Goal: Task Accomplishment & Management: Manage account settings

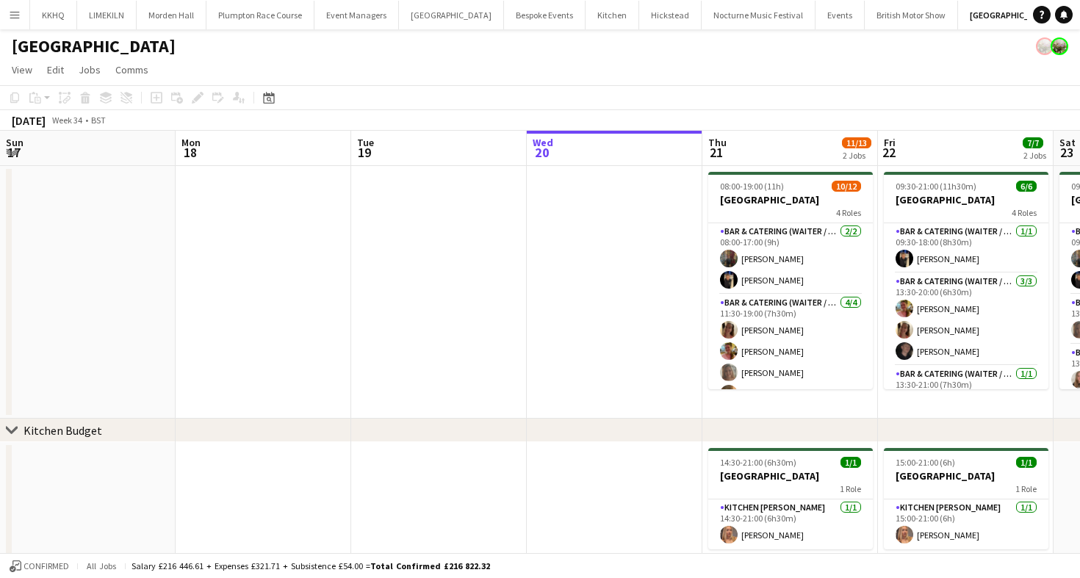
scroll to position [0, 687]
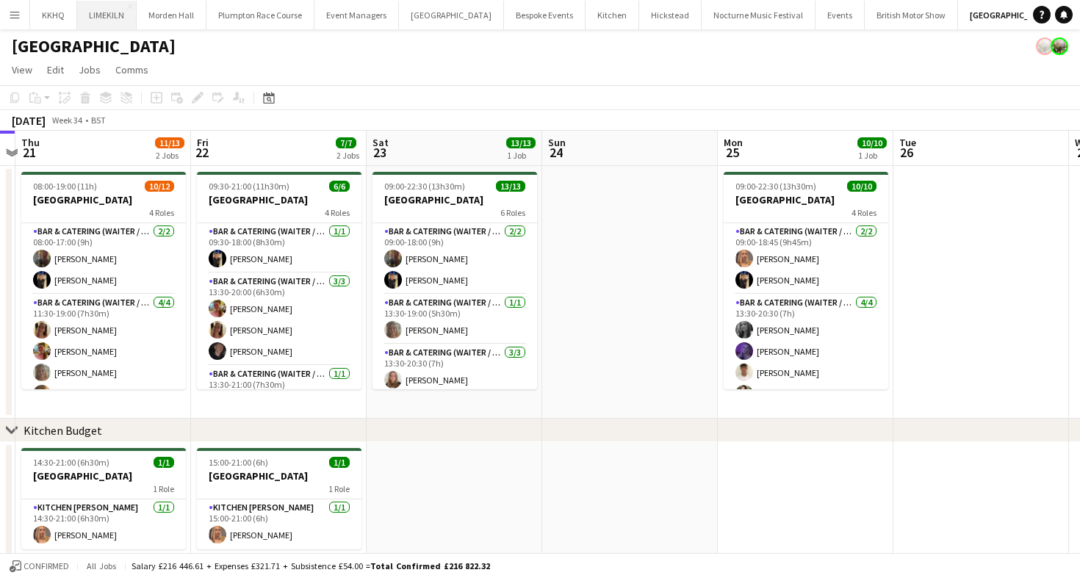
click at [104, 8] on button "LIMEKILN Close" at bounding box center [106, 15] width 59 height 29
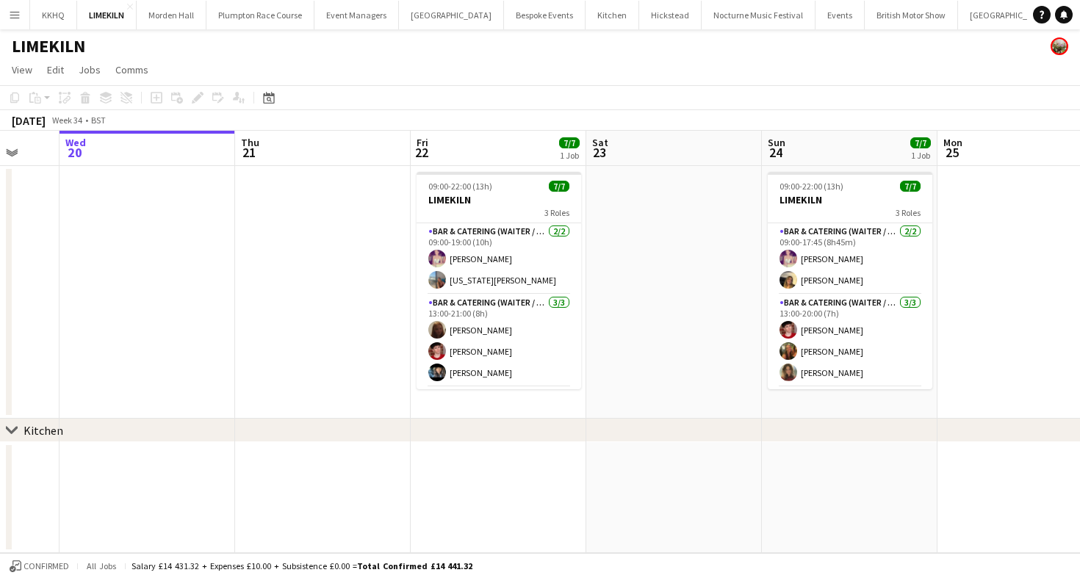
click at [494, 100] on app-toolbar "Copy Paste Paste Command V Paste with crew Command Shift V Paste linked Job [GE…" at bounding box center [540, 97] width 1080 height 25
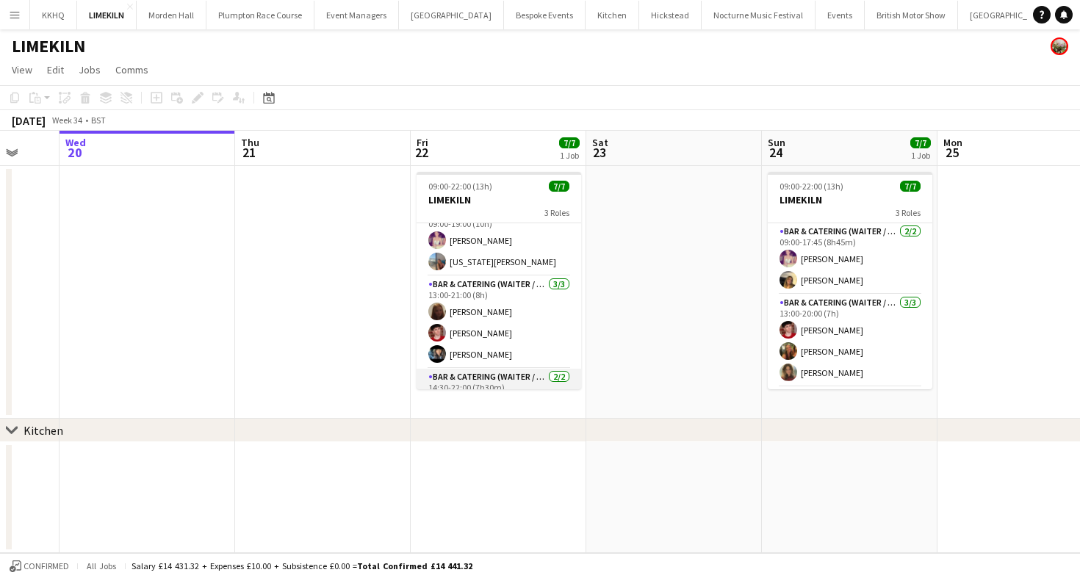
scroll to position [19, 0]
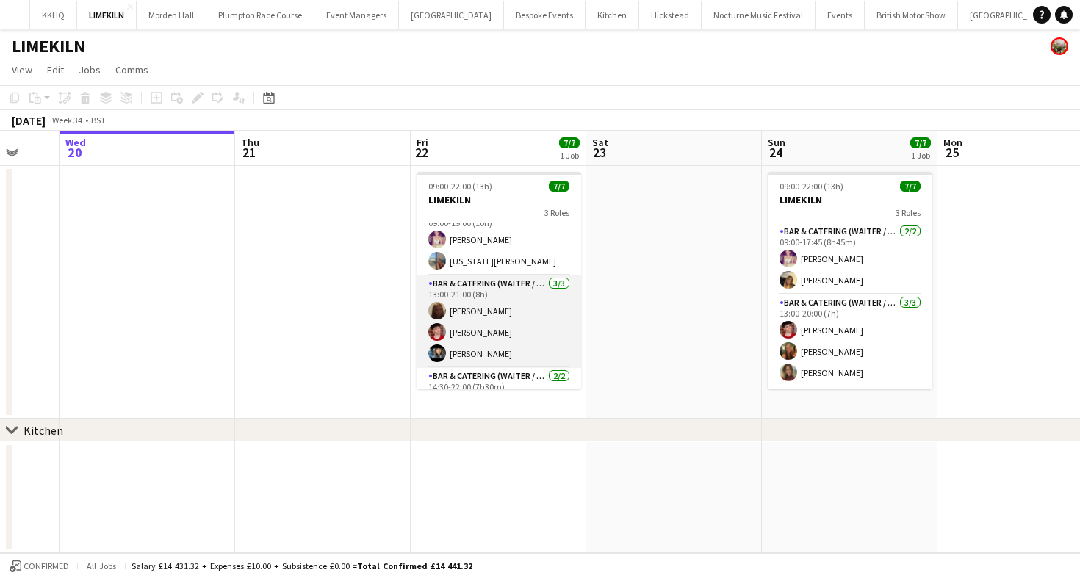
click at [504, 322] on app-card-role "Bar & Catering (Waiter / waitress) [DATE] 13:00-21:00 (8h) Maddie Leader [PERSO…" at bounding box center [498, 321] width 165 height 93
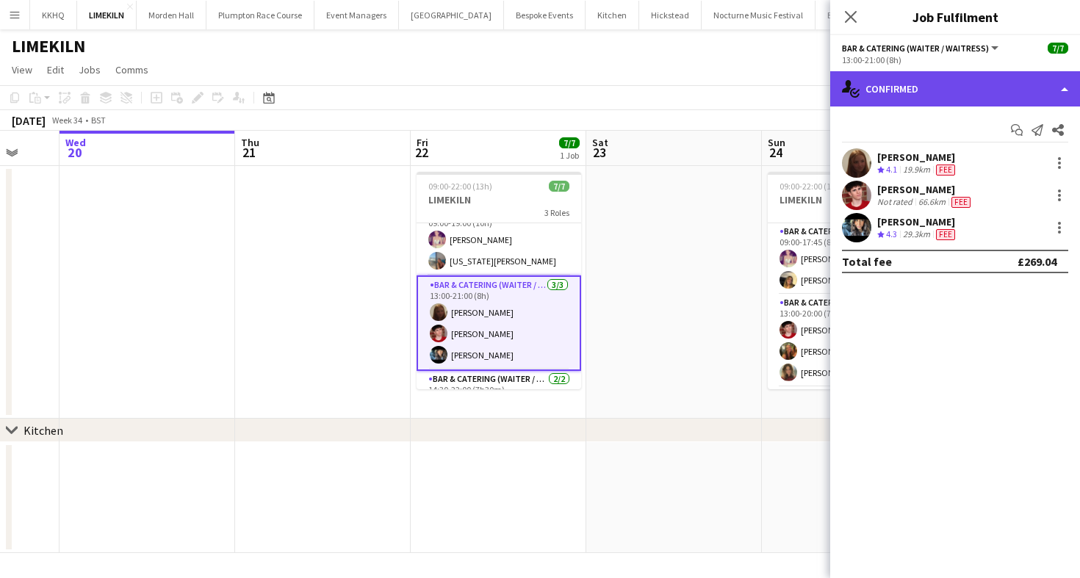
click at [987, 85] on div "single-neutral-actions-check-2 Confirmed" at bounding box center [955, 88] width 250 height 35
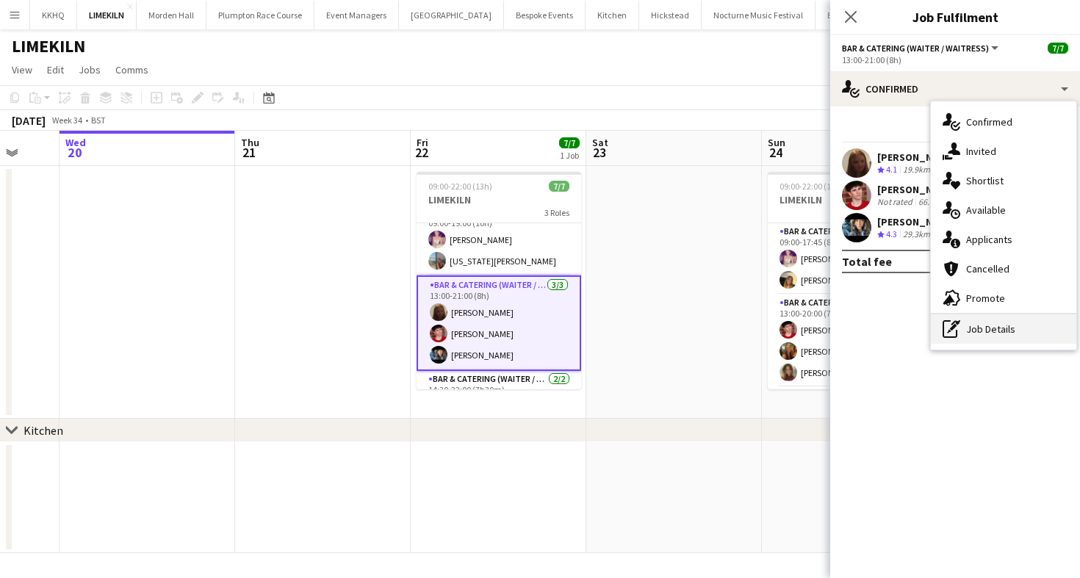
click at [984, 324] on div "pen-write Job Details" at bounding box center [1003, 328] width 145 height 29
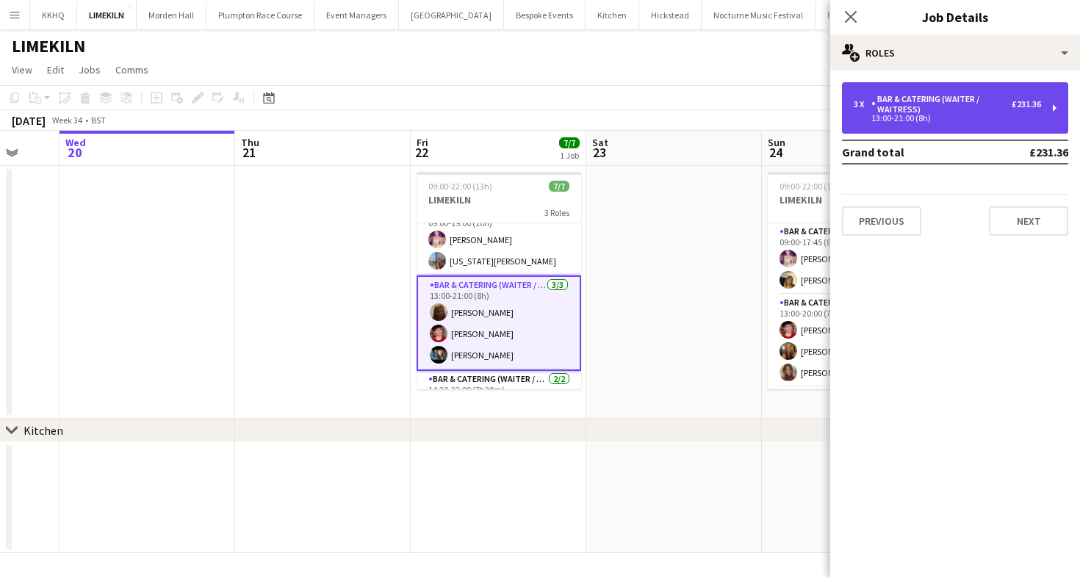
click at [950, 116] on div "13:00-21:00 (8h)" at bounding box center [947, 118] width 187 height 7
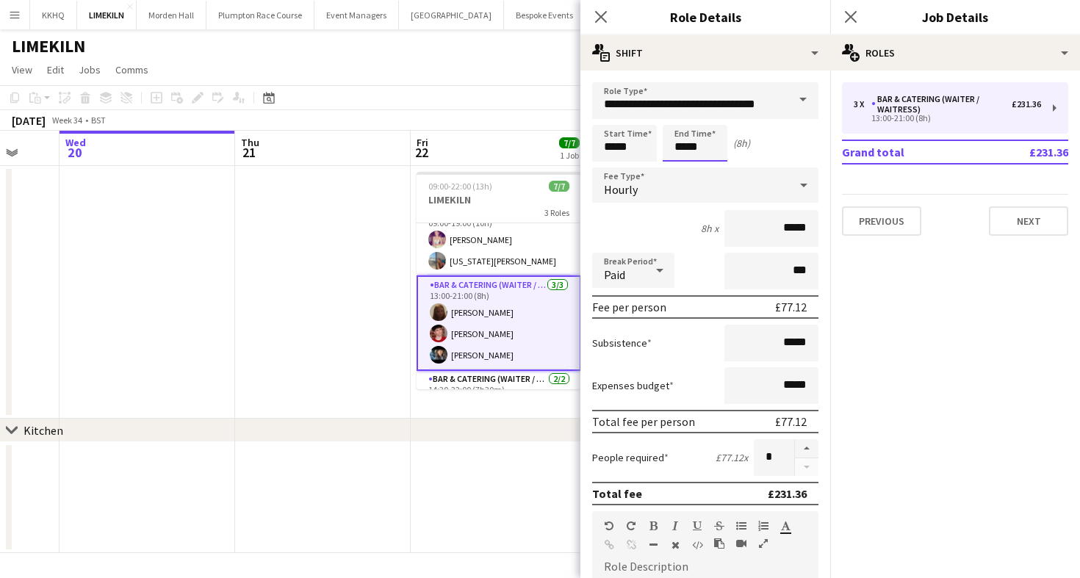
click at [697, 155] on input "*****" at bounding box center [695, 143] width 65 height 37
click at [688, 166] on div at bounding box center [680, 169] width 29 height 15
click at [706, 123] on div at bounding box center [709, 117] width 29 height 15
type input "*****"
click at [706, 123] on div at bounding box center [709, 117] width 29 height 15
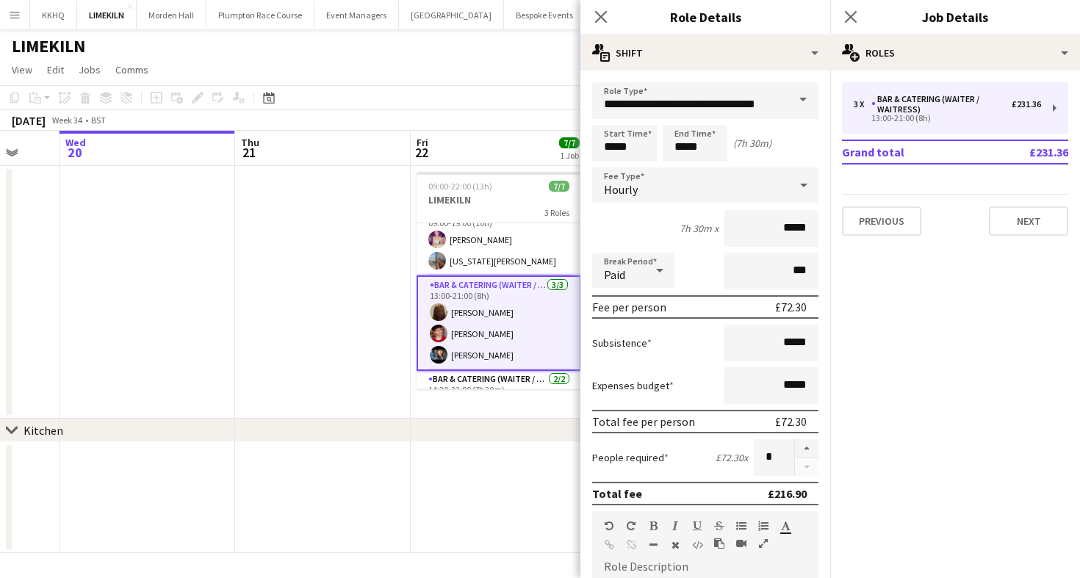
click at [474, 102] on app-toolbar "Copy Paste Paste Command V Paste with crew Command Shift V Paste linked Job [GE…" at bounding box center [540, 97] width 1080 height 25
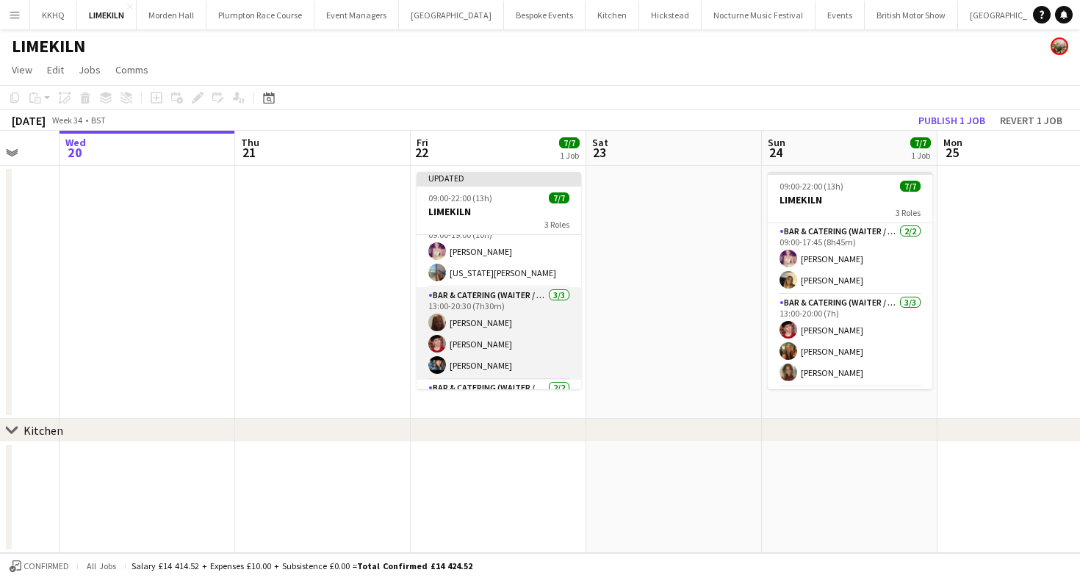
scroll to position [0, 0]
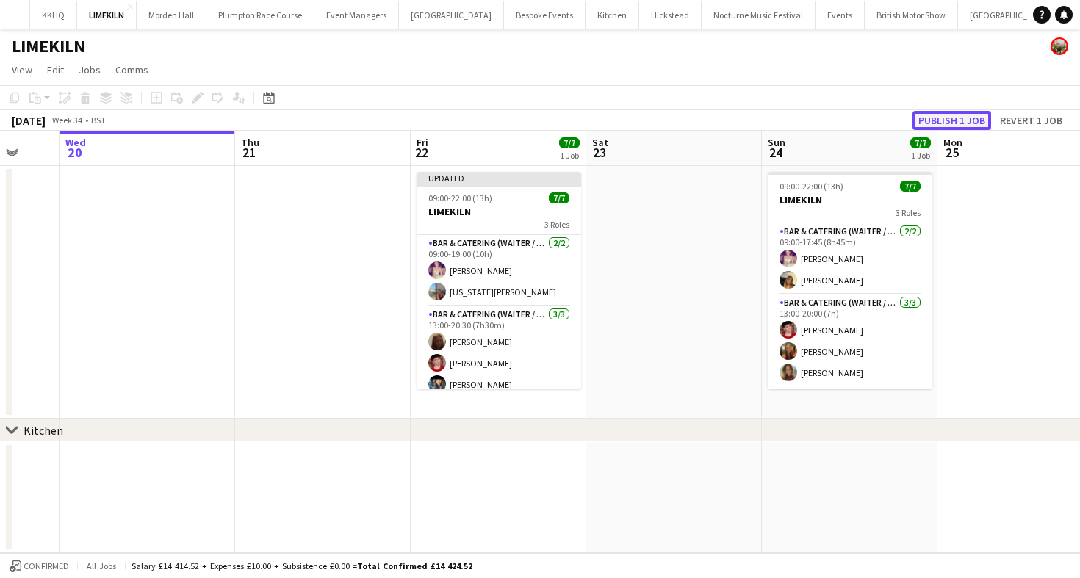
click at [973, 123] on button "Publish 1 job" at bounding box center [951, 120] width 79 height 19
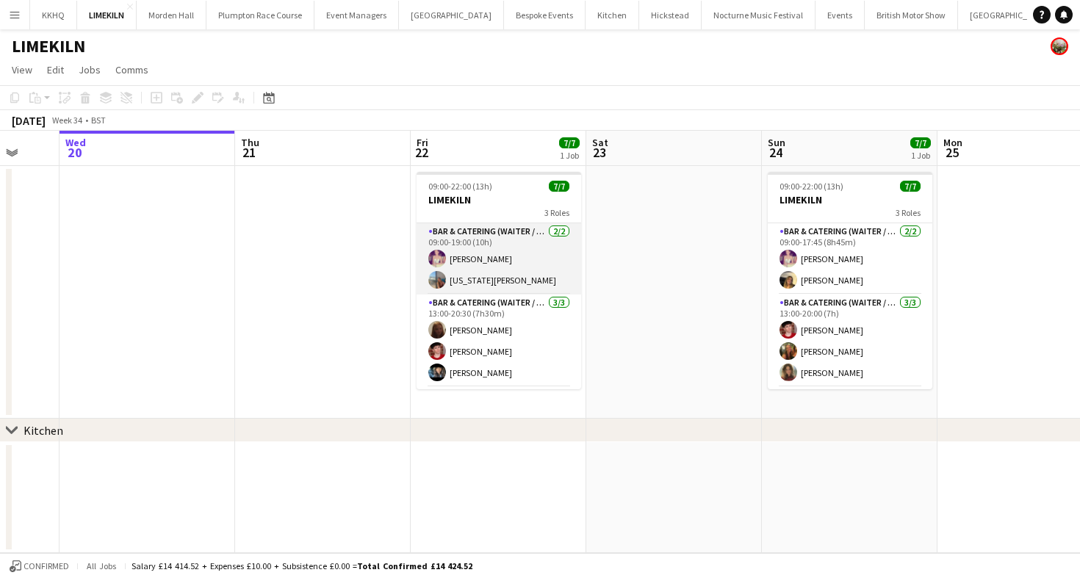
click at [467, 245] on app-card-role "Bar & Catering (Waiter / waitress) [DATE] 09:00-19:00 (10h) [PERSON_NAME] [US_S…" at bounding box center [498, 258] width 165 height 71
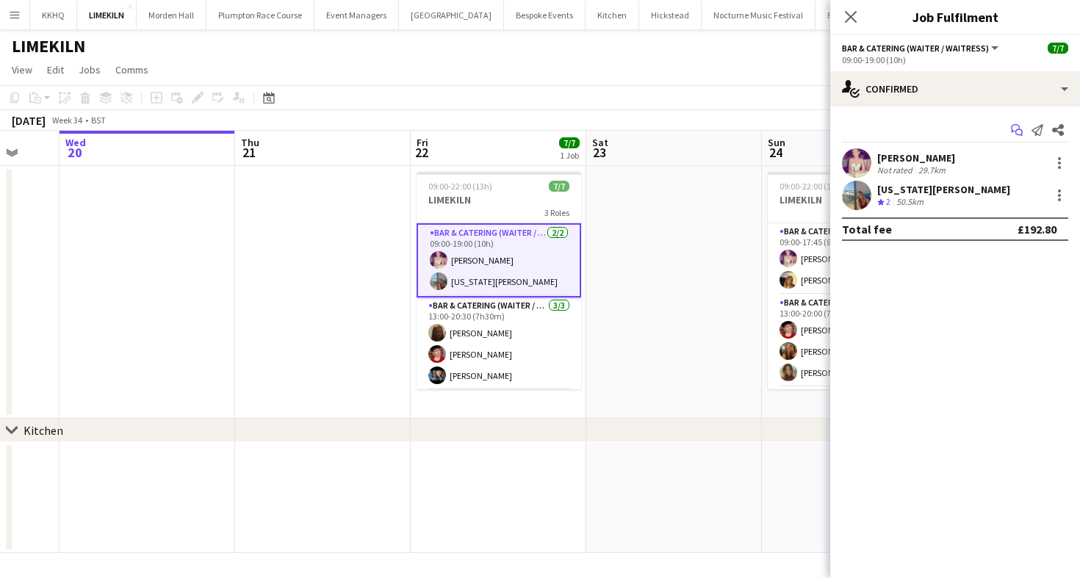
click at [1012, 131] on icon at bounding box center [1015, 128] width 9 height 8
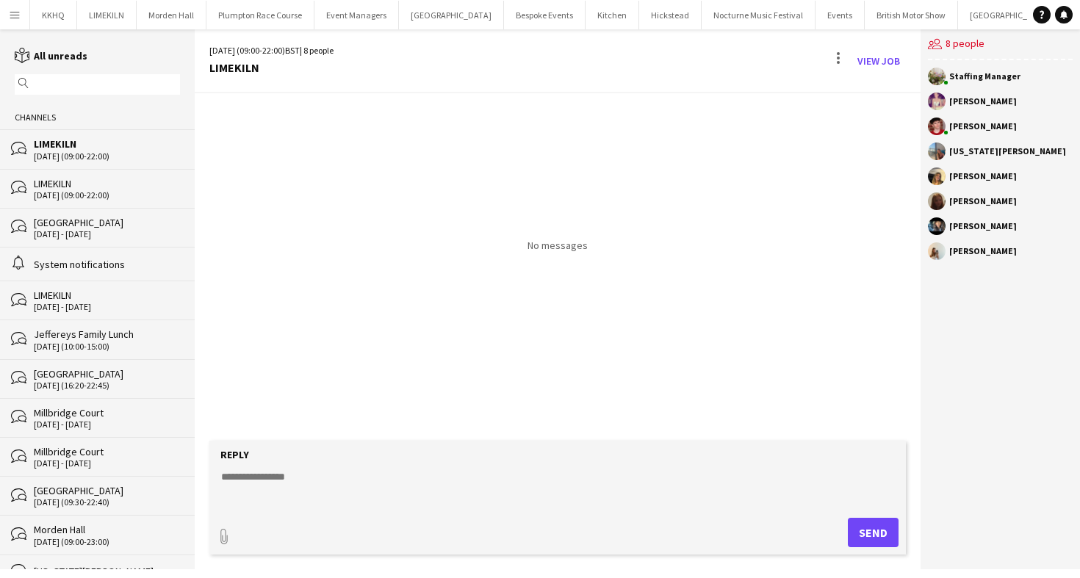
click at [288, 465] on form "Reply paperclip Send" at bounding box center [557, 498] width 696 height 114
click at [277, 478] on textarea at bounding box center [561, 488] width 682 height 38
click at [546, 477] on textarea "**********" at bounding box center [561, 488] width 682 height 38
click at [479, 481] on textarea "**********" at bounding box center [561, 488] width 682 height 38
click at [713, 469] on textarea "**********" at bounding box center [561, 488] width 682 height 38
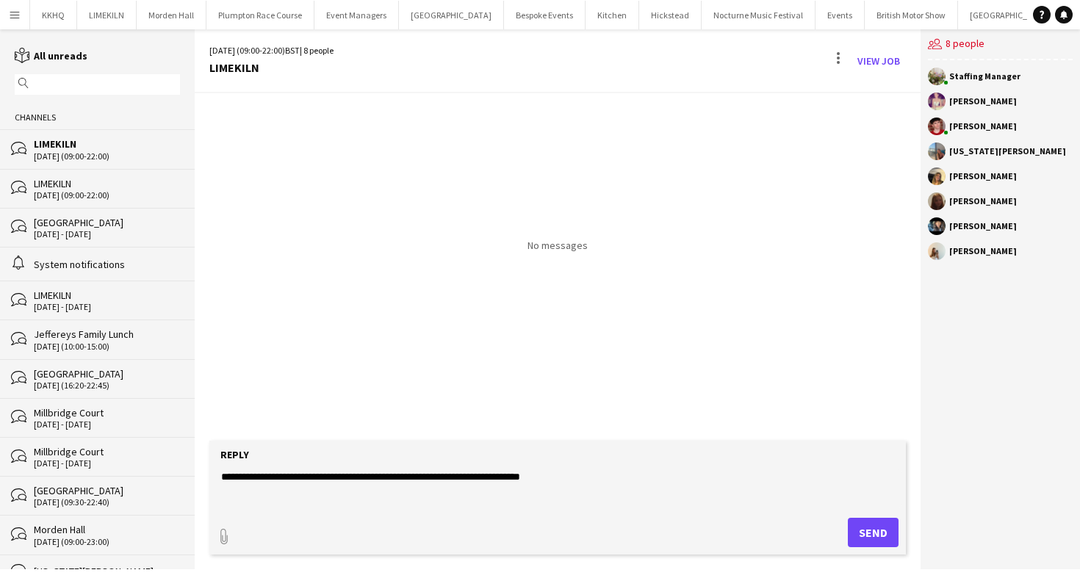
click at [620, 480] on textarea "**********" at bounding box center [561, 488] width 682 height 38
click at [303, 478] on textarea "**********" at bounding box center [561, 488] width 682 height 38
click at [307, 480] on textarea "**********" at bounding box center [561, 488] width 682 height 38
type textarea "**********"
click at [865, 541] on button "Send" at bounding box center [873, 532] width 51 height 29
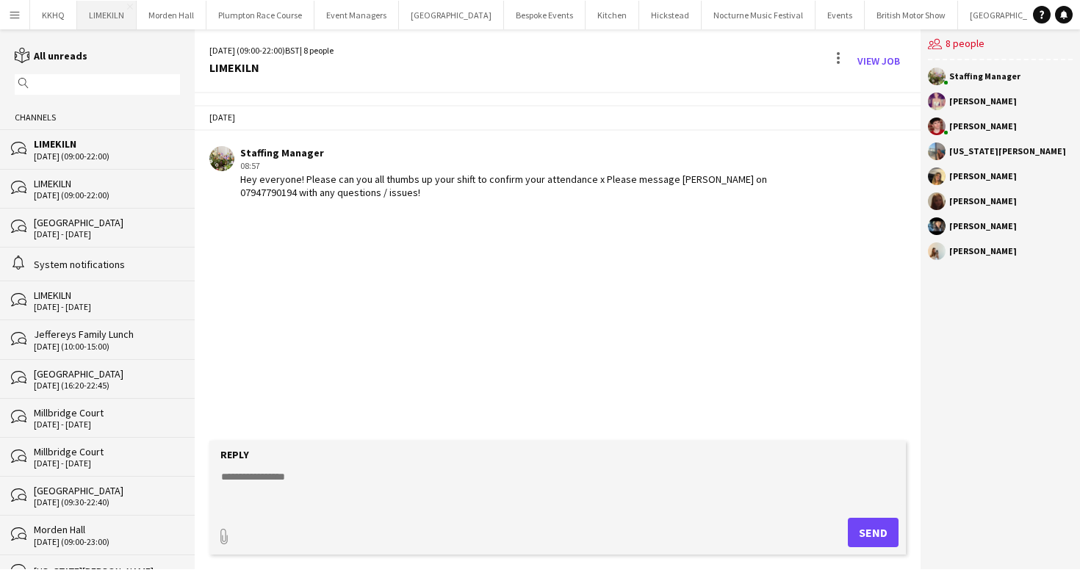
click at [104, 18] on button "LIMEKILN Close" at bounding box center [106, 15] width 59 height 29
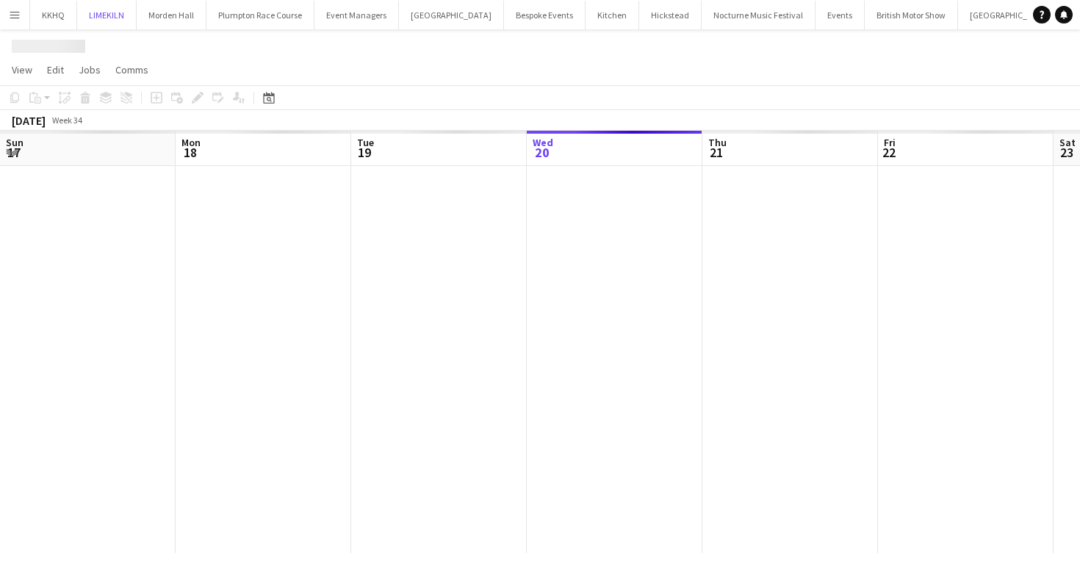
scroll to position [0, 351]
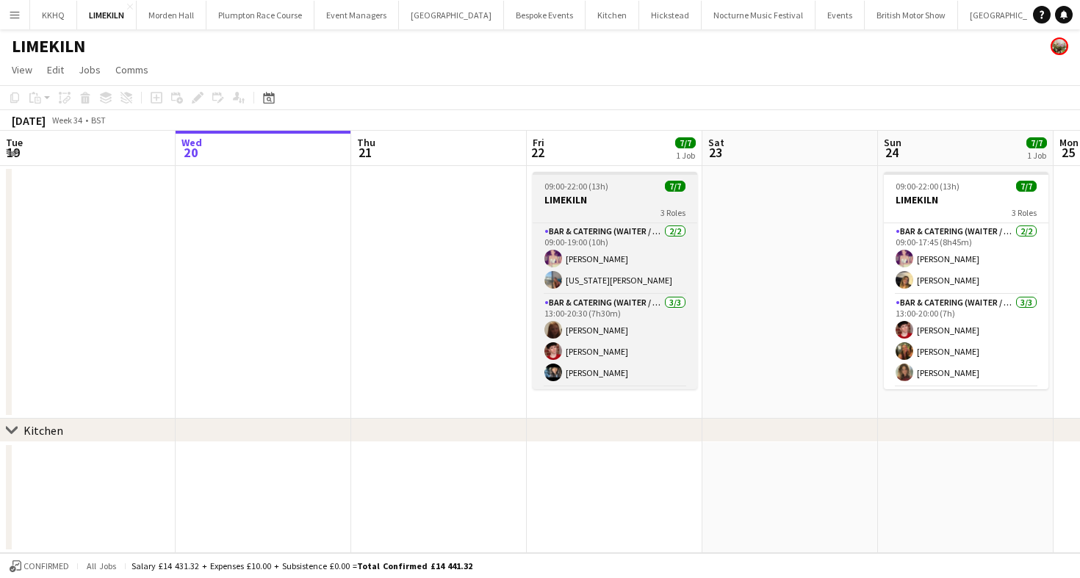
click at [594, 195] on h3 "LIMEKILN" at bounding box center [615, 199] width 165 height 13
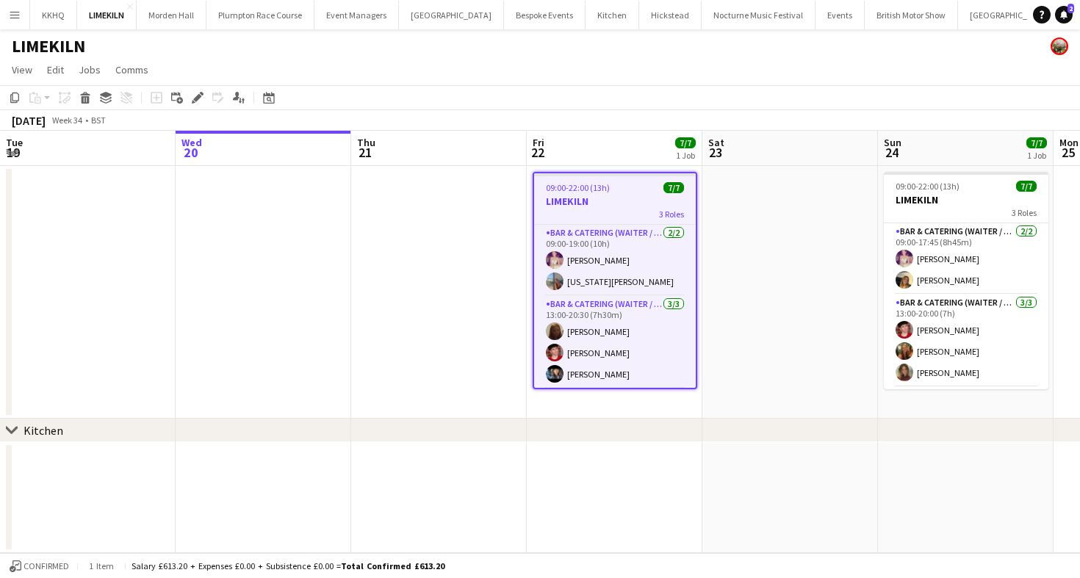
click at [693, 79] on app-page-menu "View Day view expanded Day view collapsed Month view Date picker Jump to [DATE]…" at bounding box center [540, 71] width 1080 height 28
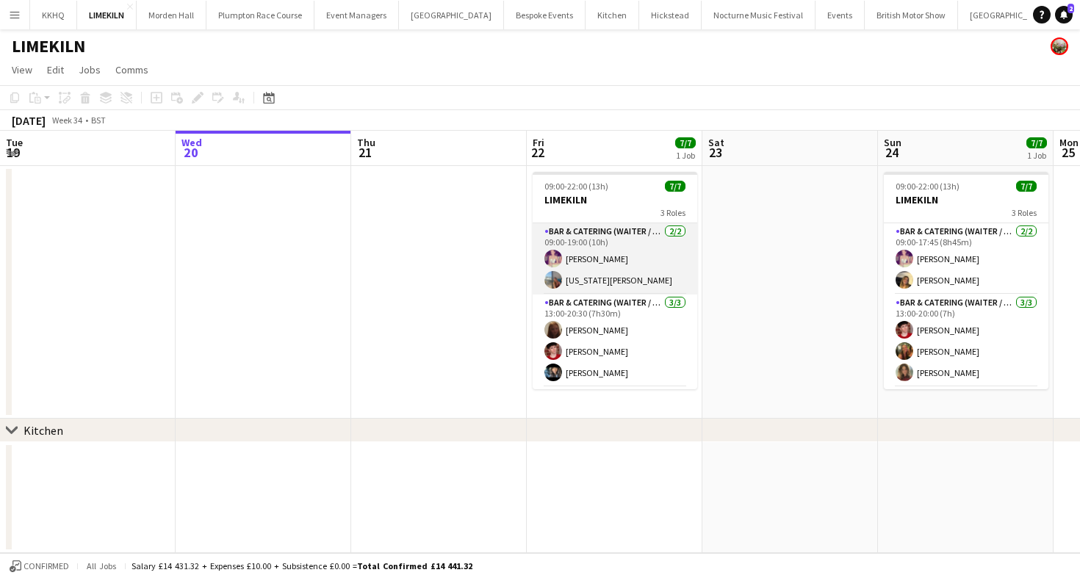
click at [655, 270] on app-card-role "Bar & Catering (Waiter / waitress) [DATE] 09:00-19:00 (10h) [PERSON_NAME] [US_S…" at bounding box center [615, 258] width 165 height 71
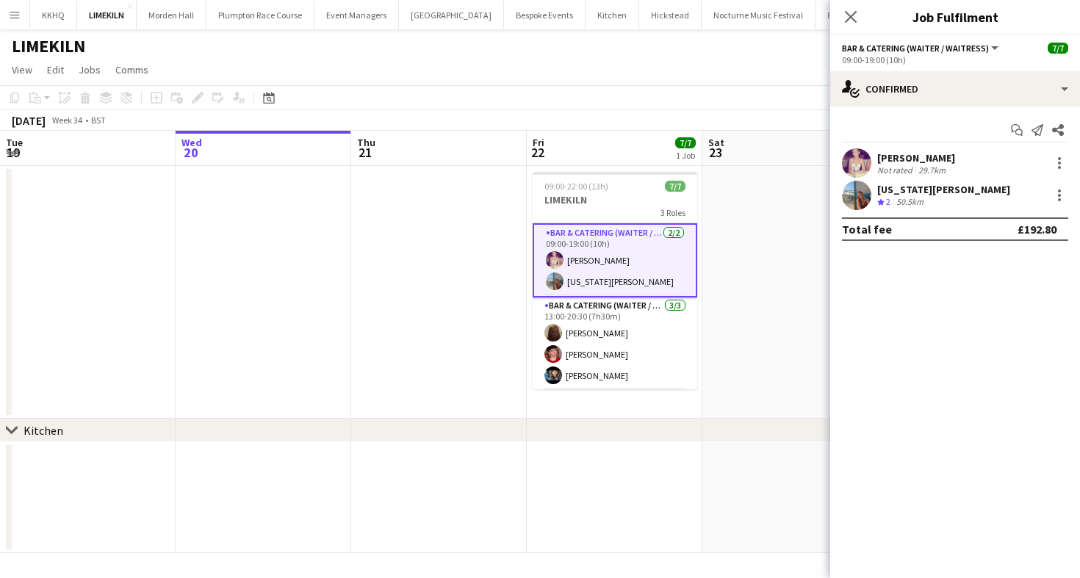
click at [594, 98] on app-toolbar "Copy Paste Paste Command V Paste with crew Command Shift V Paste linked Job [GE…" at bounding box center [540, 97] width 1080 height 25
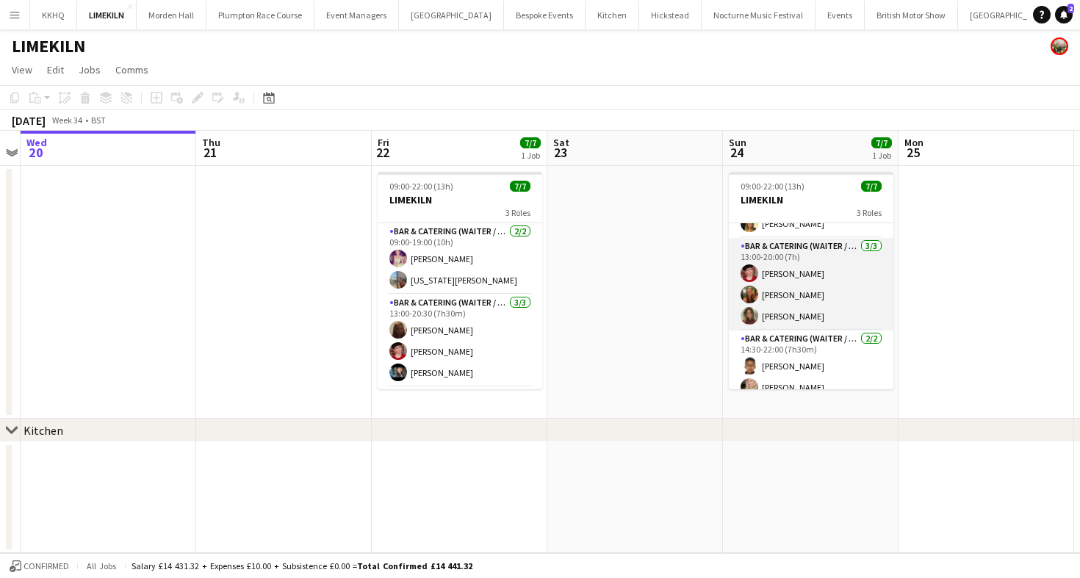
scroll to position [69, 0]
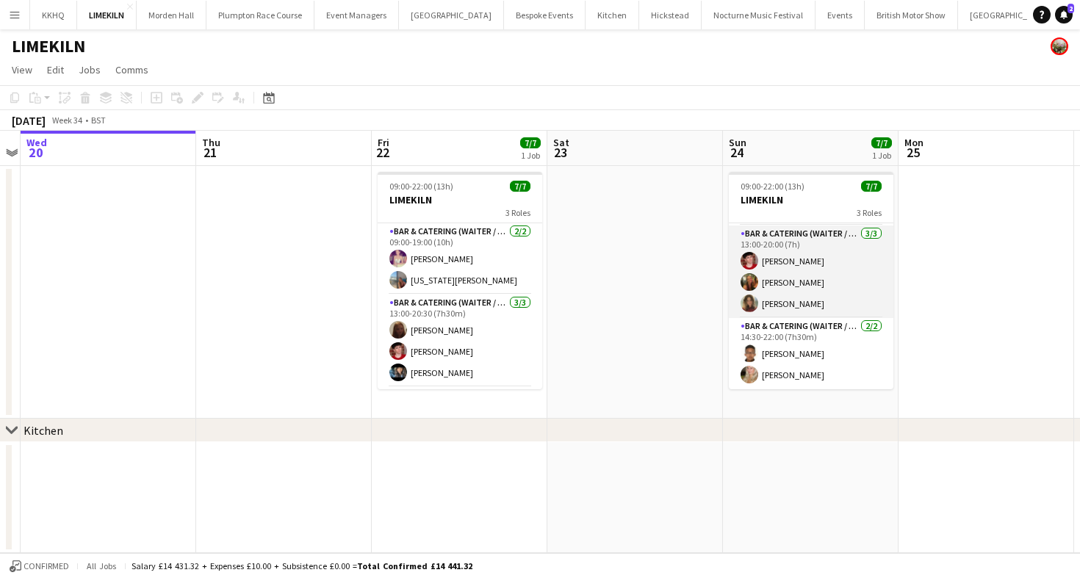
click at [798, 289] on app-card-role "Bar & Catering (Waiter / waitress) [DATE] 13:00-20:00 (7h) [PERSON_NAME] [PERSO…" at bounding box center [811, 272] width 165 height 93
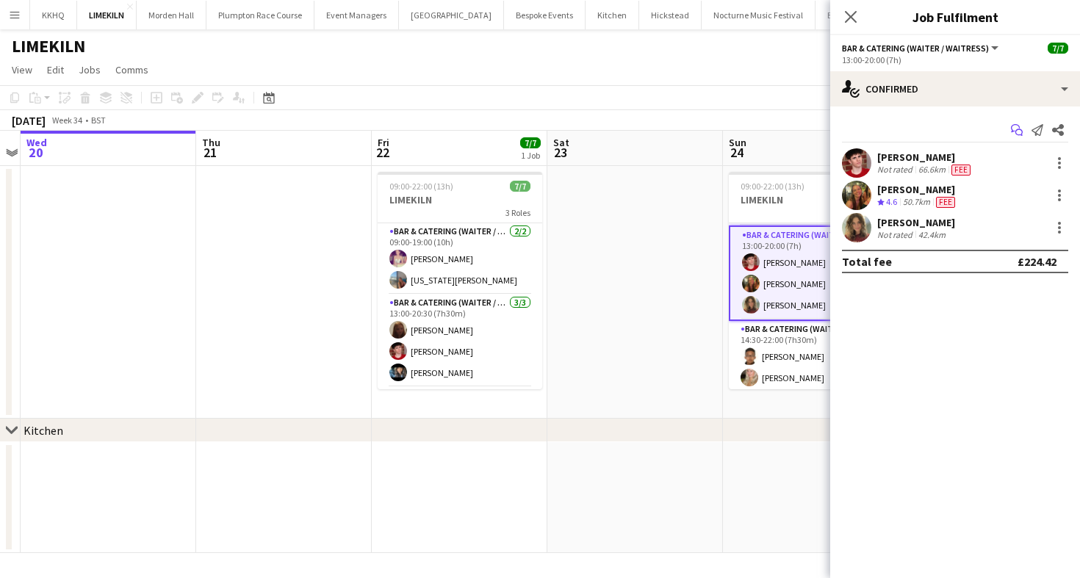
click at [1017, 133] on icon "Start chat" at bounding box center [1017, 130] width 12 height 12
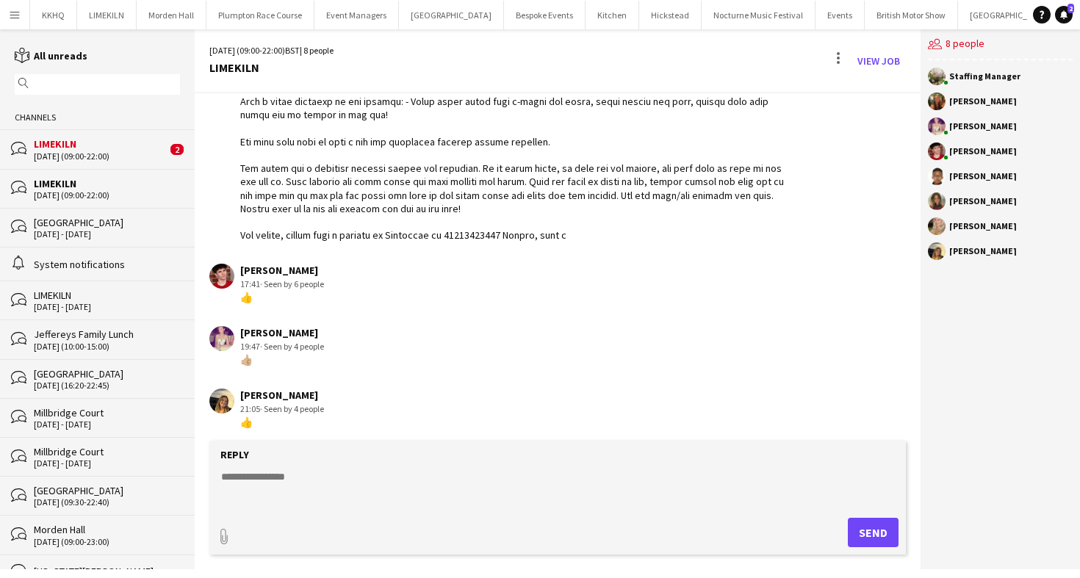
scroll to position [165, 0]
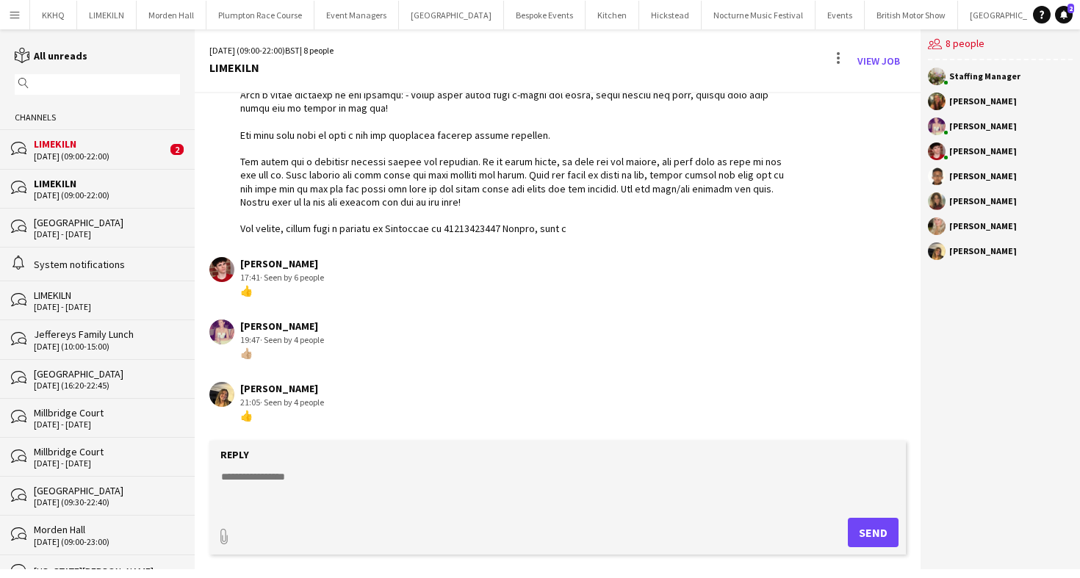
click at [312, 485] on textarea at bounding box center [561, 488] width 682 height 38
type textarea "**********"
click at [880, 538] on button "Send" at bounding box center [873, 532] width 51 height 29
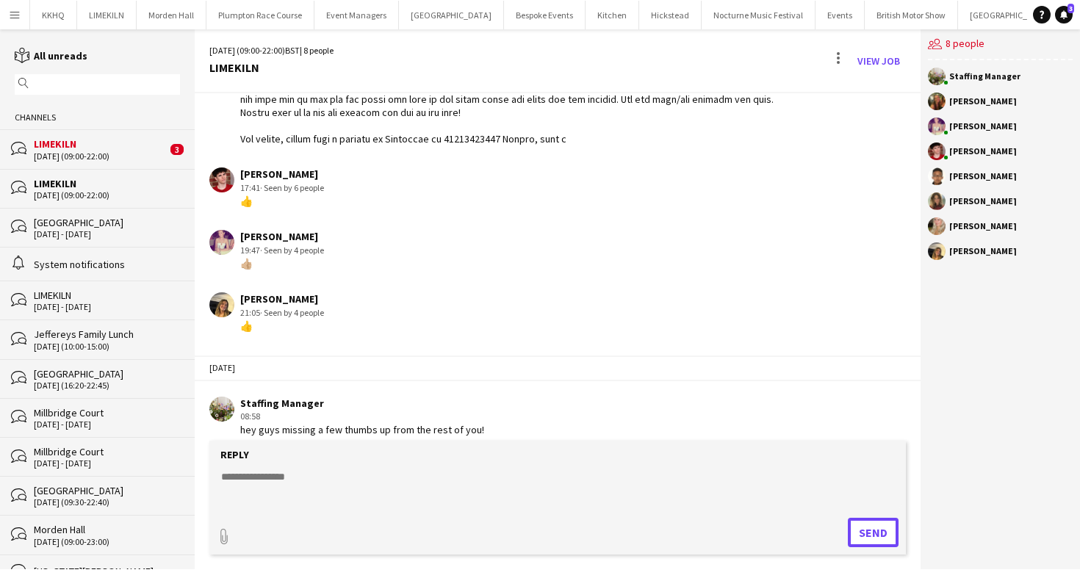
scroll to position [268, 0]
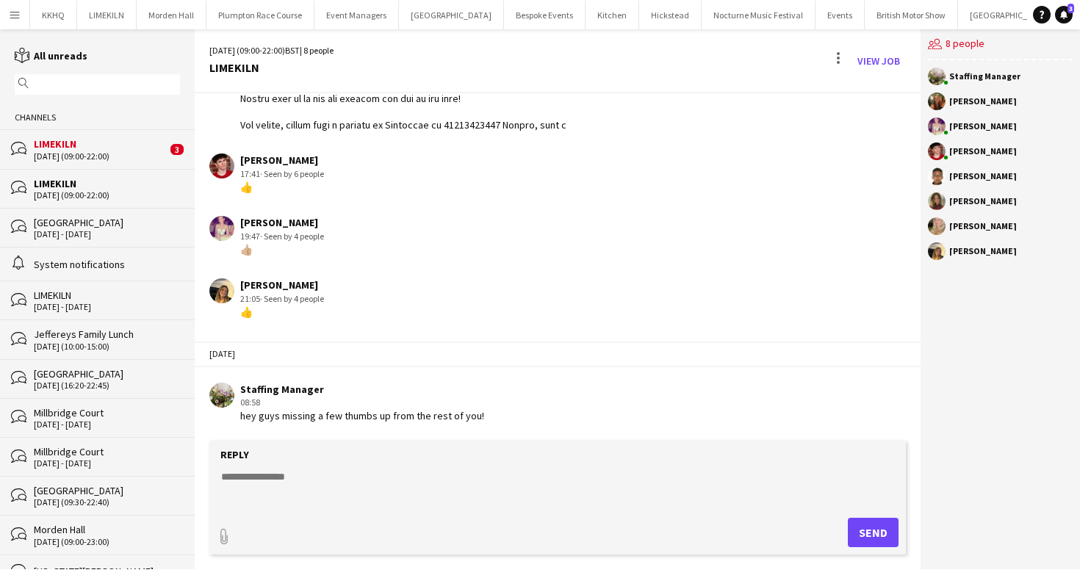
click at [79, 156] on div "[DATE] (09:00-22:00)" at bounding box center [100, 156] width 133 height 10
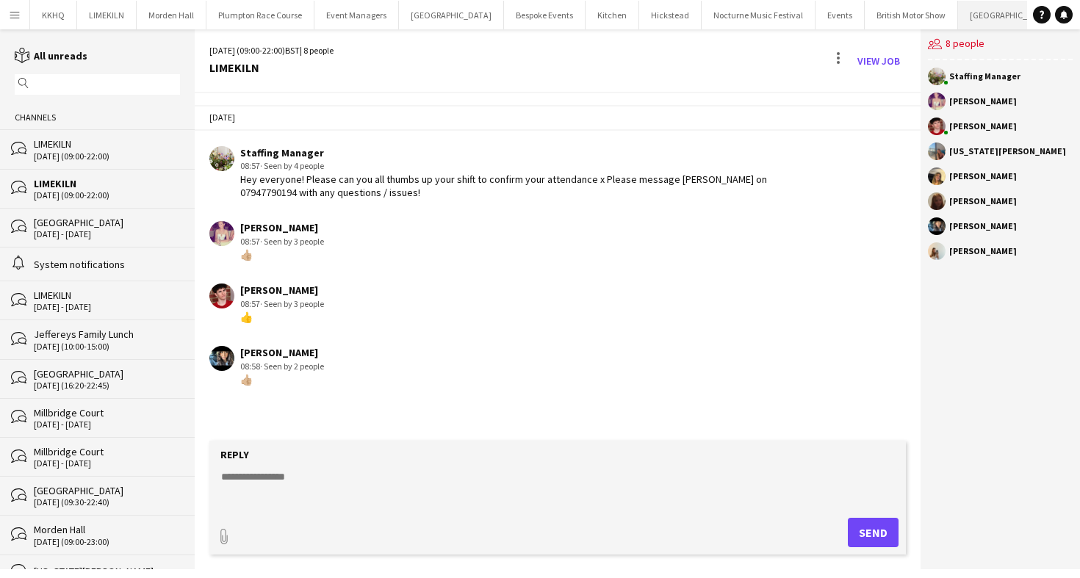
click at [967, 18] on button "[GEOGRAPHIC_DATA] Close" at bounding box center [1010, 15] width 105 height 29
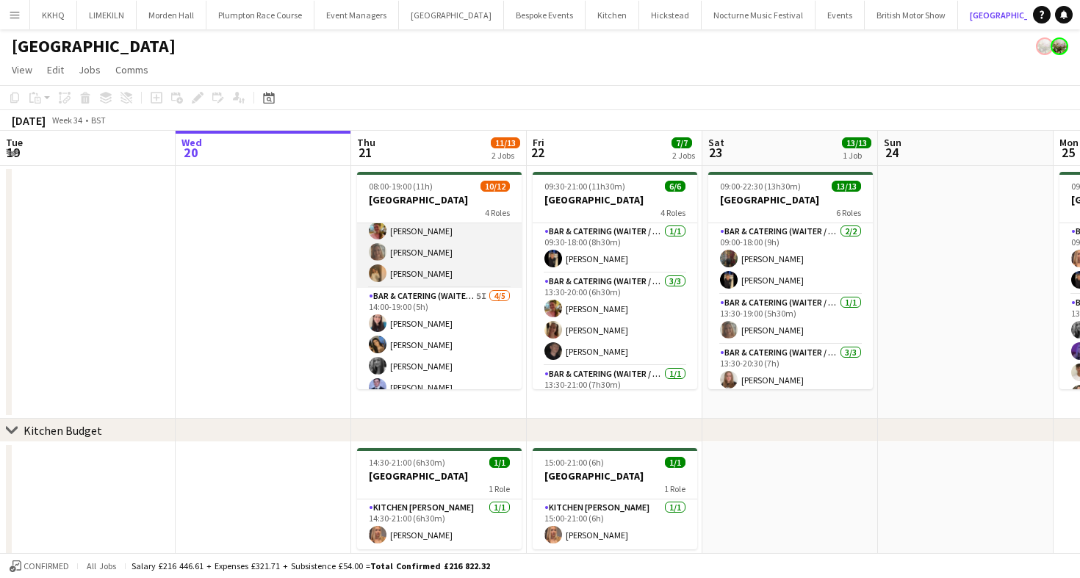
scroll to position [204, 0]
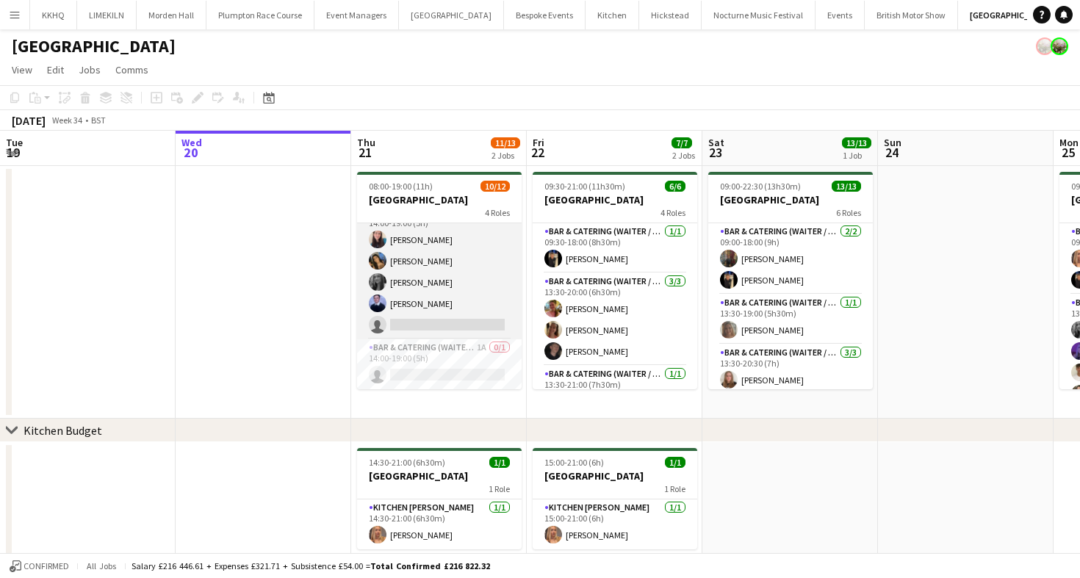
click at [394, 256] on app-card-role "Bar & Catering (Waiter / waitress) 5I [DATE] 14:00-19:00 (5h) [PERSON_NAME] [PE…" at bounding box center [439, 271] width 165 height 135
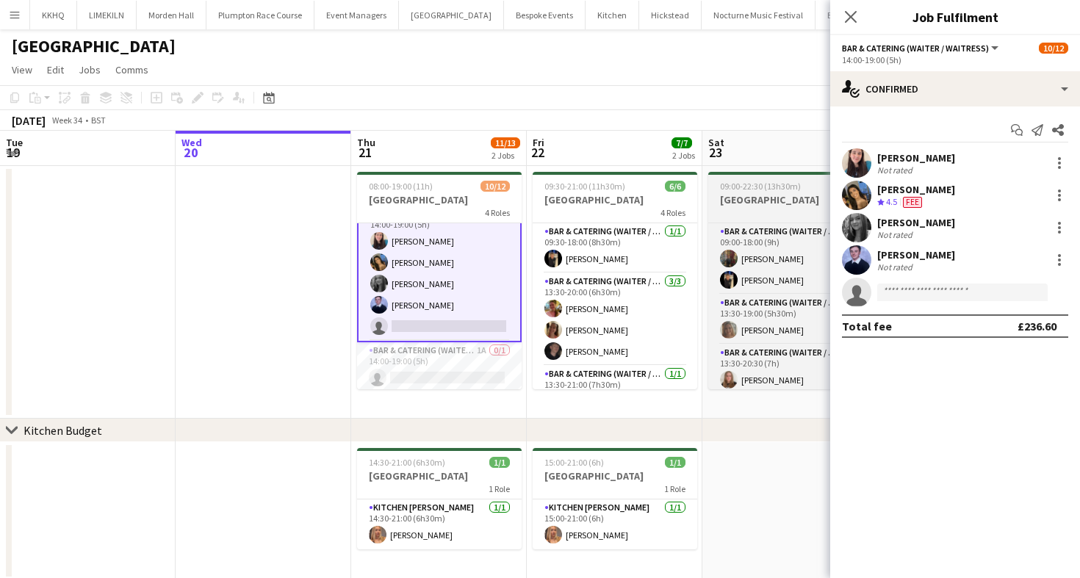
scroll to position [206, 0]
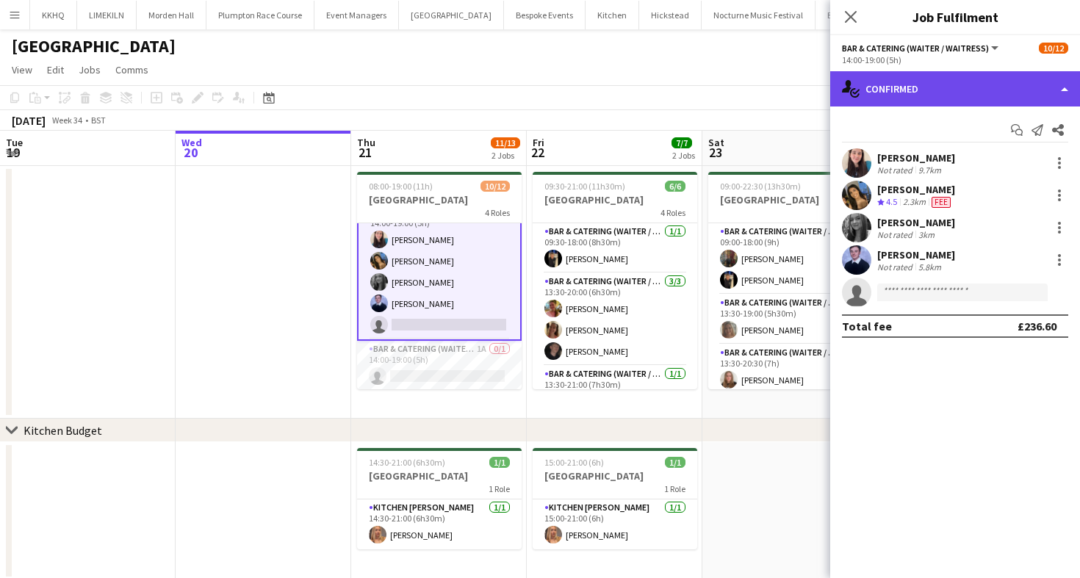
click at [919, 86] on div "single-neutral-actions-check-2 Confirmed" at bounding box center [955, 88] width 250 height 35
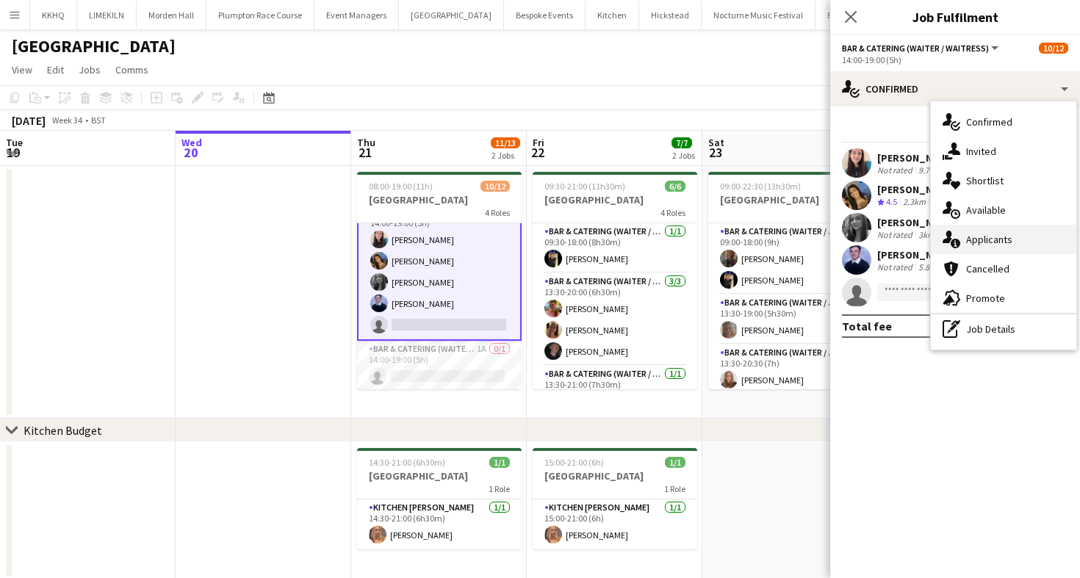
click at [967, 244] on div "single-neutral-actions-information Applicants" at bounding box center [1003, 239] width 145 height 29
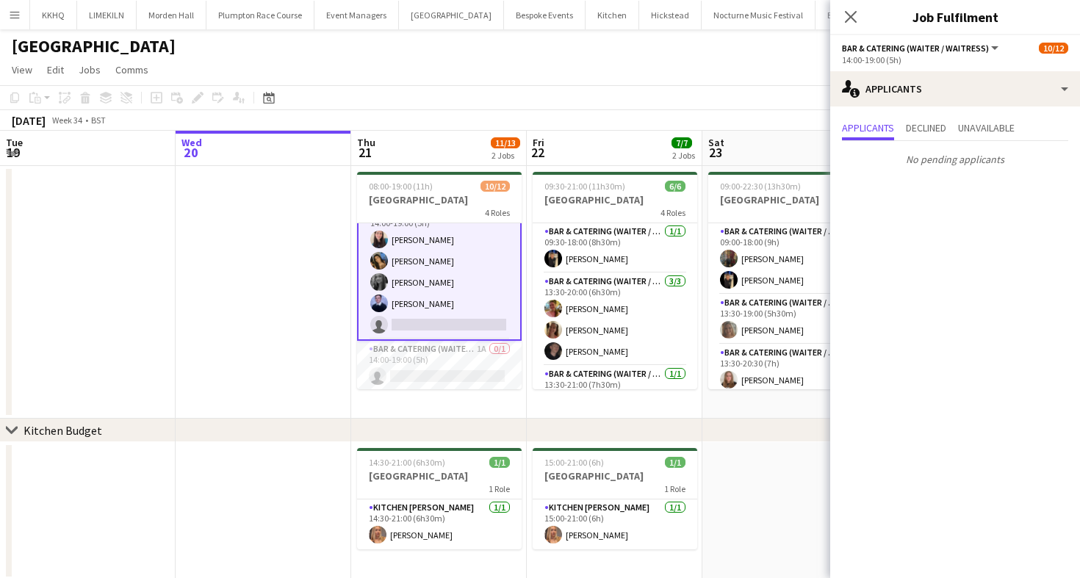
click at [645, 100] on app-toolbar "Copy Paste Paste Command V Paste with crew Command Shift V Paste linked Job [GE…" at bounding box center [540, 97] width 1080 height 25
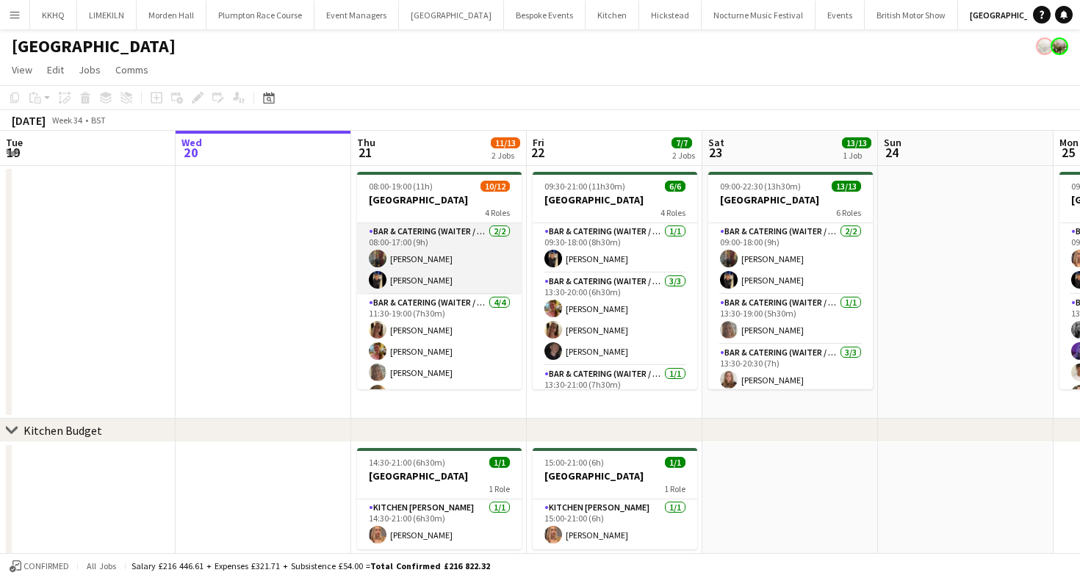
scroll to position [204, 0]
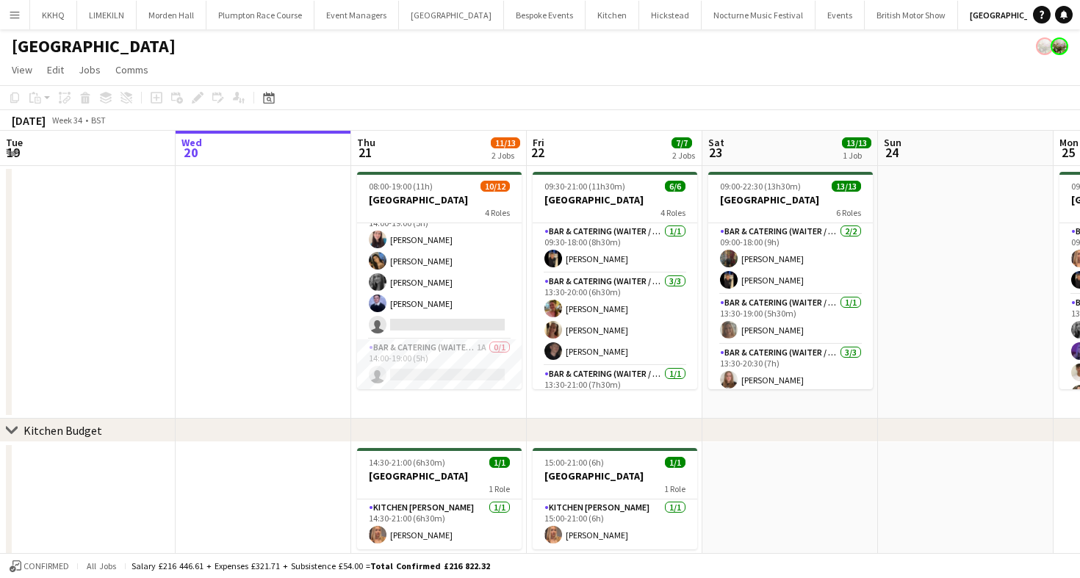
click at [599, 86] on app-toolbar "Copy Paste Paste Command V Paste with crew Command Shift V Paste linked Job [GE…" at bounding box center [540, 97] width 1080 height 25
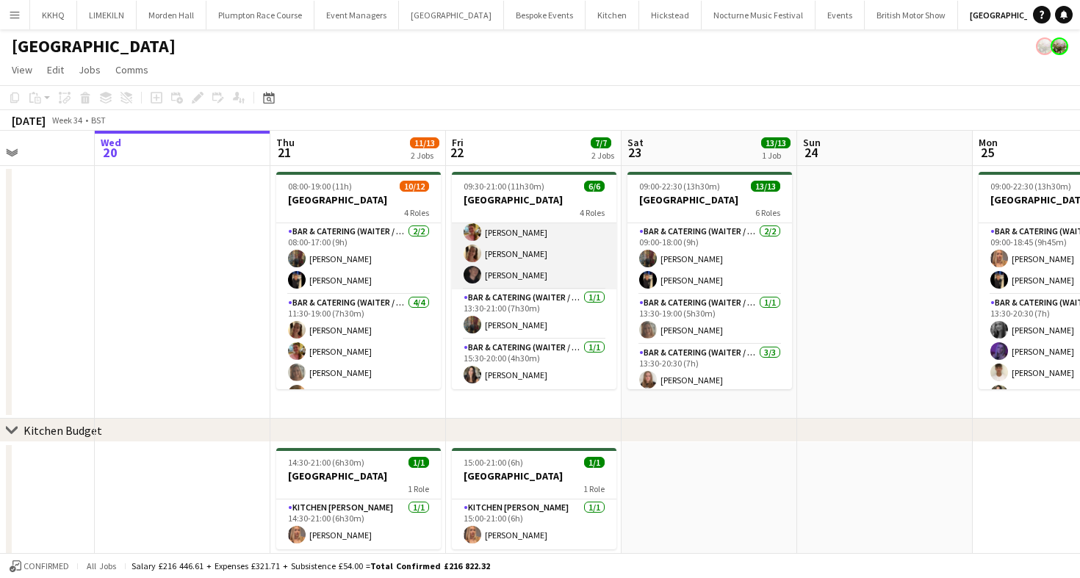
scroll to position [0, 0]
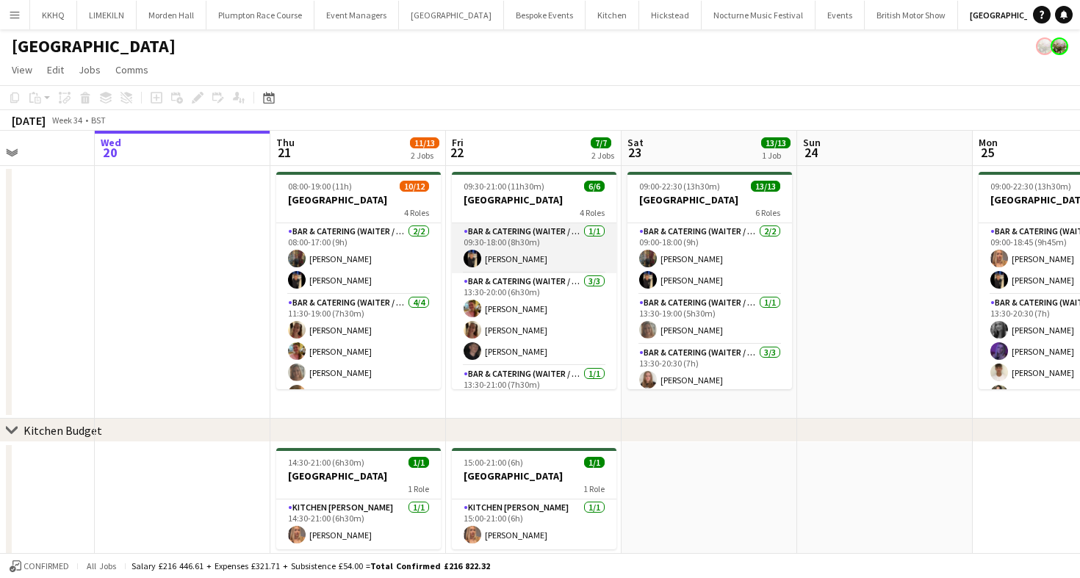
click at [538, 245] on app-card-role "Bar & Catering (Waiter / waitress) [DATE] 09:30-18:00 (8h30m) [PERSON_NAME]" at bounding box center [534, 248] width 165 height 50
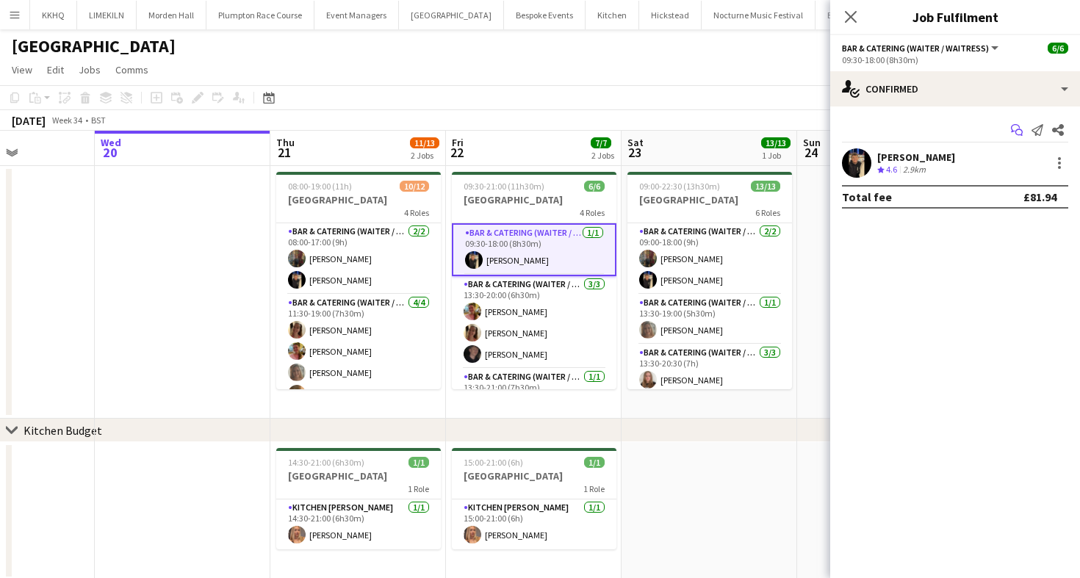
click at [1016, 134] on icon at bounding box center [1018, 132] width 7 height 7
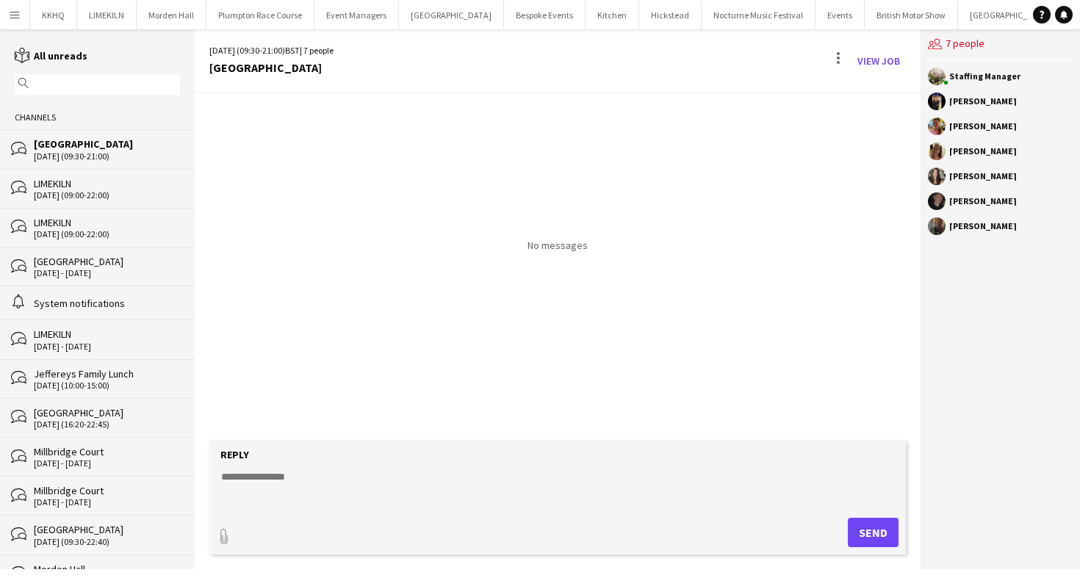
click at [348, 455] on div "Reply" at bounding box center [558, 454] width 682 height 13
click at [314, 484] on textarea at bounding box center [561, 488] width 682 height 38
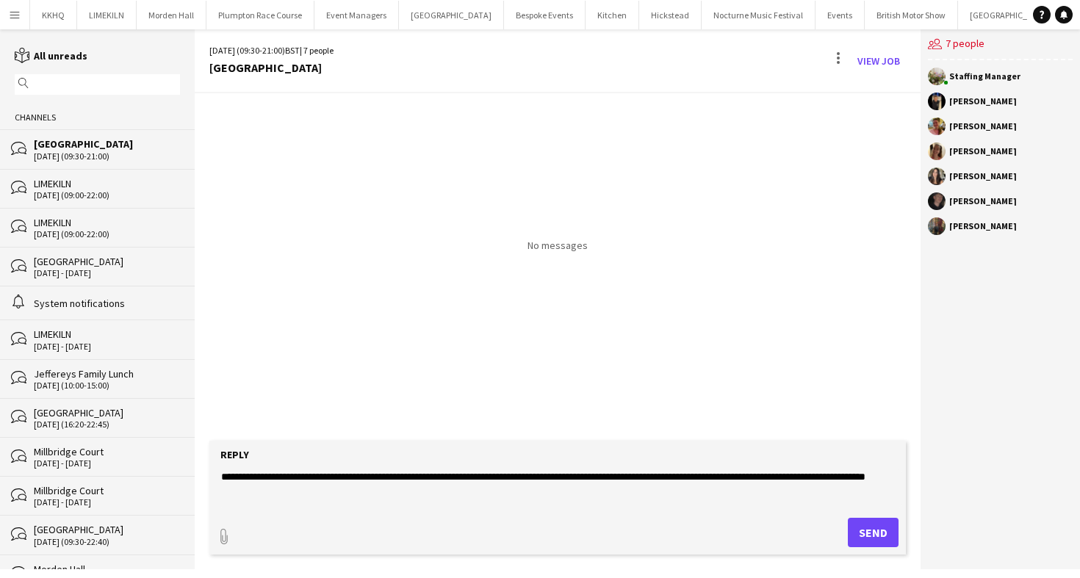
click at [400, 477] on textarea "**********" at bounding box center [561, 488] width 682 height 38
type textarea "**********"
click at [878, 524] on button "Send" at bounding box center [873, 532] width 51 height 29
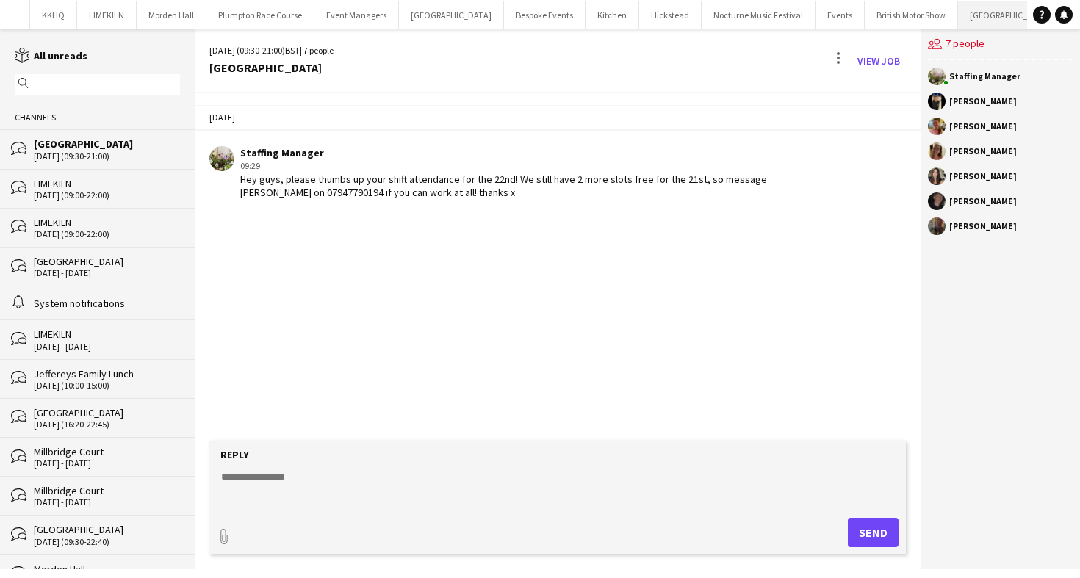
click at [964, 16] on button "[GEOGRAPHIC_DATA] Close" at bounding box center [1010, 15] width 105 height 29
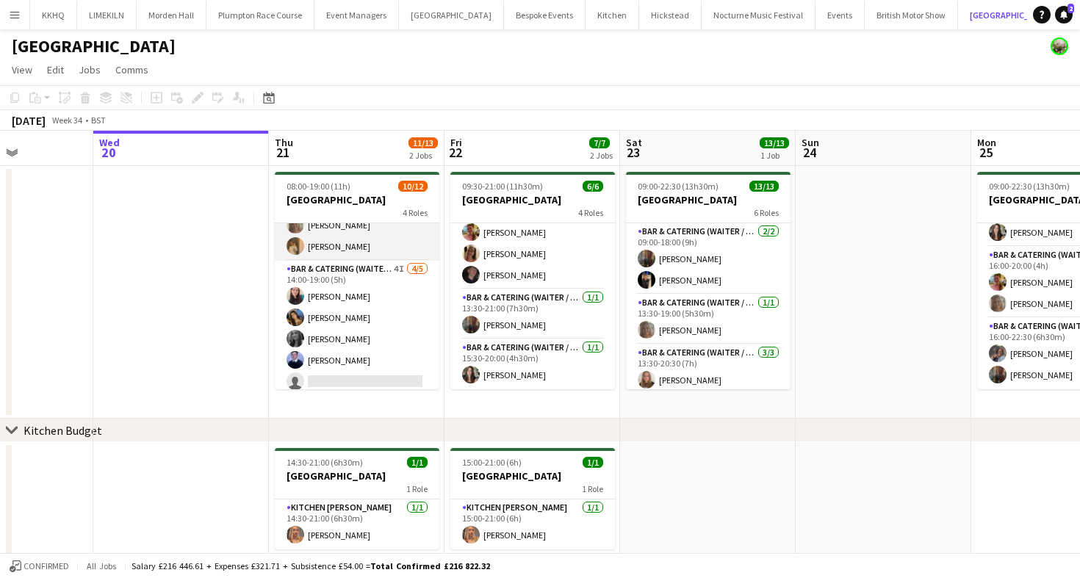
scroll to position [192, 0]
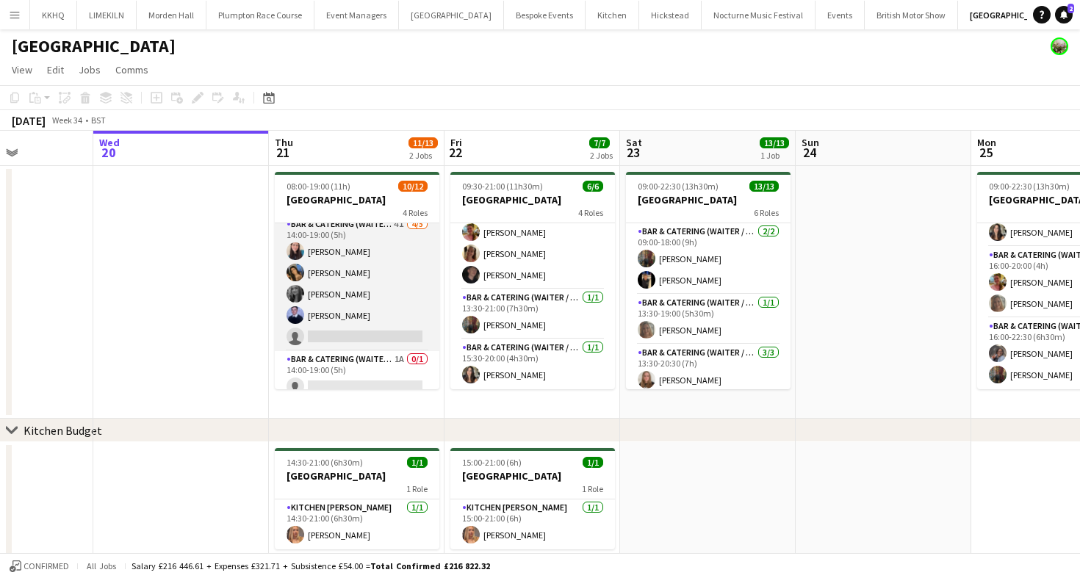
click at [398, 327] on app-card-role "Bar & Catering (Waiter / waitress) 4I [DATE] 14:00-19:00 (5h) [PERSON_NAME] [PE…" at bounding box center [357, 283] width 165 height 135
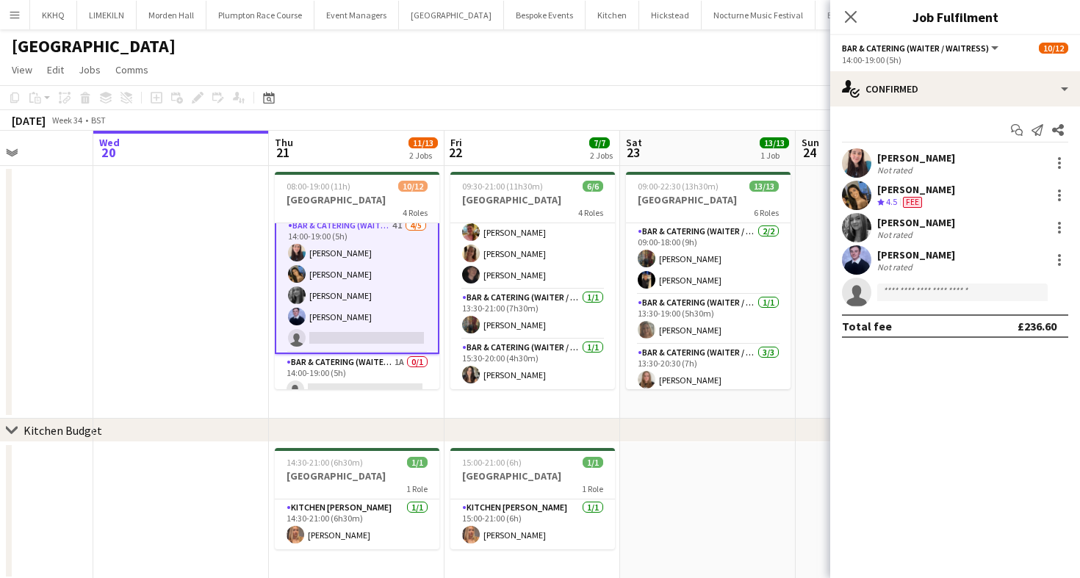
scroll to position [194, 0]
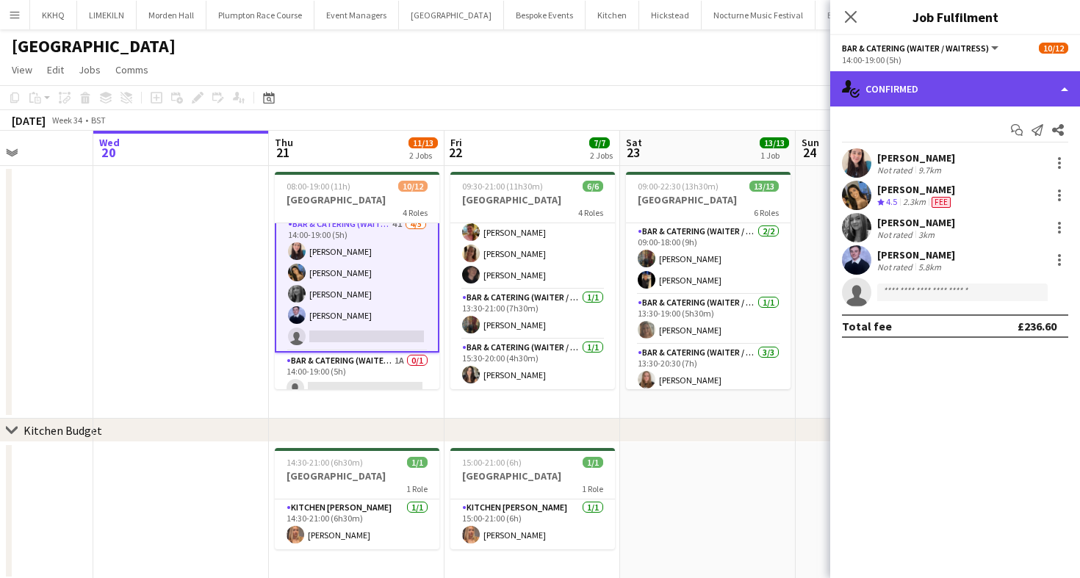
click at [951, 90] on div "single-neutral-actions-check-2 Confirmed" at bounding box center [955, 88] width 250 height 35
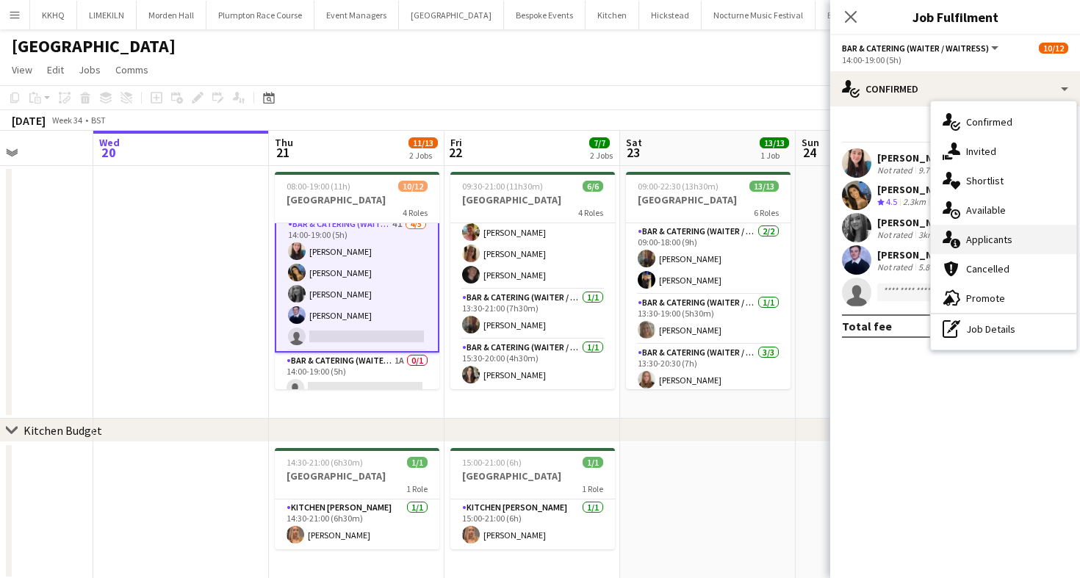
click at [978, 239] on div "single-neutral-actions-information Applicants" at bounding box center [1003, 239] width 145 height 29
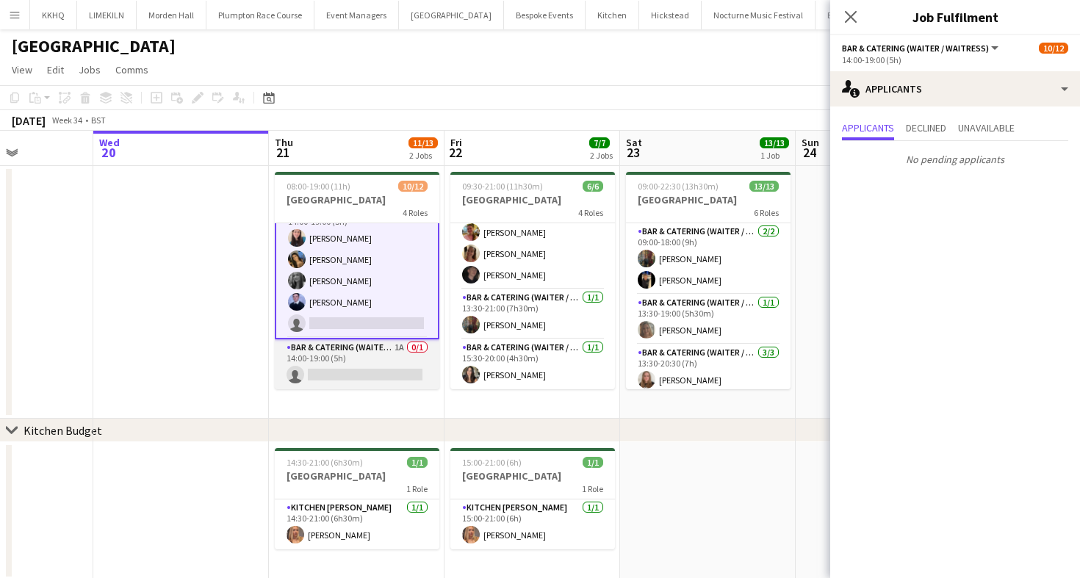
click at [331, 367] on app-card-role "Bar & Catering (Waiter / waitress) 1A 0/1 14:00-19:00 (5h) single-neutral-actio…" at bounding box center [357, 364] width 165 height 50
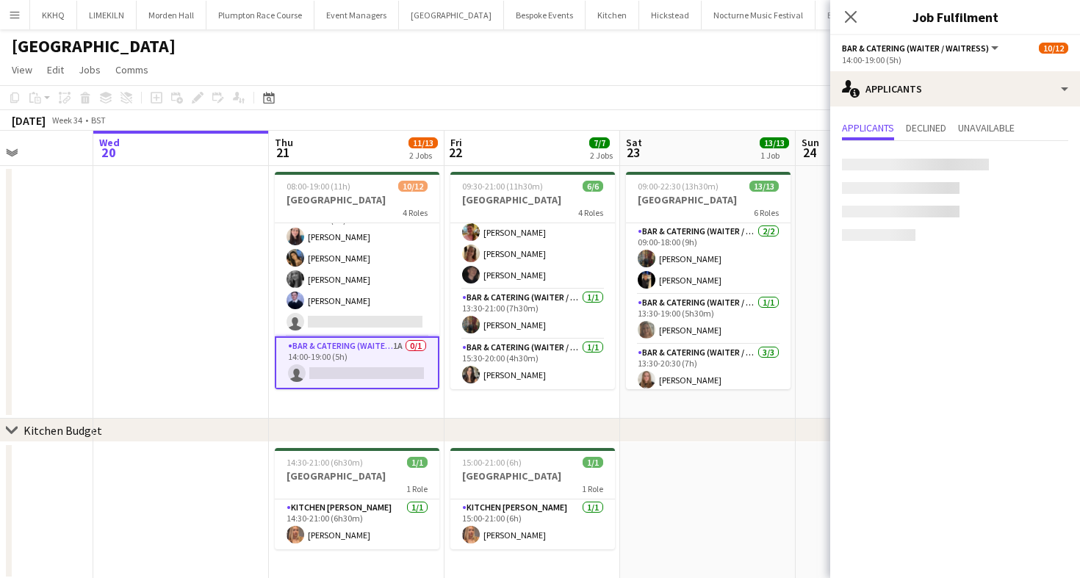
scroll to position [206, 0]
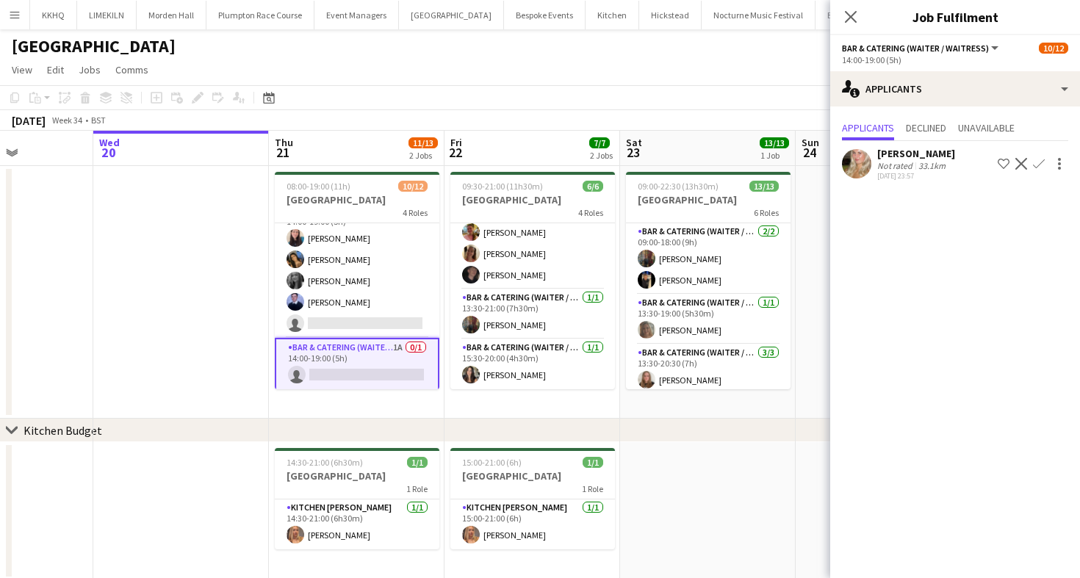
click at [726, 103] on app-toolbar "Copy Paste Paste Command V Paste with crew Command Shift V Paste linked Job [GE…" at bounding box center [540, 97] width 1080 height 25
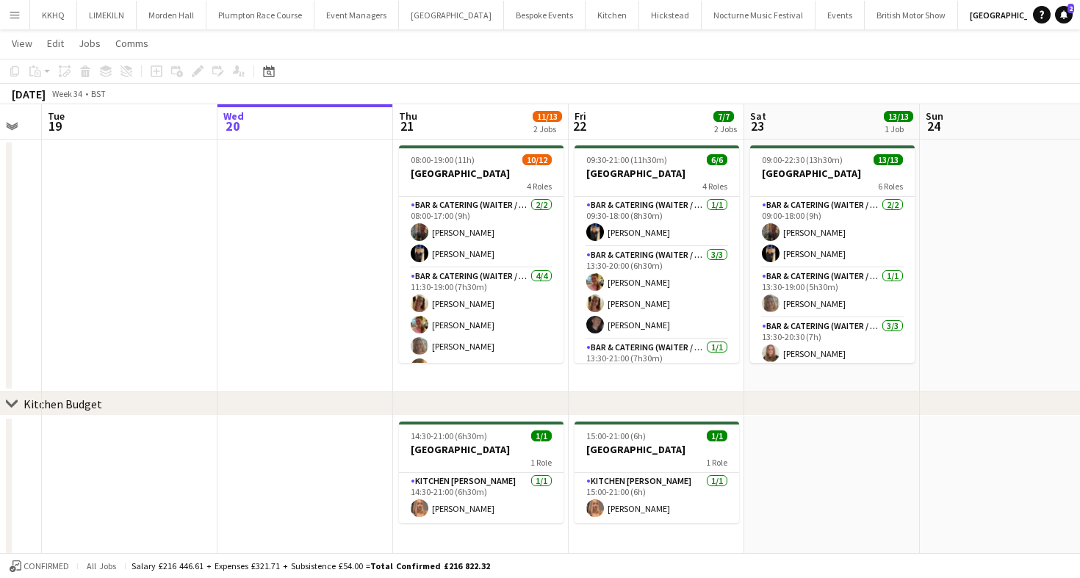
scroll to position [0, 723]
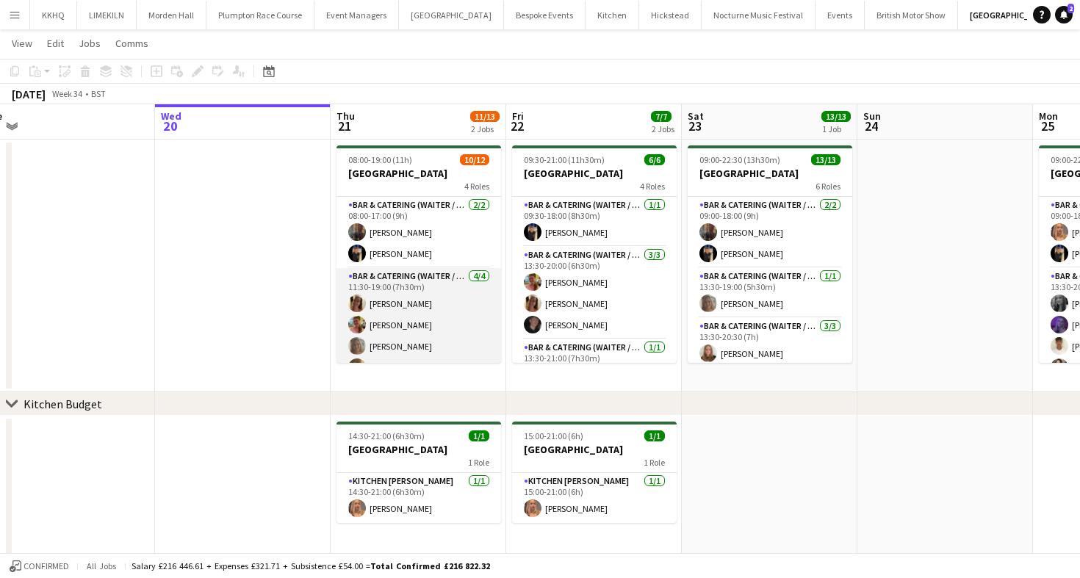
click at [406, 299] on app-card-role "Bar & Catering (Waiter / waitress) [DATE] 11:30-19:00 (7h30m) [PERSON_NAME] [PE…" at bounding box center [418, 325] width 165 height 114
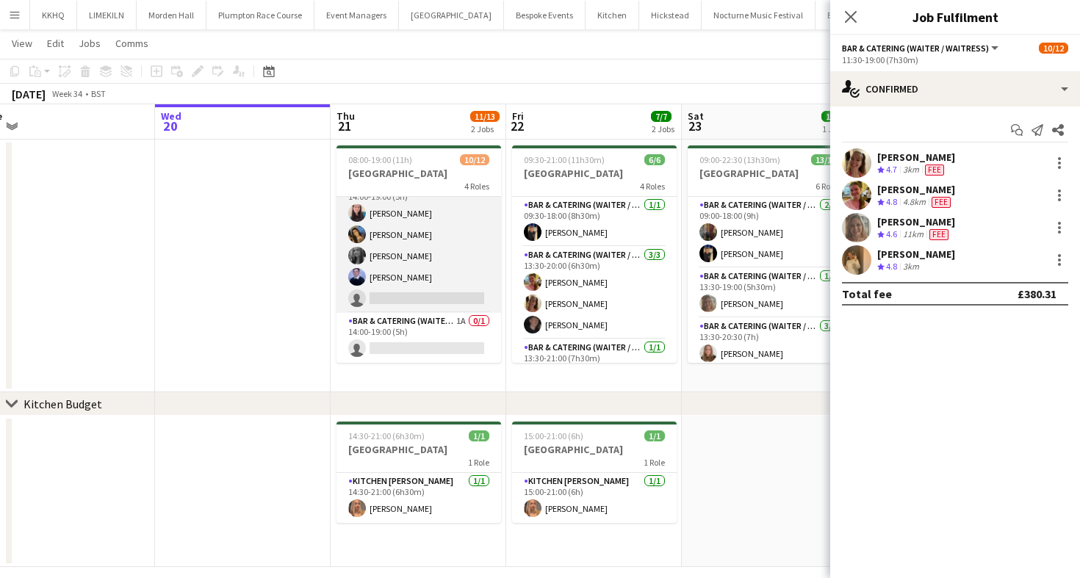
click at [403, 288] on app-card-role "Bar & Catering (Waiter / waitress) 4I [DATE] 14:00-19:00 (5h) [PERSON_NAME] [PE…" at bounding box center [418, 245] width 165 height 135
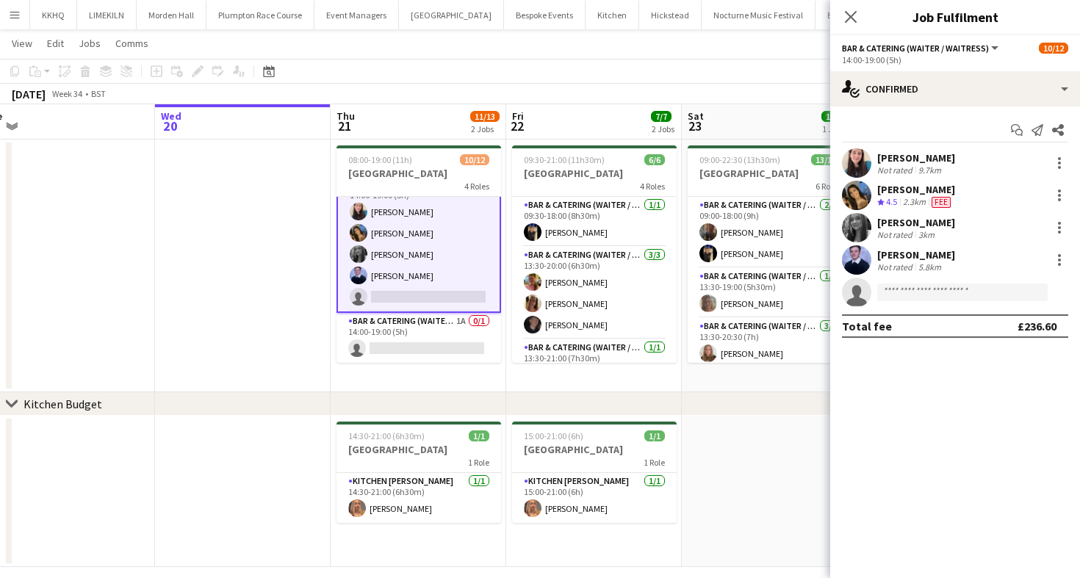
scroll to position [206, 0]
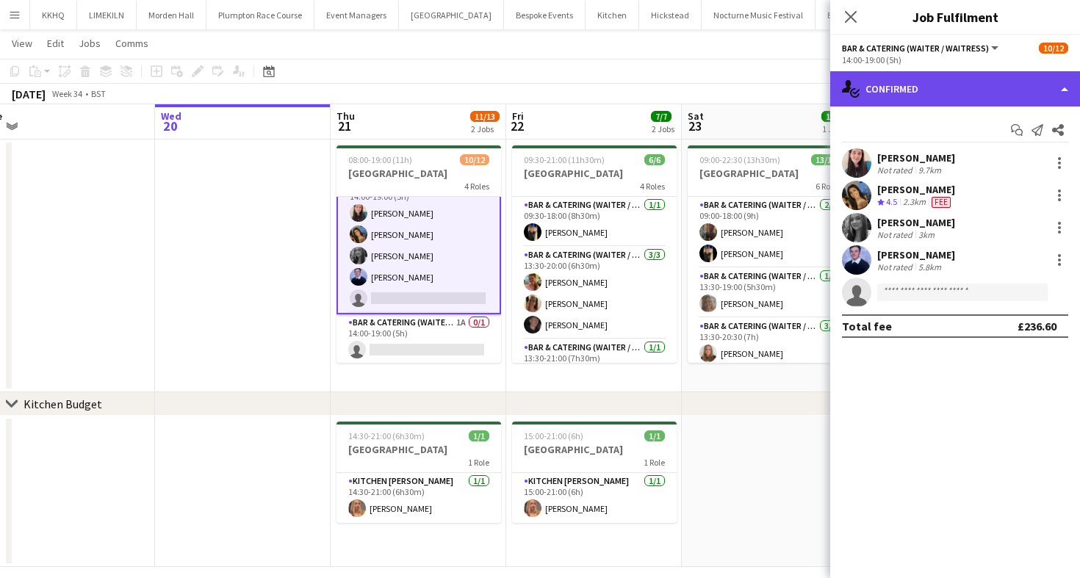
click at [1018, 96] on div "single-neutral-actions-check-2 Confirmed" at bounding box center [955, 88] width 250 height 35
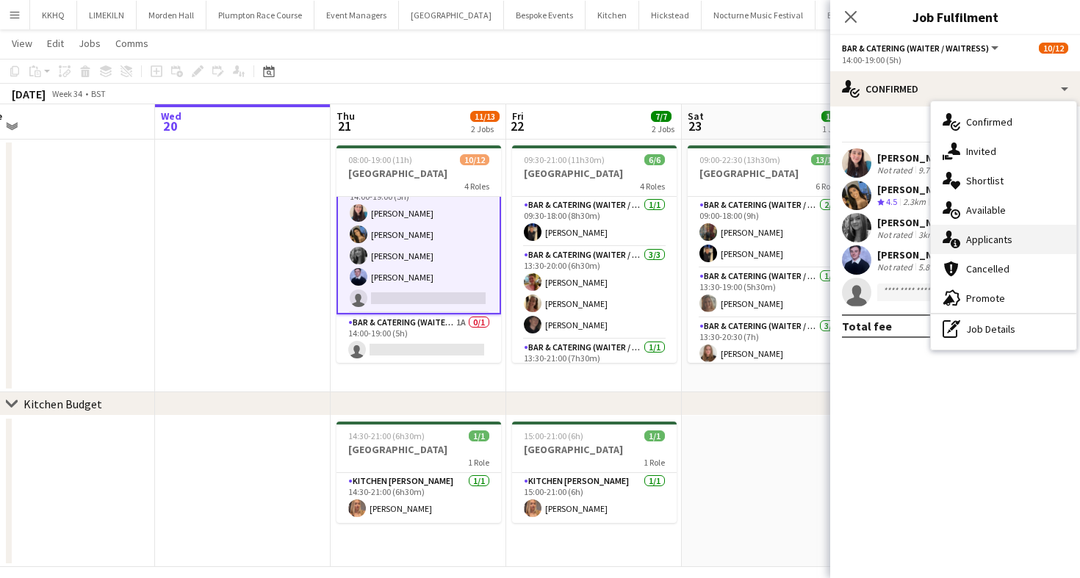
click at [1028, 229] on div "single-neutral-actions-information Applicants" at bounding box center [1003, 239] width 145 height 29
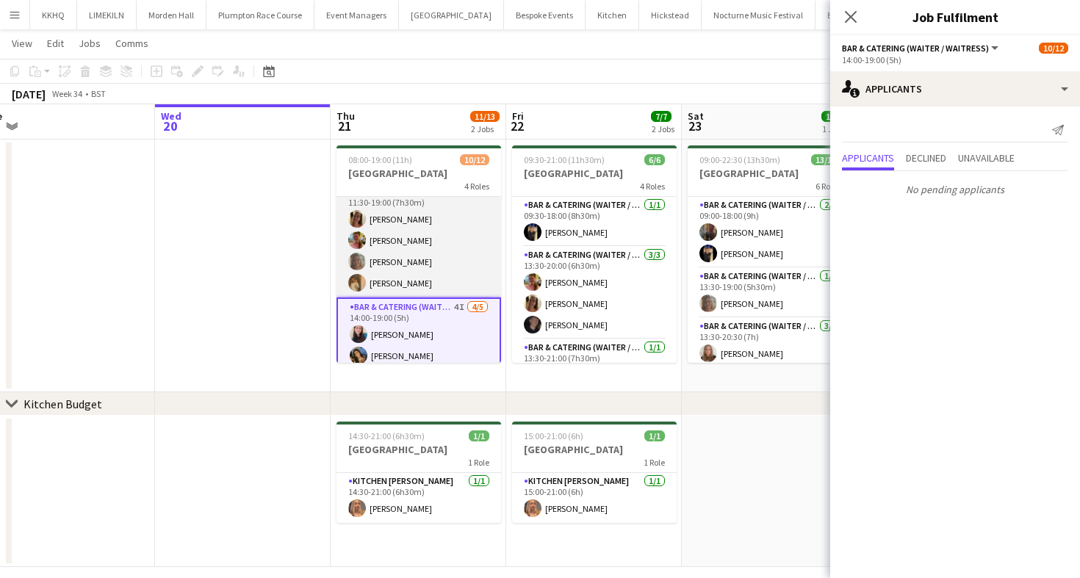
click at [410, 209] on app-card-role "Bar & Catering (Waiter / waitress) [DATE] 11:30-19:00 (7h30m) [PERSON_NAME] [PE…" at bounding box center [418, 241] width 165 height 114
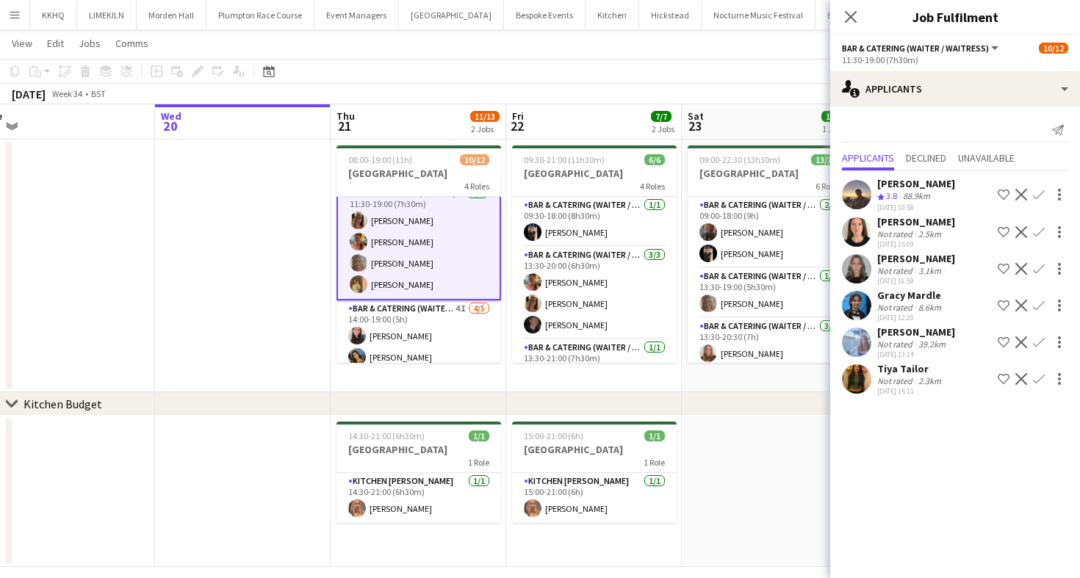
scroll to position [86, 0]
click at [394, 331] on app-card-role "Bar & Catering (Waiter / waitress) 4I [DATE] 14:00-19:00 (5h) [PERSON_NAME] [PE…" at bounding box center [418, 366] width 165 height 135
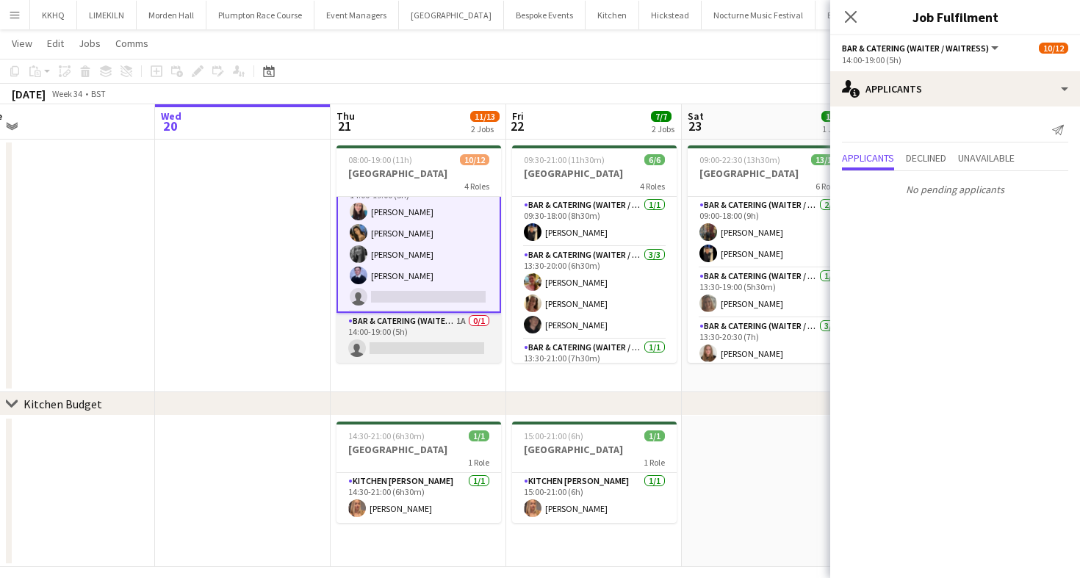
click at [425, 335] on app-card-role "Bar & Catering (Waiter / waitress) 1A 0/1 14:00-19:00 (5h) single-neutral-actio…" at bounding box center [418, 338] width 165 height 50
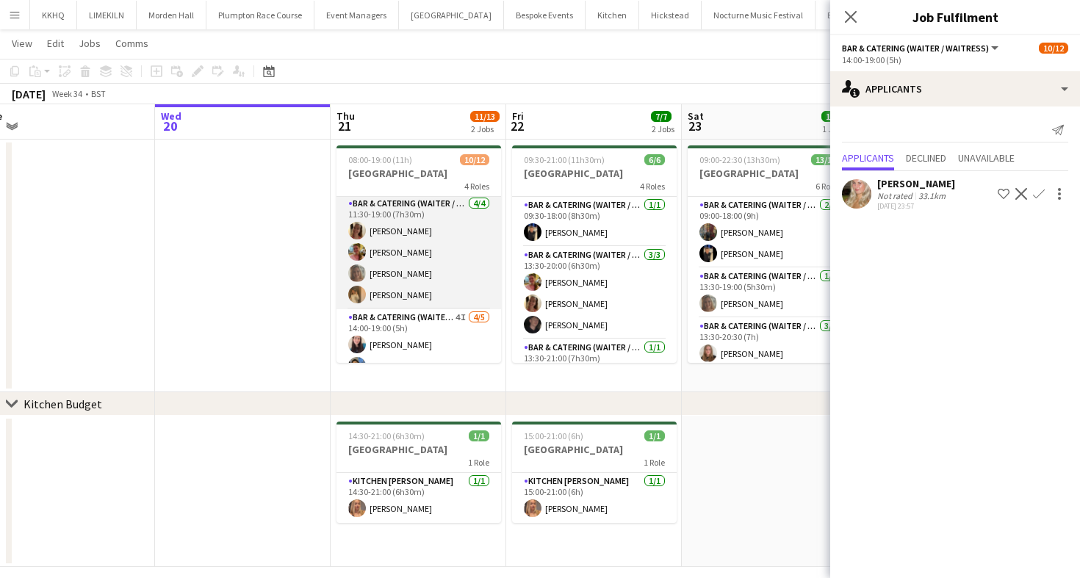
click at [417, 240] on app-card-role "Bar & Catering (Waiter / waitress) [DATE] 11:30-19:00 (7h30m) [PERSON_NAME] [PE…" at bounding box center [418, 252] width 165 height 114
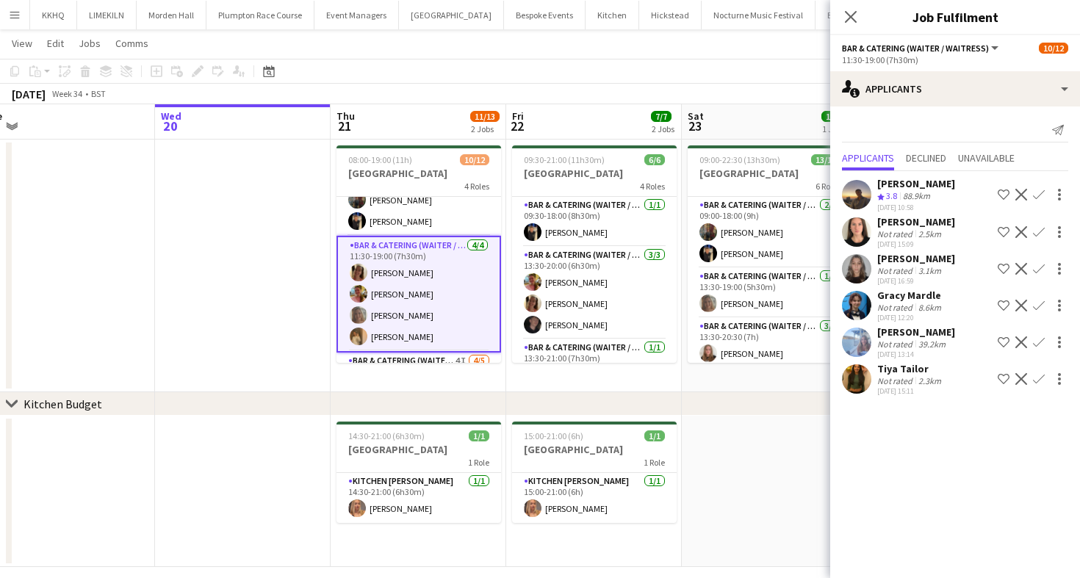
scroll to position [0, 0]
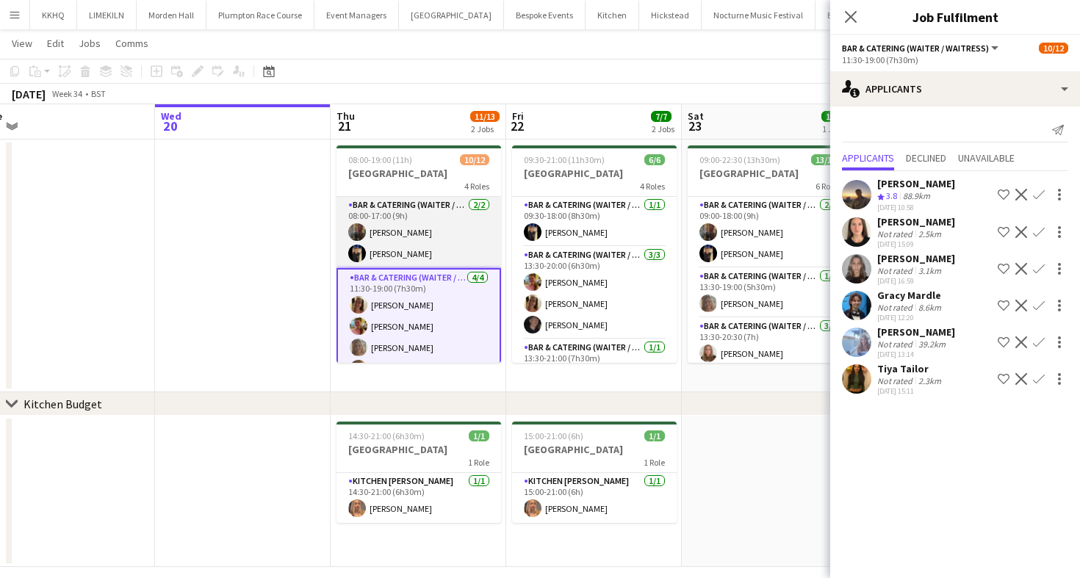
click at [400, 223] on app-card-role "Bar & Catering (Waiter / waitress) [DATE] 08:00-17:00 (9h) [PERSON_NAME]" at bounding box center [418, 232] width 165 height 71
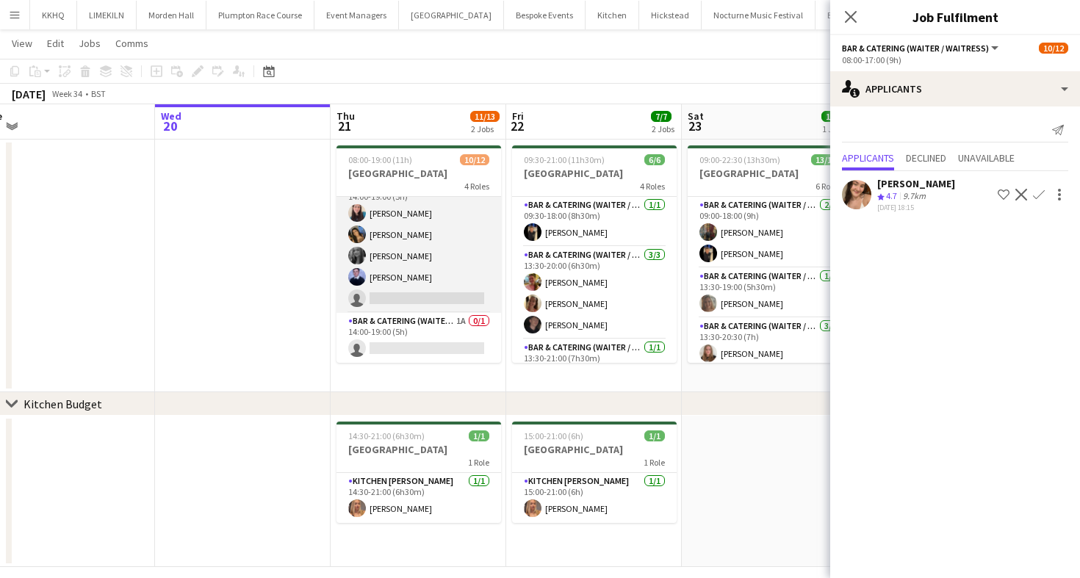
click at [450, 299] on app-card-role "Bar & Catering (Waiter / waitress) 4I [DATE] 14:00-19:00 (5h) [PERSON_NAME] [PE…" at bounding box center [418, 245] width 165 height 135
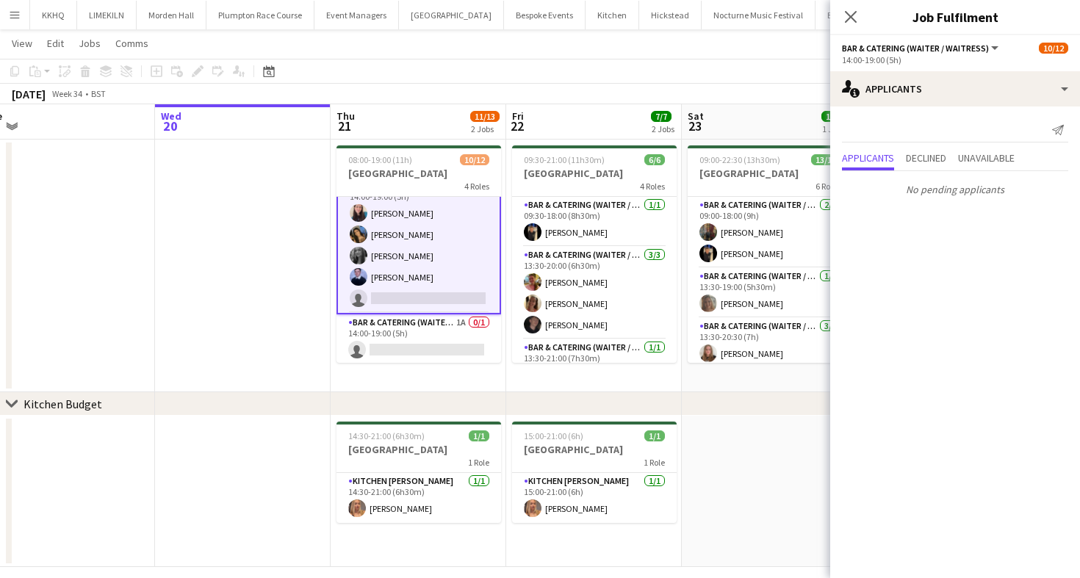
click at [532, 98] on div "[DATE] Week 34 • BST" at bounding box center [540, 94] width 1080 height 21
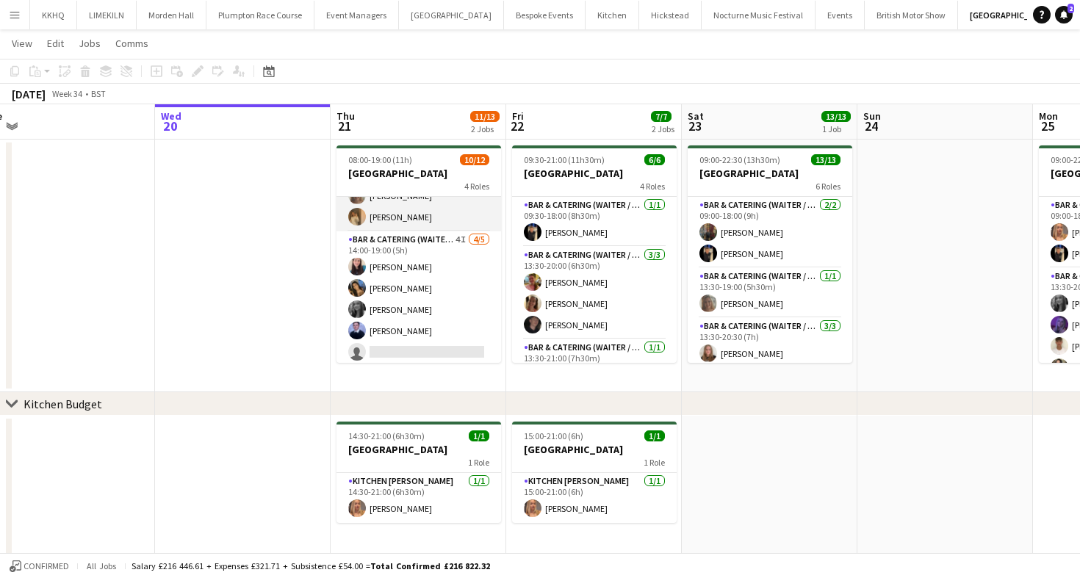
scroll to position [160, 0]
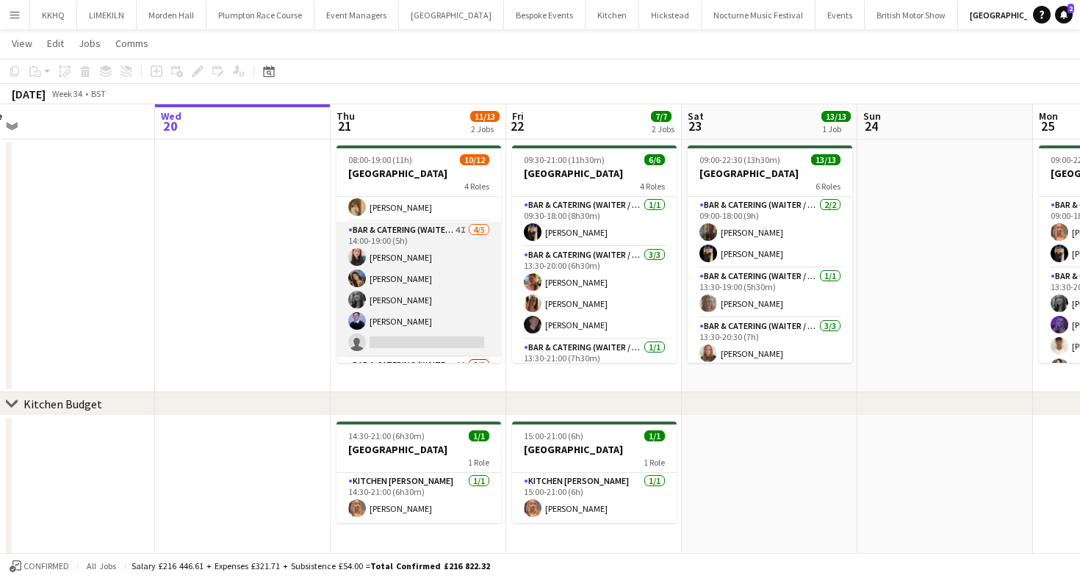
click at [375, 275] on app-card-role "Bar & Catering (Waiter / waitress) 4I [DATE] 14:00-19:00 (5h) [PERSON_NAME] [PE…" at bounding box center [418, 289] width 165 height 135
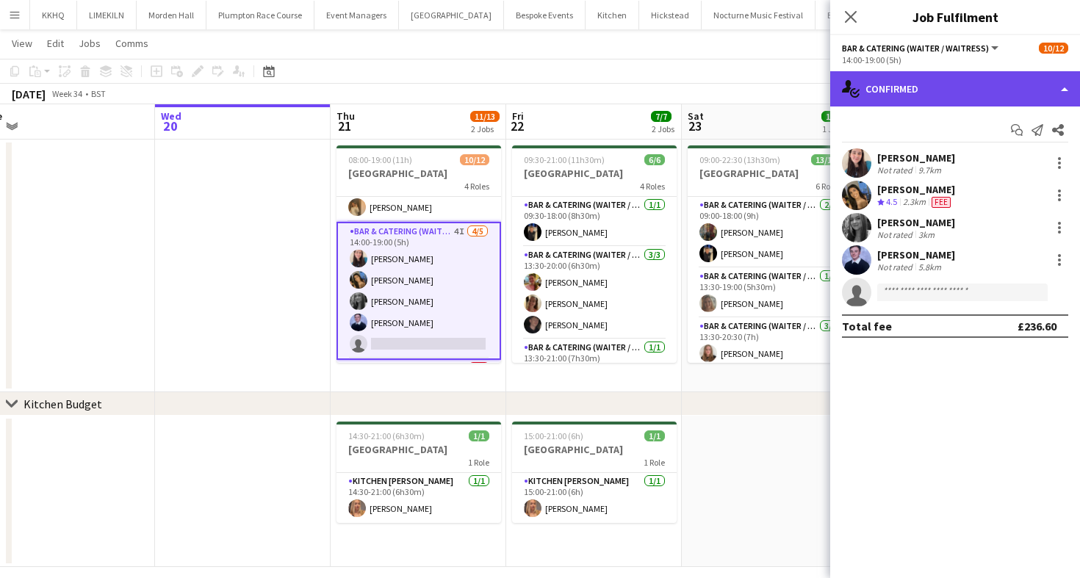
click at [973, 80] on div "single-neutral-actions-check-2 Confirmed" at bounding box center [955, 88] width 250 height 35
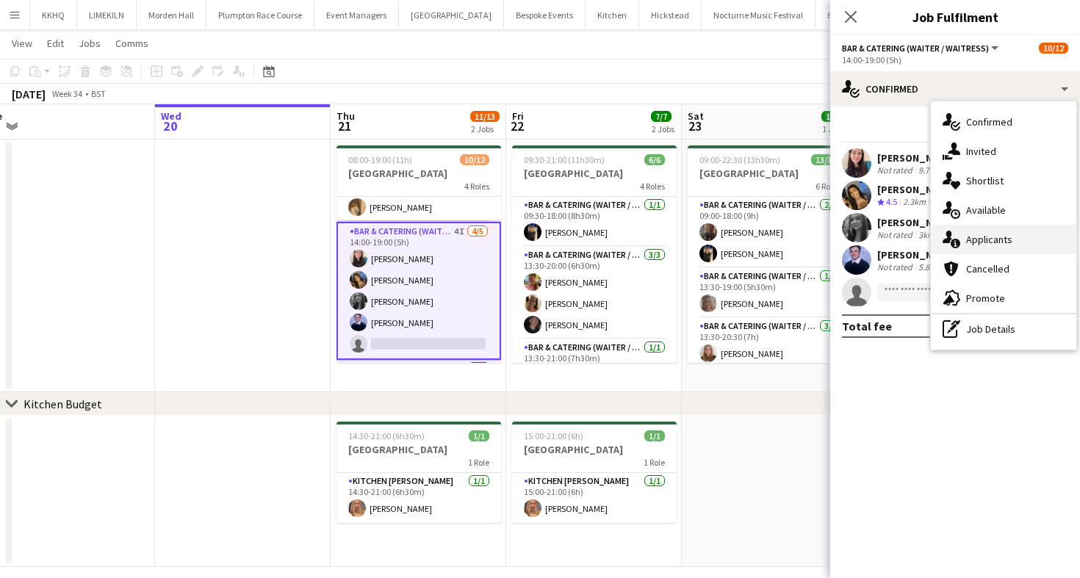
click at [973, 233] on div "single-neutral-actions-information Applicants" at bounding box center [1003, 239] width 145 height 29
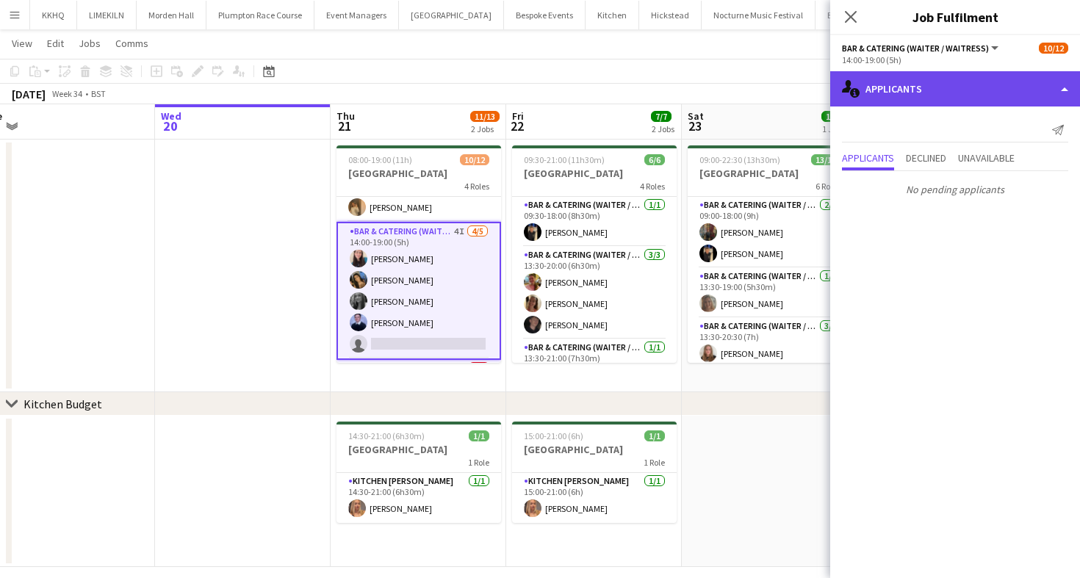
click at [885, 101] on div "single-neutral-actions-information Applicants" at bounding box center [955, 88] width 250 height 35
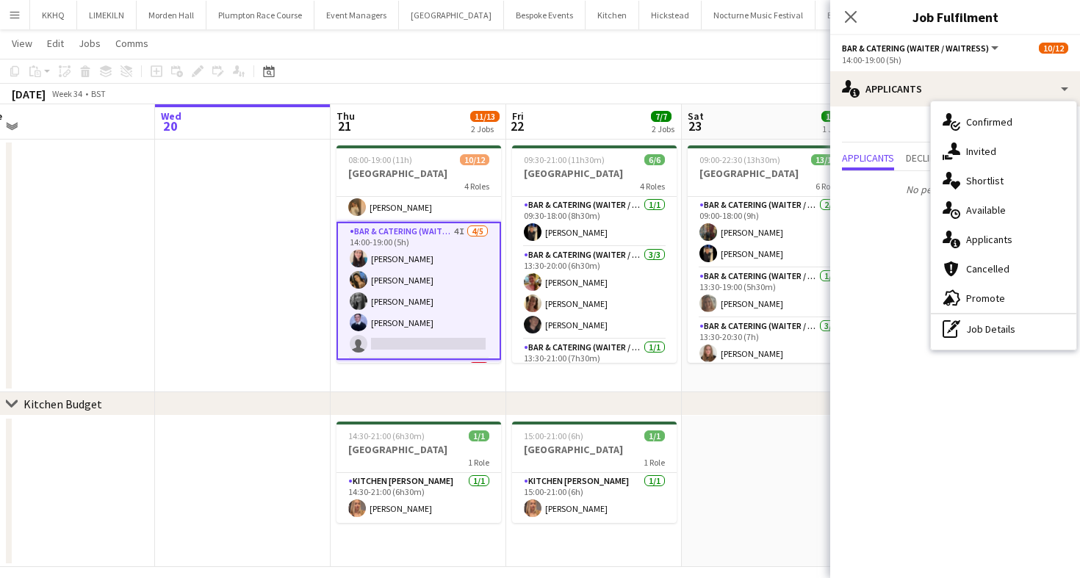
click at [679, 46] on app-page-menu "View Day view expanded Day view collapsed Month view Date picker Jump to [DATE]…" at bounding box center [540, 45] width 1080 height 28
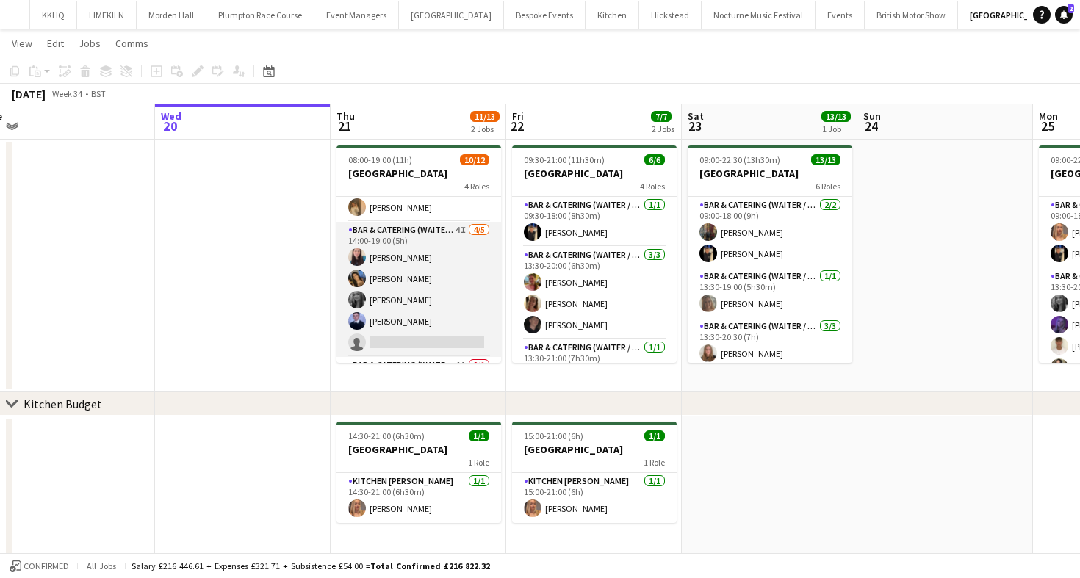
click at [411, 250] on app-card-role "Bar & Catering (Waiter / waitress) 4I [DATE] 14:00-19:00 (5h) [PERSON_NAME] [PE…" at bounding box center [418, 289] width 165 height 135
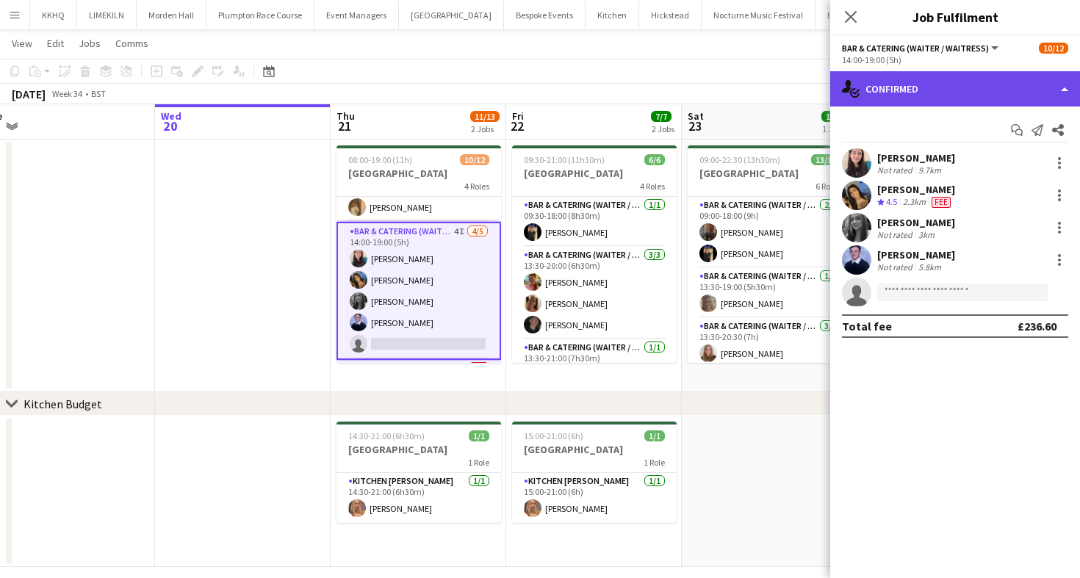
click at [970, 85] on div "single-neutral-actions-check-2 Confirmed" at bounding box center [955, 88] width 250 height 35
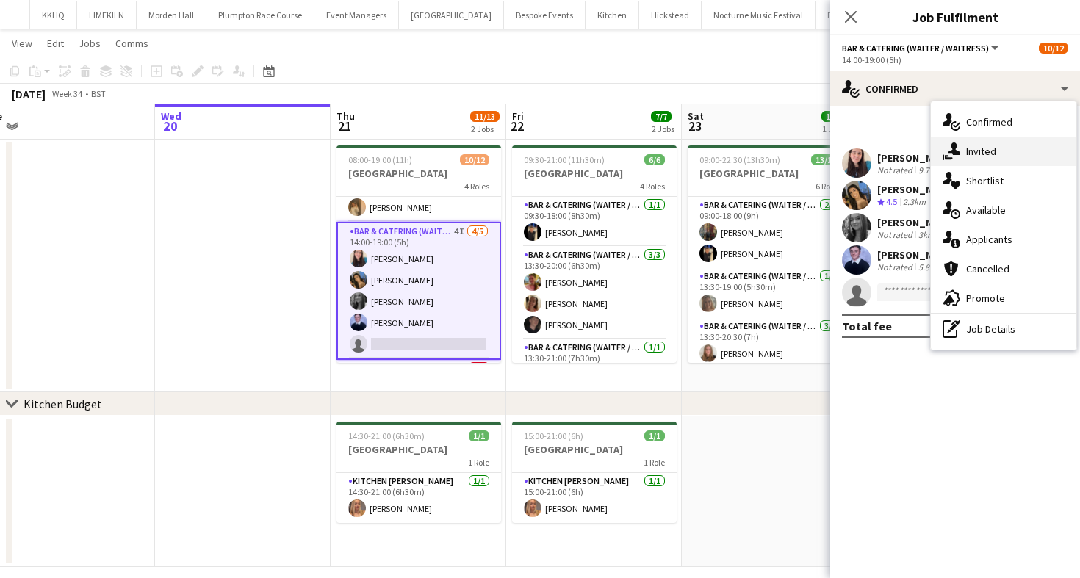
click at [970, 159] on div "single-neutral-actions-share-1 Invited" at bounding box center [1003, 151] width 145 height 29
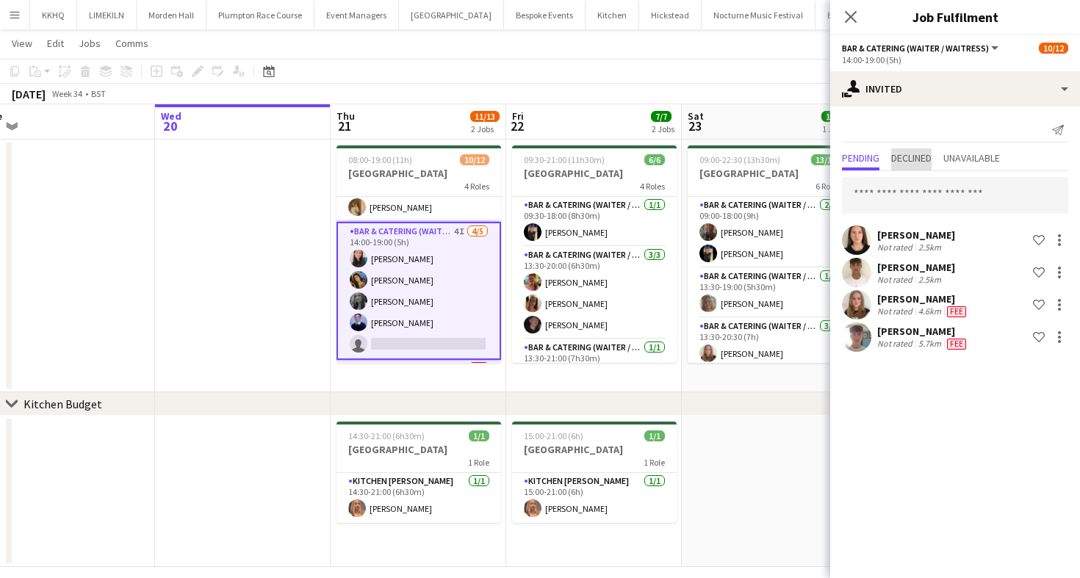
click at [917, 154] on span "Declined" at bounding box center [911, 158] width 40 height 10
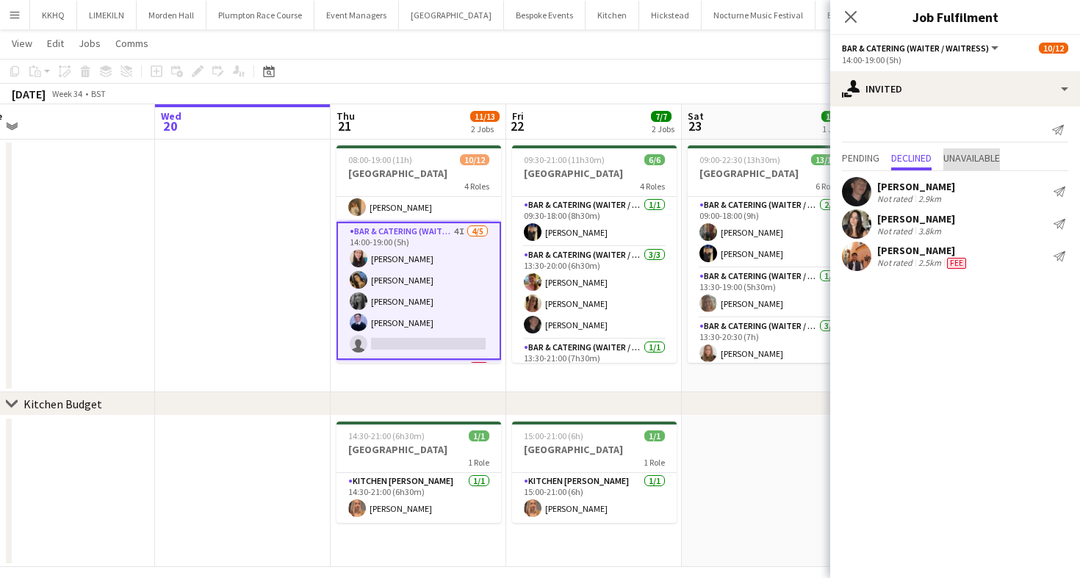
click at [990, 154] on span "Unavailable" at bounding box center [971, 158] width 57 height 10
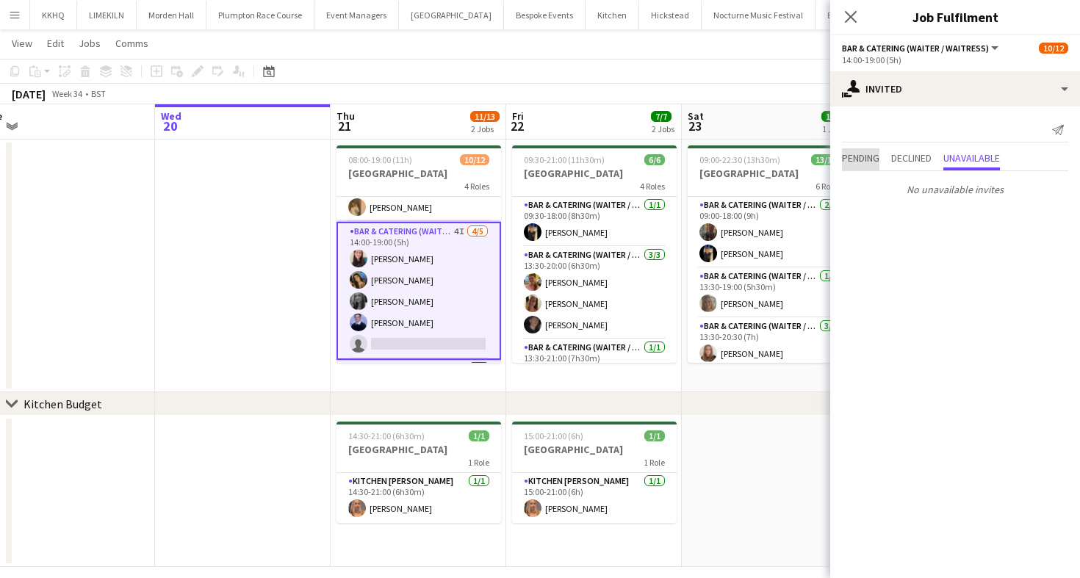
click at [848, 154] on span "Pending" at bounding box center [860, 158] width 37 height 10
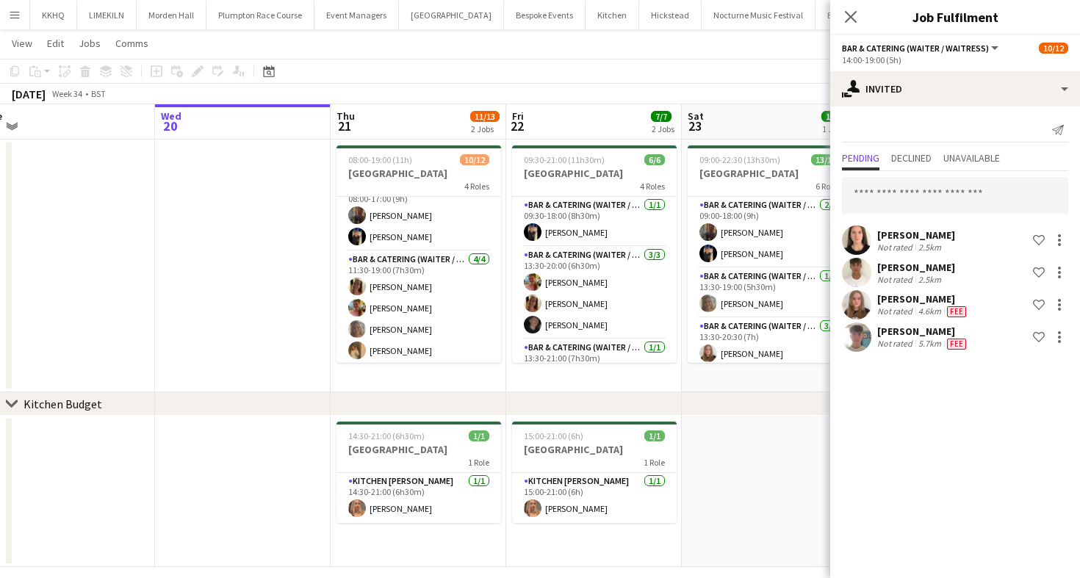
scroll to position [0, 0]
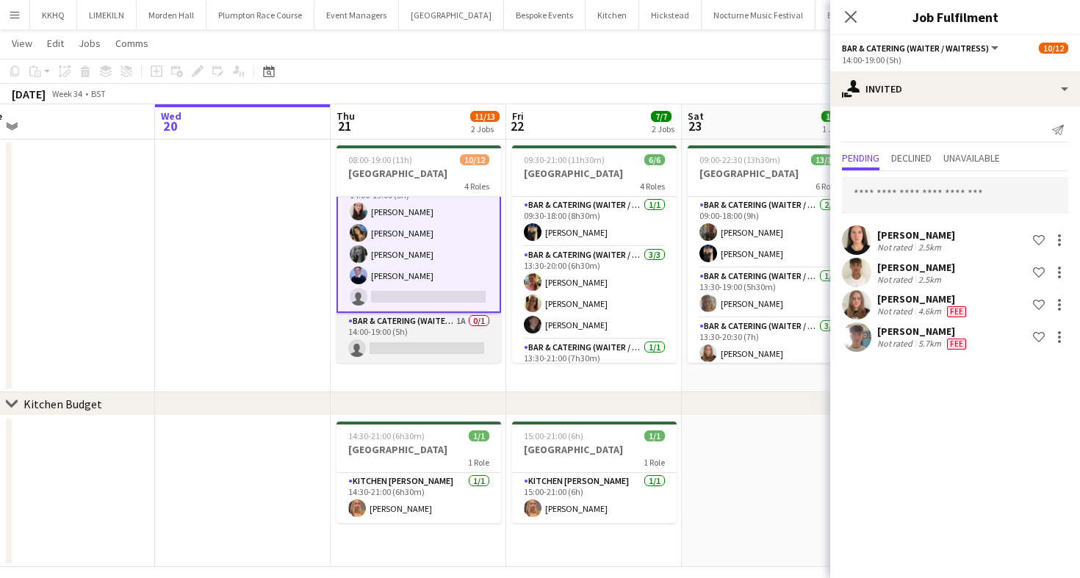
click at [433, 327] on app-card-role "Bar & Catering (Waiter / waitress) 1A 0/1 14:00-19:00 (5h) single-neutral-actio…" at bounding box center [418, 338] width 165 height 50
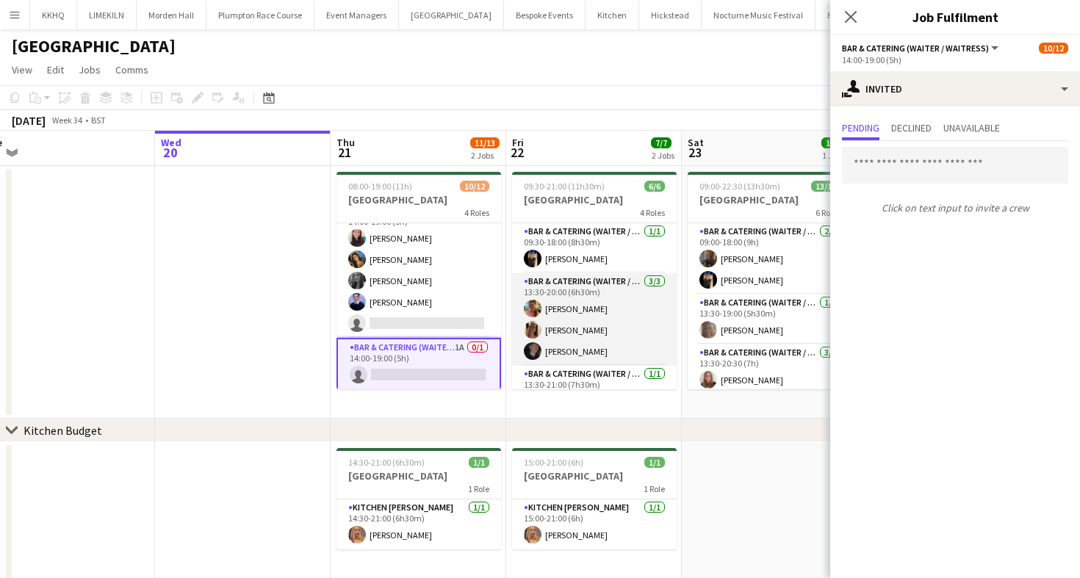
scroll to position [0, 383]
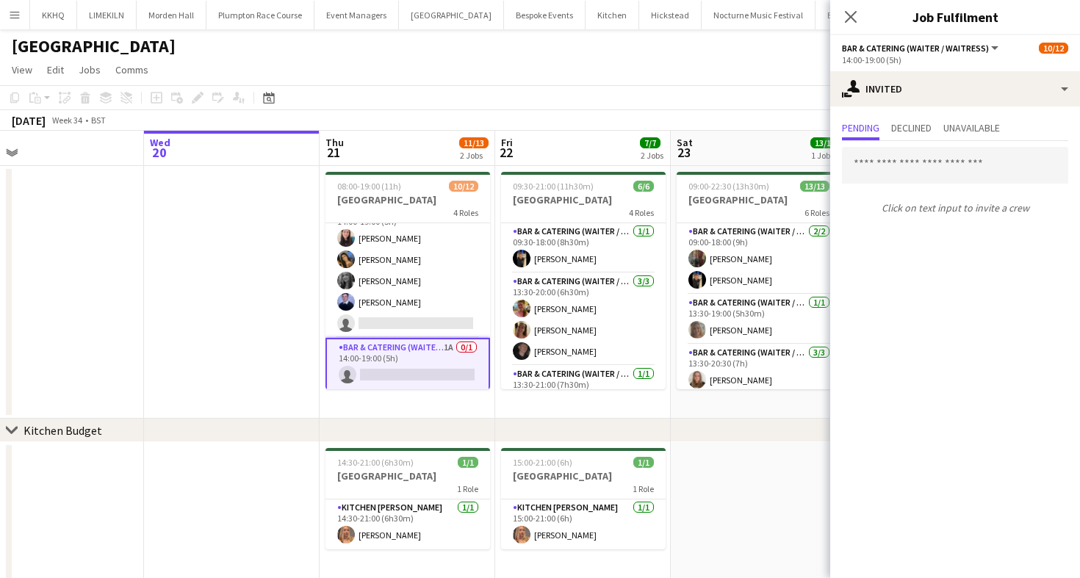
click at [649, 102] on app-toolbar "Copy Paste Paste Command V Paste with crew Command Shift V Paste linked Job [GE…" at bounding box center [540, 97] width 1080 height 25
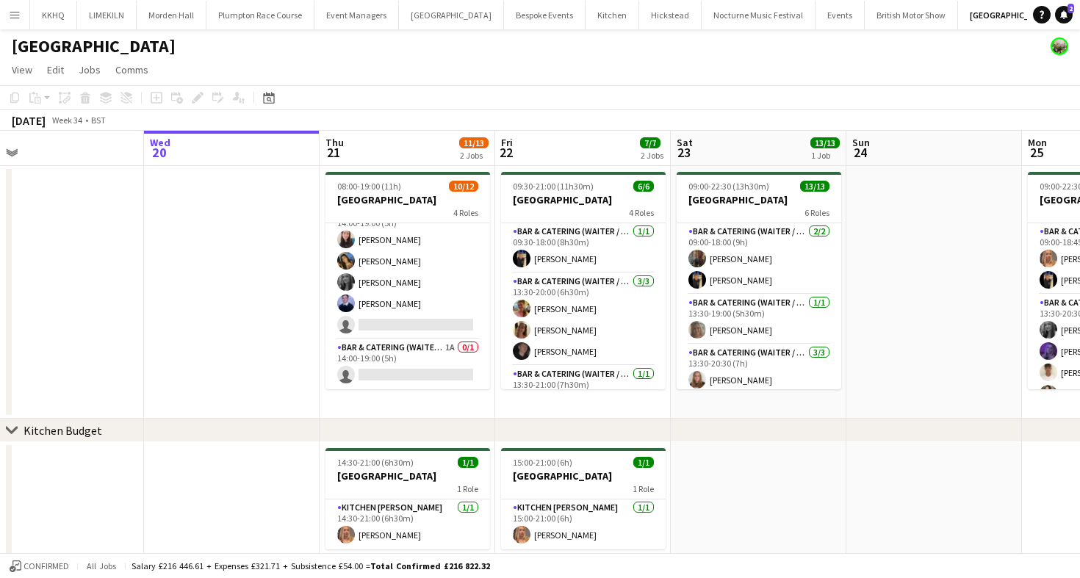
scroll to position [204, 0]
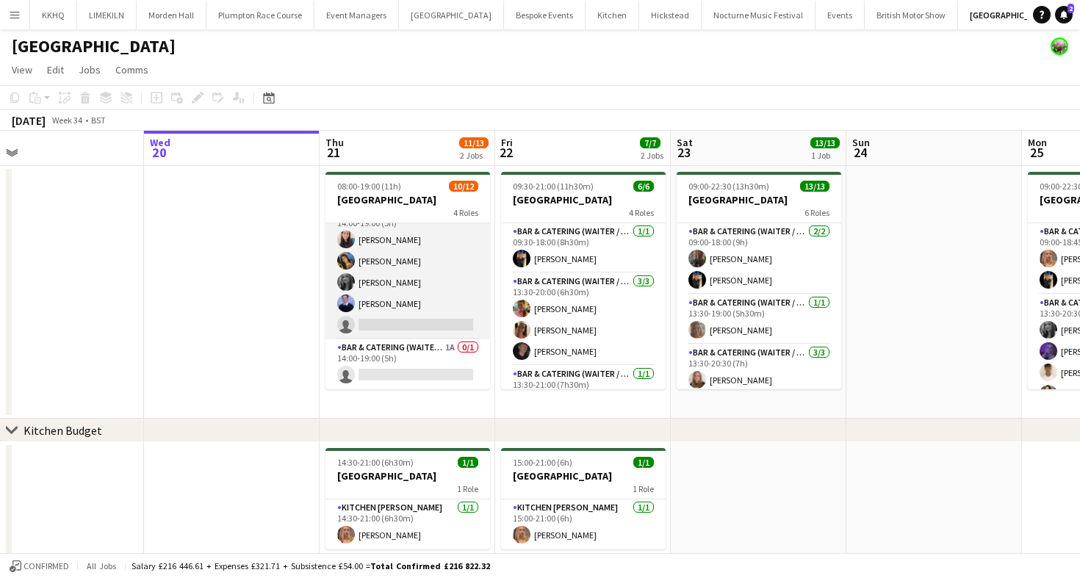
click at [369, 315] on app-card-role "Bar & Catering (Waiter / waitress) 4I [DATE] 14:00-19:00 (5h) [PERSON_NAME] [PE…" at bounding box center [407, 271] width 165 height 135
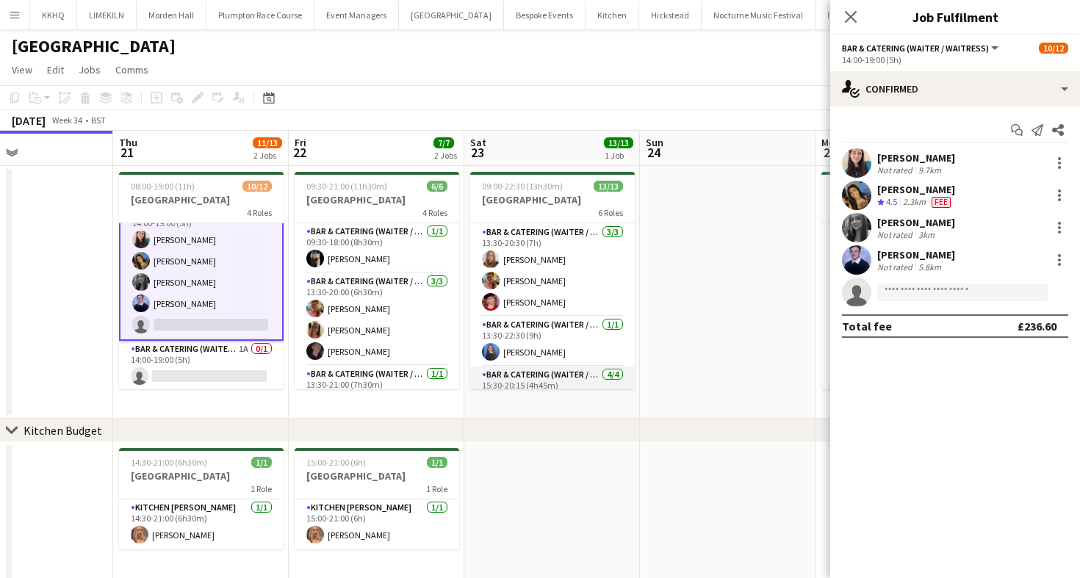
scroll to position [214, 0]
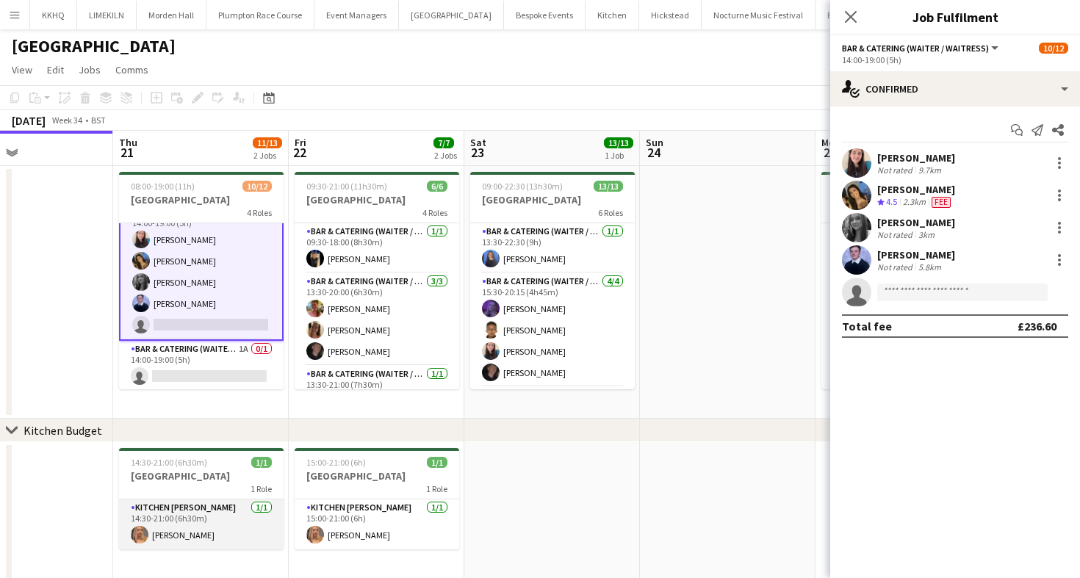
click at [188, 538] on app-card-role "Kitchen [PERSON_NAME] [DATE] 14:30-21:00 (6h30m) [PERSON_NAME]" at bounding box center [201, 524] width 165 height 50
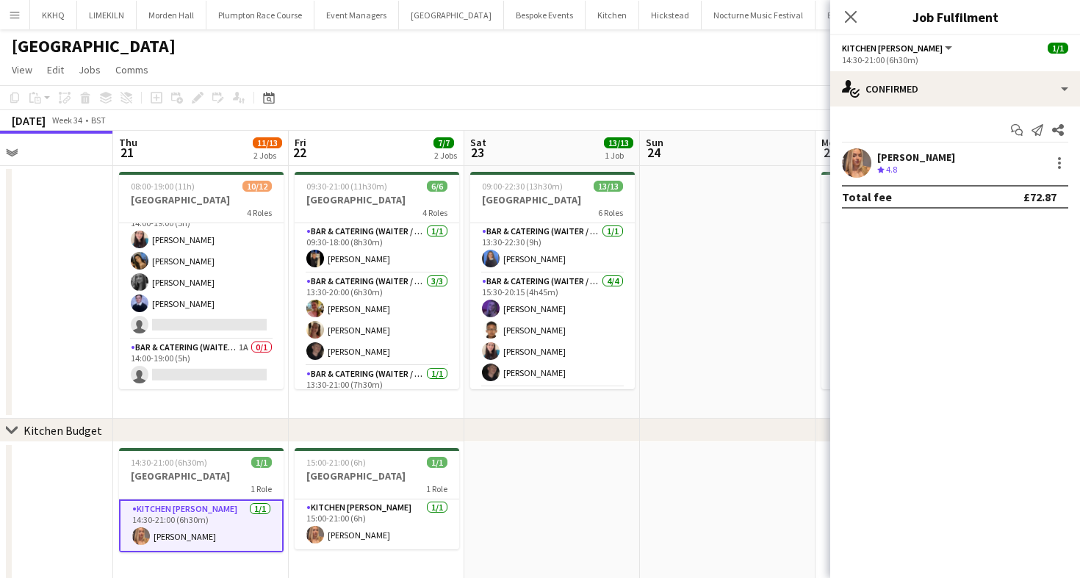
scroll to position [204, 0]
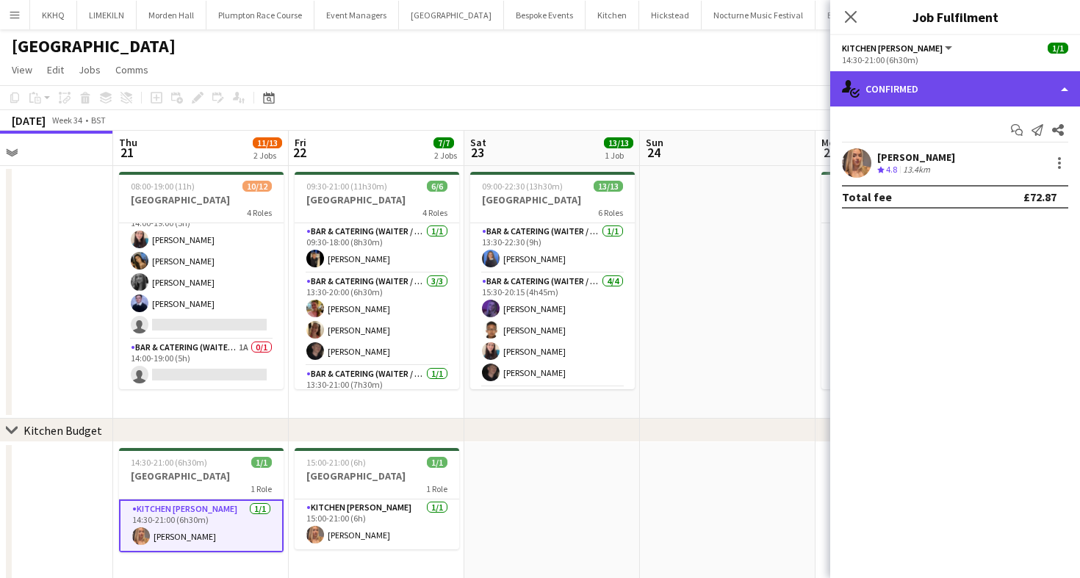
click at [856, 96] on icon at bounding box center [855, 93] width 10 height 10
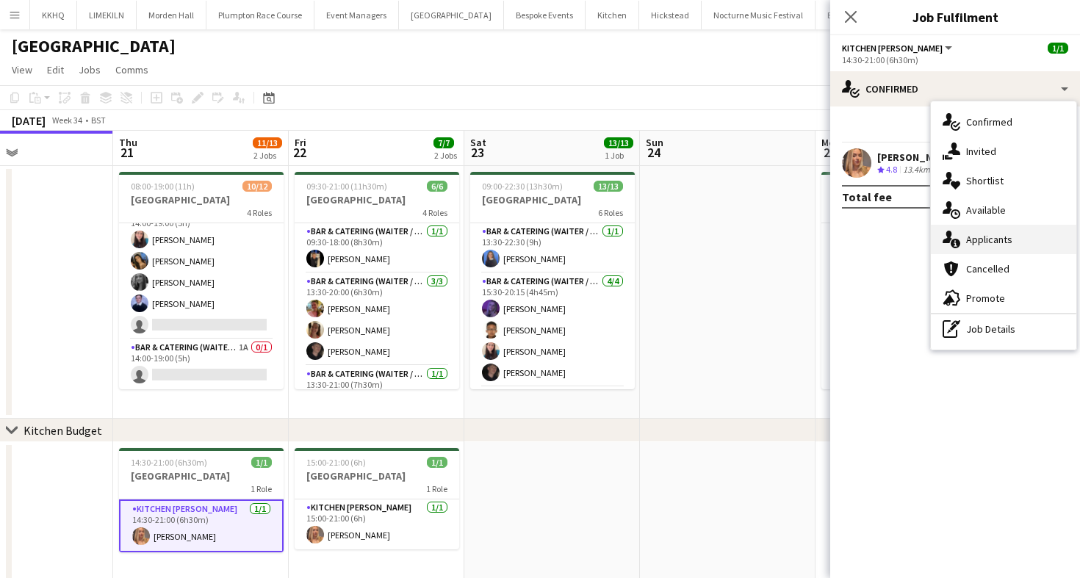
click at [992, 240] on div "single-neutral-actions-information Applicants" at bounding box center [1003, 239] width 145 height 29
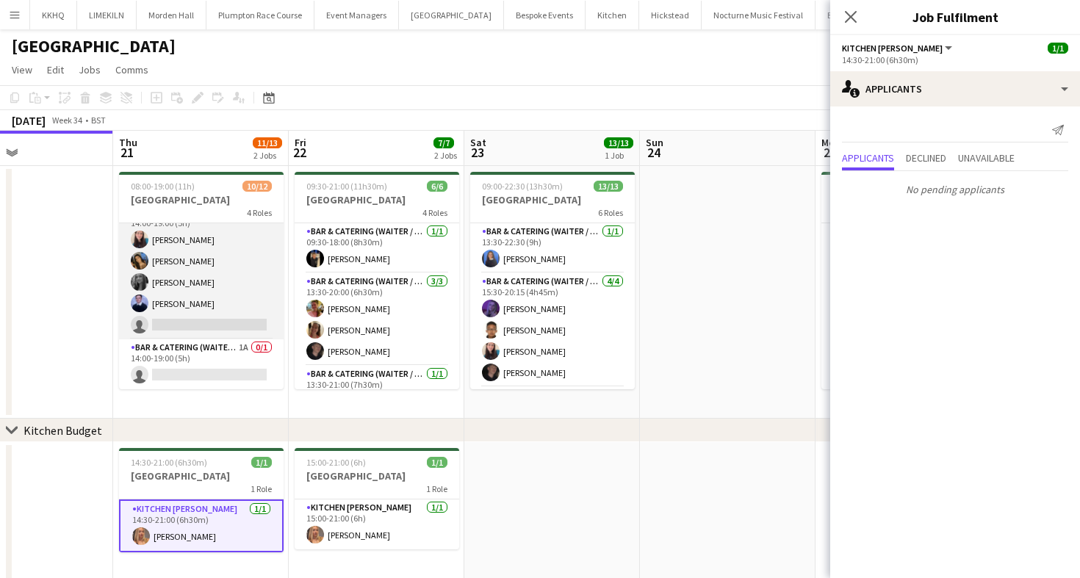
click at [244, 312] on app-card-role "Bar & Catering (Waiter / waitress) 4I [DATE] 14:00-19:00 (5h) [PERSON_NAME] [PE…" at bounding box center [201, 271] width 165 height 135
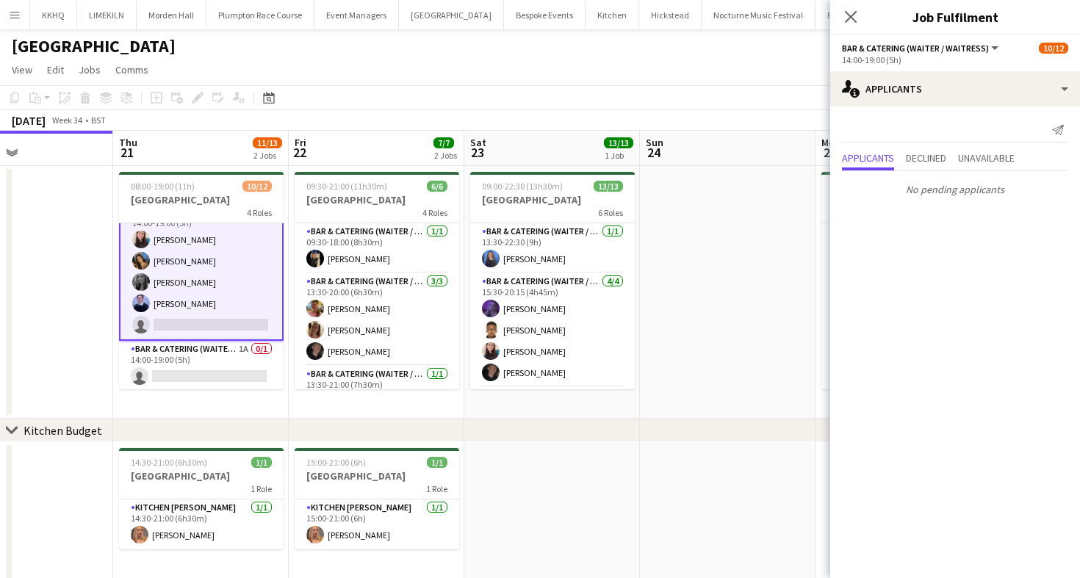
click at [674, 74] on app-page-menu "View Day view expanded Day view collapsed Month view Date picker Jump to [DATE]…" at bounding box center [540, 71] width 1080 height 28
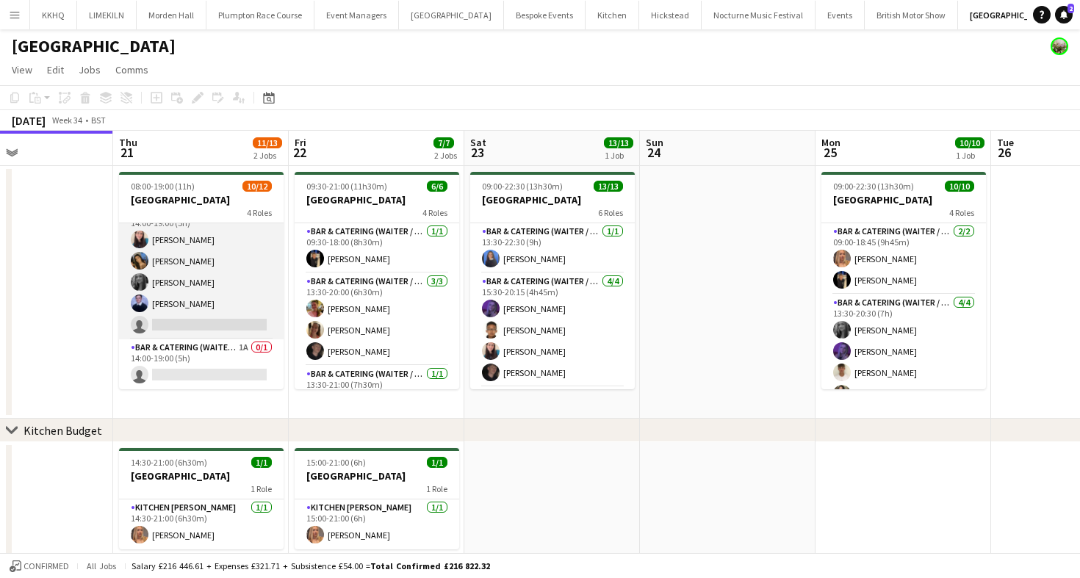
click at [208, 262] on app-card-role "Bar & Catering (Waiter / waitress) 4I [DATE] 14:00-19:00 (5h) [PERSON_NAME] [PE…" at bounding box center [201, 271] width 165 height 135
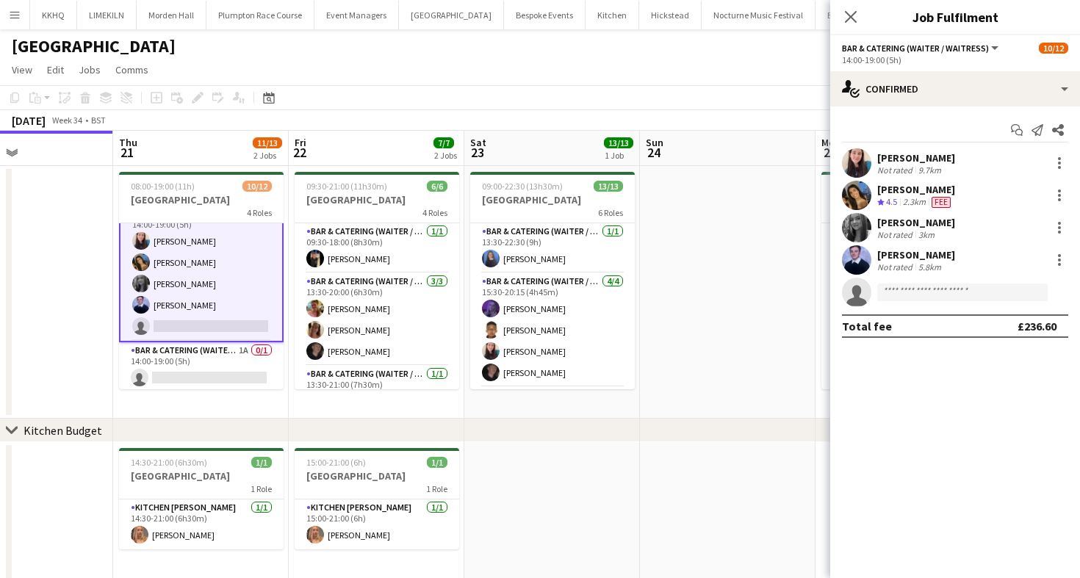
scroll to position [206, 0]
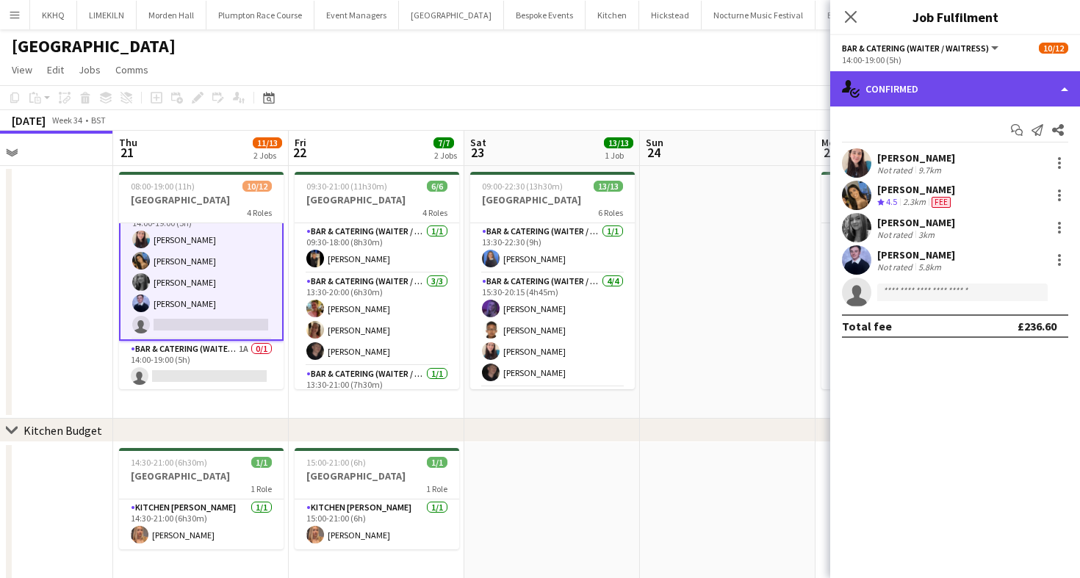
click at [942, 87] on div "single-neutral-actions-check-2 Confirmed" at bounding box center [955, 88] width 250 height 35
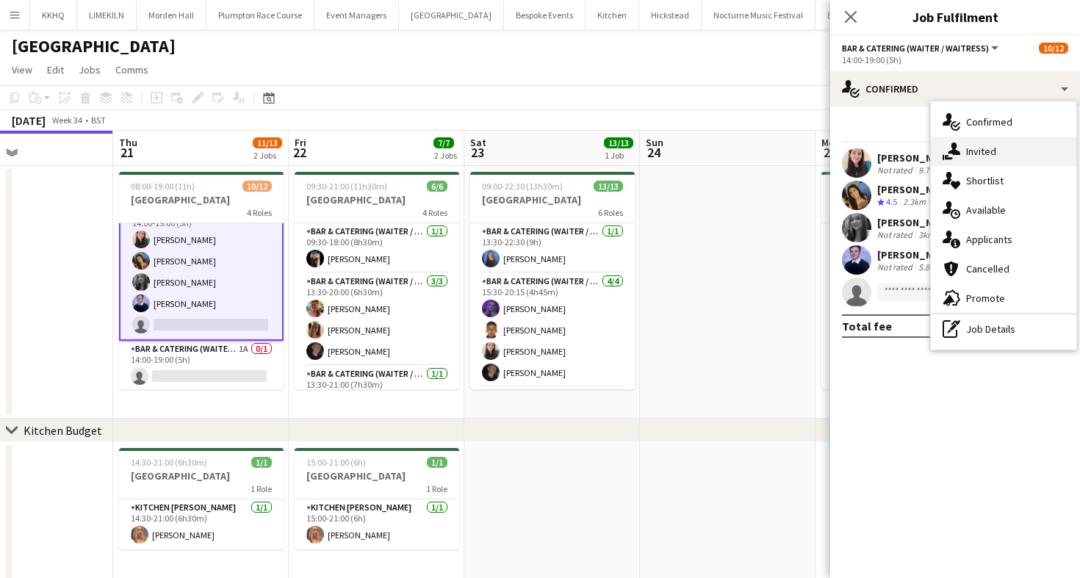
click at [977, 159] on div "single-neutral-actions-share-1 Invited" at bounding box center [1003, 151] width 145 height 29
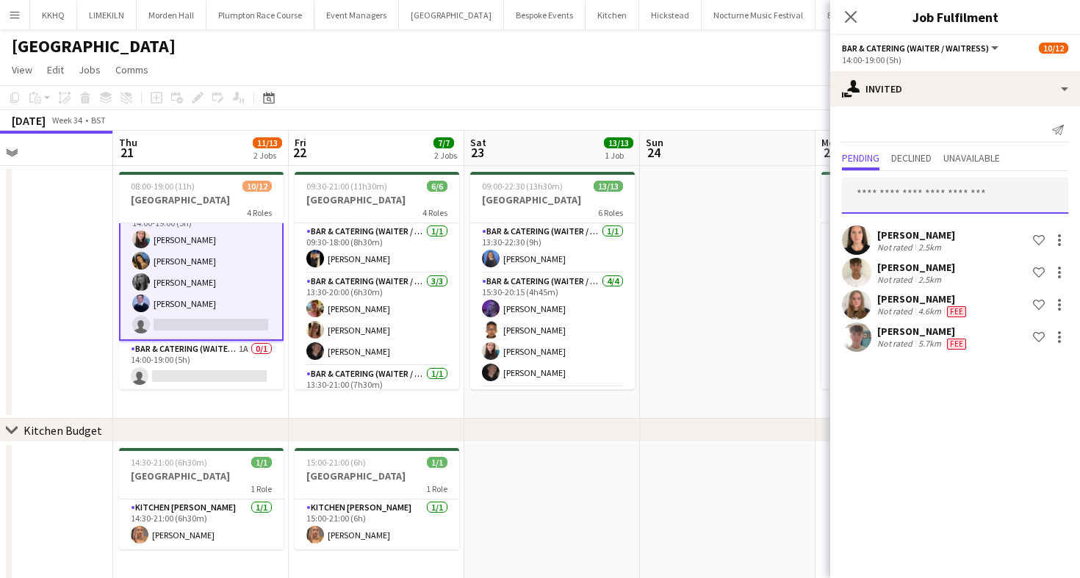
click at [956, 191] on input "text" at bounding box center [955, 195] width 226 height 37
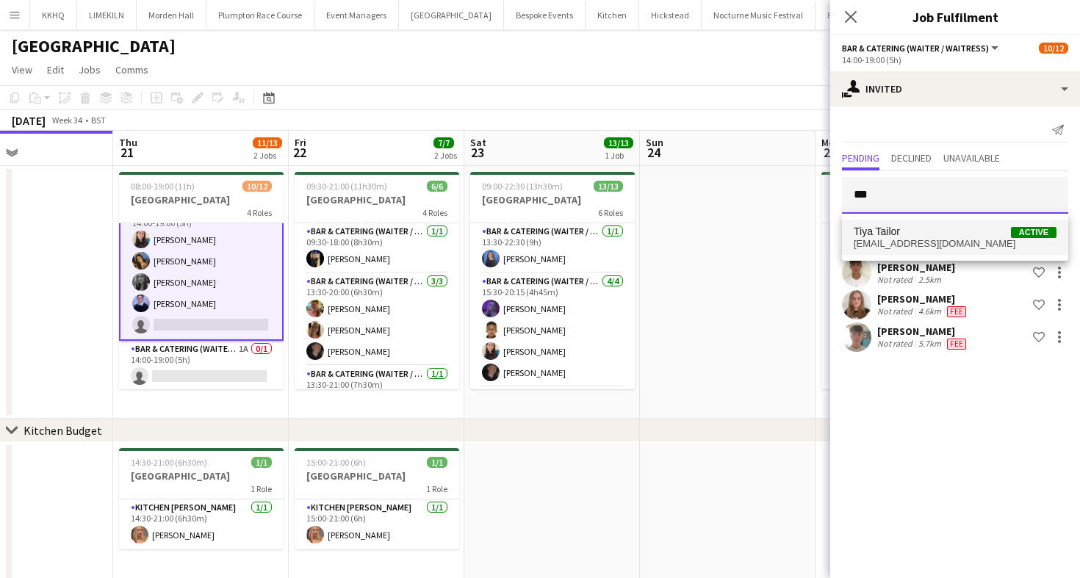
type input "***"
click at [961, 234] on span "Tiya Tailor Active" at bounding box center [955, 232] width 203 height 12
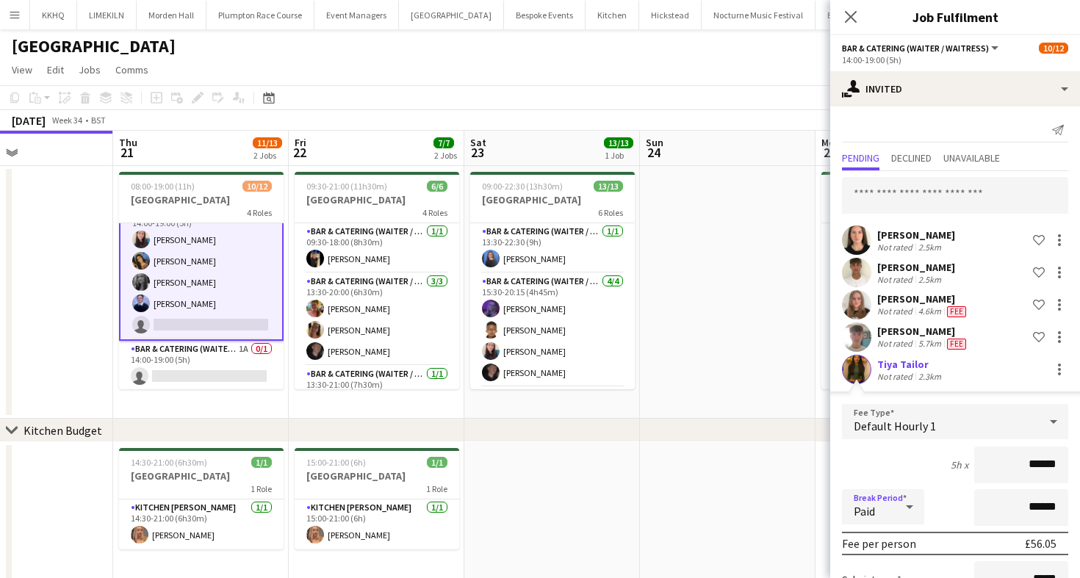
click at [899, 495] on div at bounding box center [909, 506] width 29 height 29
click at [938, 489] on div at bounding box center [540, 289] width 1080 height 578
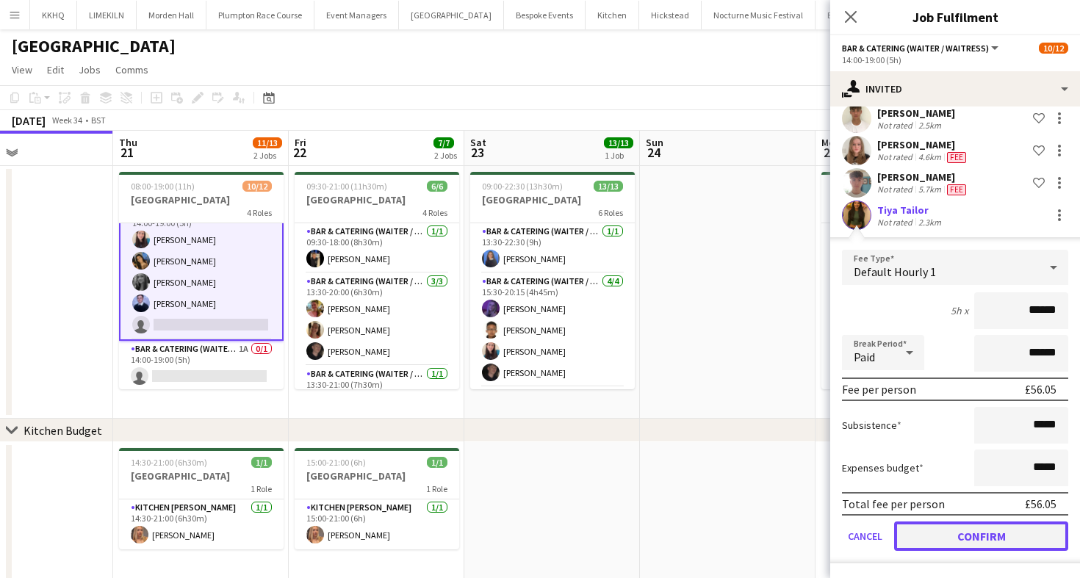
click at [950, 533] on button "Confirm" at bounding box center [981, 536] width 174 height 29
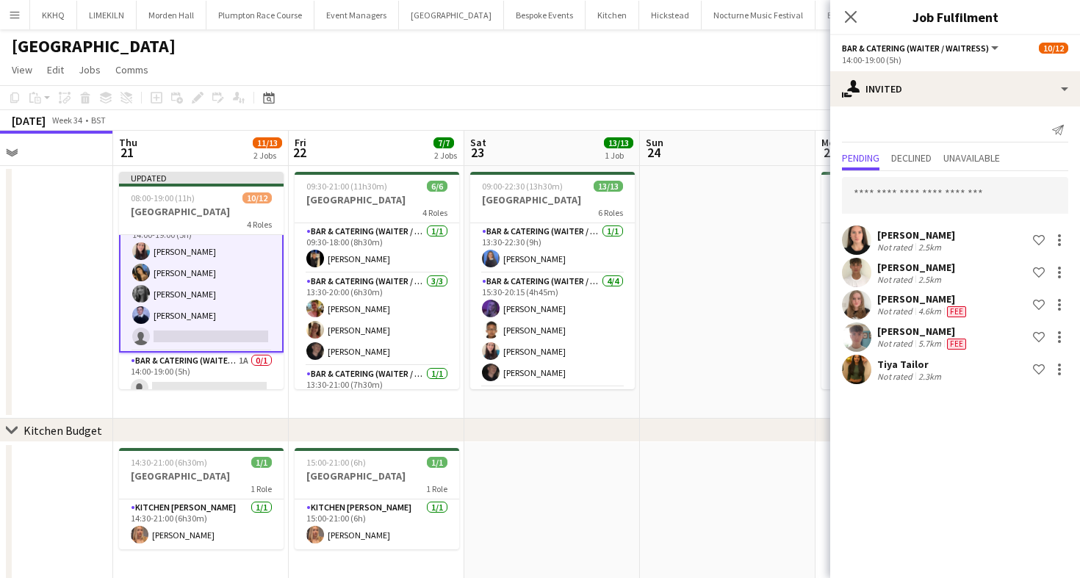
scroll to position [0, 0]
click at [722, 89] on app-toolbar "Copy Paste Paste Command V Paste with crew Command Shift V Paste linked Job [GE…" at bounding box center [540, 97] width 1080 height 25
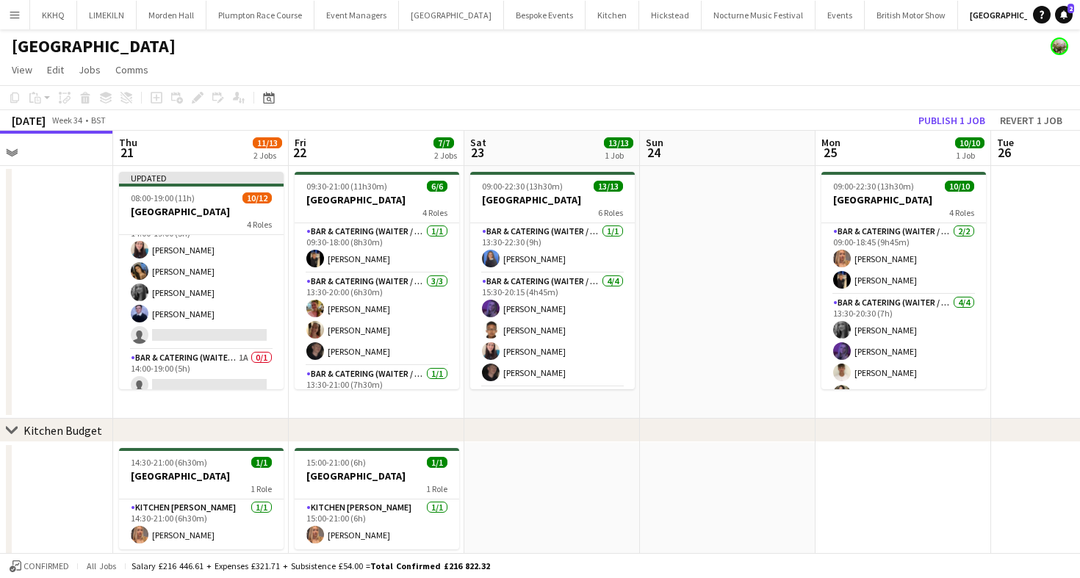
scroll to position [204, 0]
click at [962, 117] on button "Publish 1 job" at bounding box center [951, 120] width 79 height 19
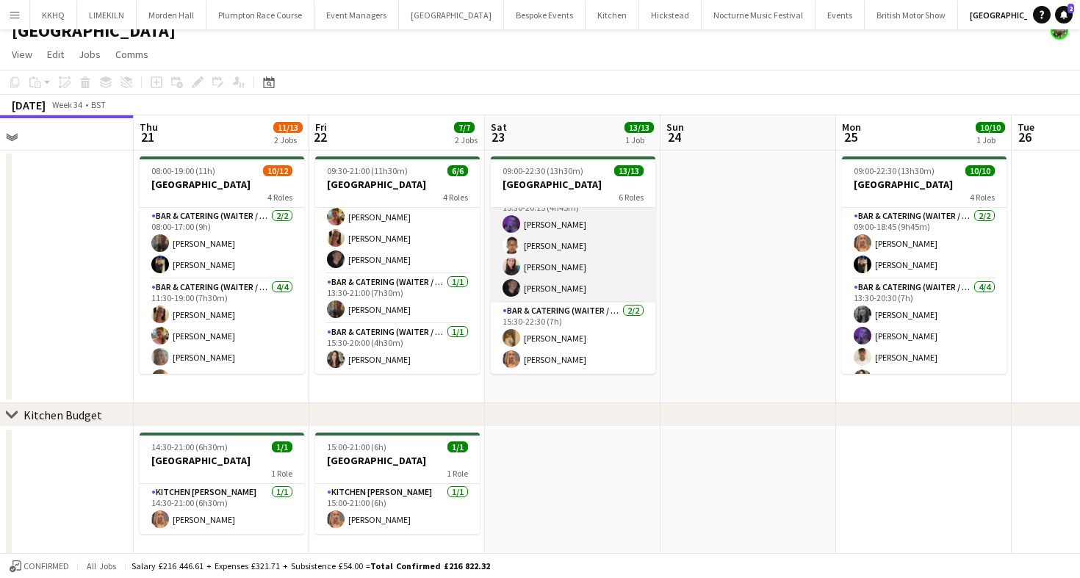
scroll to position [0, 450]
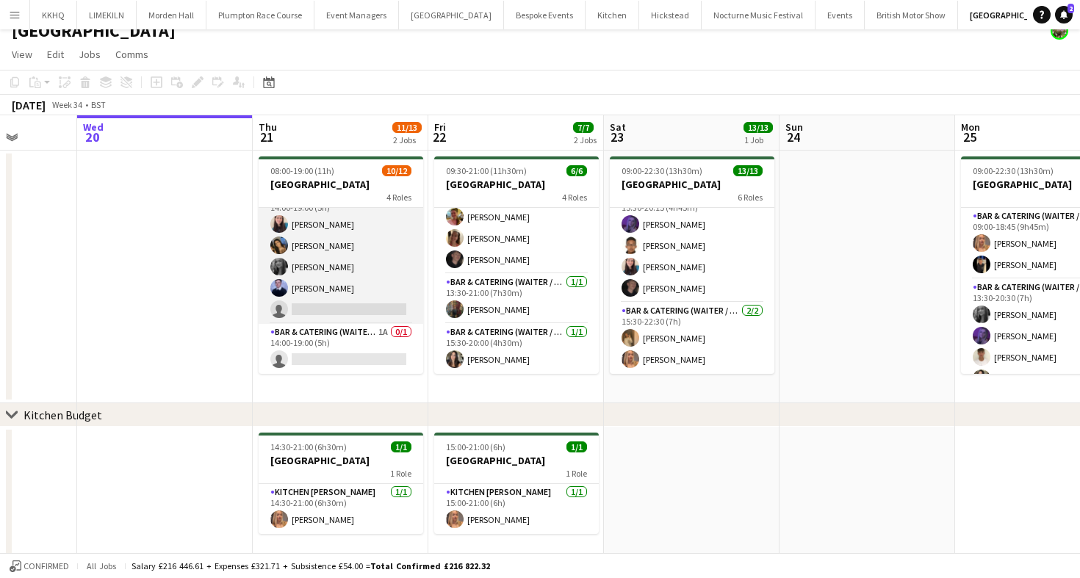
click at [395, 289] on app-card-role "Bar & Catering (Waiter / waitress) 5I [DATE] 14:00-19:00 (5h) [PERSON_NAME] [PE…" at bounding box center [341, 256] width 165 height 135
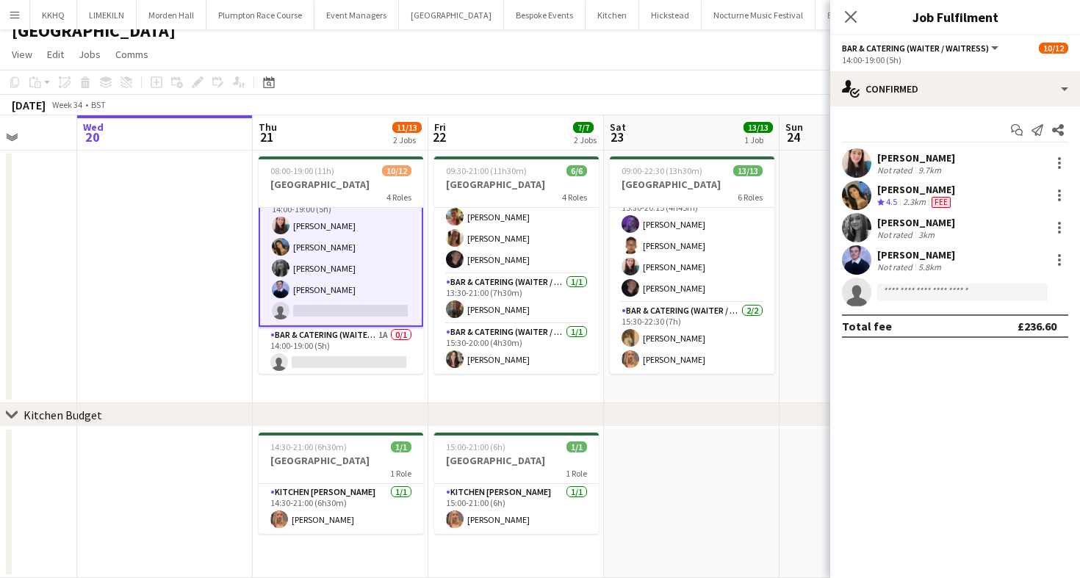
scroll to position [206, 0]
click at [951, 109] on div "Start chat Send notification Share [PERSON_NAME] Not rated 9.7km [PERSON_NAME] …" at bounding box center [955, 228] width 250 height 243
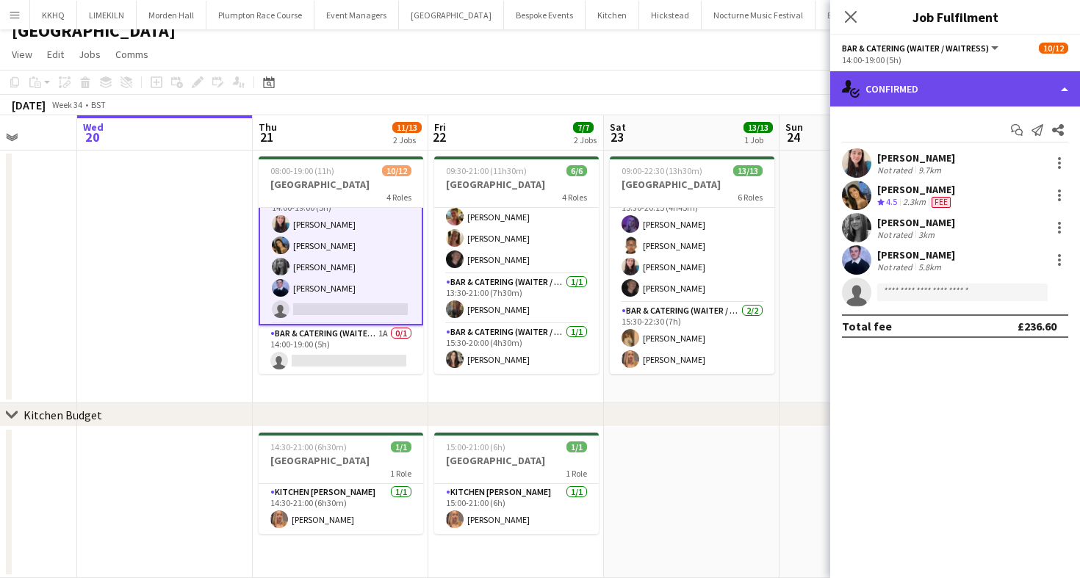
click at [941, 90] on div "single-neutral-actions-check-2 Confirmed" at bounding box center [955, 88] width 250 height 35
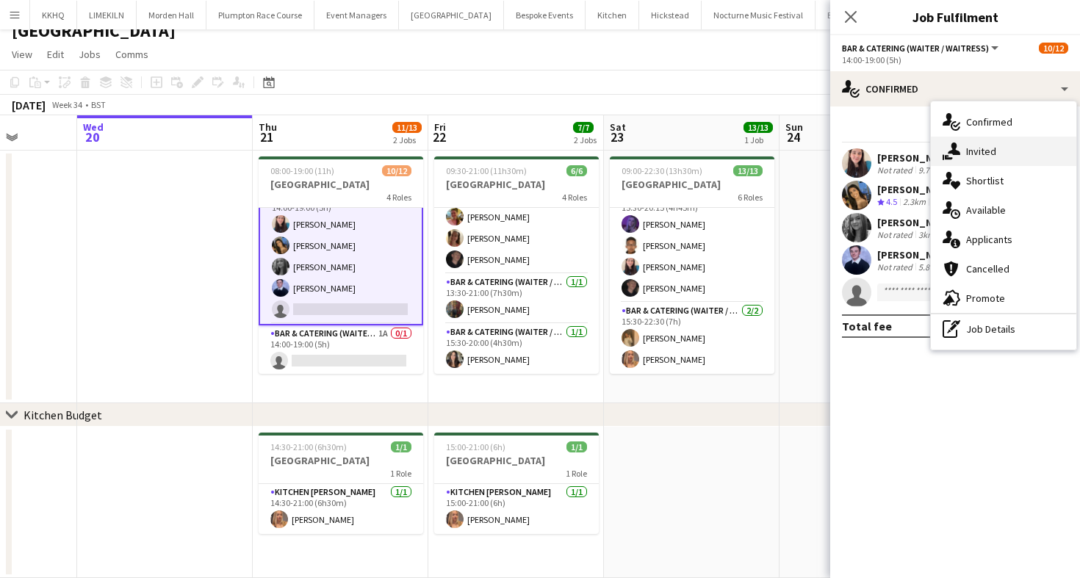
click at [948, 162] on div "single-neutral-actions-share-1 Invited" at bounding box center [1003, 151] width 145 height 29
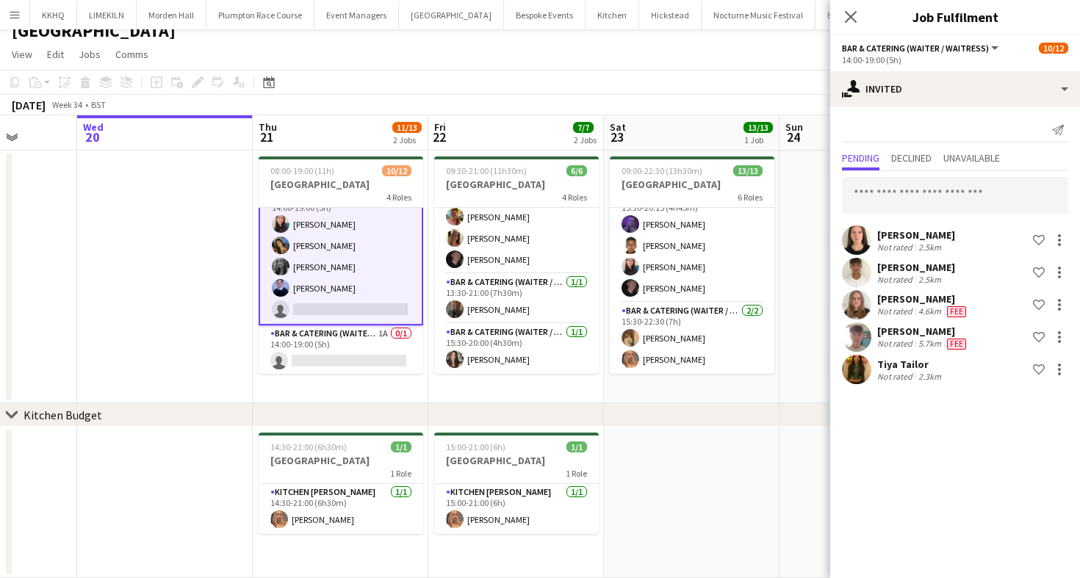
click at [339, 270] on app-card-role "Bar & Catering (Waiter / waitress) 5I [DATE] 14:00-19:00 (5h) [PERSON_NAME] [PE…" at bounding box center [341, 256] width 165 height 138
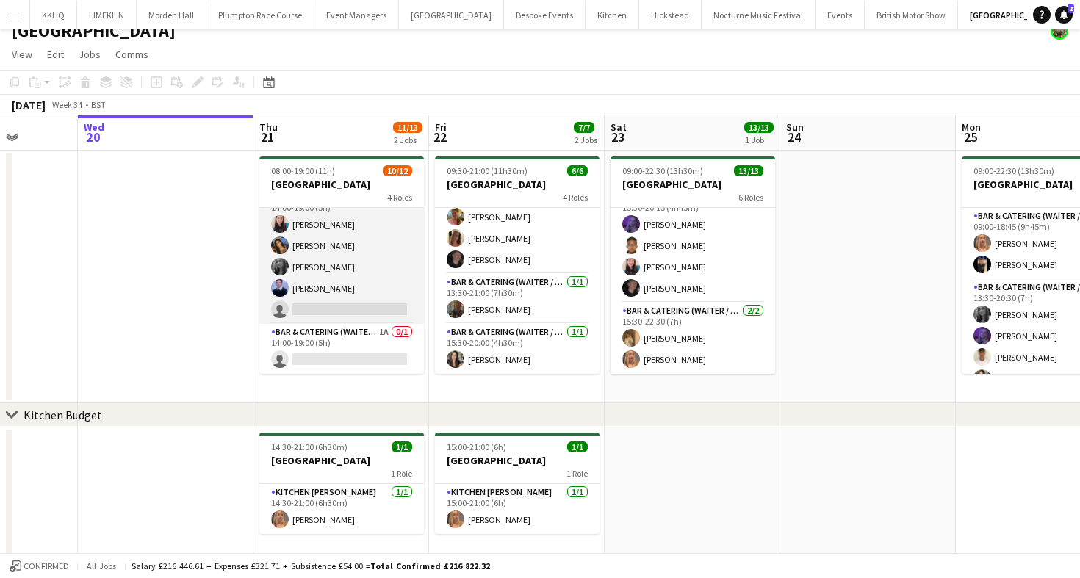
click at [339, 270] on app-card-role "Bar & Catering (Waiter / waitress) 5I [DATE] 14:00-19:00 (5h) [PERSON_NAME] [PE…" at bounding box center [341, 256] width 165 height 135
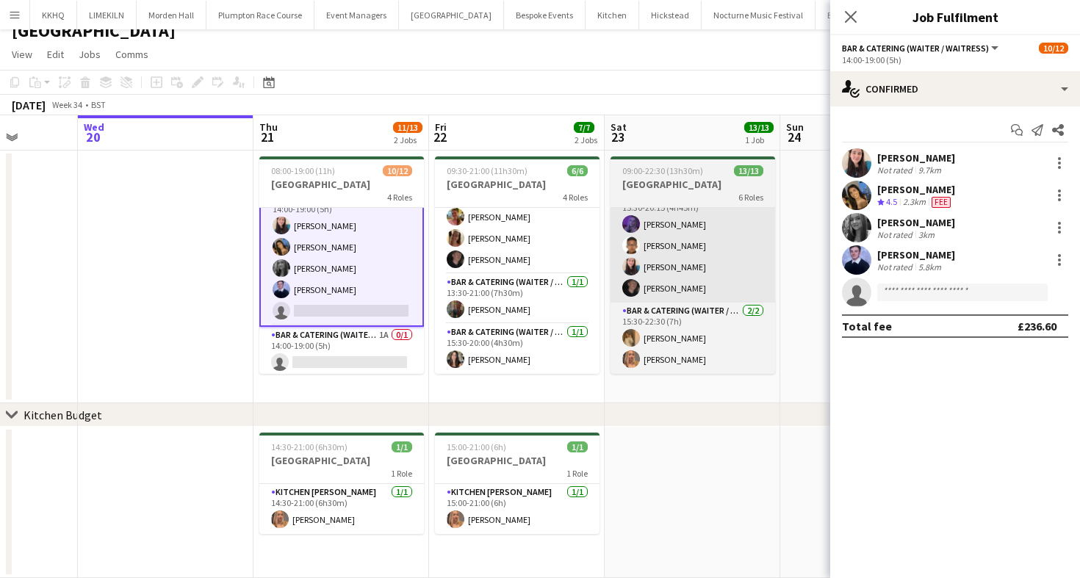
scroll to position [206, 0]
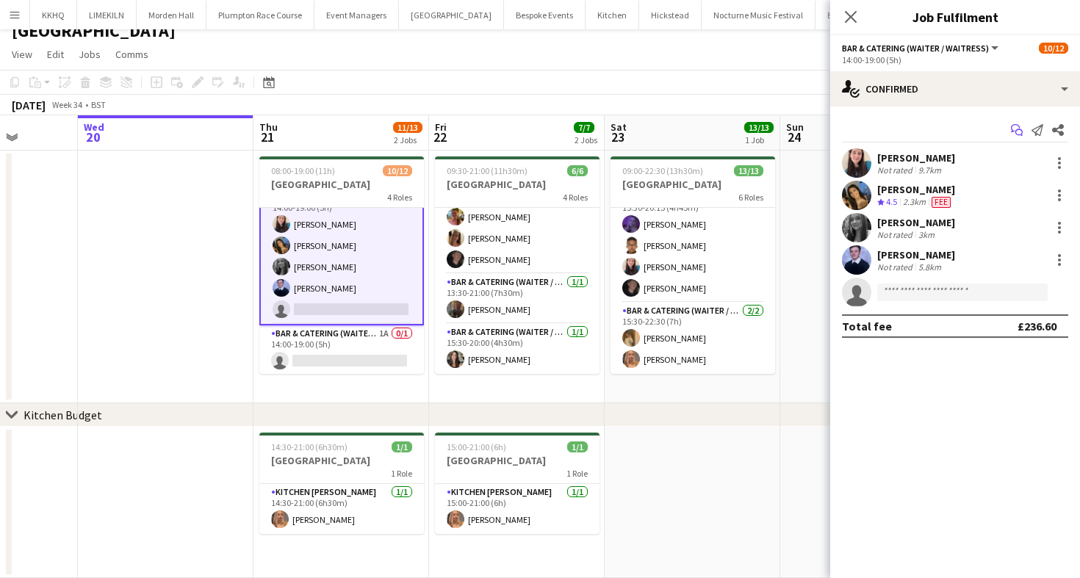
click at [1013, 129] on icon "Start chat" at bounding box center [1017, 130] width 12 height 12
click at [1012, 128] on icon "Start chat" at bounding box center [1017, 130] width 12 height 12
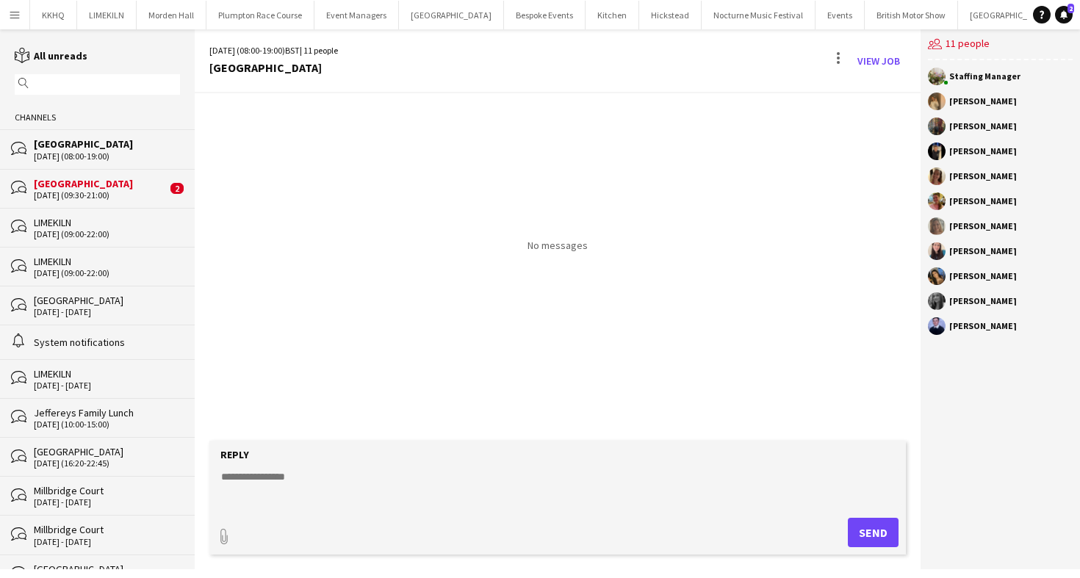
click at [72, 180] on div "[GEOGRAPHIC_DATA]" at bounding box center [100, 183] width 133 height 13
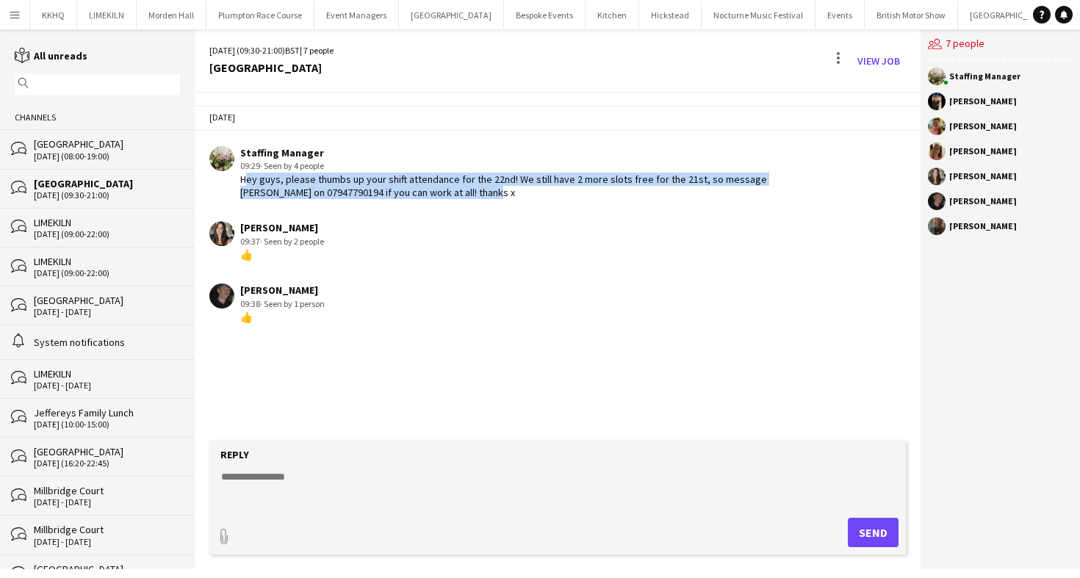
drag, startPoint x: 482, startPoint y: 198, endPoint x: 239, endPoint y: 183, distance: 242.8
click at [240, 183] on div "Hey guys, please thumbs up your shift attendance for the 22nd! We still have 2 …" at bounding box center [515, 186] width 550 height 26
copy div "Hey guys, please thumbs up your shift attendance for the 22nd! We still have 2 …"
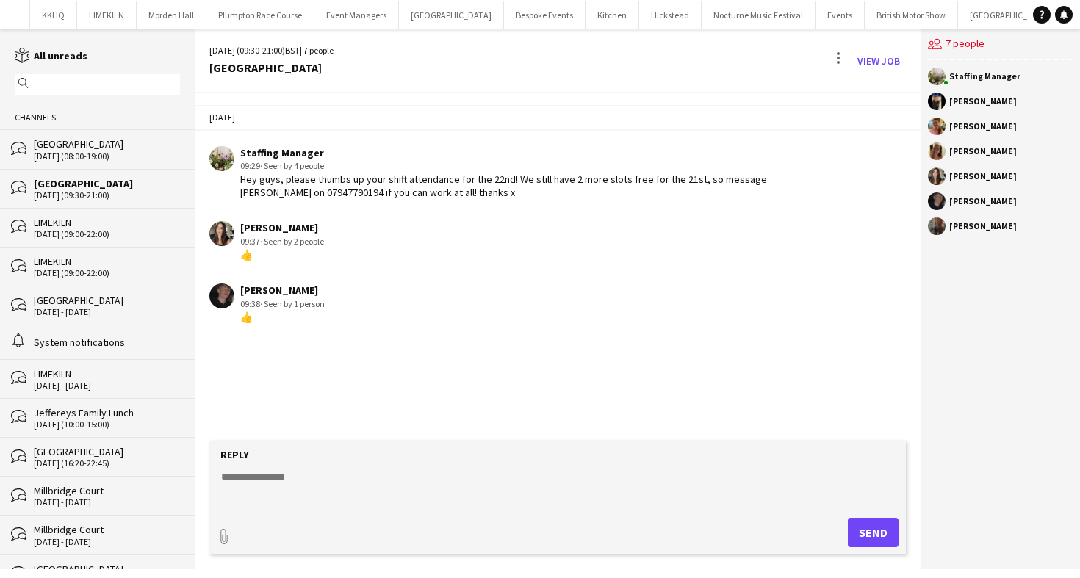
click at [109, 140] on div "[GEOGRAPHIC_DATA]" at bounding box center [107, 143] width 146 height 13
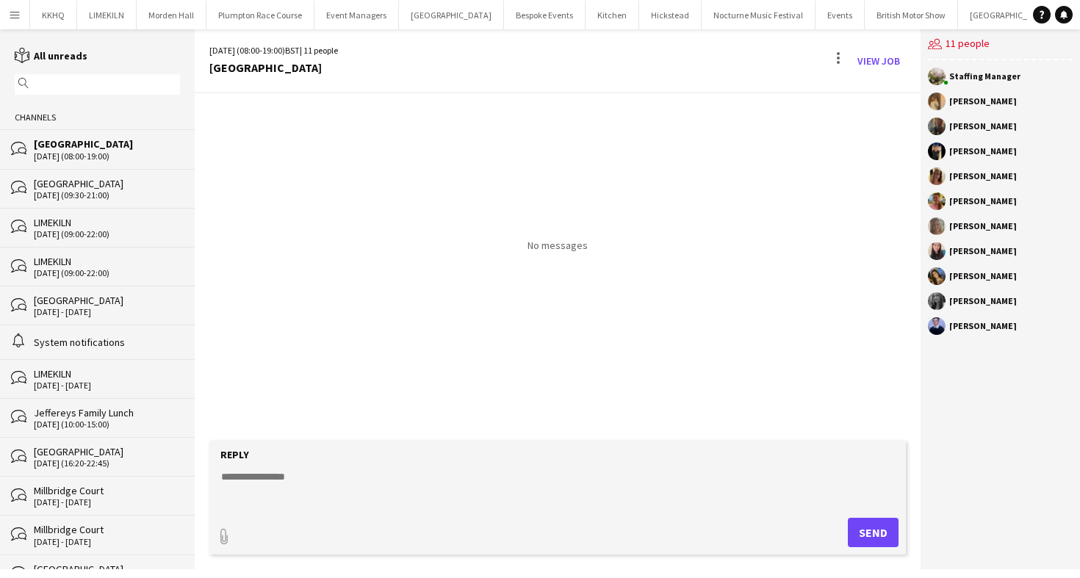
click at [317, 472] on textarea at bounding box center [561, 488] width 682 height 38
type textarea "*"
click at [239, 479] on textarea "**********" at bounding box center [561, 488] width 682 height 38
click at [375, 479] on textarea "**********" at bounding box center [561, 488] width 682 height 38
click at [526, 482] on textarea "**********" at bounding box center [561, 488] width 682 height 38
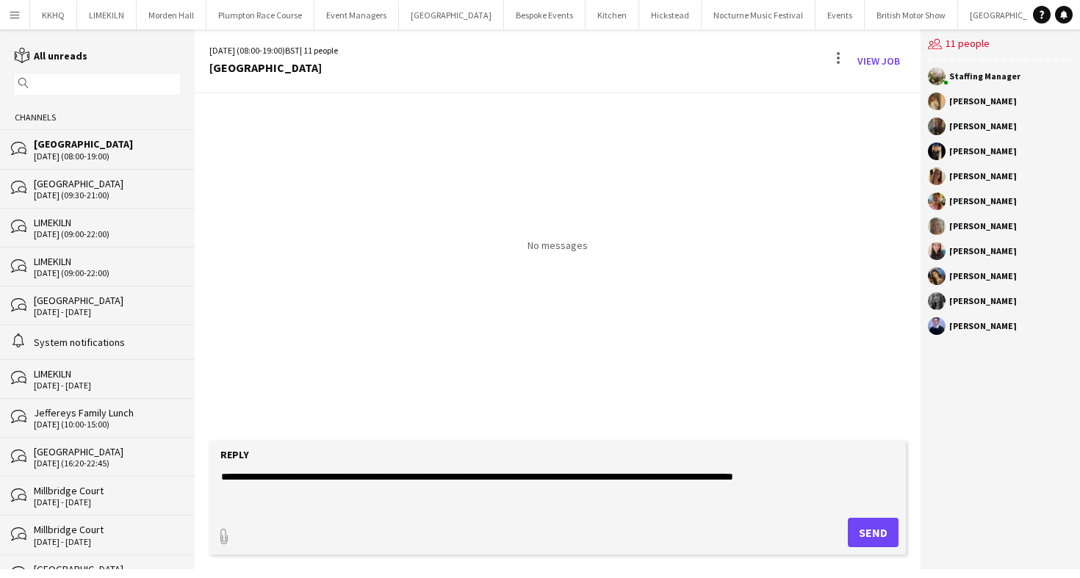
click at [852, 469] on textarea "**********" at bounding box center [561, 488] width 682 height 38
click at [847, 482] on textarea "**********" at bounding box center [561, 488] width 682 height 38
type textarea "**********"
click at [876, 526] on button "Send" at bounding box center [873, 532] width 51 height 29
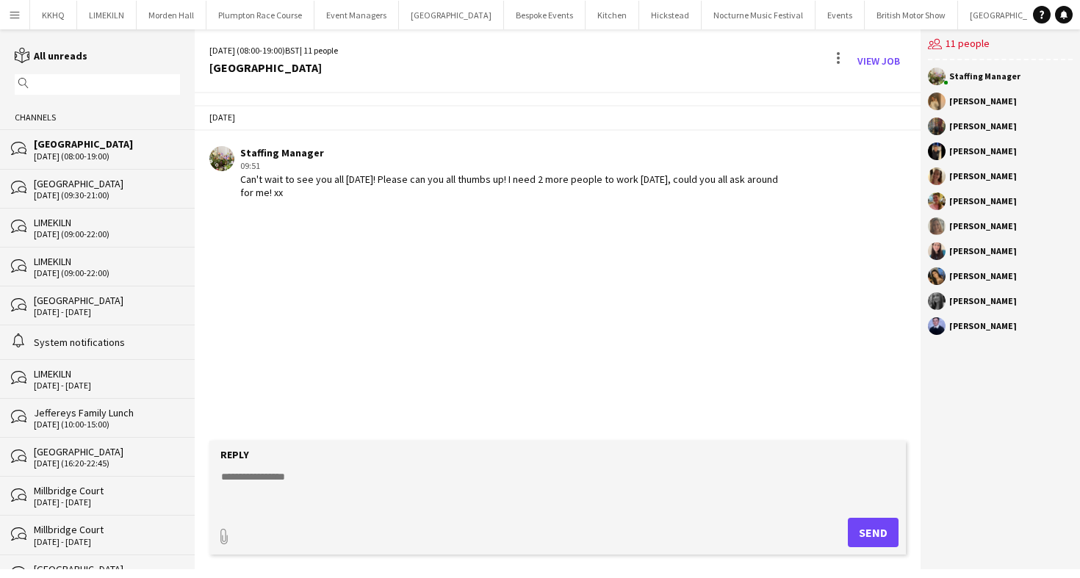
drag, startPoint x: 282, startPoint y: 187, endPoint x: 441, endPoint y: 186, distance: 158.7
click at [444, 187] on div "Can't wait to see you all [DATE]! Please can you all thumbs up! I need 2 more p…" at bounding box center [515, 186] width 550 height 26
drag, startPoint x: 430, startPoint y: 177, endPoint x: 514, endPoint y: 181, distance: 83.9
click at [514, 181] on div "Can't wait to see you all [DATE]! Please can you all thumbs up! I need 2 more p…" at bounding box center [515, 186] width 550 height 26
drag, startPoint x: 538, startPoint y: 181, endPoint x: 554, endPoint y: 208, distance: 31.3
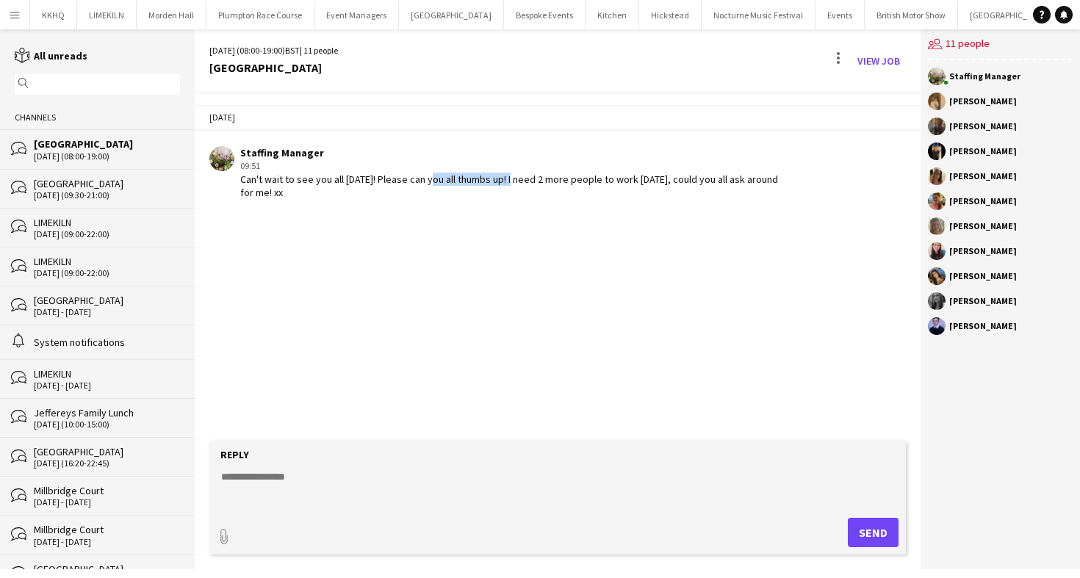
click at [554, 208] on div "[DATE] Staffing Manager 09:51 Can't wait to see you all [DATE]! Please can you …" at bounding box center [558, 151] width 726 height 117
click at [329, 464] on form "Reply paperclip Send" at bounding box center [557, 498] width 696 height 114
click at [288, 486] on textarea at bounding box center [561, 488] width 682 height 38
click at [351, 479] on textarea "**********" at bounding box center [561, 488] width 682 height 38
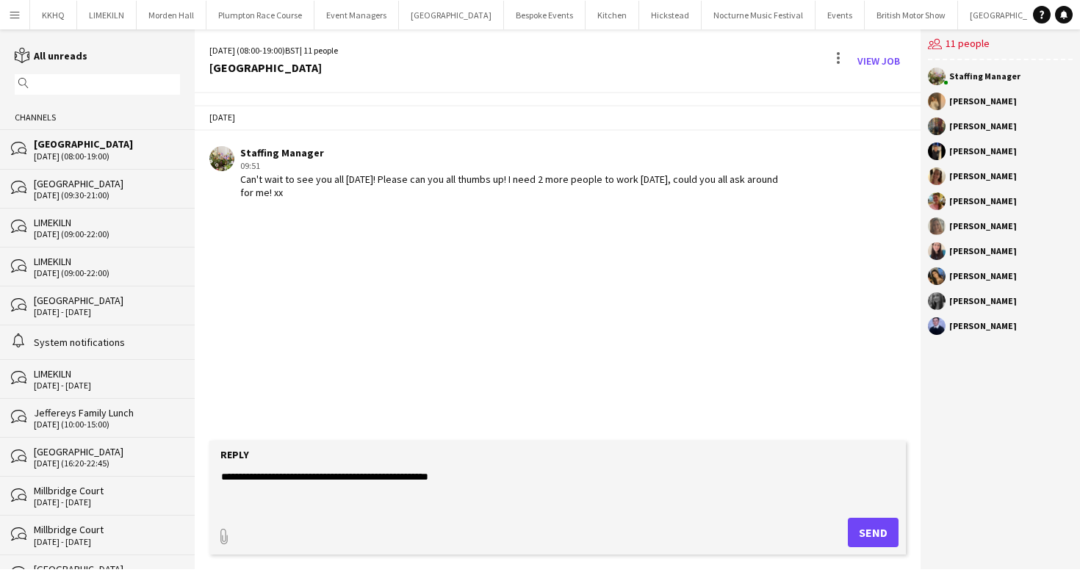
click at [600, 494] on textarea "**********" at bounding box center [561, 488] width 682 height 38
type textarea "**********"
click at [857, 543] on button "Send" at bounding box center [873, 532] width 51 height 29
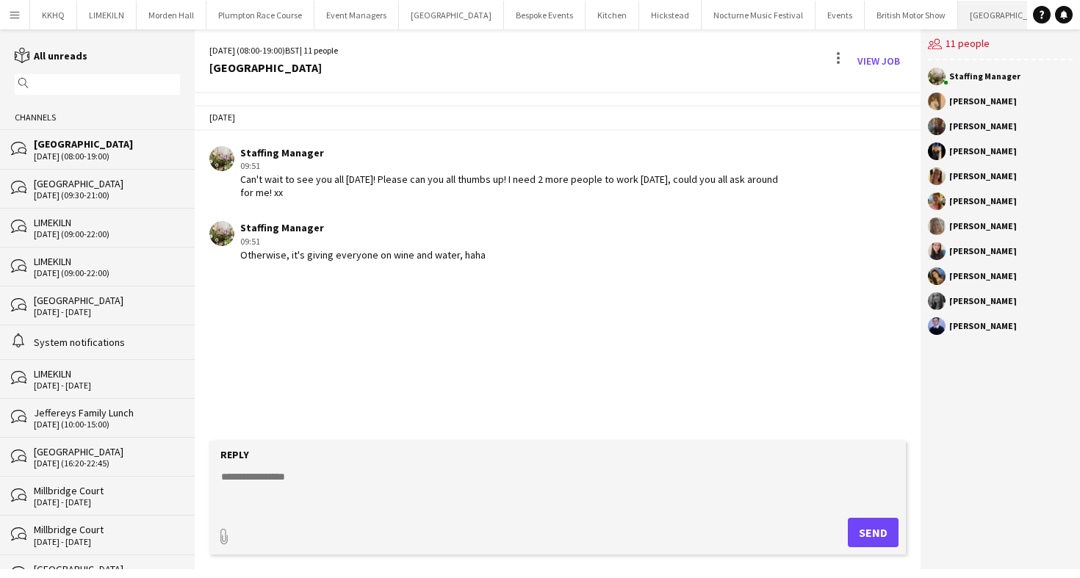
click at [958, 20] on button "[GEOGRAPHIC_DATA] Close" at bounding box center [1010, 15] width 105 height 29
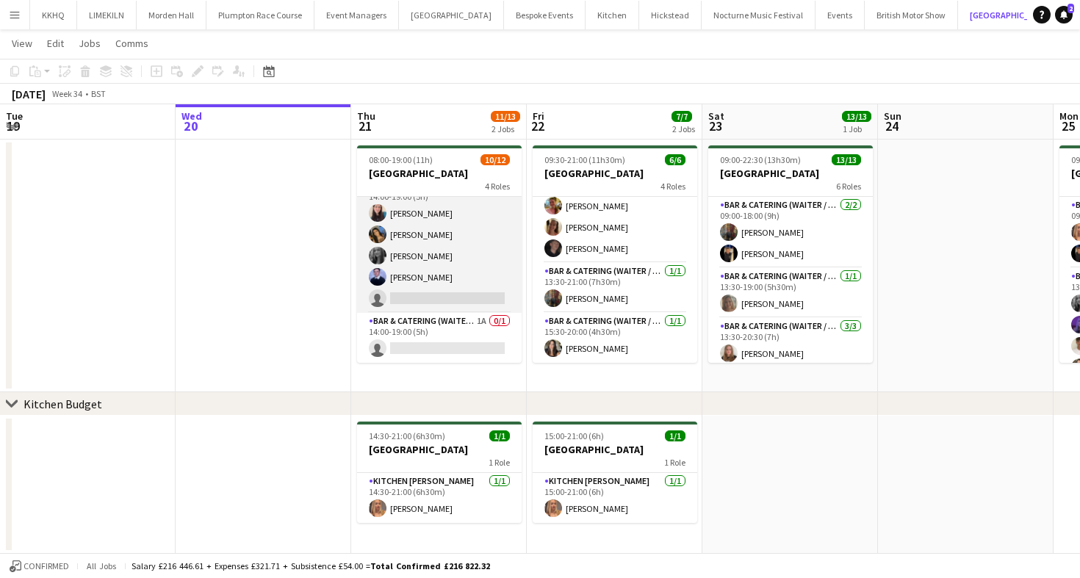
scroll to position [26, 0]
click at [467, 248] on app-card-role "Bar & Catering (Waiter / waitress) 5I [DATE] 14:00-19:00 (5h) [PERSON_NAME] [PE…" at bounding box center [439, 245] width 165 height 135
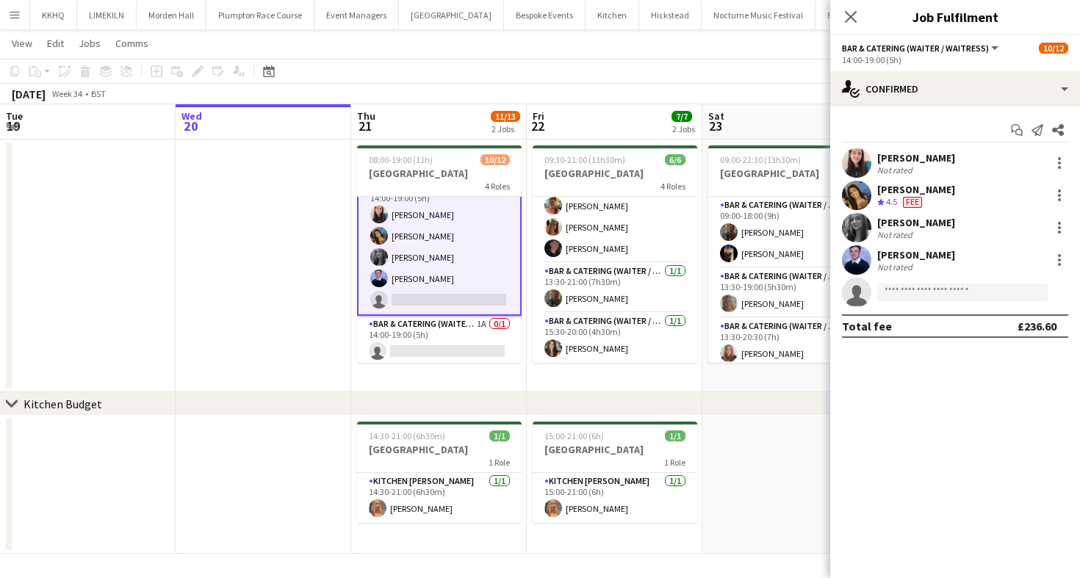
scroll to position [206, 0]
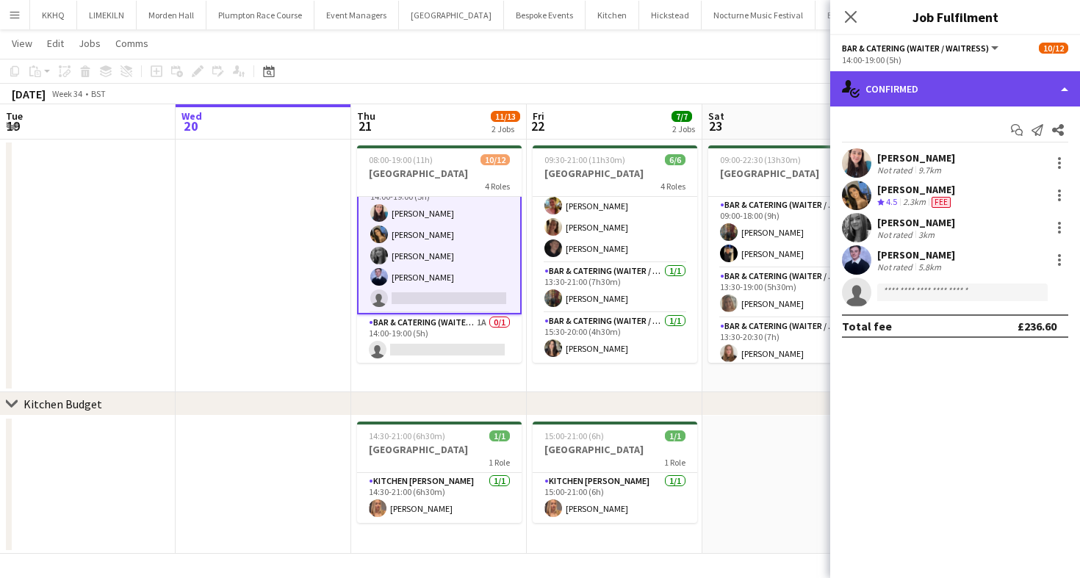
click at [973, 89] on div "single-neutral-actions-check-2 Confirmed" at bounding box center [955, 88] width 250 height 35
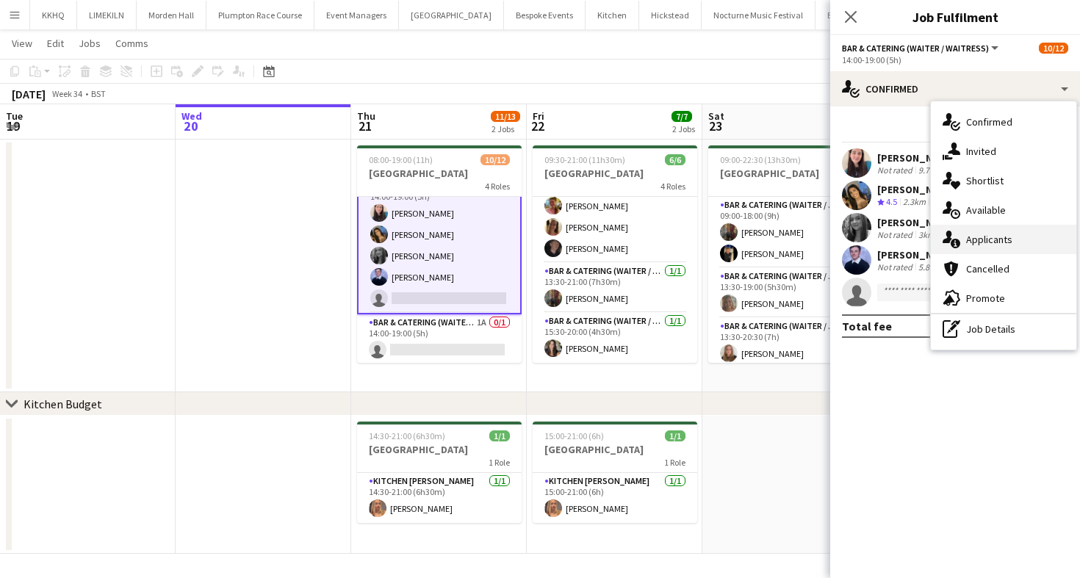
click at [1006, 244] on div "single-neutral-actions-information Applicants" at bounding box center [1003, 239] width 145 height 29
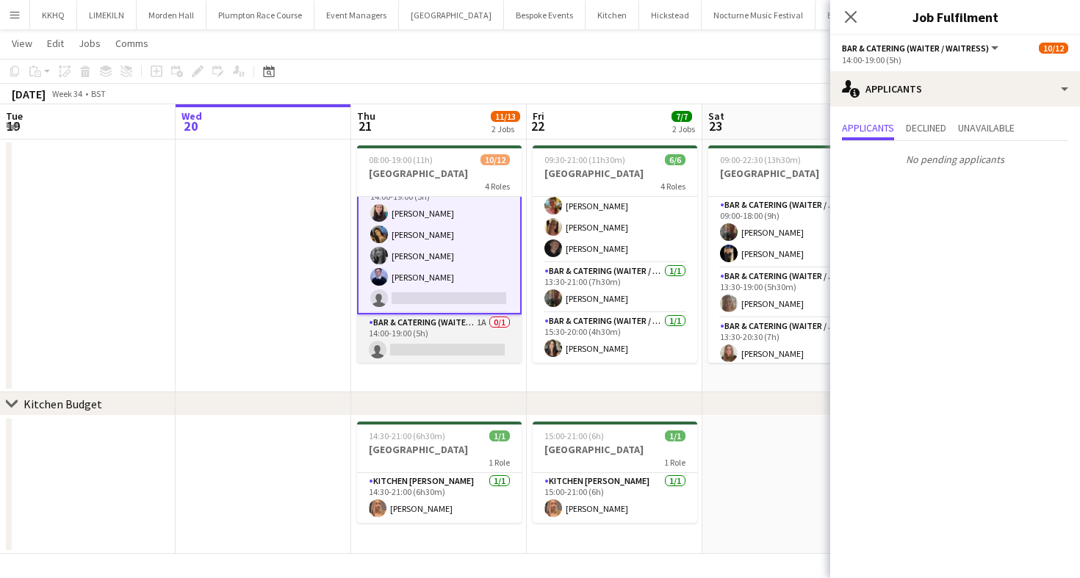
click at [418, 347] on app-card-role "Bar & Catering (Waiter / waitress) 1A 0/1 14:00-19:00 (5h) single-neutral-actio…" at bounding box center [439, 339] width 165 height 50
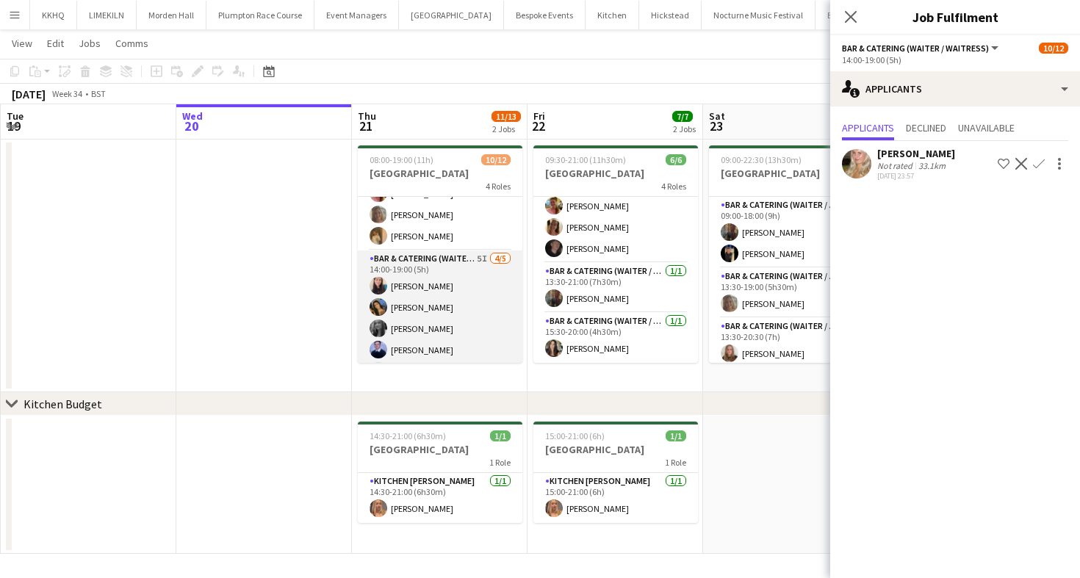
scroll to position [137, 0]
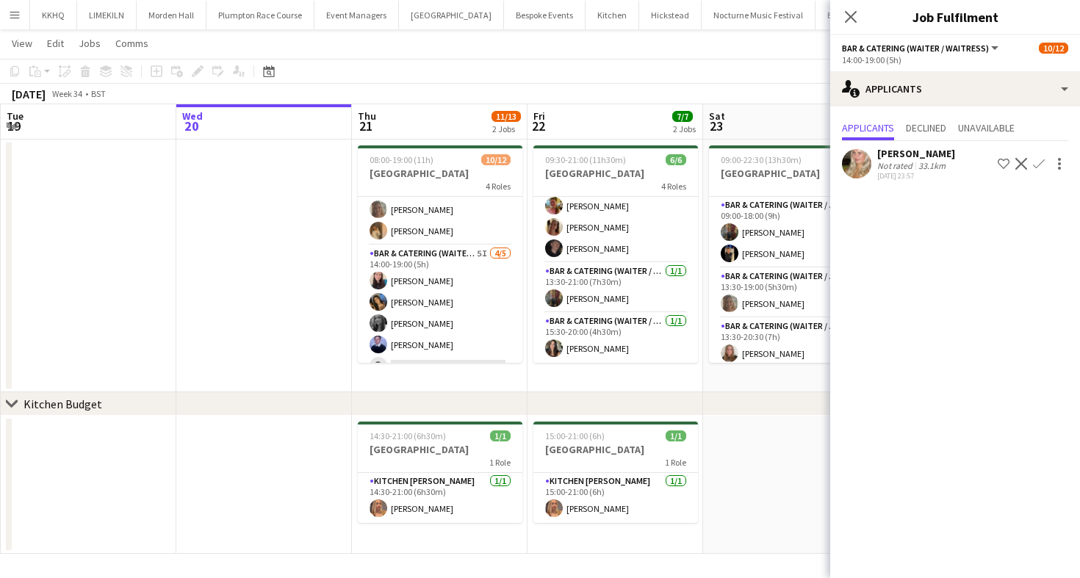
click at [483, 123] on app-board-header-date "Thu 21 11/13 2 Jobs" at bounding box center [440, 121] width 176 height 35
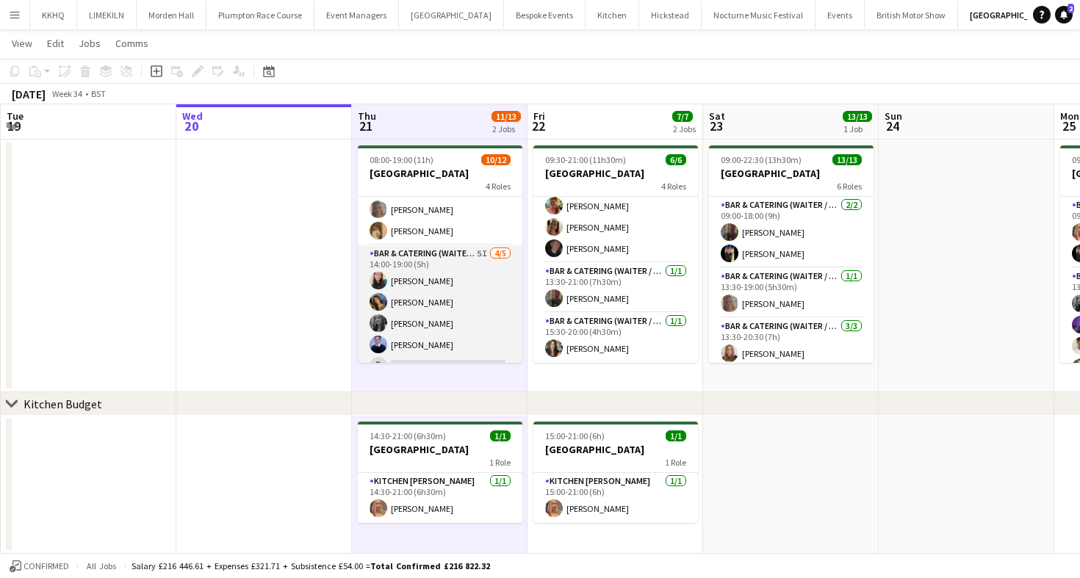
scroll to position [204, 0]
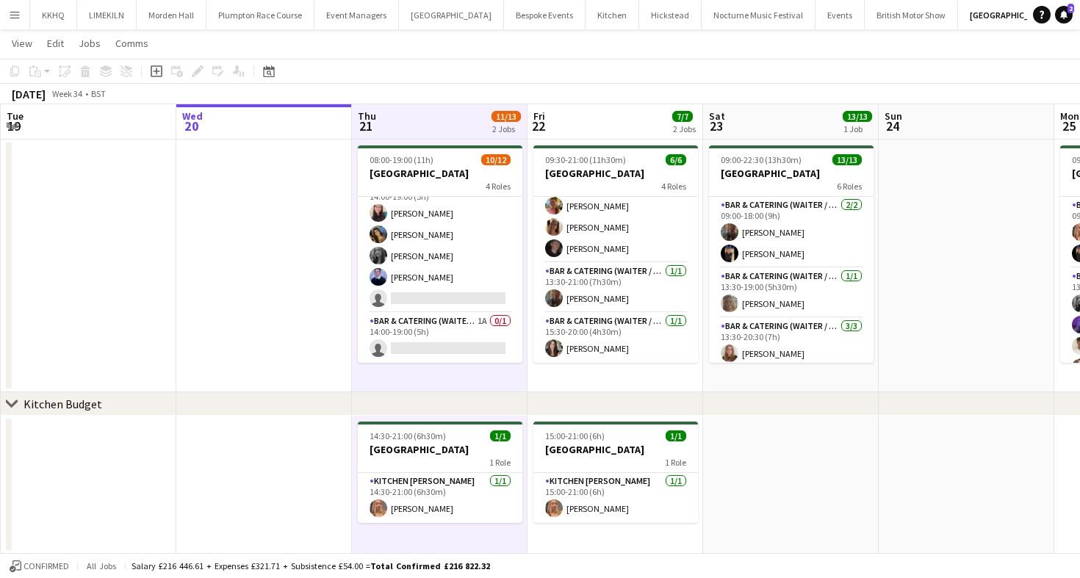
click at [538, 64] on app-toolbar "Copy Paste Paste Command V Paste with crew Command Shift V Paste linked Job [GE…" at bounding box center [540, 71] width 1080 height 25
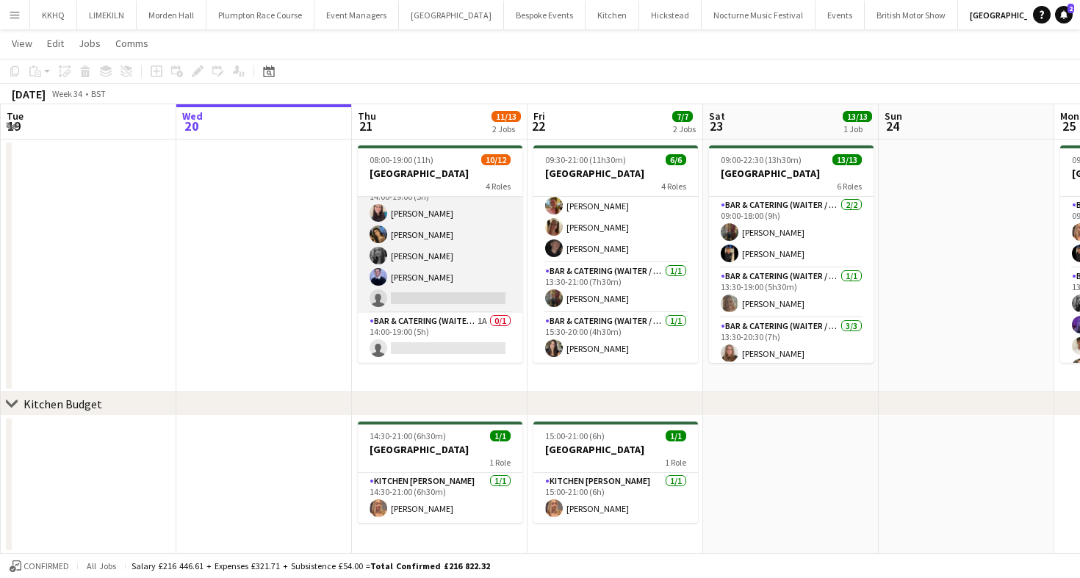
click at [435, 281] on app-card-role "Bar & Catering (Waiter / waitress) 5I [DATE] 14:00-19:00 (5h) [PERSON_NAME] [PE…" at bounding box center [440, 245] width 165 height 135
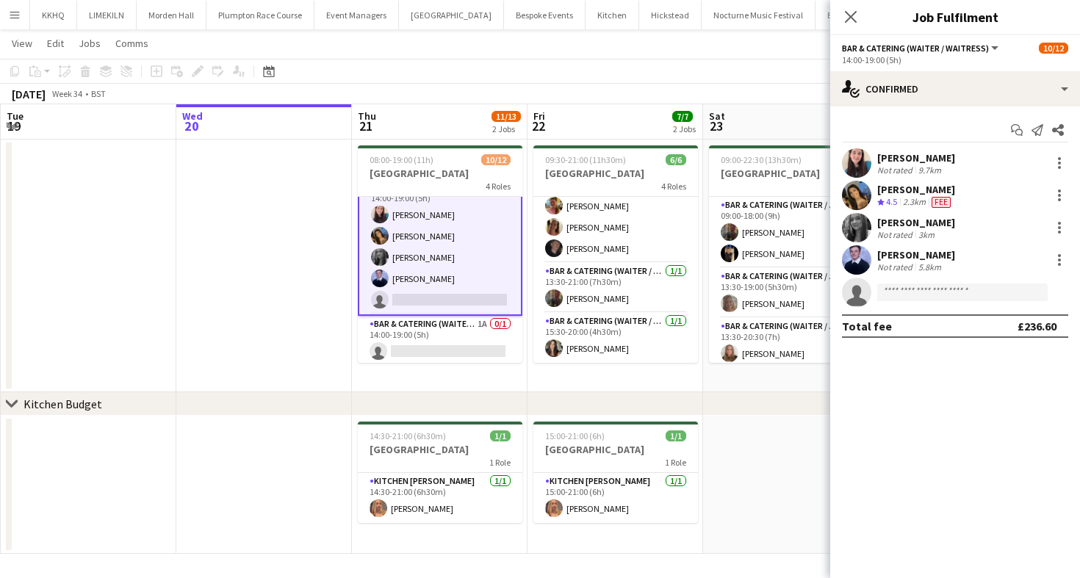
scroll to position [206, 0]
click at [960, 112] on div "Start chat Send notification Share [PERSON_NAME] Not rated 9.7km [PERSON_NAME] …" at bounding box center [955, 228] width 250 height 243
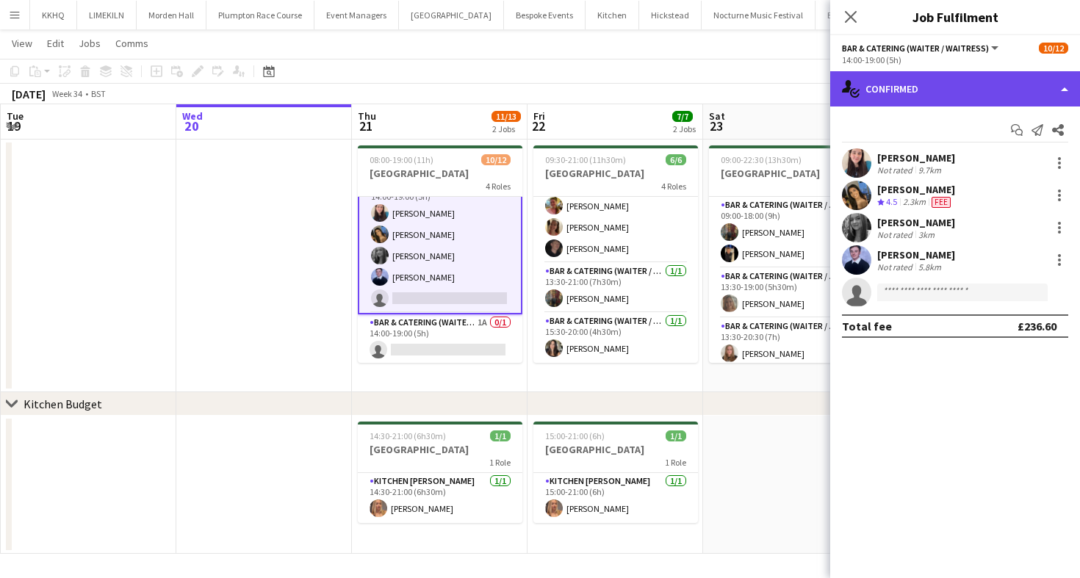
click at [957, 95] on div "single-neutral-actions-check-2 Confirmed" at bounding box center [955, 88] width 250 height 35
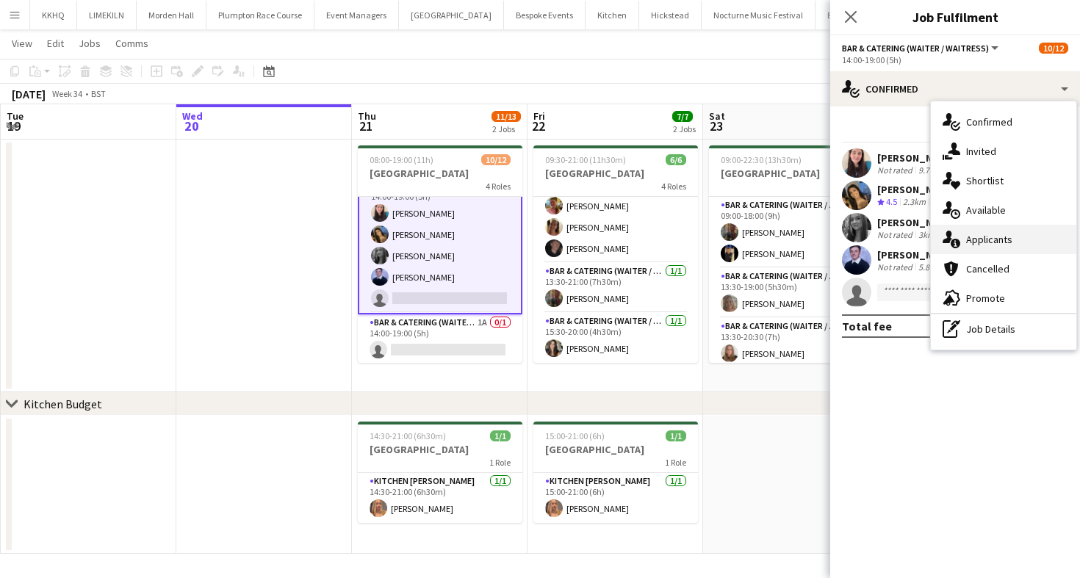
click at [980, 236] on div "single-neutral-actions-information Applicants" at bounding box center [1003, 239] width 145 height 29
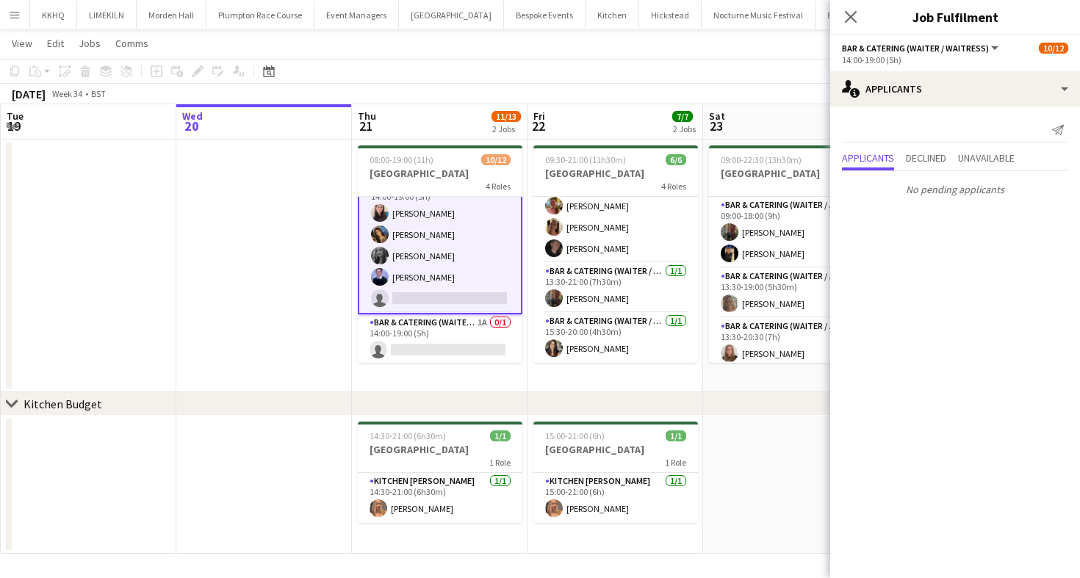
click at [641, 96] on div "[DATE] Week 34 • BST" at bounding box center [540, 94] width 1080 height 21
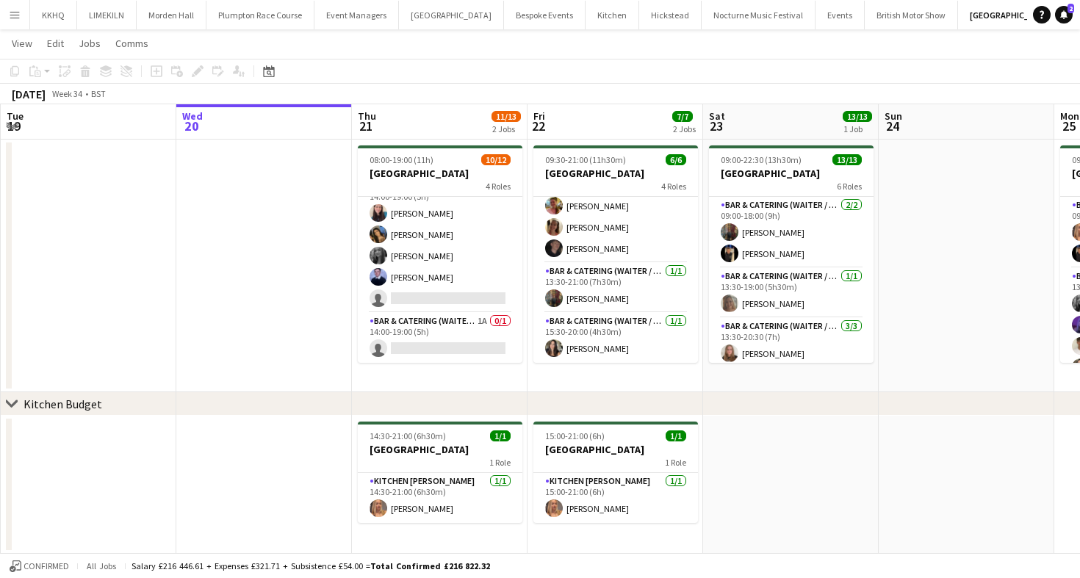
scroll to position [204, 0]
click at [452, 328] on app-card-role "Bar & Catering (Waiter / waitress) 1A 0/1 14:00-19:00 (5h) single-neutral-actio…" at bounding box center [440, 338] width 165 height 50
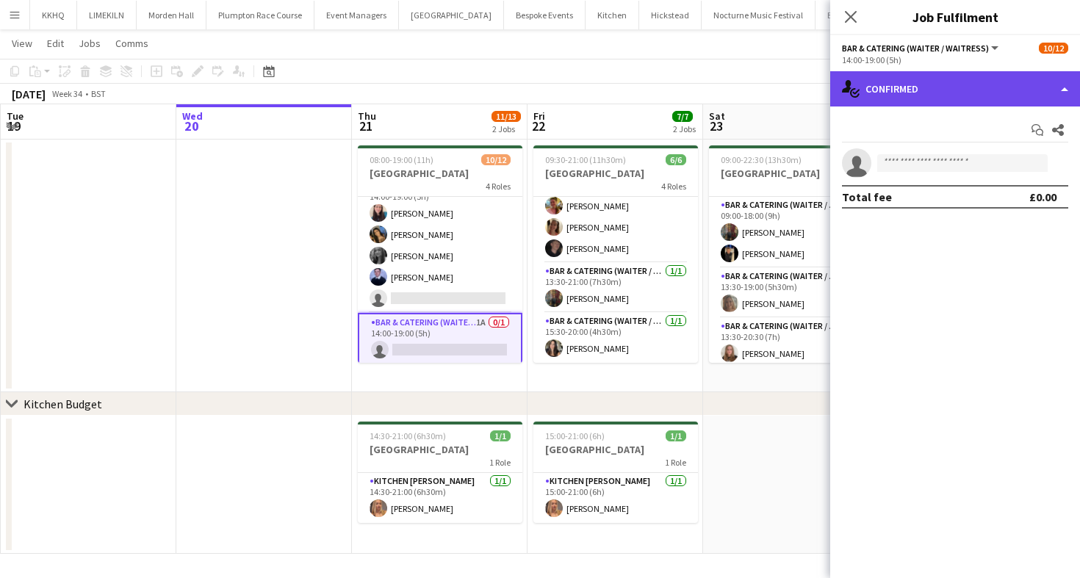
click at [906, 98] on div "single-neutral-actions-check-2 Confirmed" at bounding box center [955, 88] width 250 height 35
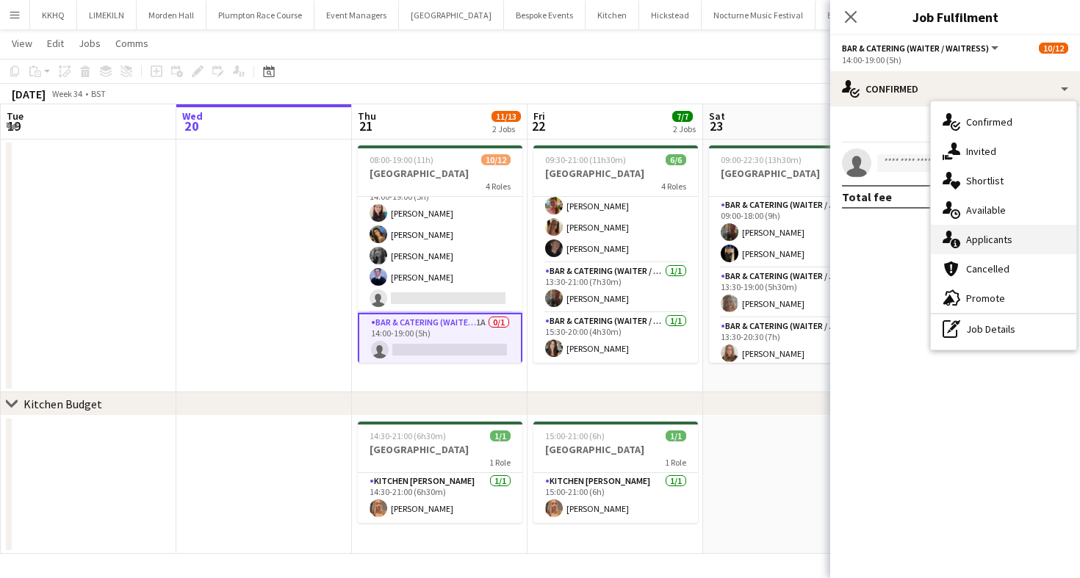
click at [1009, 249] on div "single-neutral-actions-information Applicants" at bounding box center [1003, 239] width 145 height 29
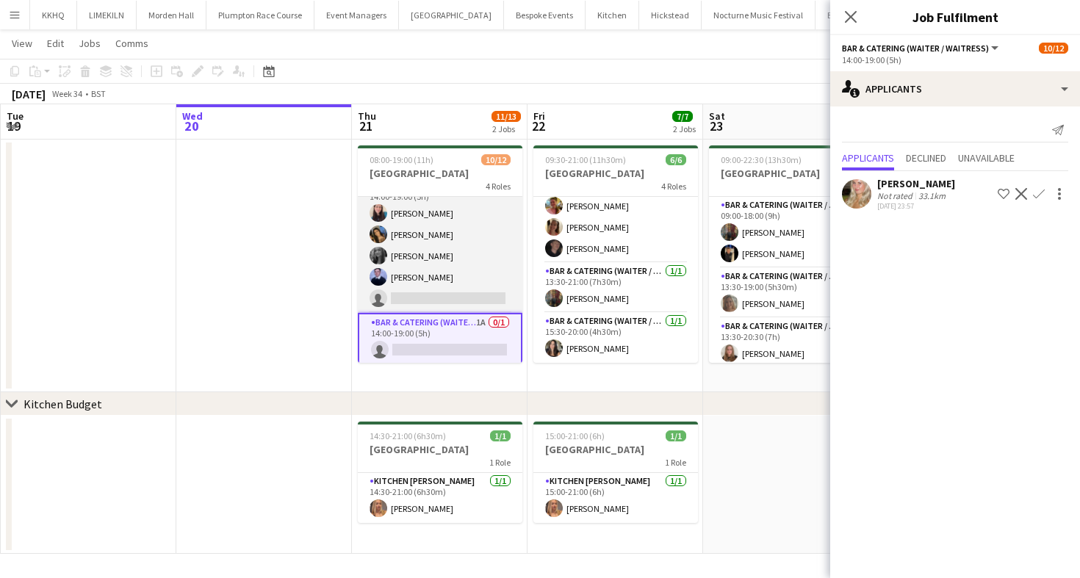
click at [447, 233] on app-card-role "Bar & Catering (Waiter / waitress) 5I [DATE] 14:00-19:00 (5h) [PERSON_NAME] [PE…" at bounding box center [440, 245] width 165 height 135
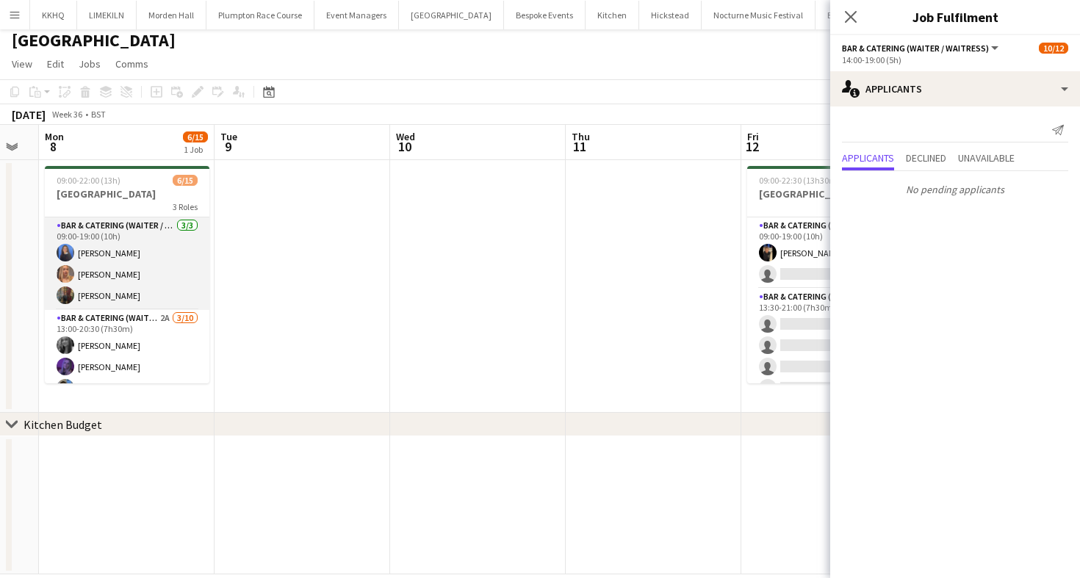
scroll to position [54, 0]
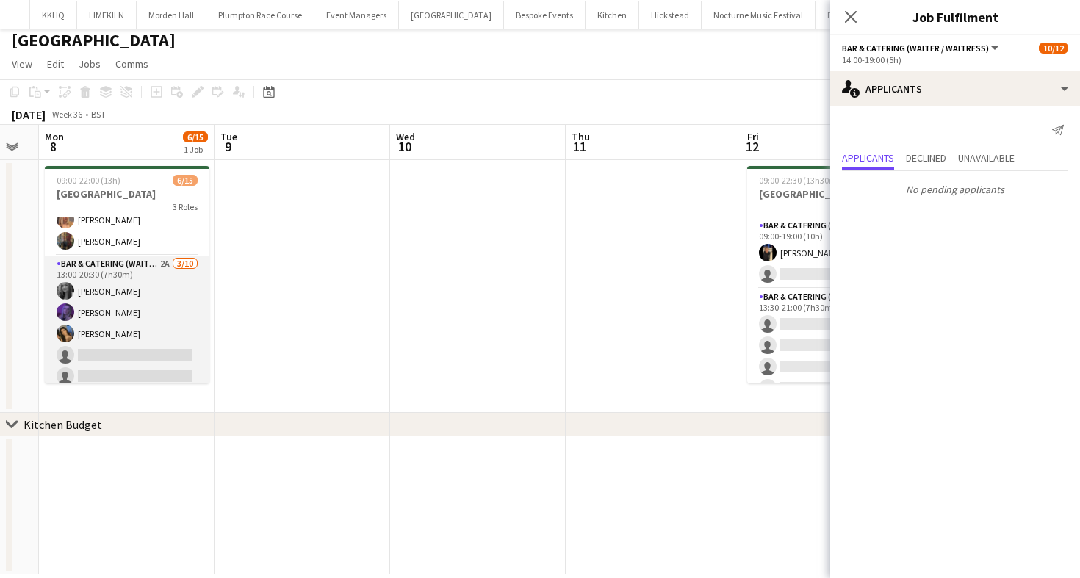
click at [132, 293] on app-card-role "Bar & Catering (Waiter / waitress) 2A [DATE] 13:00-20:30 (7h30m) [PERSON_NAME] …" at bounding box center [127, 377] width 165 height 242
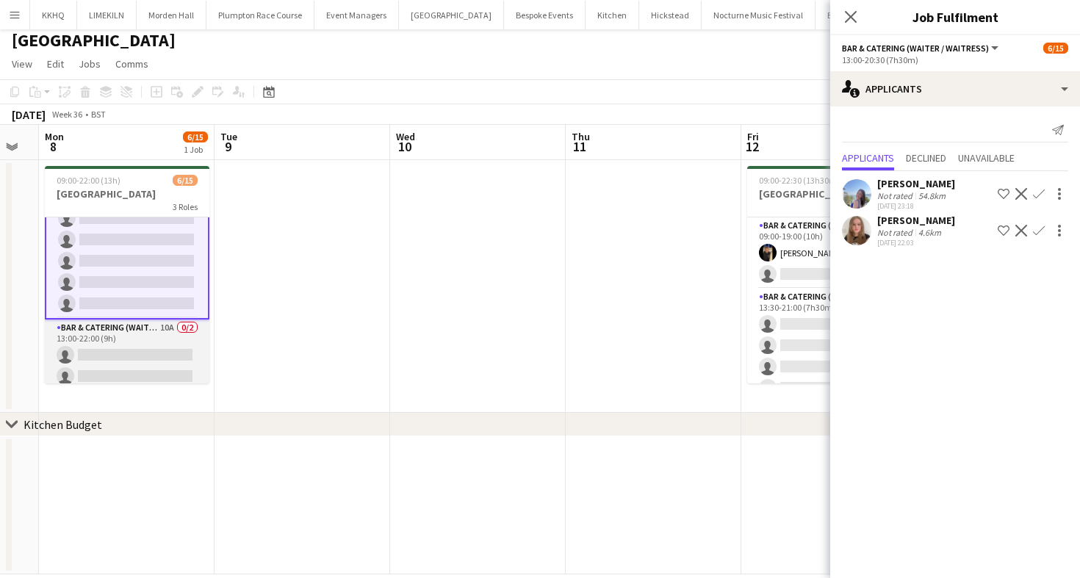
click at [146, 345] on app-card-role "Bar & Catering (Waiter / waitress) 10A 0/2 13:00-22:00 (9h) single-neutral-acti…" at bounding box center [127, 355] width 165 height 71
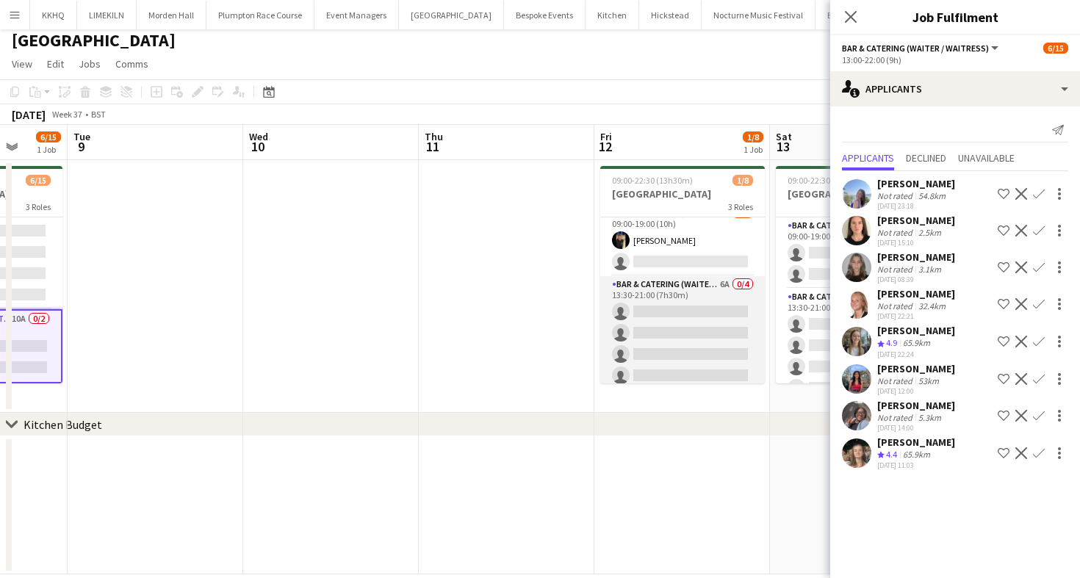
scroll to position [13, 0]
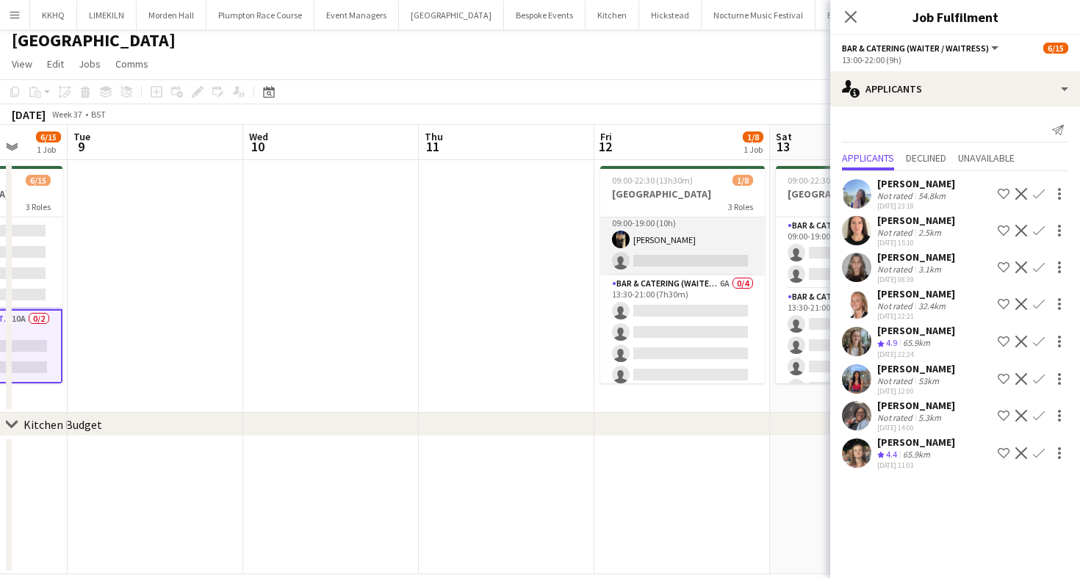
click at [677, 258] on app-card-role "Bar & Catering (Waiter / waitress) 9A [DATE] 09:00-19:00 (10h) [PERSON_NAME] si…" at bounding box center [682, 239] width 165 height 71
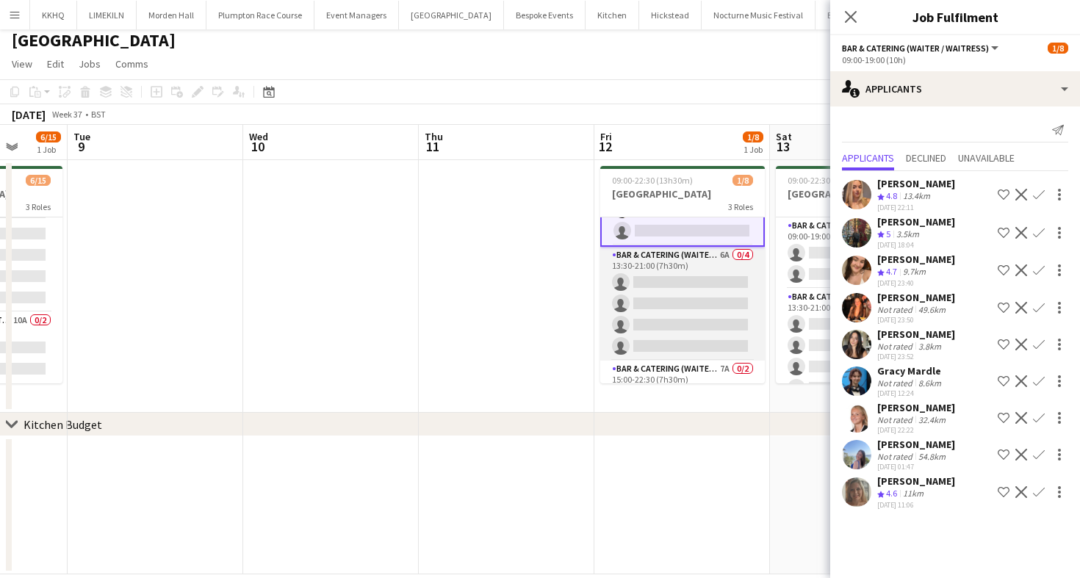
scroll to position [47, 0]
click at [690, 315] on app-card-role "Bar & Catering (Waiter / waitress) 6A 0/4 13:30-21:00 (7h30m) single-neutral-ac…" at bounding box center [682, 302] width 165 height 114
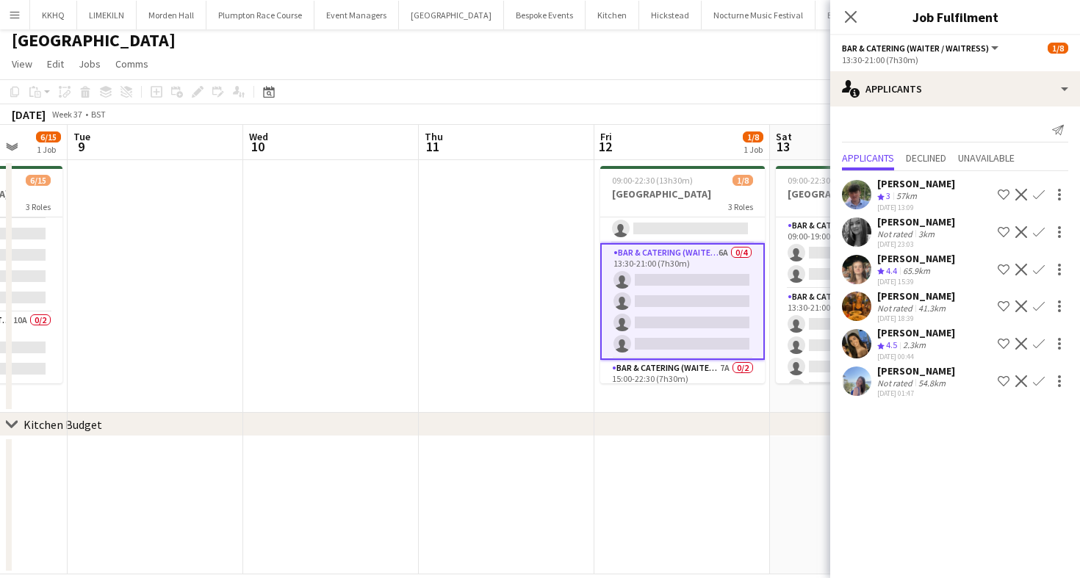
scroll to position [93, 0]
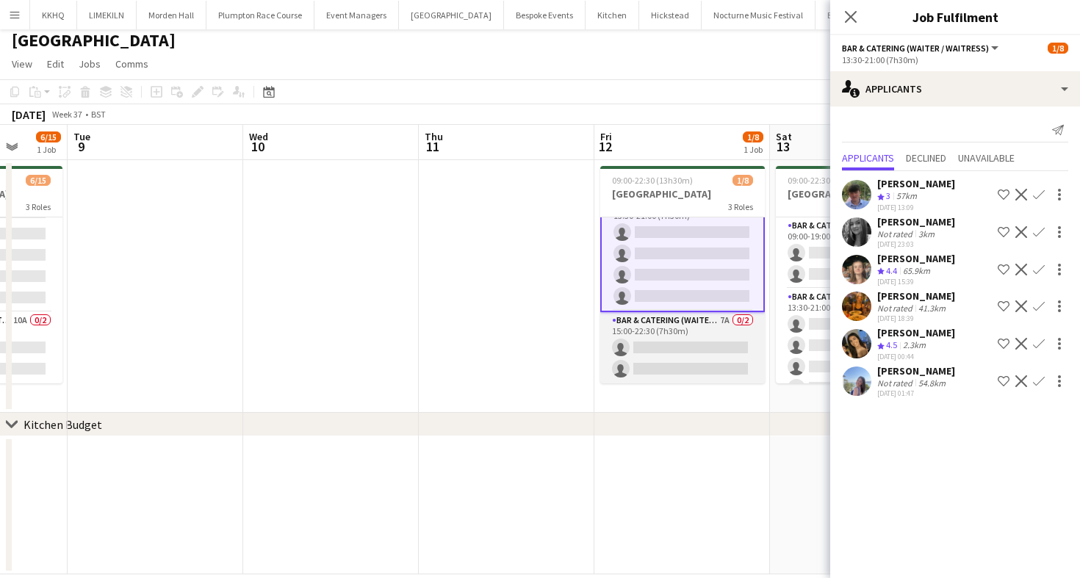
click at [688, 353] on app-card-role "Bar & Catering (Waiter / waitress) 7A 0/2 15:00-22:30 (7h30m) single-neutral-ac…" at bounding box center [682, 347] width 165 height 71
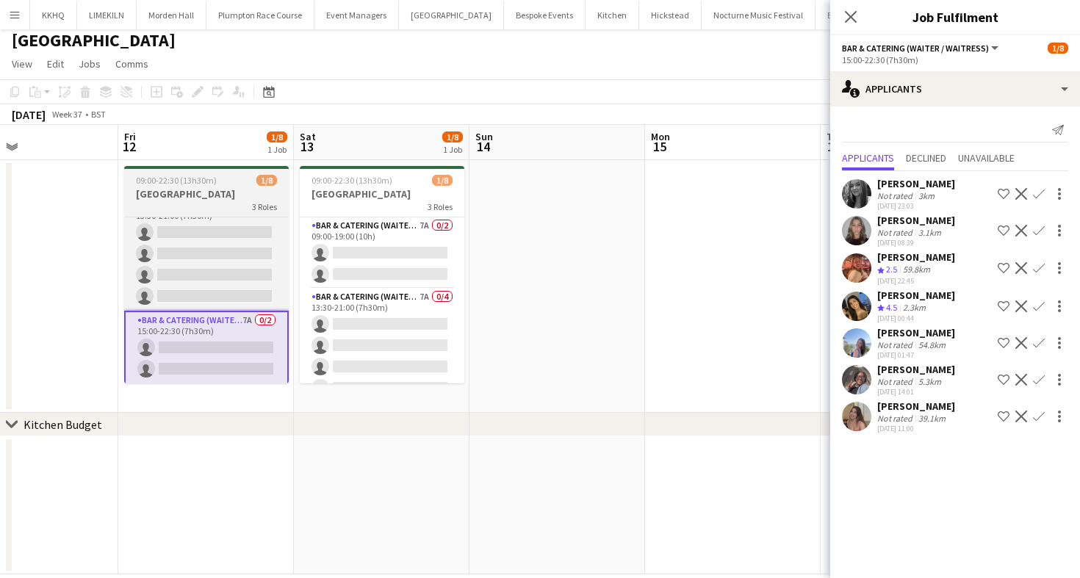
scroll to position [0, 593]
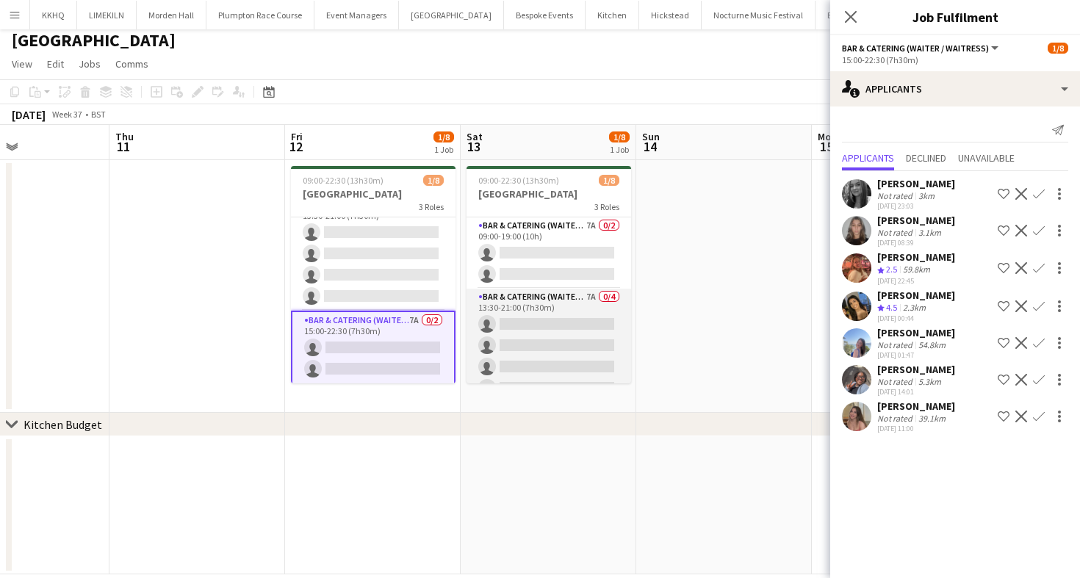
click at [524, 369] on app-card-role "Bar & Catering (Waiter / waitress) 7A 0/4 13:30-21:00 (7h30m) single-neutral-ac…" at bounding box center [548, 346] width 165 height 114
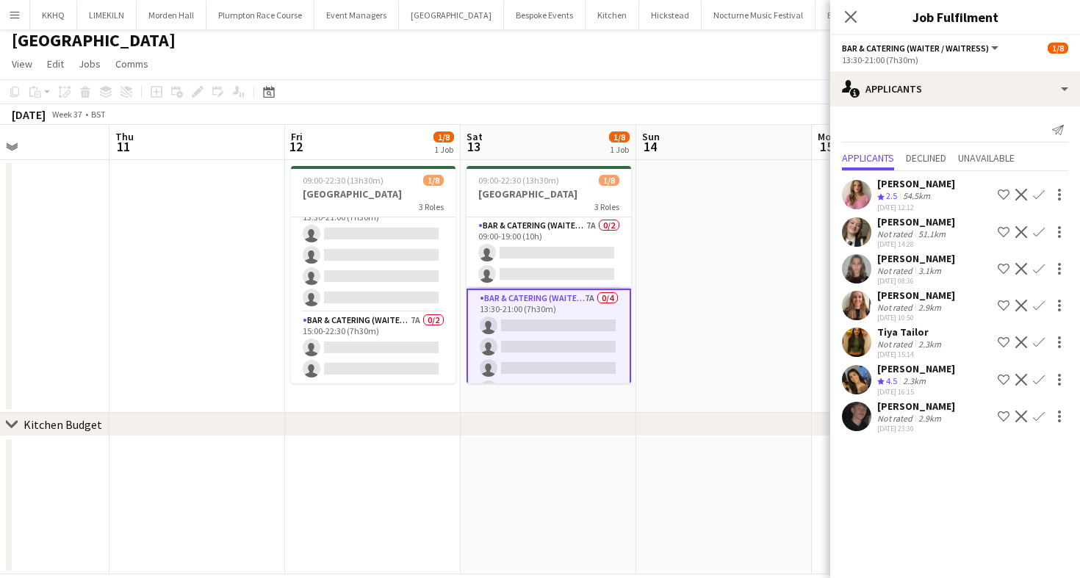
scroll to position [90, 0]
click at [571, 246] on app-card-role "Bar & Catering (Waiter / waitress) 7A 0/2 09:00-19:00 (10h) single-neutral-acti…" at bounding box center [548, 252] width 165 height 71
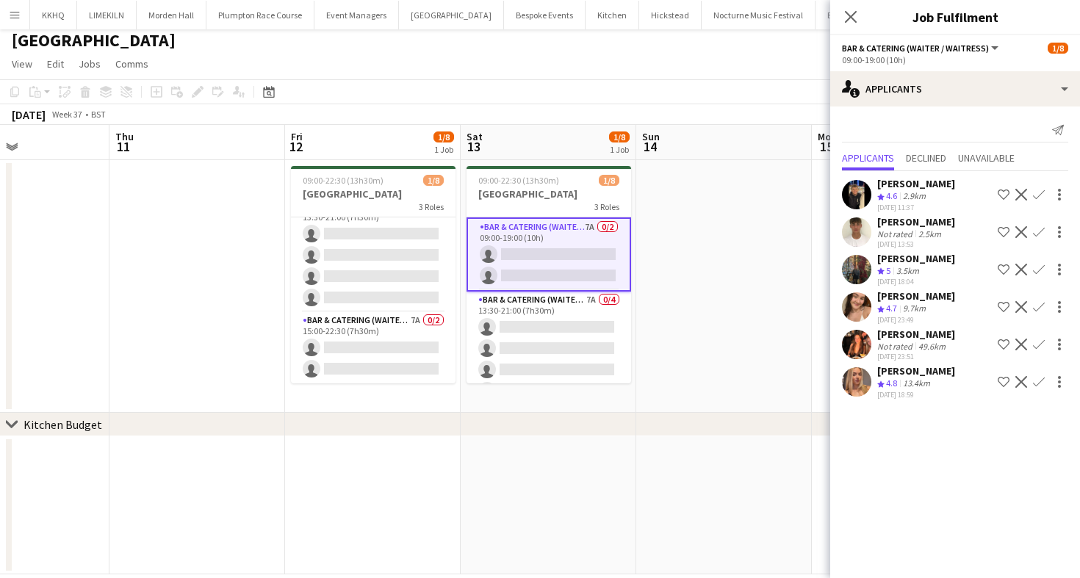
scroll to position [93, 0]
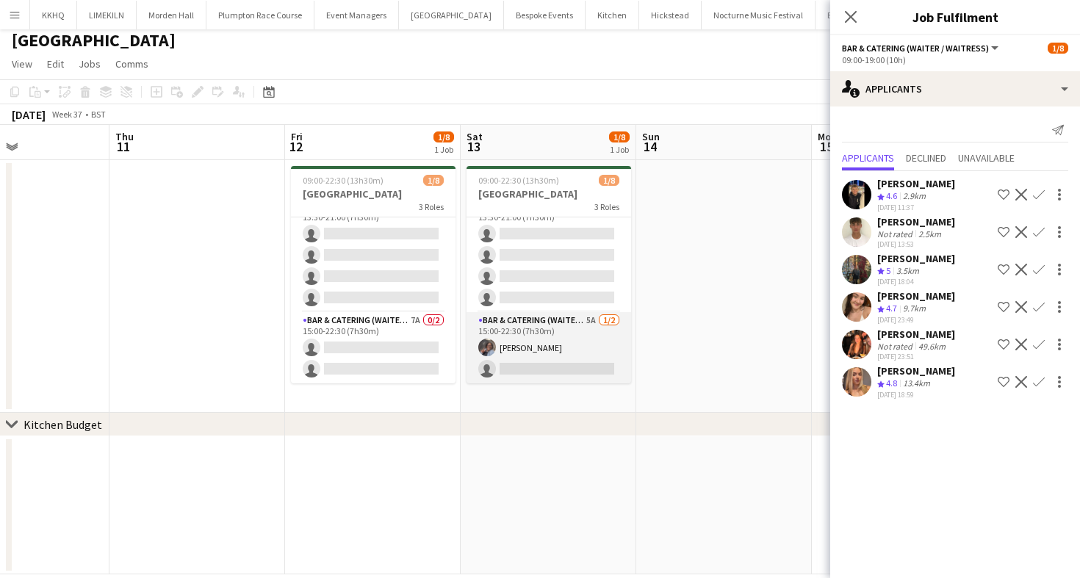
click at [574, 363] on app-card-role "Bar & Catering (Waiter / waitress) 5A [DATE] 15:00-22:30 (7h30m) [PERSON_NAME] …" at bounding box center [548, 347] width 165 height 71
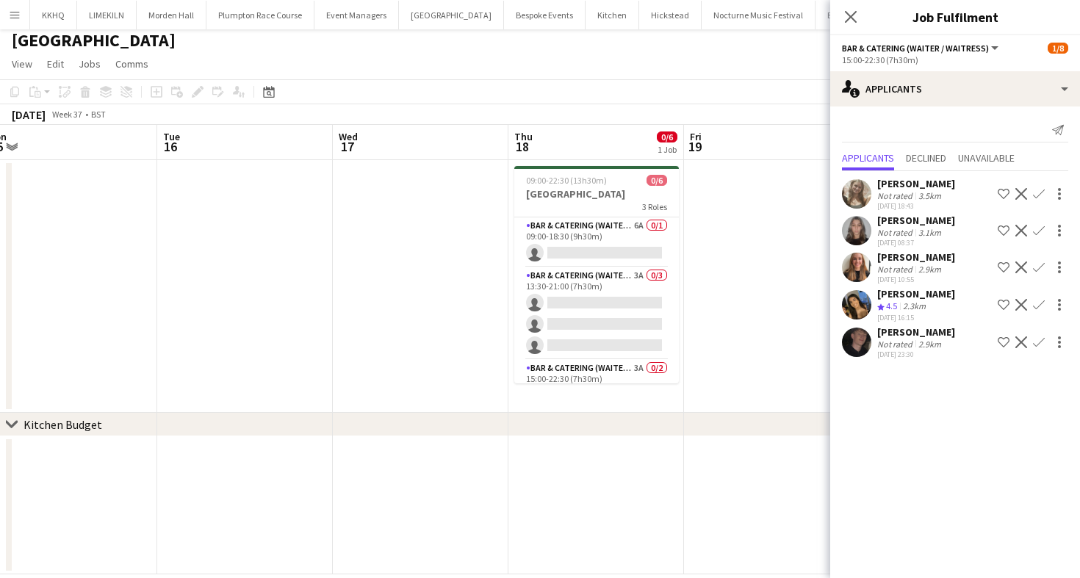
scroll to position [0, 577]
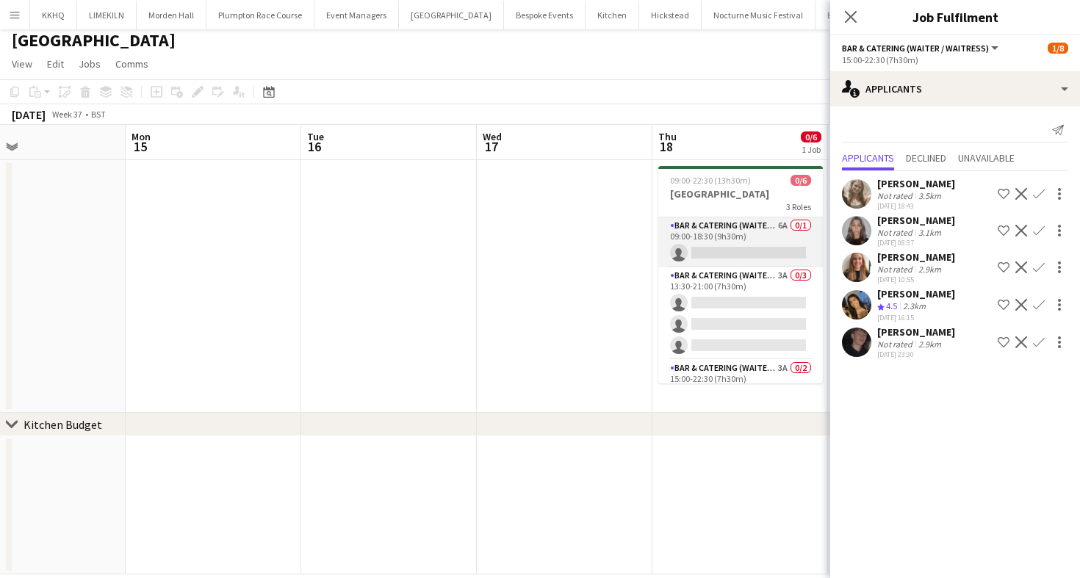
click at [697, 244] on app-card-role "Bar & Catering (Waiter / waitress) 6A 0/1 09:00-18:30 (9h30m) single-neutral-ac…" at bounding box center [740, 242] width 165 height 50
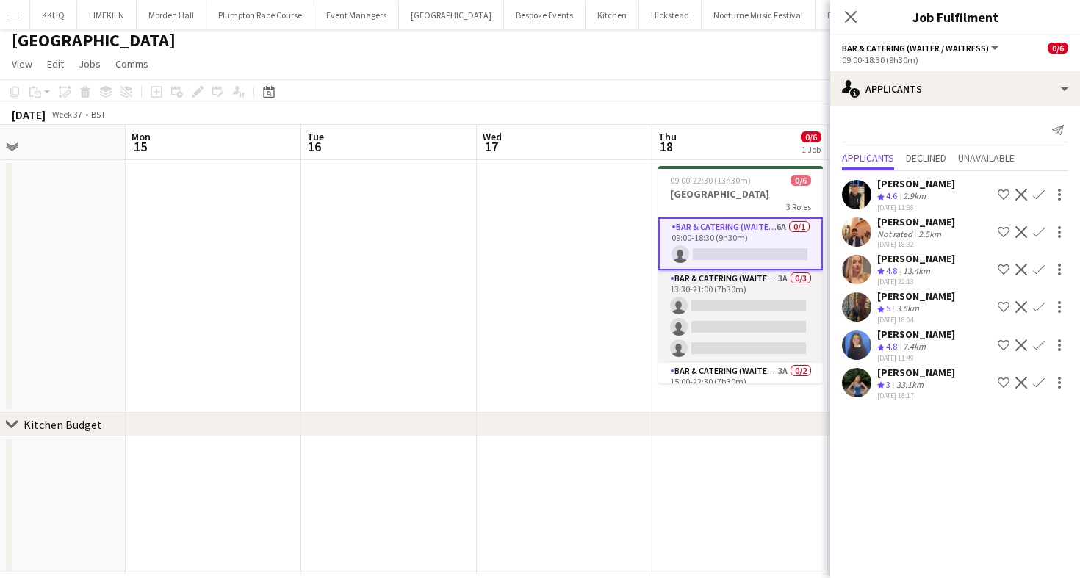
click at [708, 300] on app-card-role "Bar & Catering (Waiter / waitress) 3A 0/3 13:30-21:00 (7h30m) single-neutral-ac…" at bounding box center [740, 316] width 165 height 93
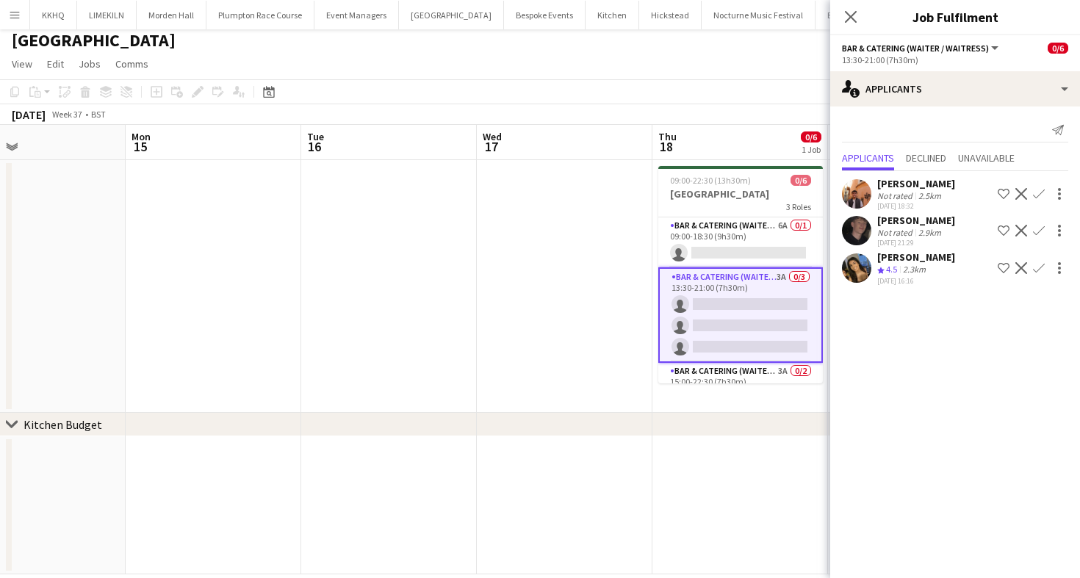
scroll to position [51, 0]
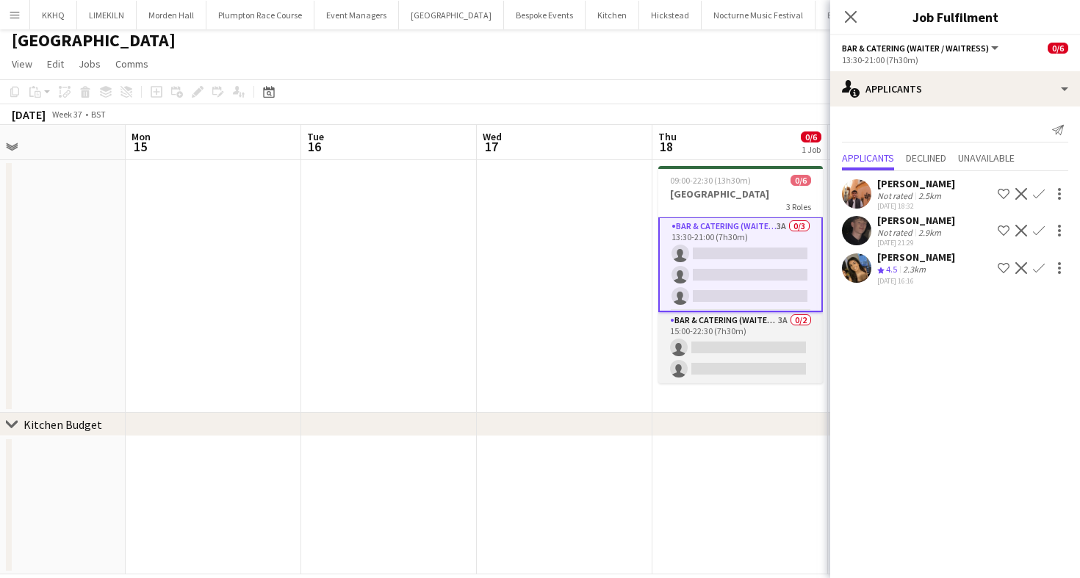
click at [724, 330] on app-card-role "Bar & Catering (Waiter / waitress) 3A 0/2 15:00-22:30 (7h30m) single-neutral-ac…" at bounding box center [740, 347] width 165 height 71
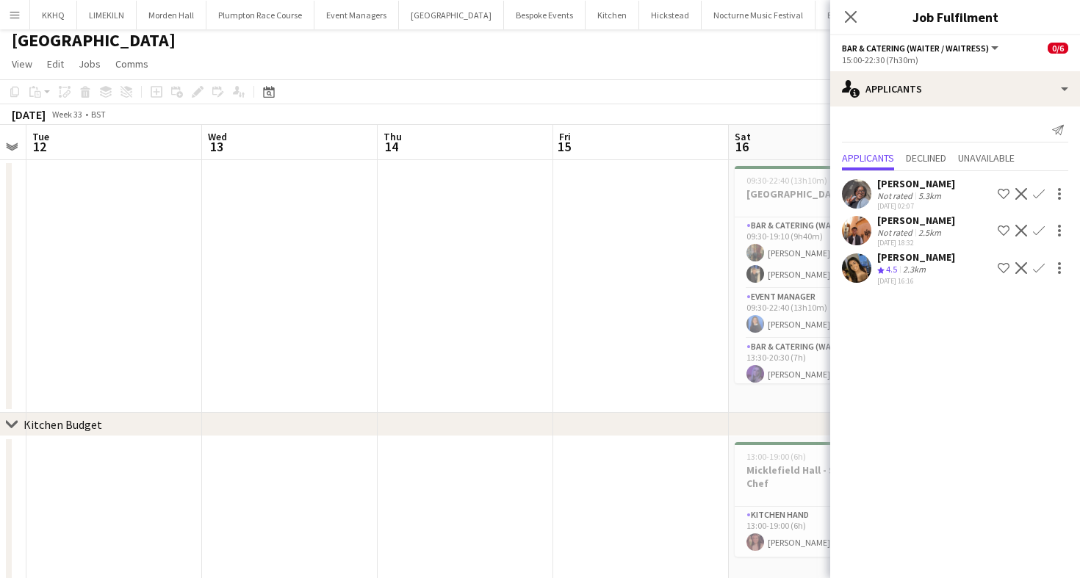
scroll to position [0, 0]
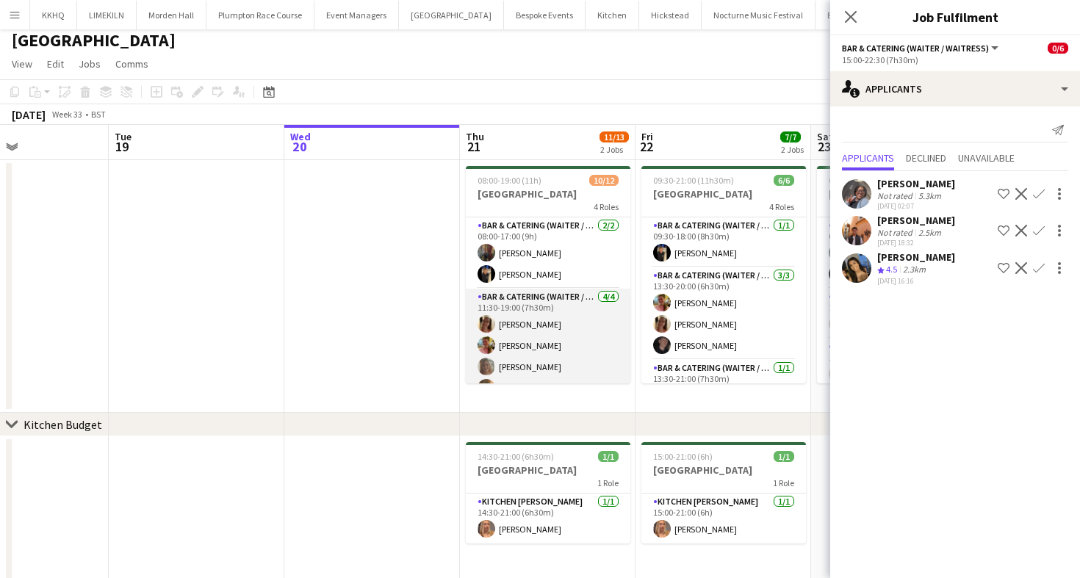
click at [539, 347] on app-card-role "Bar & Catering (Waiter / waitress) [DATE] 11:30-19:00 (7h30m) [PERSON_NAME] [PE…" at bounding box center [548, 346] width 165 height 114
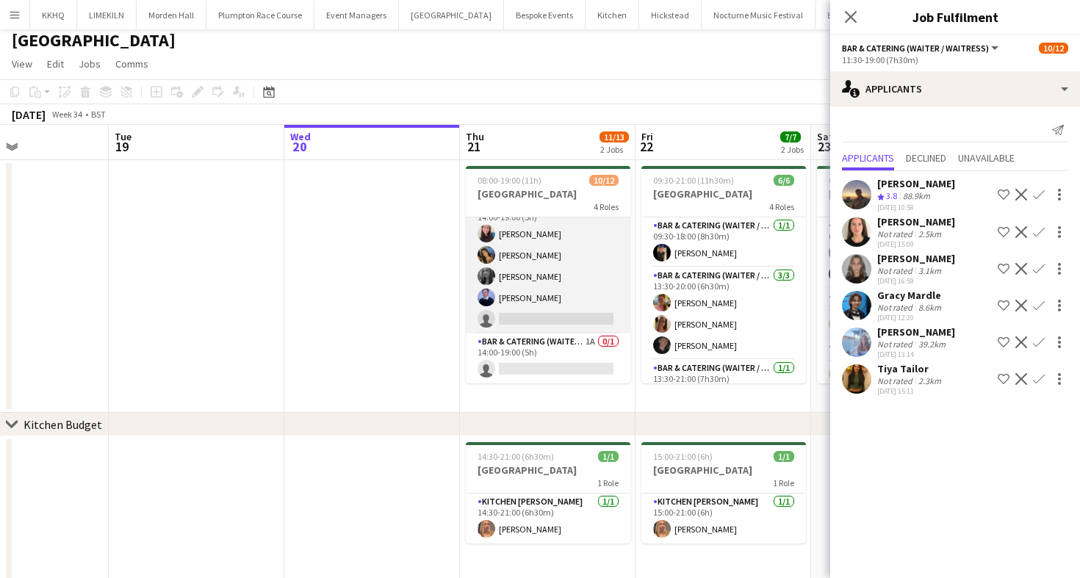
click at [531, 309] on app-card-role "Bar & Catering (Waiter / waitress) 5I [DATE] 14:00-19:00 (5h) [PERSON_NAME] [PE…" at bounding box center [548, 265] width 165 height 135
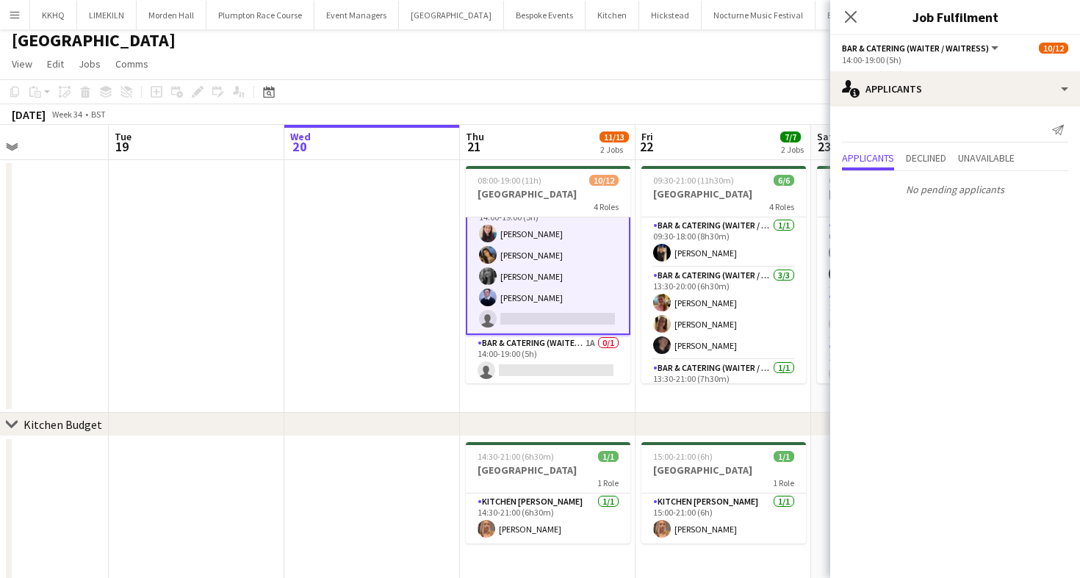
click at [574, 98] on app-toolbar "Copy Paste Paste Command V Paste with crew Command Shift V Paste linked Job [GE…" at bounding box center [540, 91] width 1080 height 25
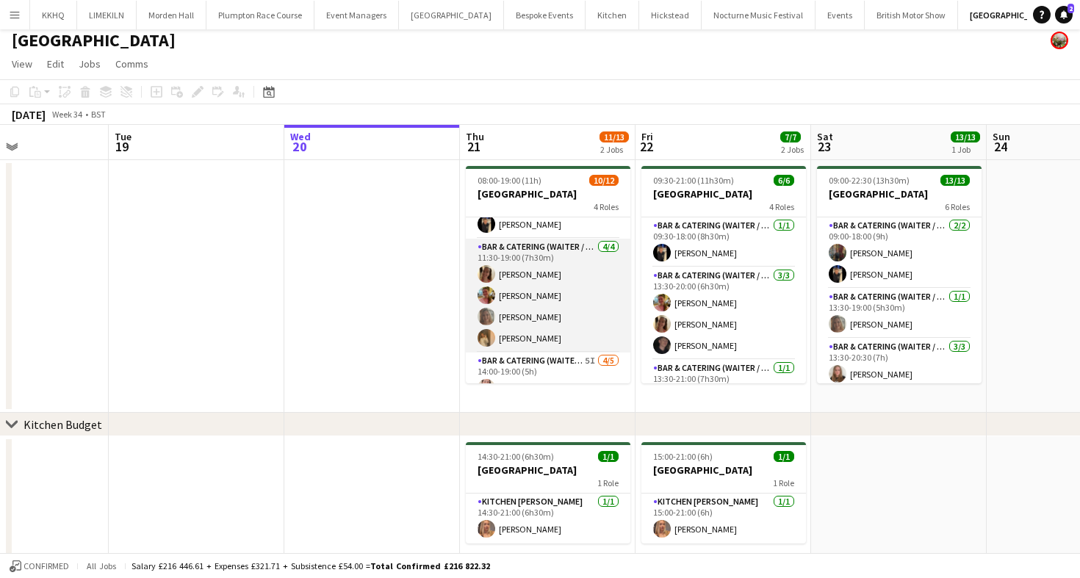
click at [541, 278] on app-card-role "Bar & Catering (Waiter / waitress) [DATE] 11:30-19:00 (7h30m) [PERSON_NAME] [PE…" at bounding box center [548, 296] width 165 height 114
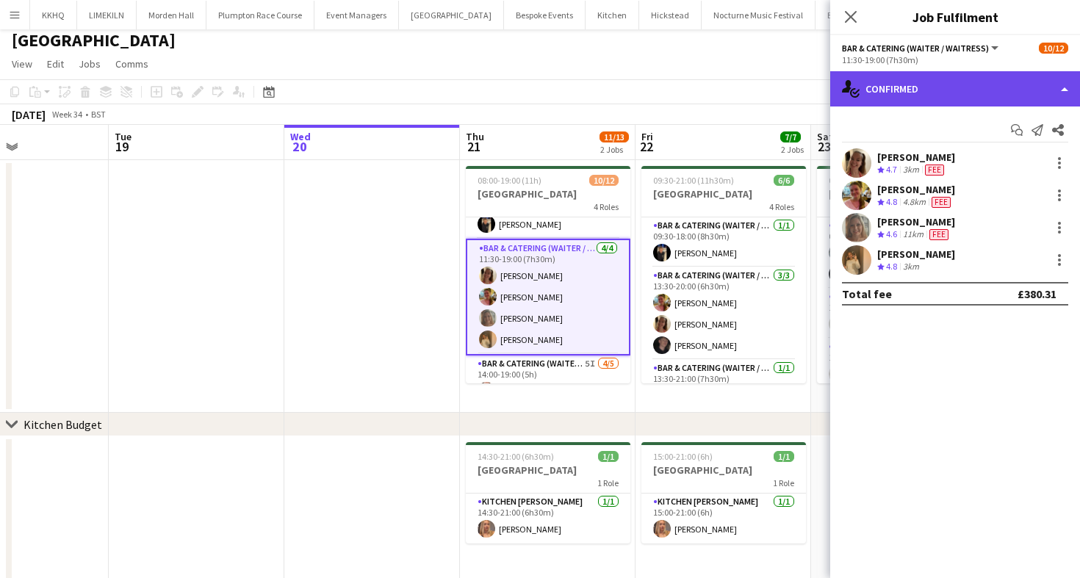
click at [954, 83] on div "single-neutral-actions-check-2 Confirmed" at bounding box center [955, 88] width 250 height 35
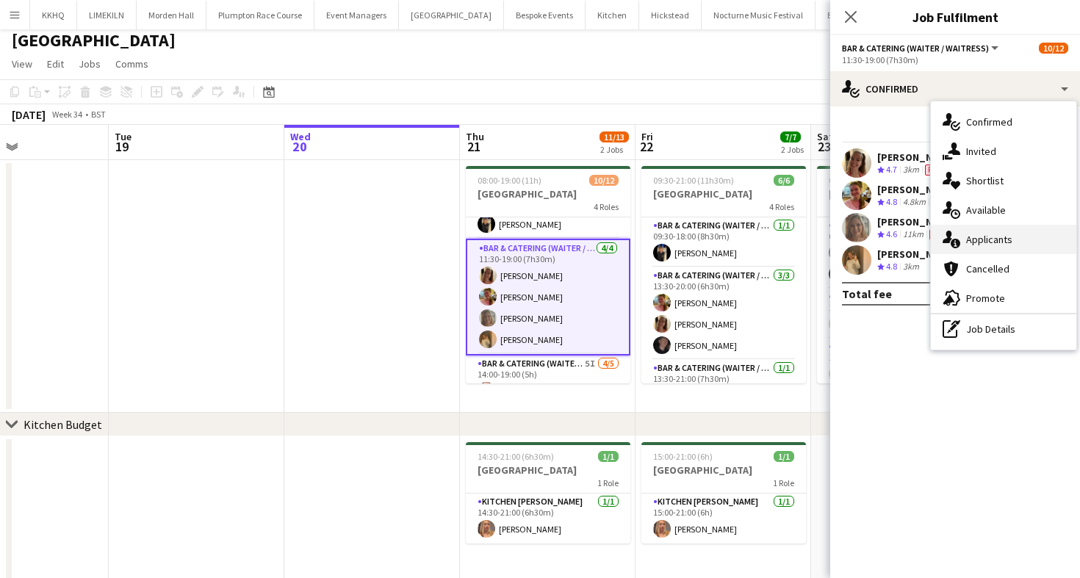
click at [969, 238] on div "single-neutral-actions-information Applicants" at bounding box center [1003, 239] width 145 height 29
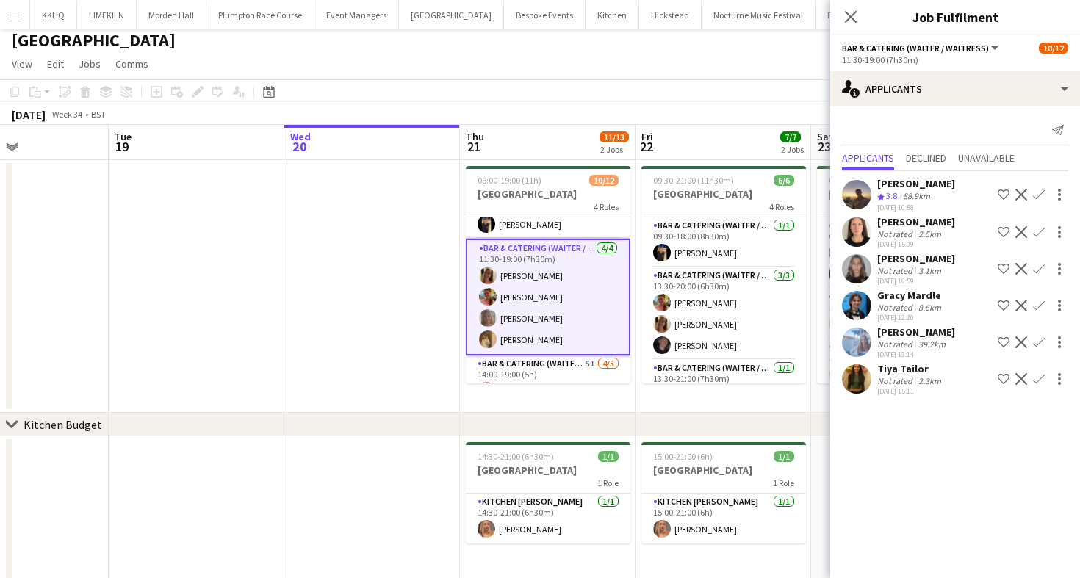
click at [908, 226] on div "[PERSON_NAME]" at bounding box center [916, 221] width 78 height 13
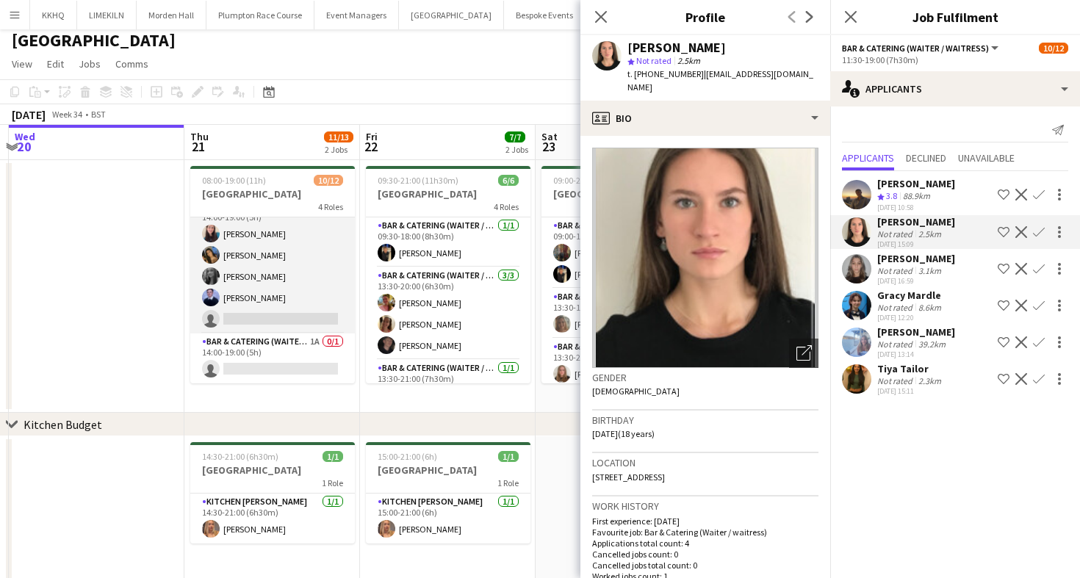
click at [266, 268] on app-card-role "Bar & Catering (Waiter / waitress) 5I [DATE] 14:00-19:00 (5h) [PERSON_NAME] [PE…" at bounding box center [272, 265] width 165 height 135
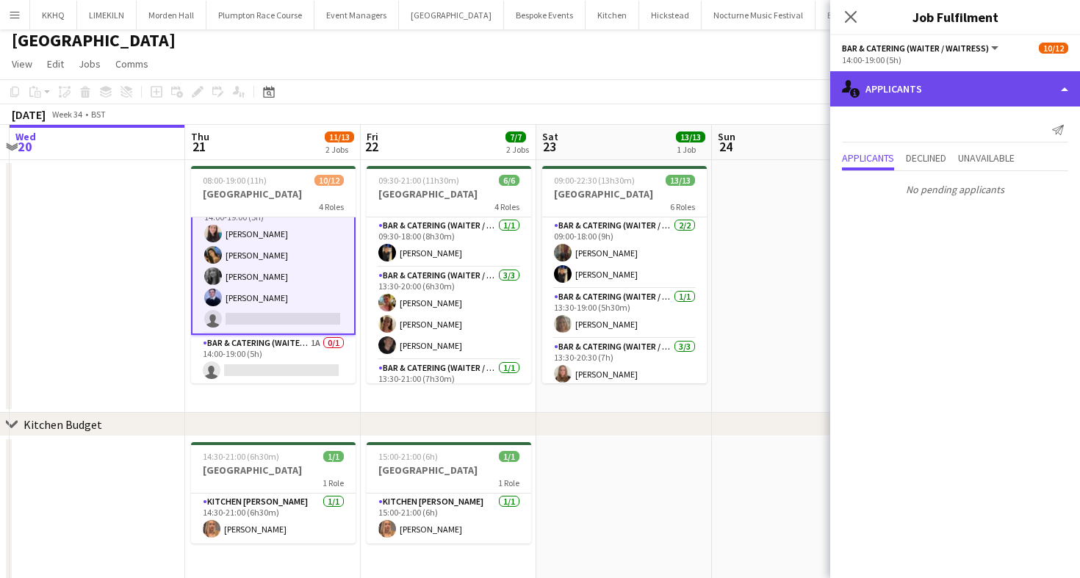
click at [903, 87] on div "single-neutral-actions-information Applicants" at bounding box center [955, 88] width 250 height 35
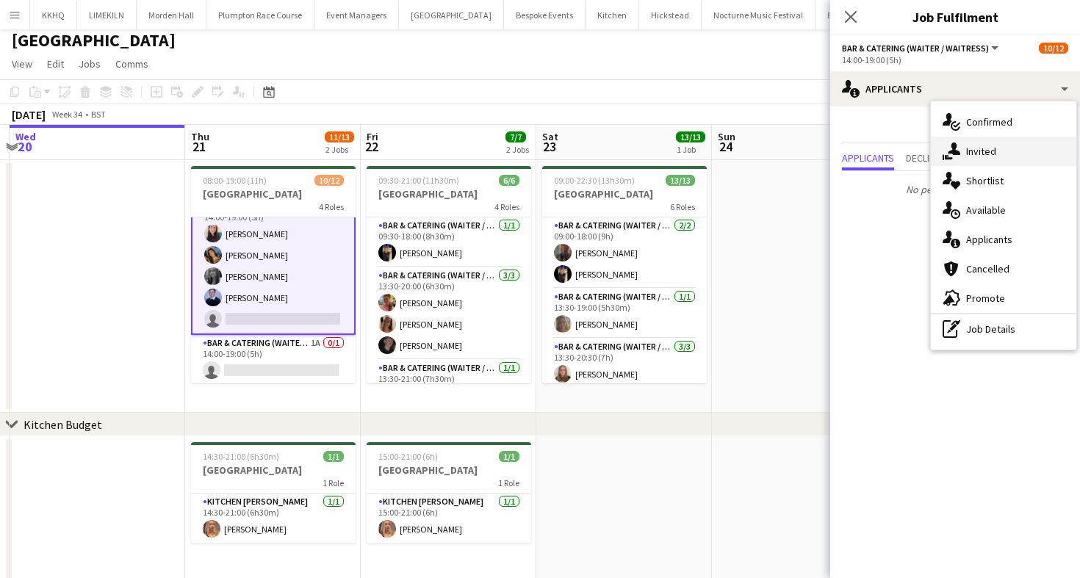
click at [990, 160] on div "single-neutral-actions-share-1 Invited" at bounding box center [1003, 151] width 145 height 29
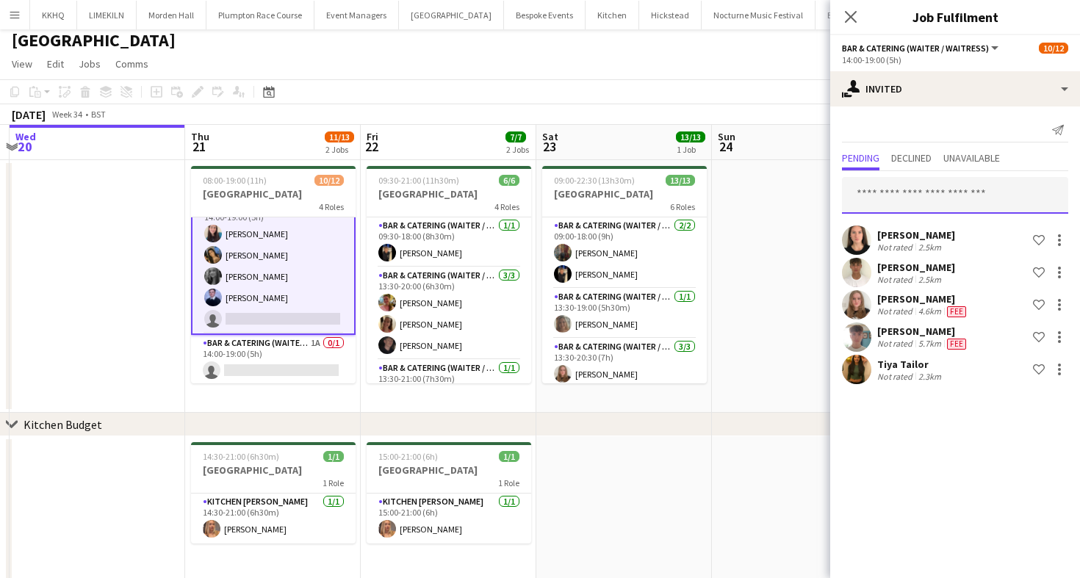
click at [892, 202] on input "text" at bounding box center [955, 195] width 226 height 37
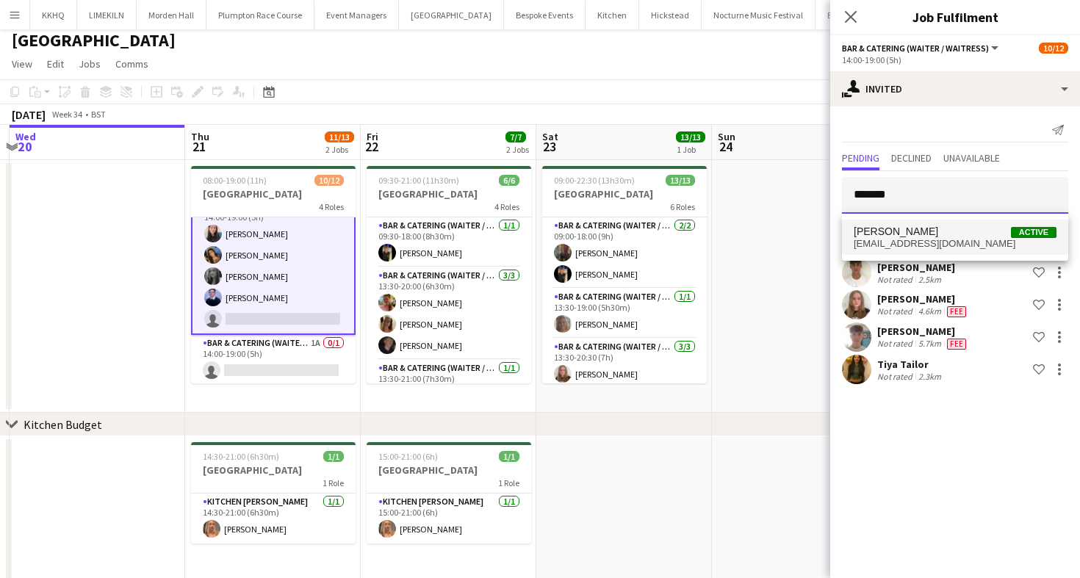
type input "*******"
click at [948, 233] on span "[PERSON_NAME] Active" at bounding box center [955, 232] width 203 height 12
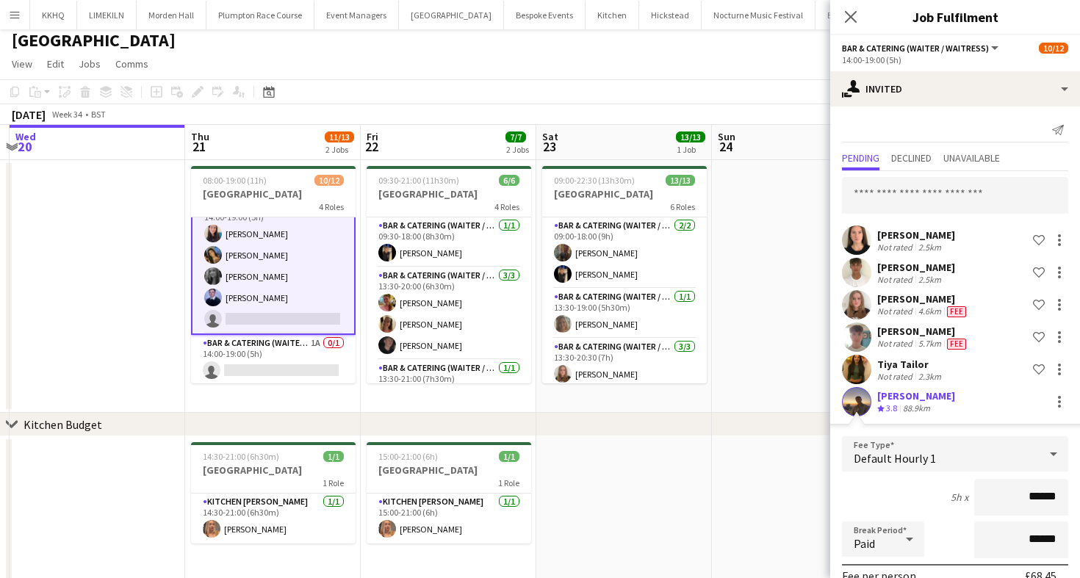
click at [892, 498] on div "5h x ******" at bounding box center [955, 497] width 226 height 37
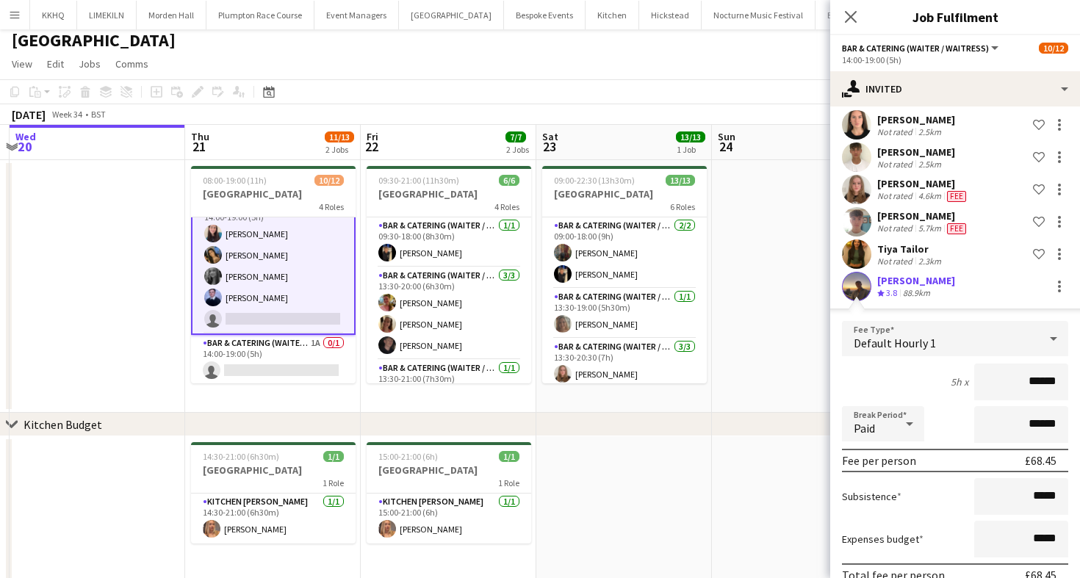
scroll to position [187, 0]
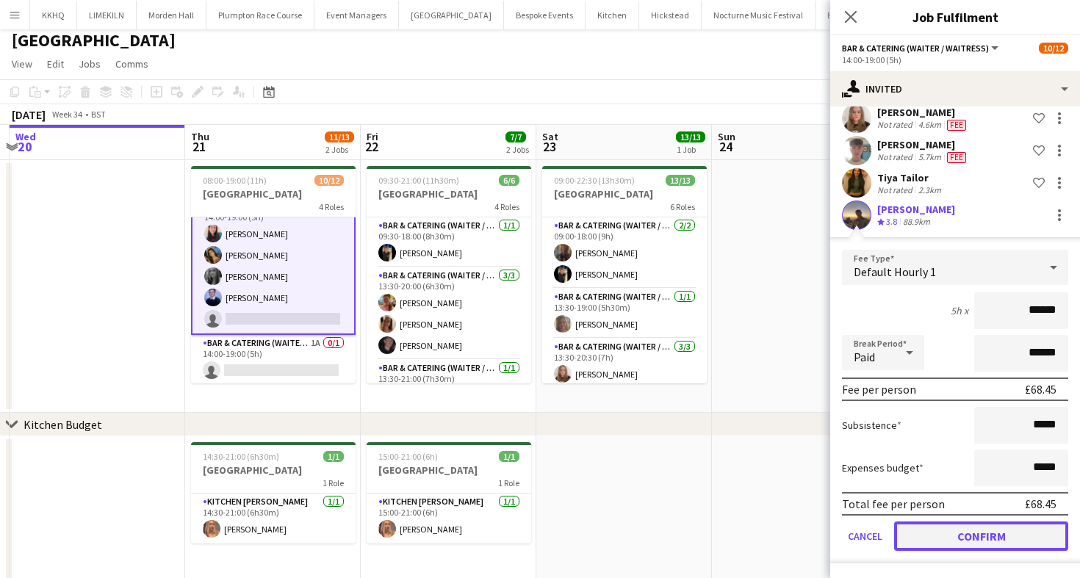
click at [928, 540] on button "Confirm" at bounding box center [981, 536] width 174 height 29
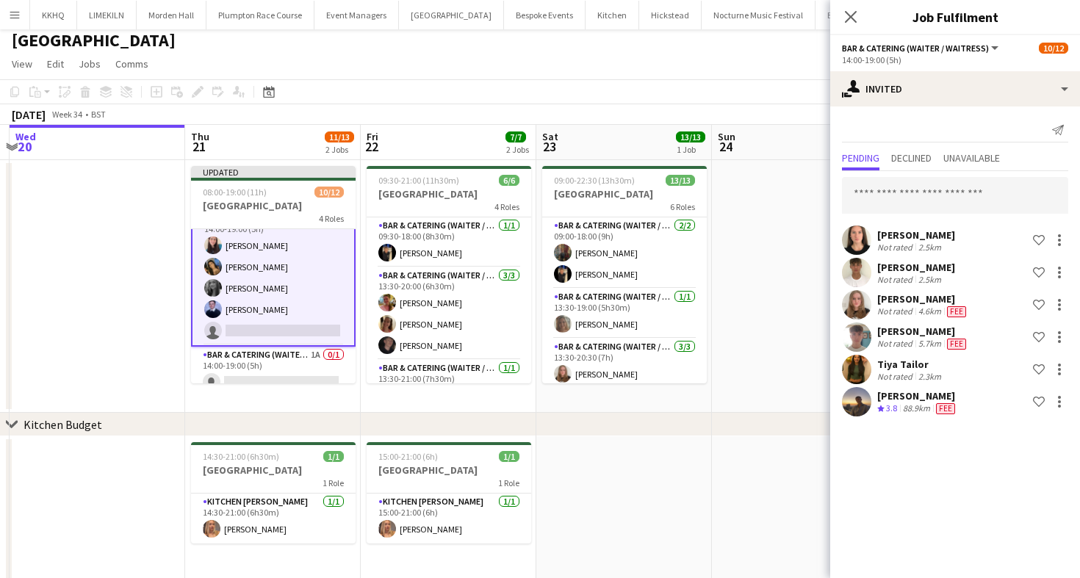
scroll to position [0, 0]
click at [759, 100] on app-toolbar "Copy Paste Paste Command V Paste with crew Command Shift V Paste linked Job [GE…" at bounding box center [540, 91] width 1080 height 25
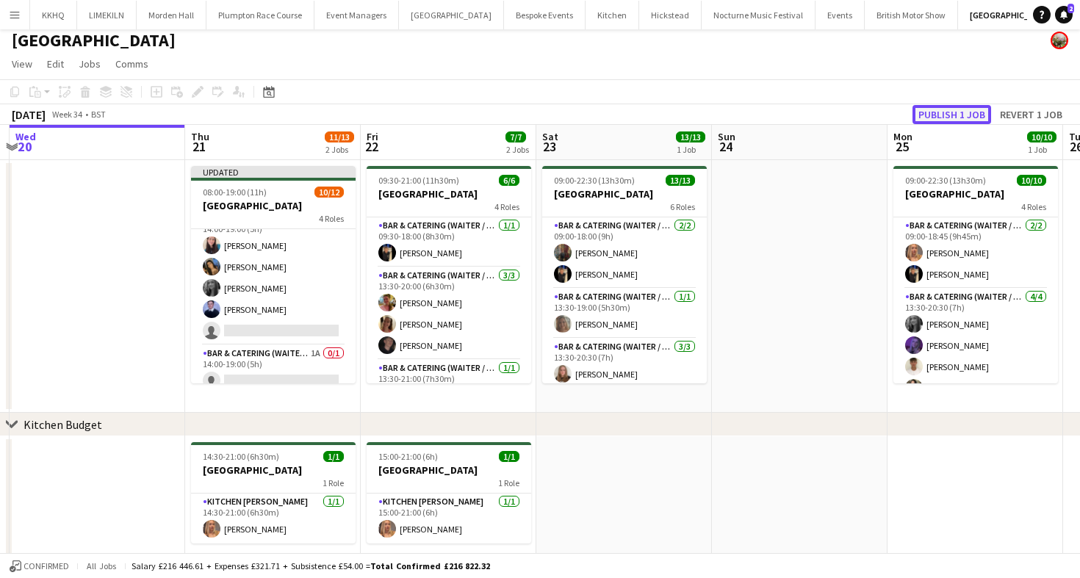
click at [960, 115] on button "Publish 1 job" at bounding box center [951, 114] width 79 height 19
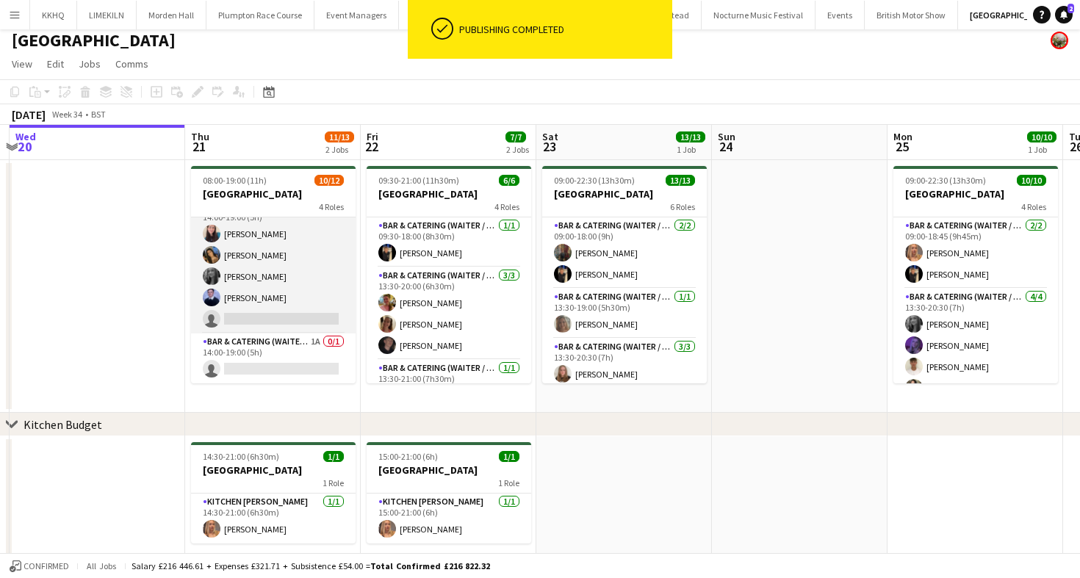
scroll to position [18, 0]
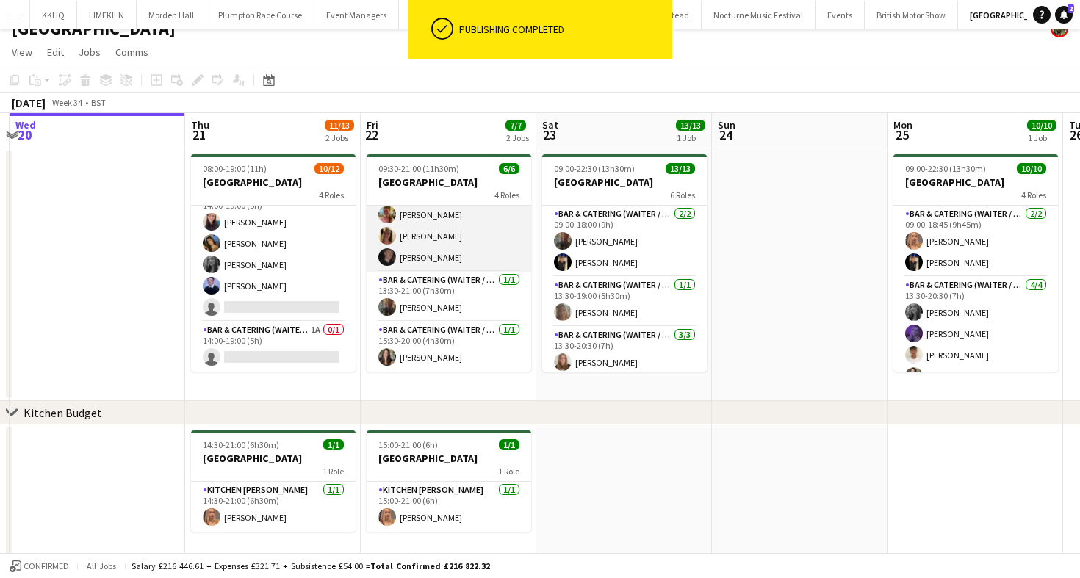
click at [444, 232] on app-card-role "Bar & Catering (Waiter / waitress) [DATE] 13:30-20:00 (6h30m) [PERSON_NAME] [PE…" at bounding box center [449, 225] width 165 height 93
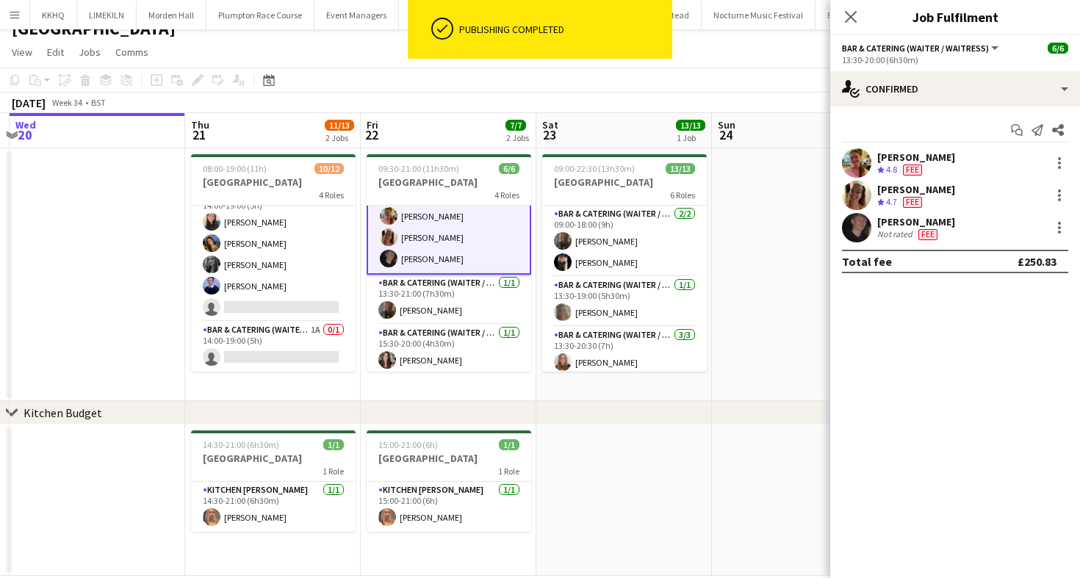
scroll to position [78, 0]
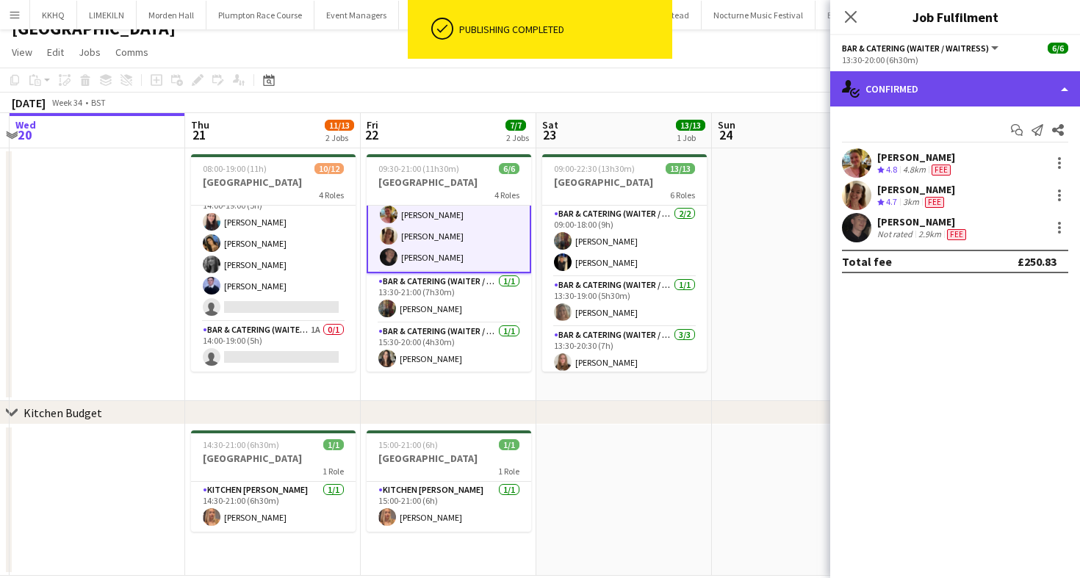
click at [972, 90] on div "single-neutral-actions-check-2 Confirmed" at bounding box center [955, 88] width 250 height 35
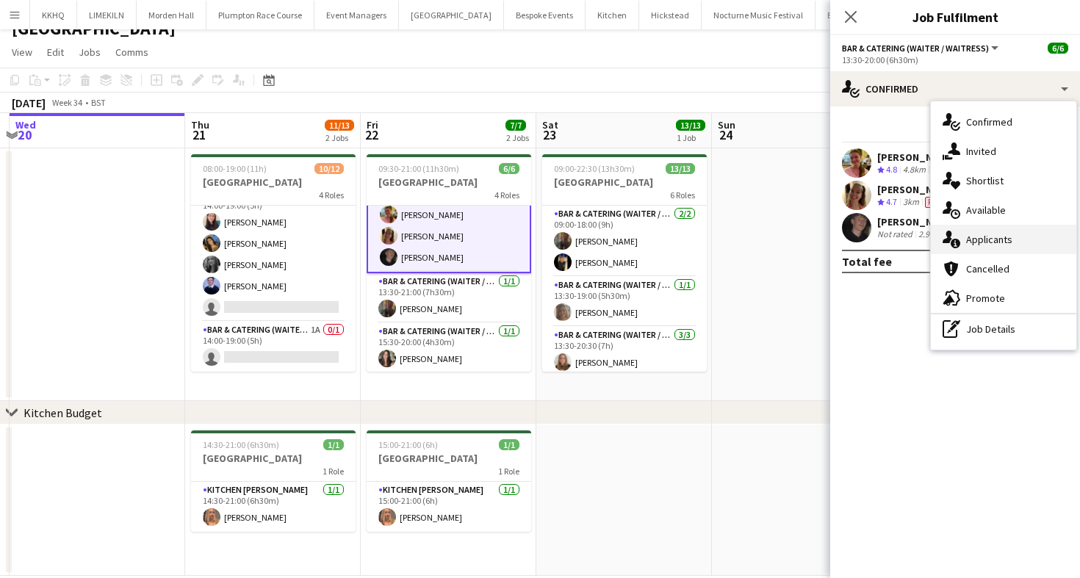
click at [981, 249] on div "single-neutral-actions-information Applicants" at bounding box center [1003, 239] width 145 height 29
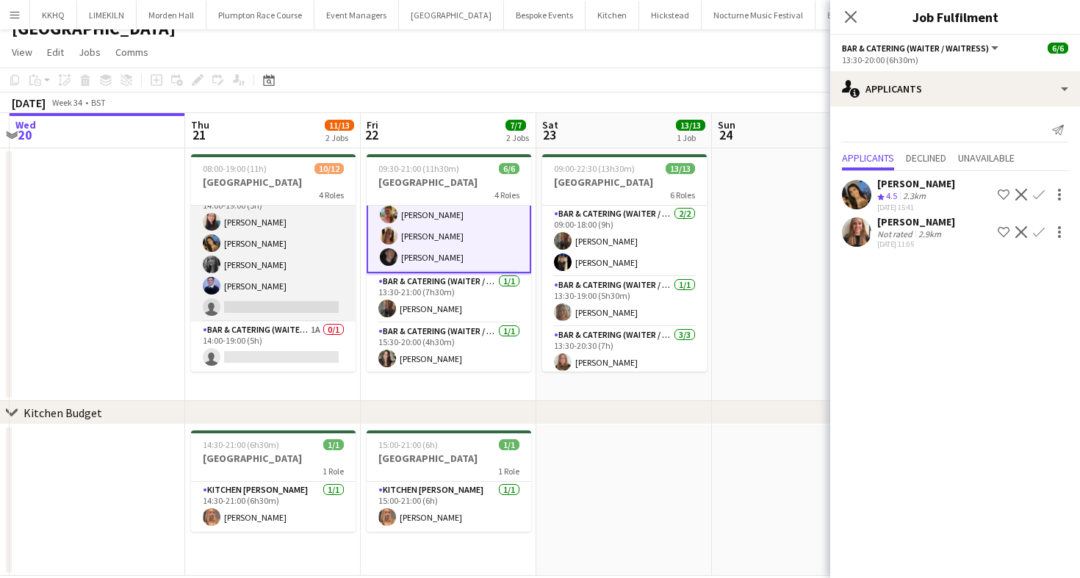
click at [323, 288] on app-card-role "Bar & Catering (Waiter / waitress) 6I [DATE] 14:00-19:00 (5h) [PERSON_NAME] [PE…" at bounding box center [273, 254] width 165 height 135
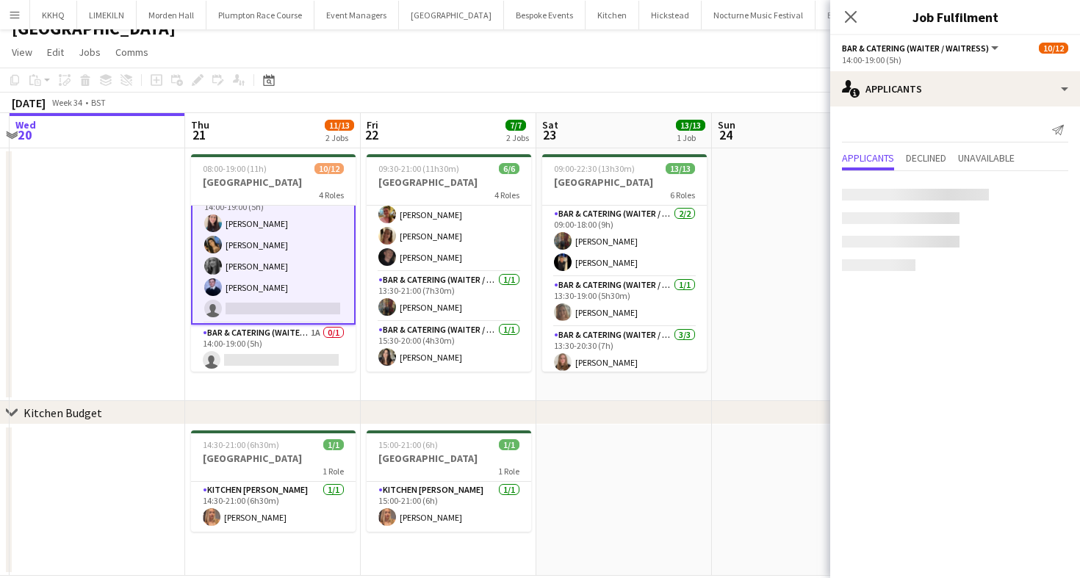
scroll to position [206, 0]
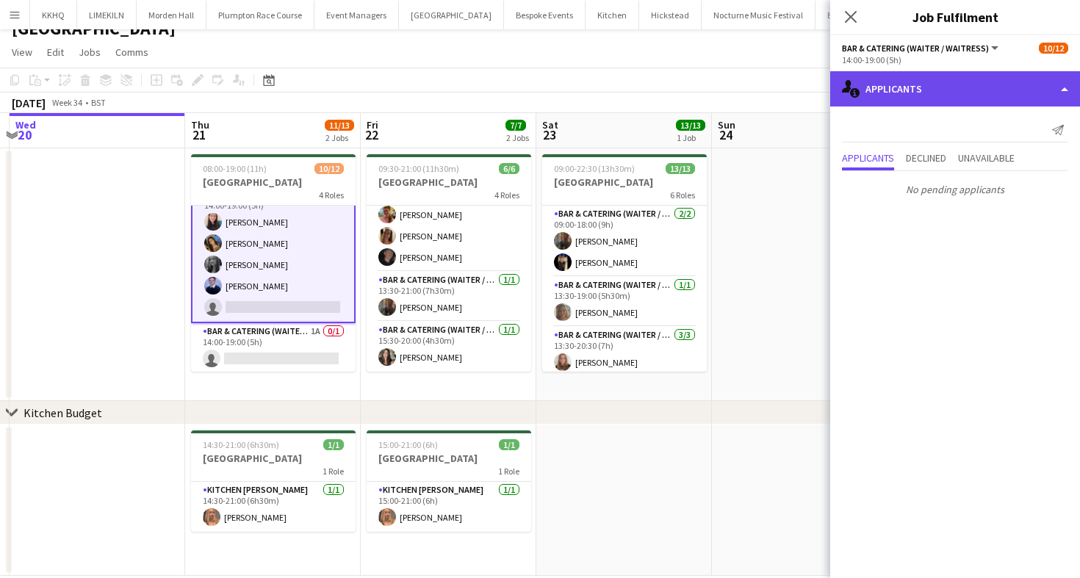
click at [946, 104] on div "single-neutral-actions-information Applicants" at bounding box center [955, 88] width 250 height 35
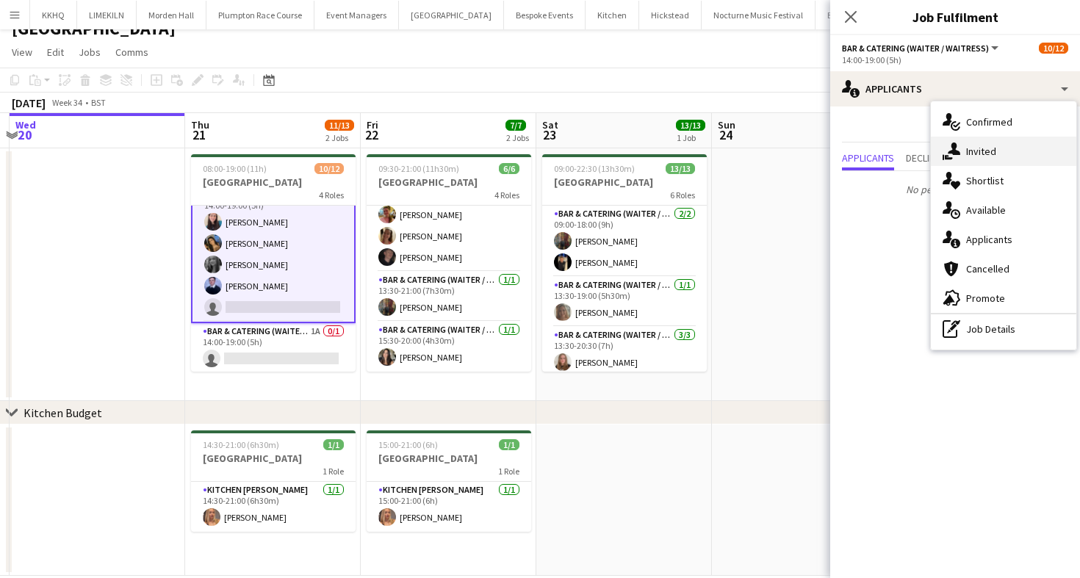
click at [984, 162] on div "single-neutral-actions-share-1 Invited" at bounding box center [1003, 151] width 145 height 29
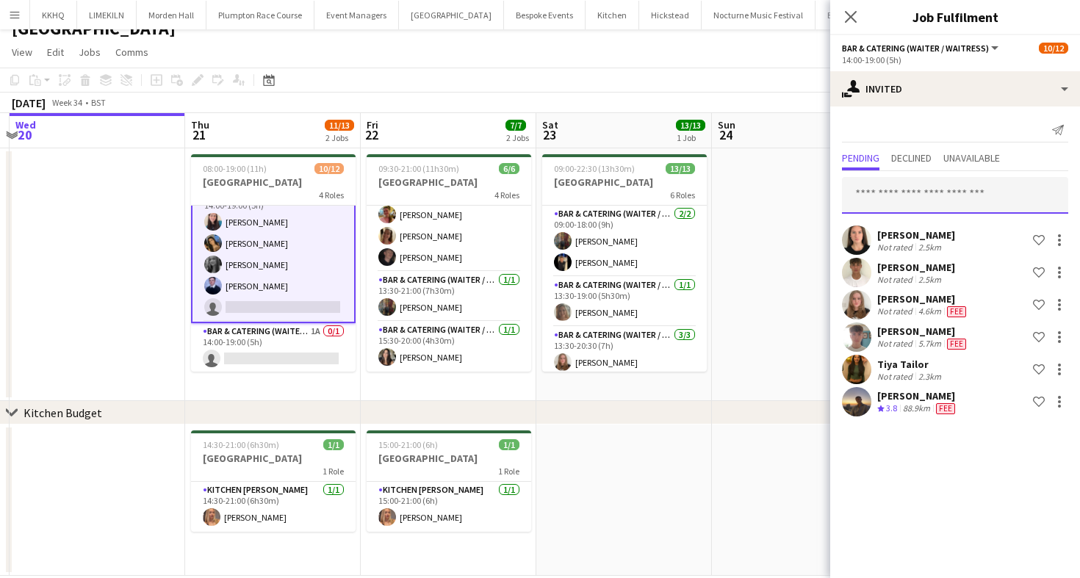
click at [887, 191] on input "text" at bounding box center [955, 195] width 226 height 37
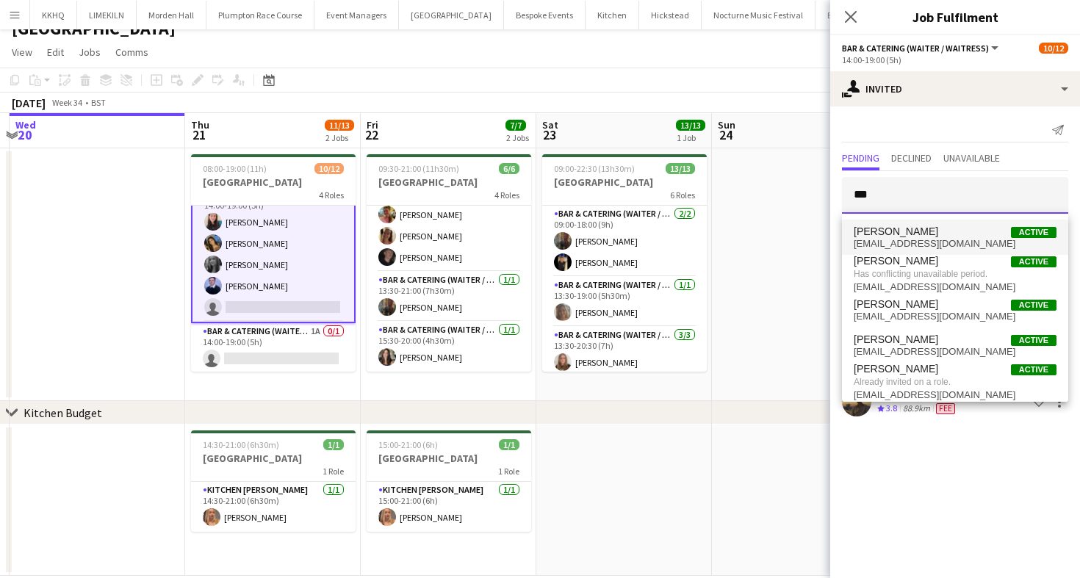
type input "***"
click at [904, 234] on span "[PERSON_NAME] Active" at bounding box center [955, 232] width 203 height 12
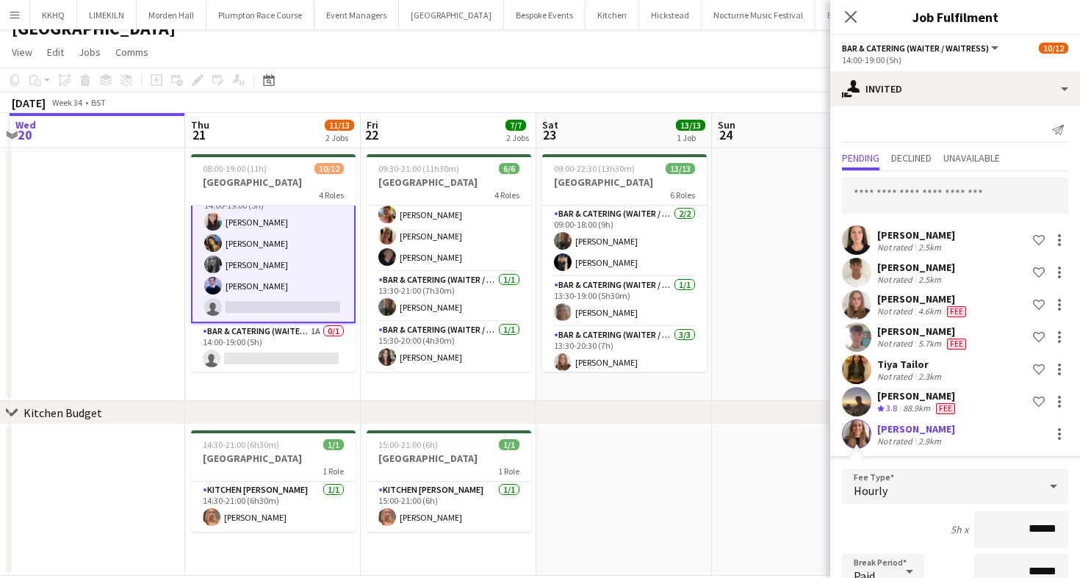
click at [915, 539] on div "5h x ******" at bounding box center [955, 529] width 226 height 37
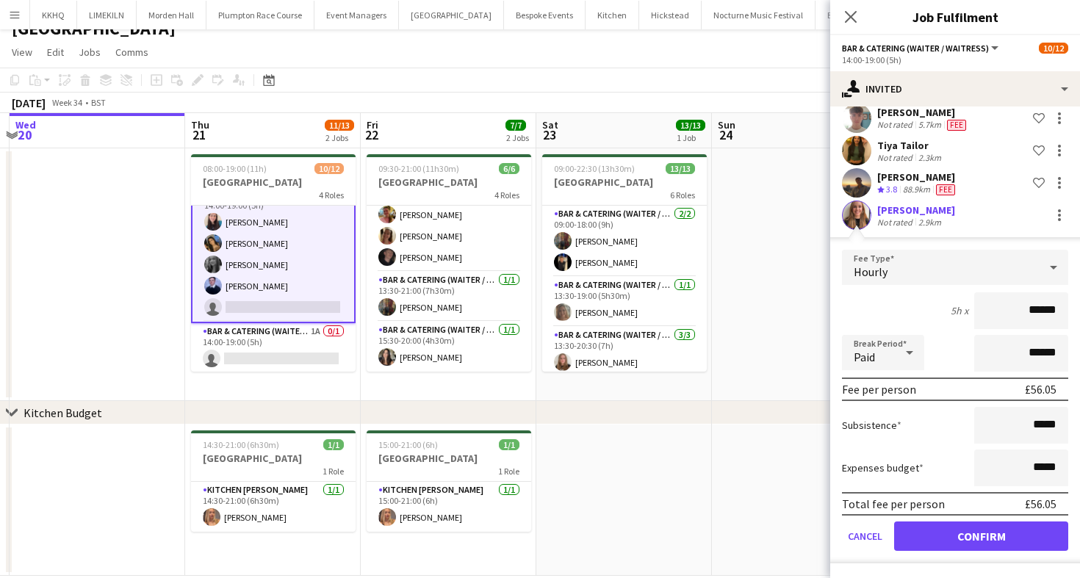
click at [953, 553] on form "Fee Type Hourly 5h x ****** Break Period Paid ****** Fee per person £56.05 Subs…" at bounding box center [955, 407] width 250 height 314
click at [951, 542] on button "Confirm" at bounding box center [981, 536] width 174 height 29
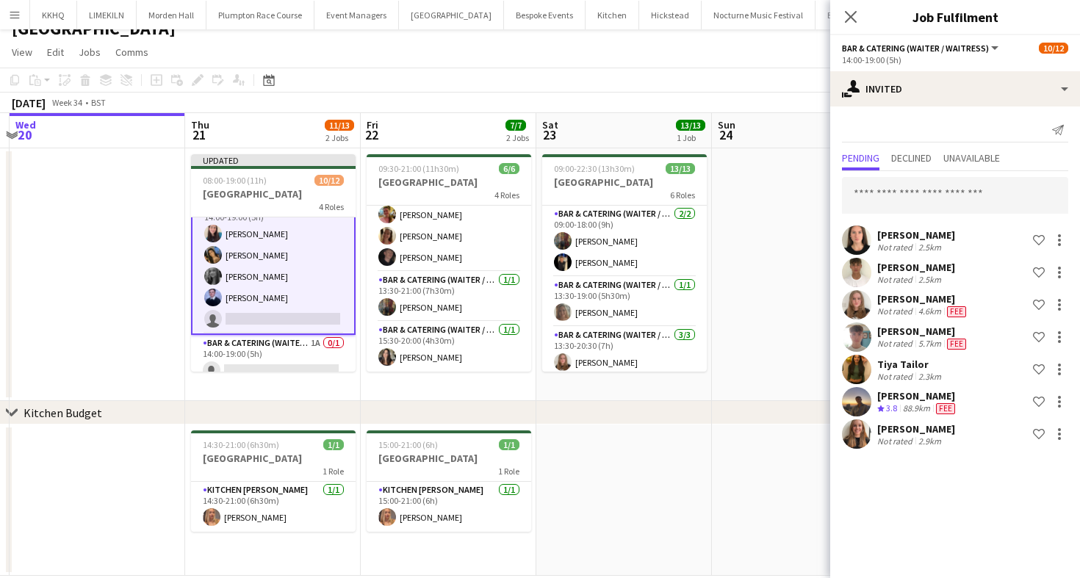
scroll to position [0, 0]
click at [736, 80] on app-toolbar "Copy Paste Paste Command V Paste with crew Command Shift V Paste linked Job [GE…" at bounding box center [540, 80] width 1080 height 25
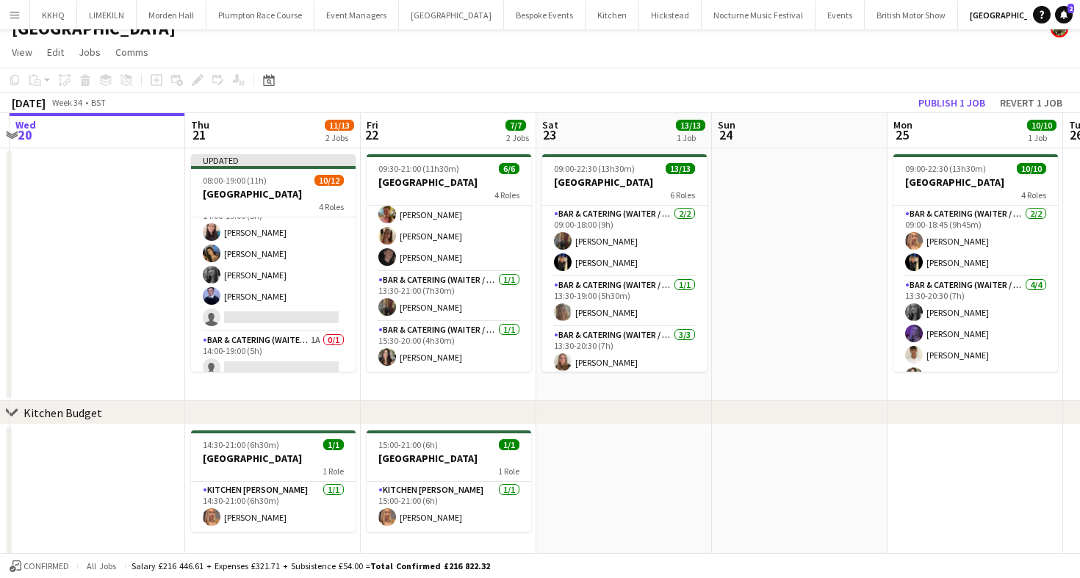
scroll to position [204, 0]
click at [926, 107] on button "Publish 1 job" at bounding box center [951, 102] width 79 height 19
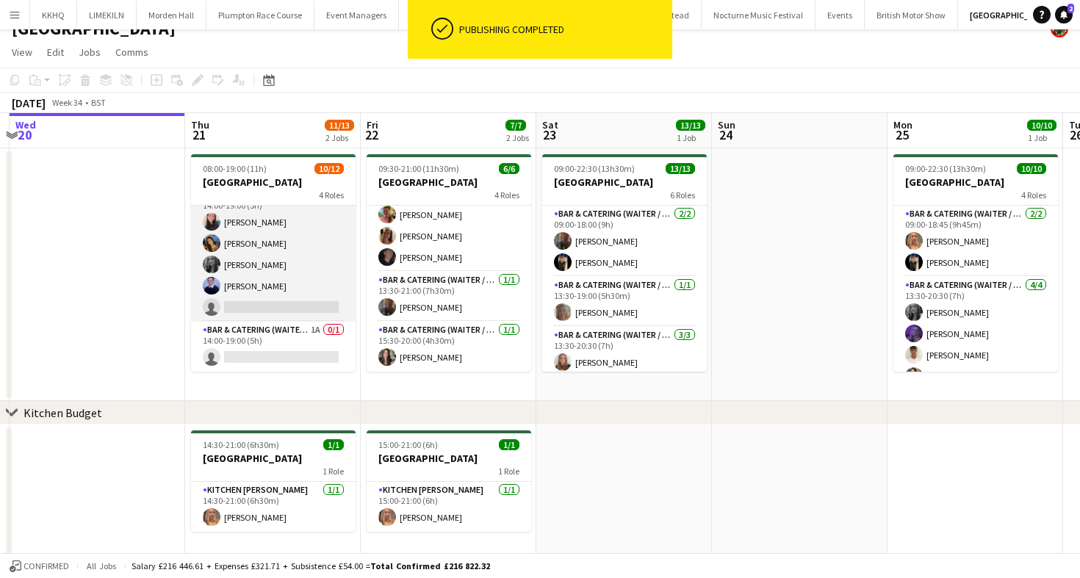
click at [316, 230] on app-card-role "Bar & Catering (Waiter / waitress) 7I [DATE] 14:00-19:00 (5h) [PERSON_NAME] [PE…" at bounding box center [273, 254] width 165 height 135
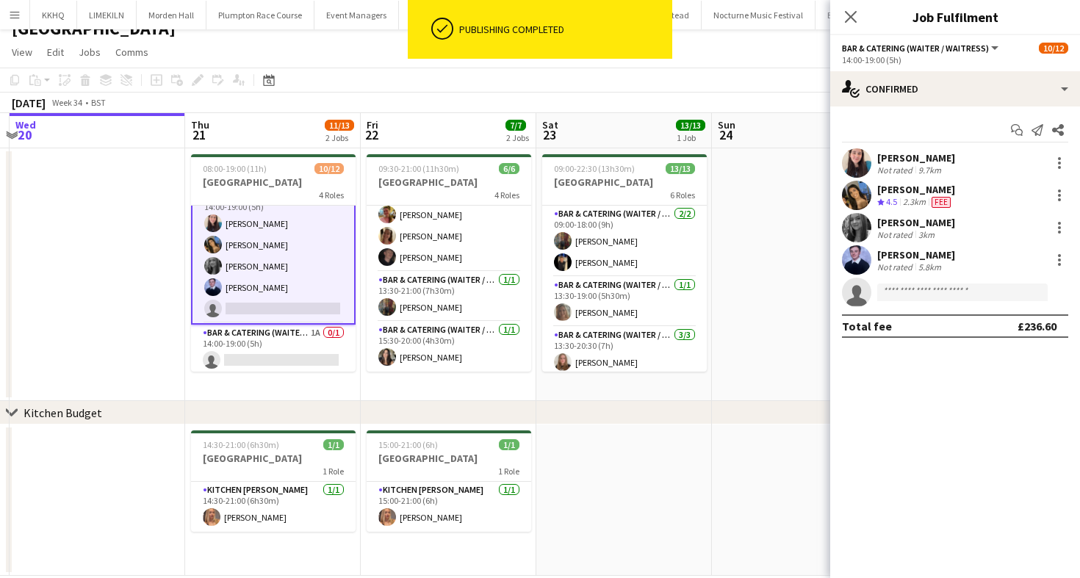
scroll to position [206, 0]
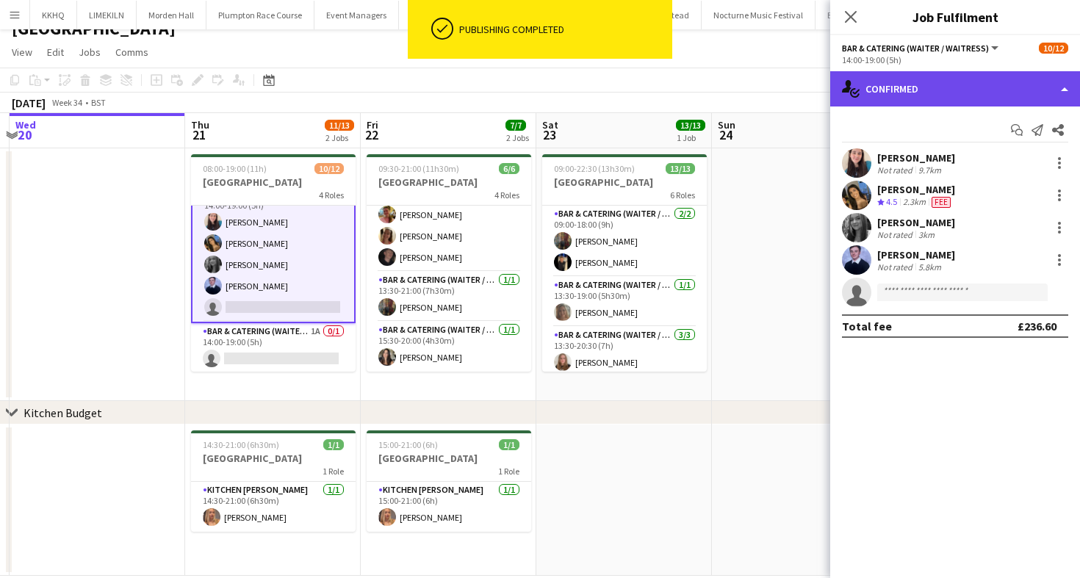
click at [994, 72] on div "single-neutral-actions-check-2 Confirmed" at bounding box center [955, 88] width 250 height 35
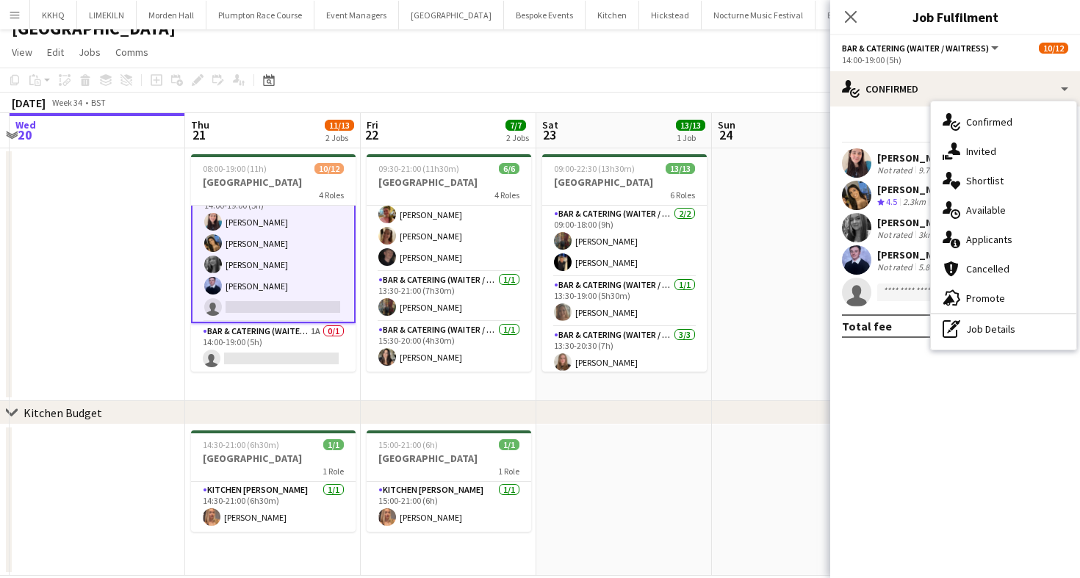
click at [997, 351] on mat-expansion-panel "check Confirmed Start chat Send notification Share [PERSON_NAME] Not rated 9.7k…" at bounding box center [955, 343] width 250 height 472
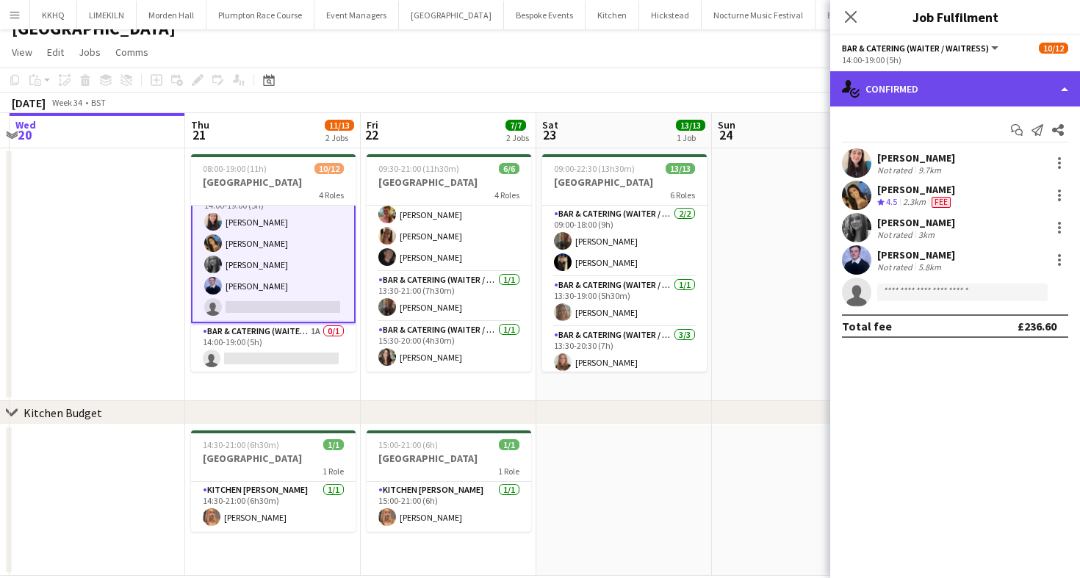
click at [953, 101] on div "single-neutral-actions-check-2 Confirmed" at bounding box center [955, 88] width 250 height 35
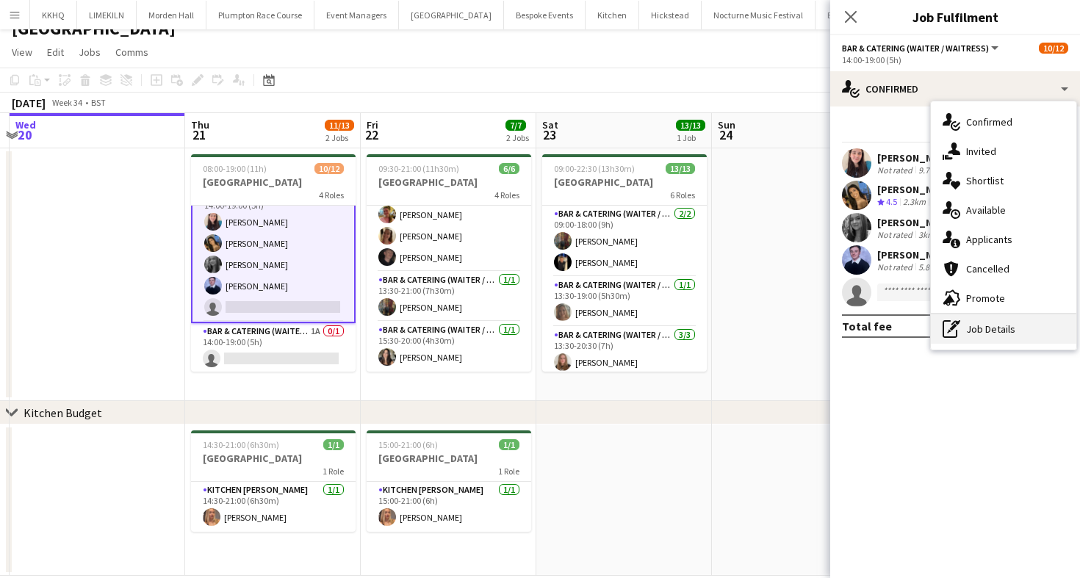
click at [987, 331] on div "pen-write Job Details" at bounding box center [1003, 328] width 145 height 29
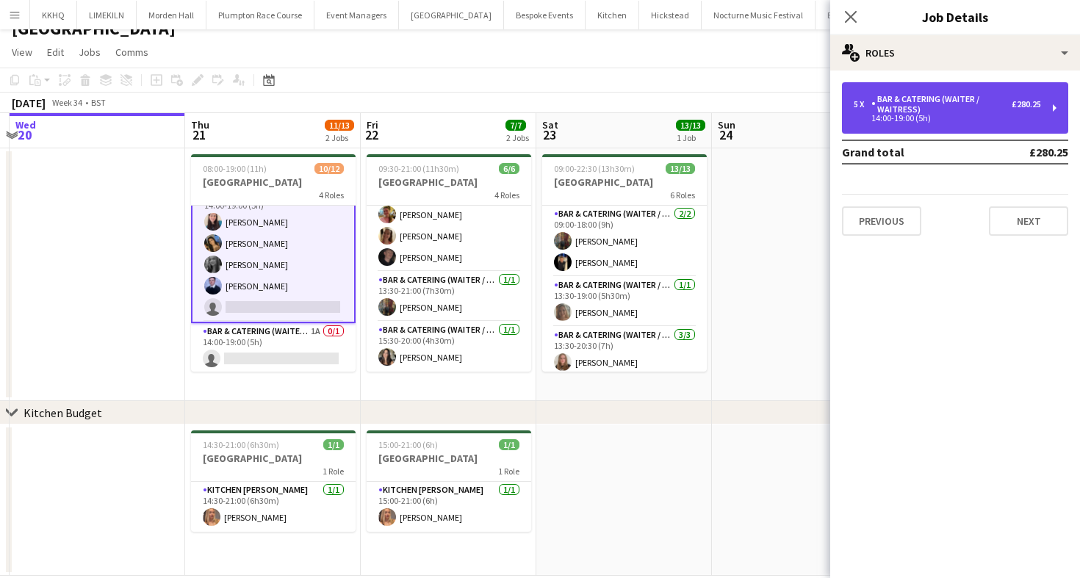
click at [969, 98] on div "Bar & Catering (Waiter / waitress)" at bounding box center [941, 104] width 140 height 21
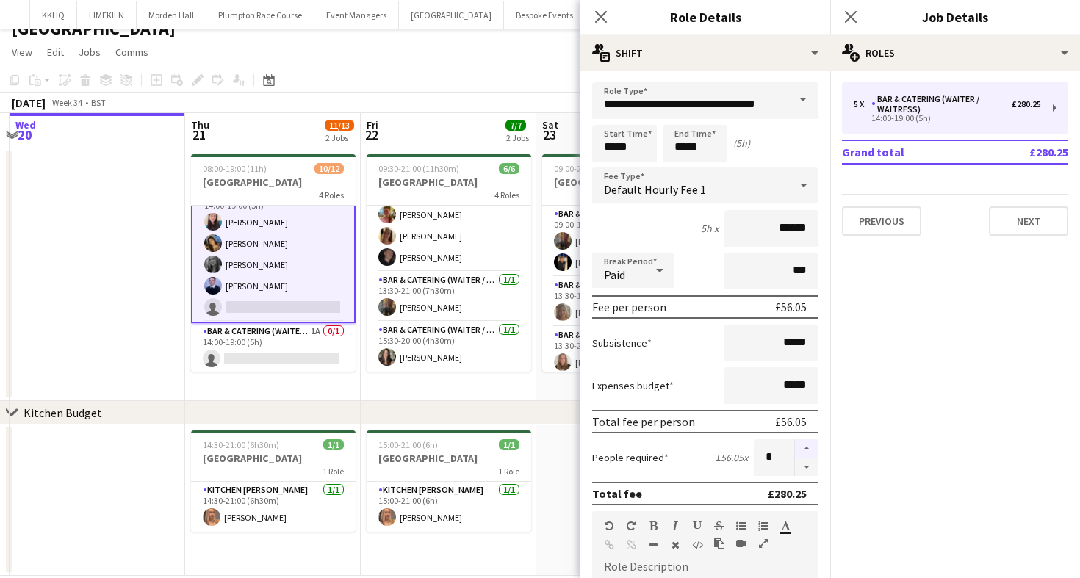
click at [806, 452] on button "button" at bounding box center [807, 448] width 24 height 19
type input "*"
click at [531, 79] on app-toolbar "Copy Paste Paste Command V Paste with crew Command Shift V Paste linked Job [GE…" at bounding box center [540, 80] width 1080 height 25
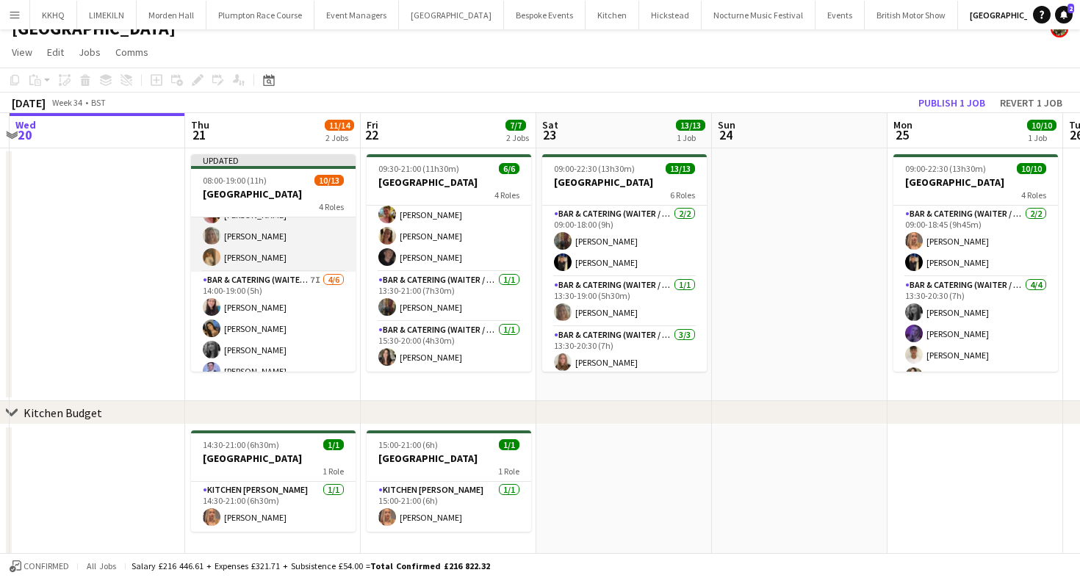
scroll to position [237, 0]
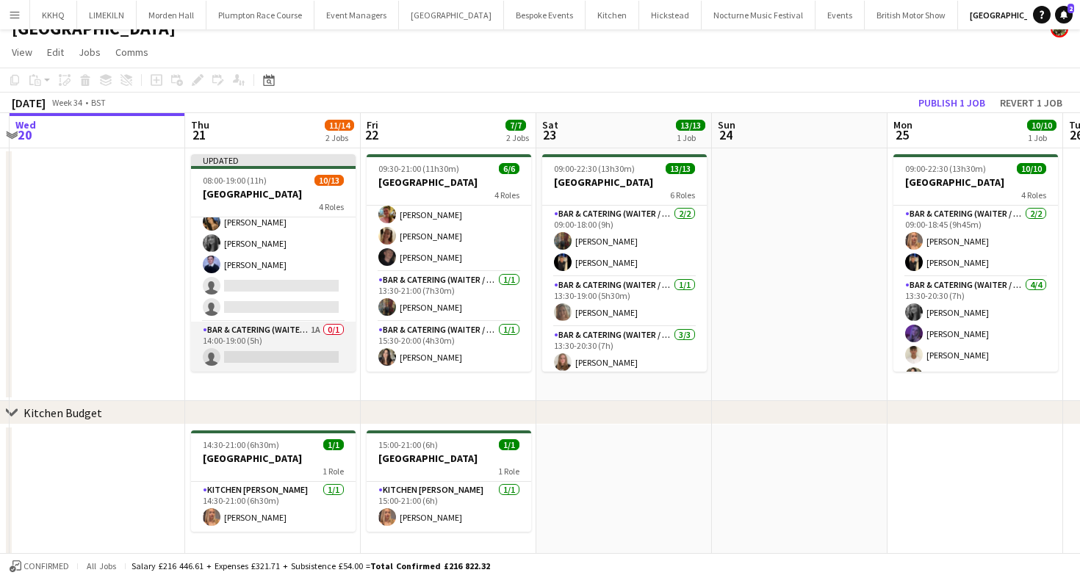
click at [234, 326] on app-card-role "Bar & Catering (Waiter / waitress) 1A 0/1 14:00-19:00 (5h) single-neutral-actio…" at bounding box center [273, 347] width 165 height 50
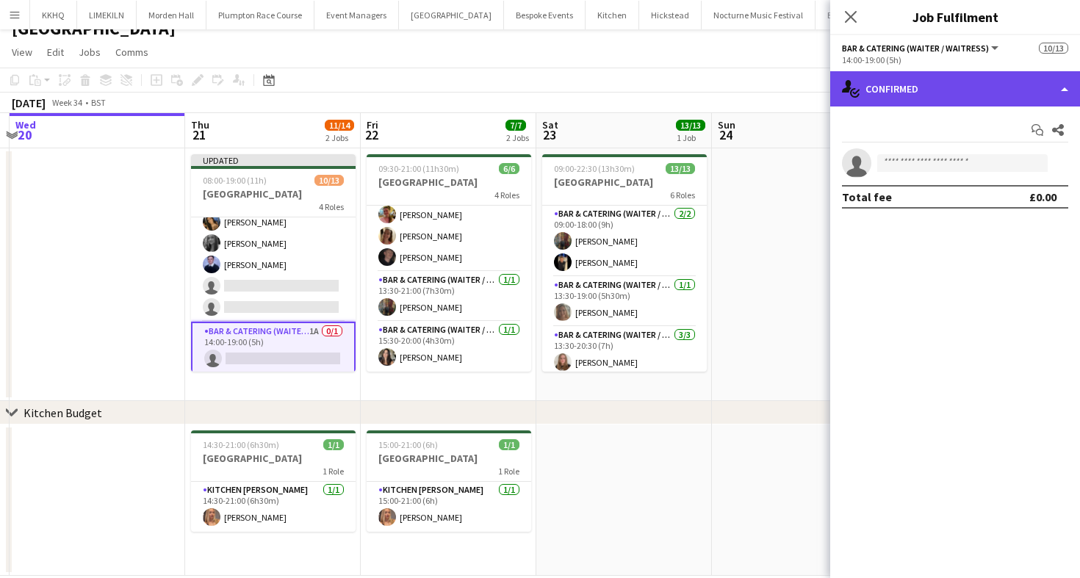
click at [870, 97] on div "single-neutral-actions-check-2 Confirmed" at bounding box center [955, 88] width 250 height 35
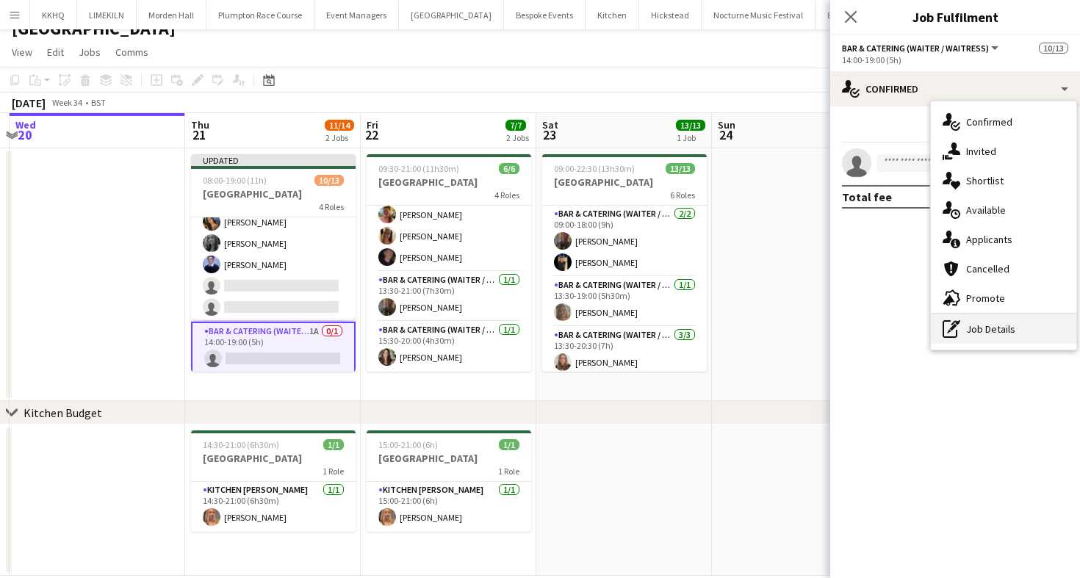
click at [947, 332] on icon at bounding box center [949, 332] width 4 height 4
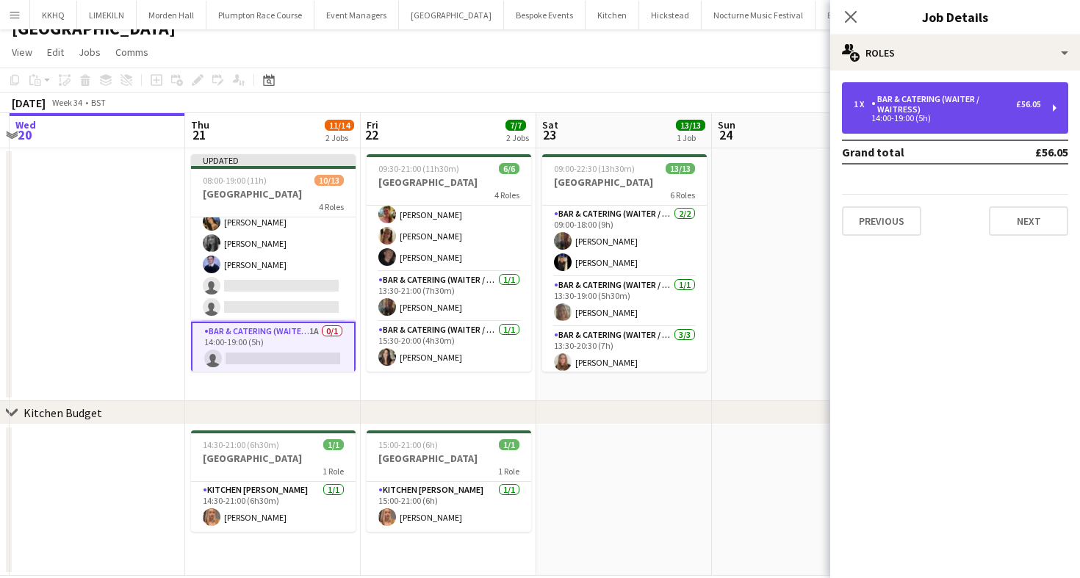
click at [898, 92] on div "1 x Bar & Catering (Waiter / waitress) £56.05 14:00-19:00 (5h)" at bounding box center [955, 107] width 226 height 51
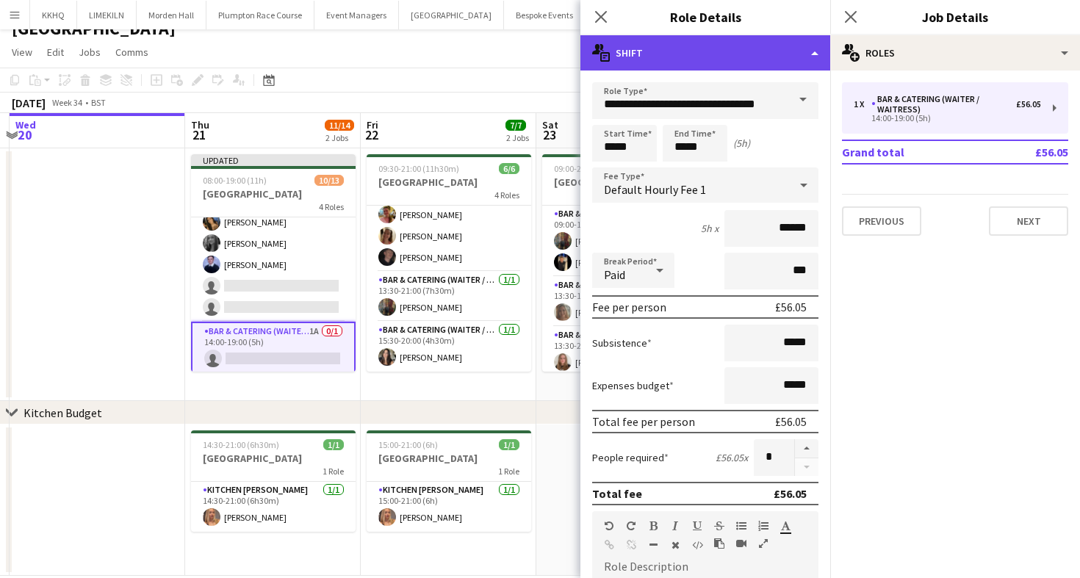
click at [653, 57] on div "multiple-actions-text Shift" at bounding box center [705, 52] width 250 height 35
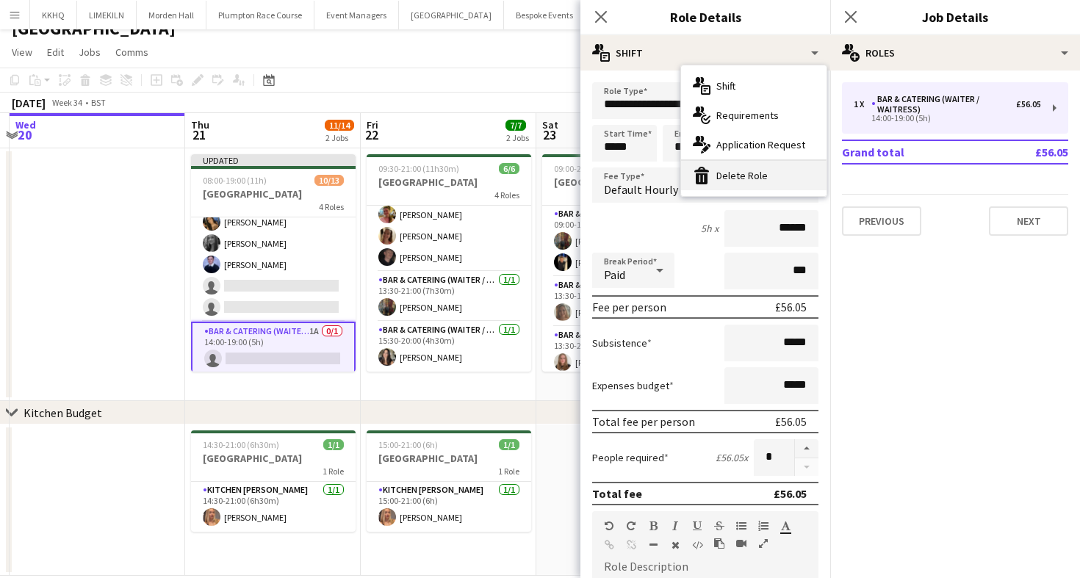
click at [699, 175] on icon at bounding box center [702, 178] width 12 height 11
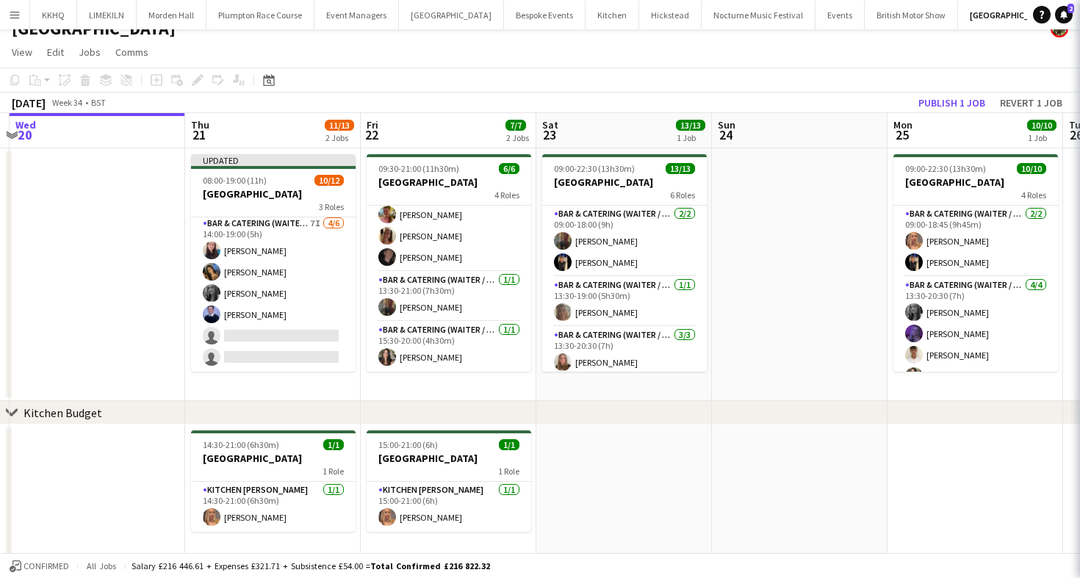
scroll to position [187, 0]
click at [541, 101] on div "[DATE] Week 34 • BST Publish 1 job Revert 1 job" at bounding box center [540, 103] width 1080 height 21
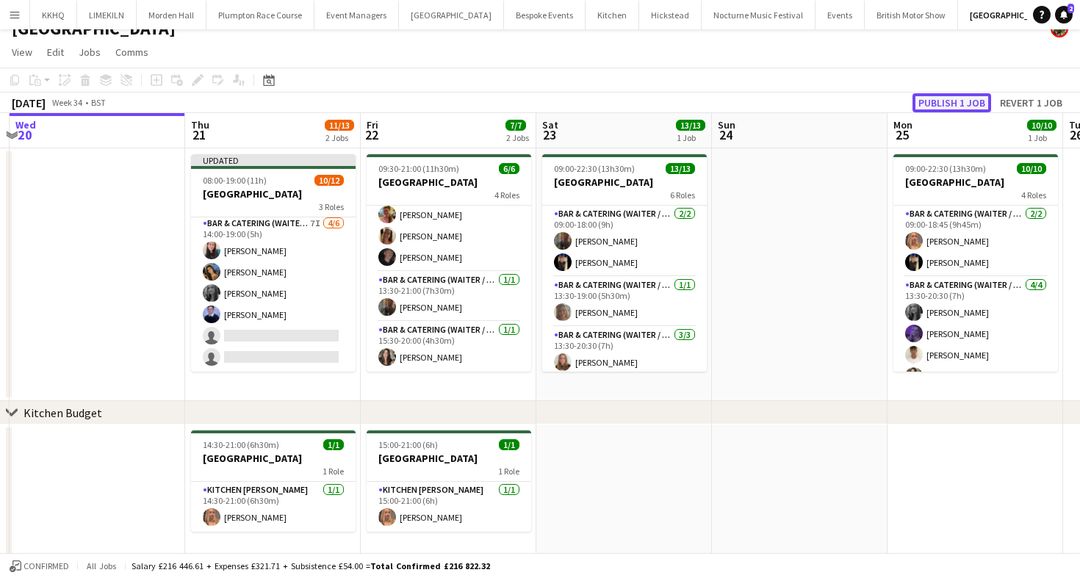
click at [974, 106] on button "Publish 1 job" at bounding box center [951, 102] width 79 height 19
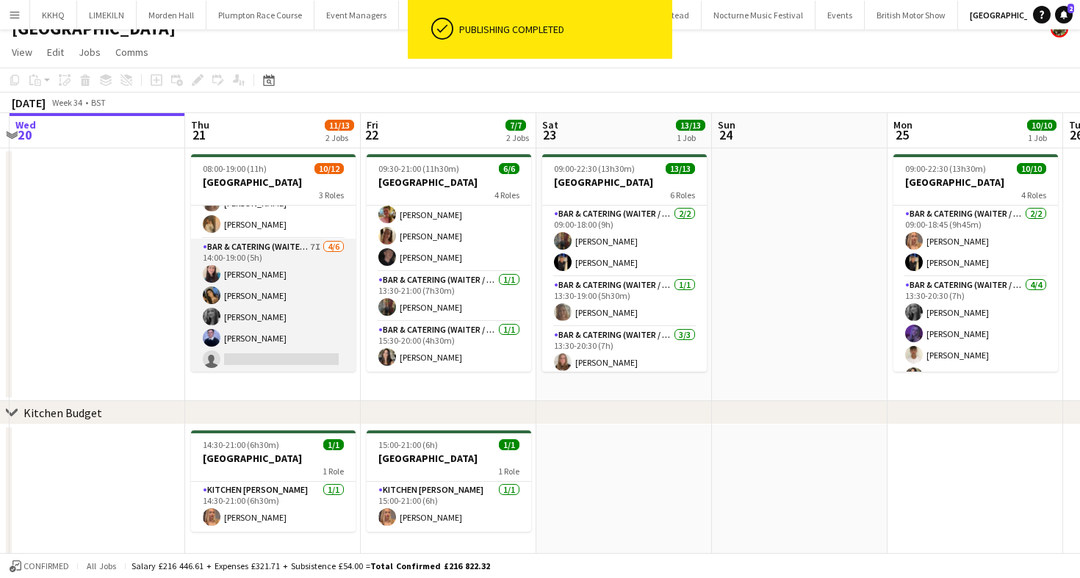
scroll to position [176, 0]
click at [320, 308] on app-card-role "Bar & Catering (Waiter / waitress) 7I [DATE] 14:00-19:00 (5h) [PERSON_NAME] [PE…" at bounding box center [273, 293] width 165 height 156
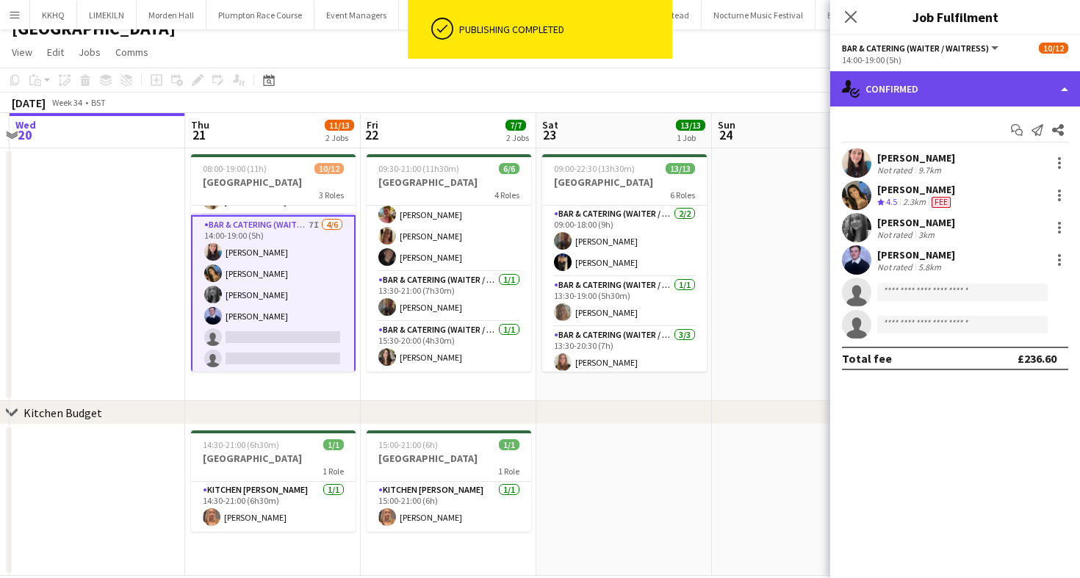
click at [882, 76] on div "single-neutral-actions-check-2 Confirmed" at bounding box center [955, 88] width 250 height 35
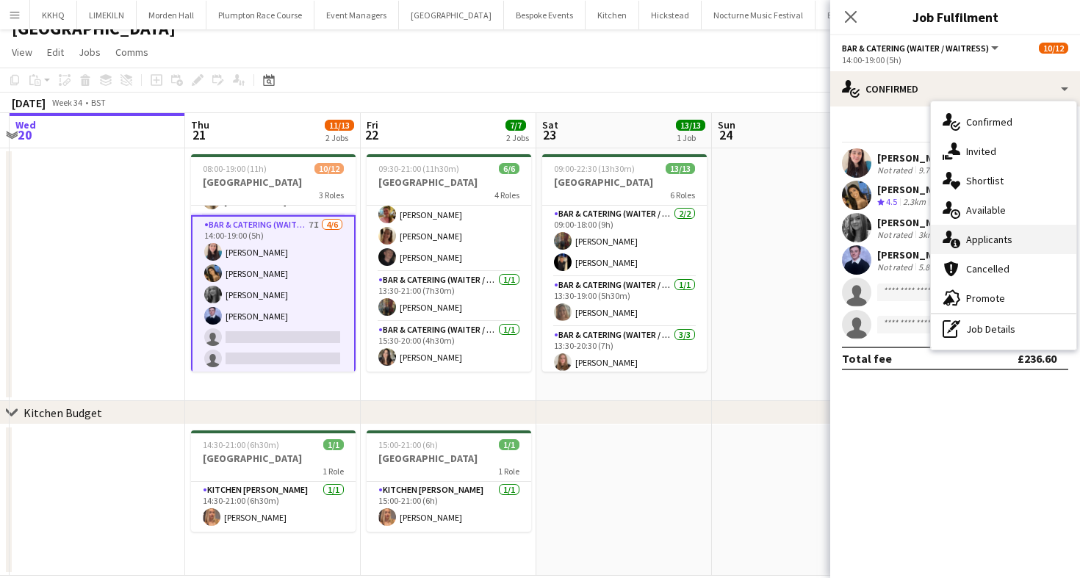
click at [975, 241] on div "single-neutral-actions-information Applicants" at bounding box center [1003, 239] width 145 height 29
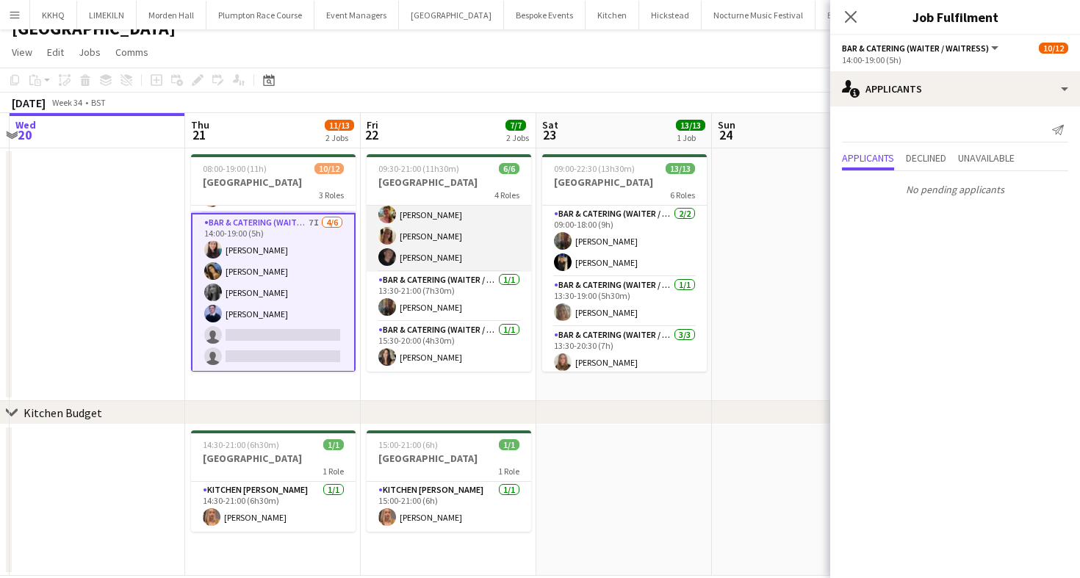
click at [439, 269] on app-card-role "Bar & Catering (Waiter / waitress) [DATE] 13:30-20:00 (6h30m) [PERSON_NAME] [PE…" at bounding box center [449, 225] width 165 height 93
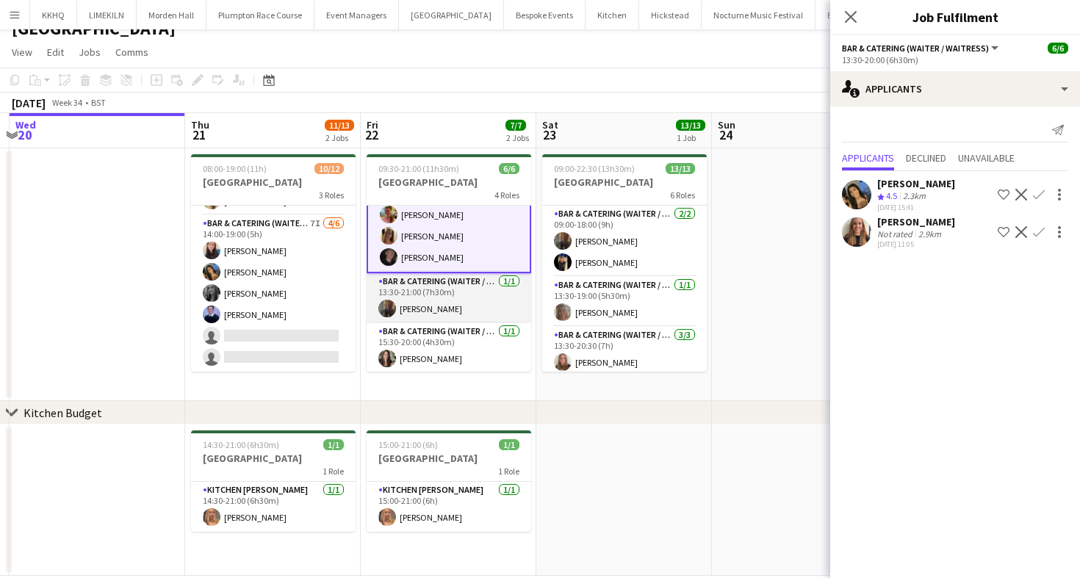
click at [450, 295] on app-card-role "Bar & Catering (Waiter / waitress) [DATE] 13:30-21:00 (7h30m) [PERSON_NAME]" at bounding box center [449, 298] width 165 height 50
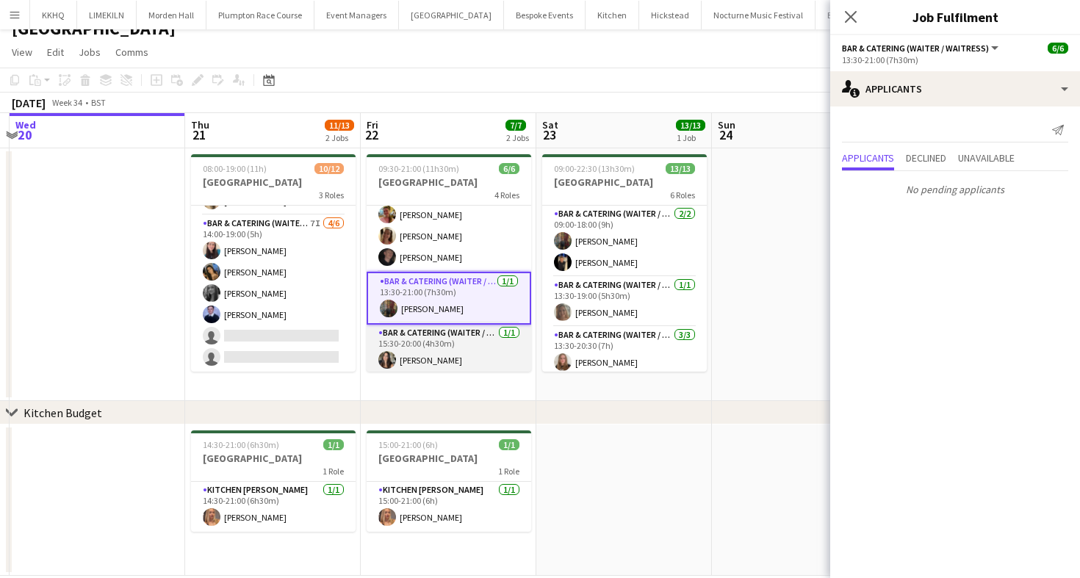
click at [469, 358] on app-card-role "Bar & Catering (Waiter / waitress) [DATE] 15:30-20:00 (4h30m) [PERSON_NAME]" at bounding box center [449, 350] width 165 height 50
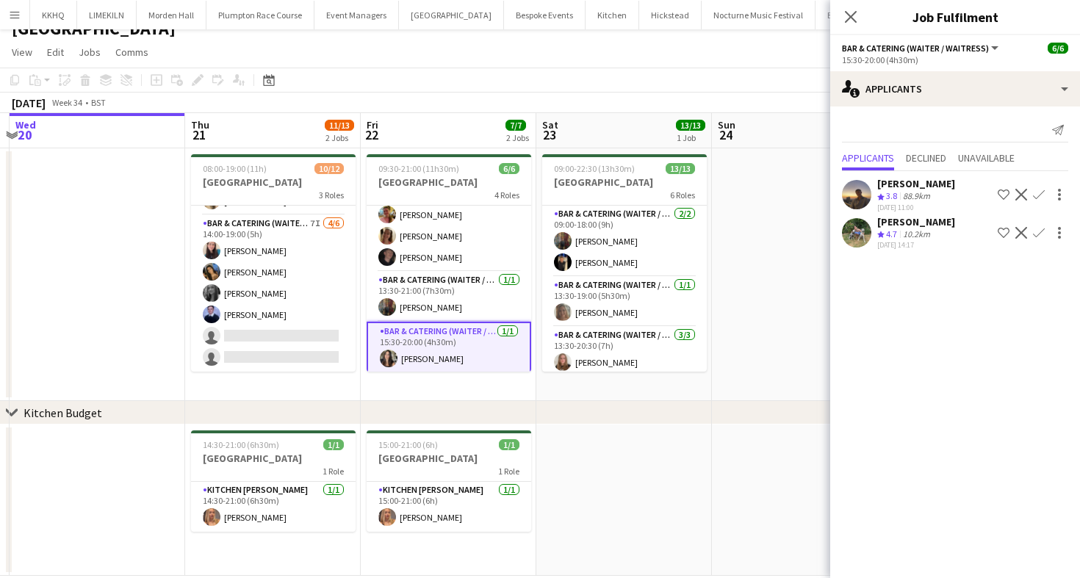
scroll to position [79, 0]
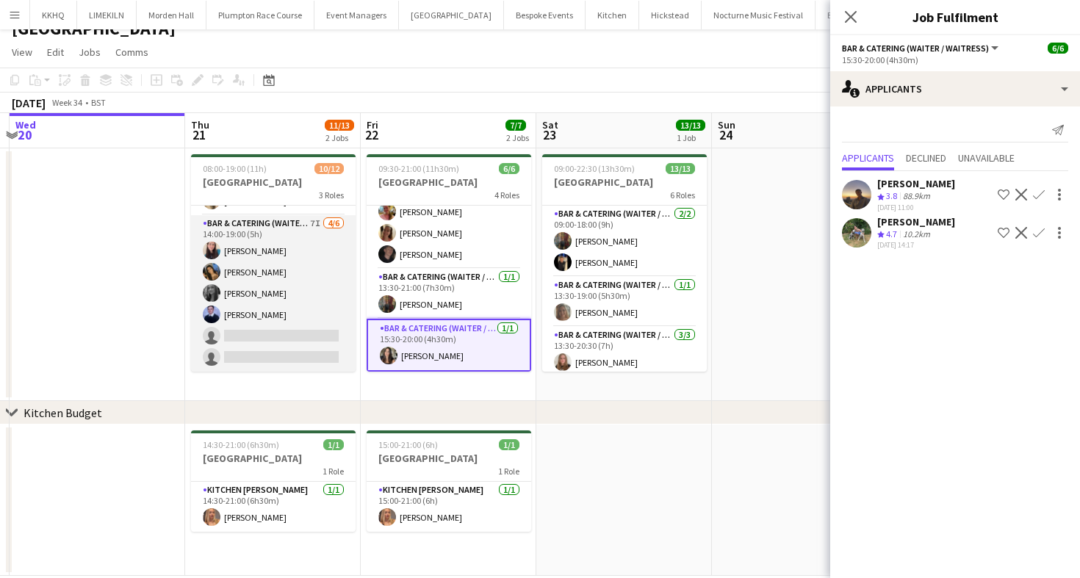
click at [228, 340] on app-card-role "Bar & Catering (Waiter / waitress) 7I [DATE] 14:00-19:00 (5h) [PERSON_NAME] [PE…" at bounding box center [273, 293] width 165 height 156
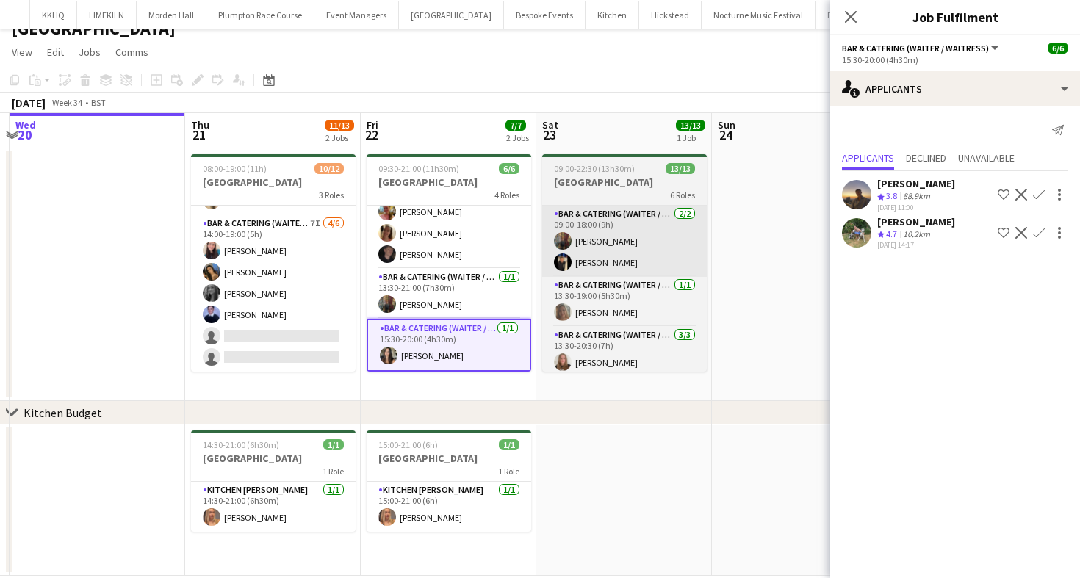
scroll to position [76, 0]
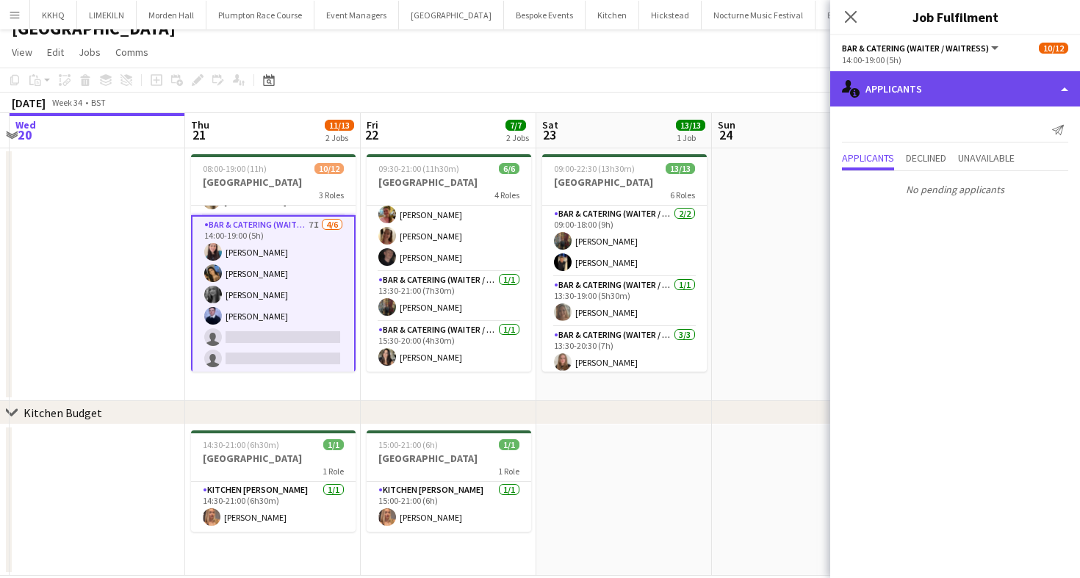
click at [977, 91] on div "single-neutral-actions-information Applicants" at bounding box center [955, 88] width 250 height 35
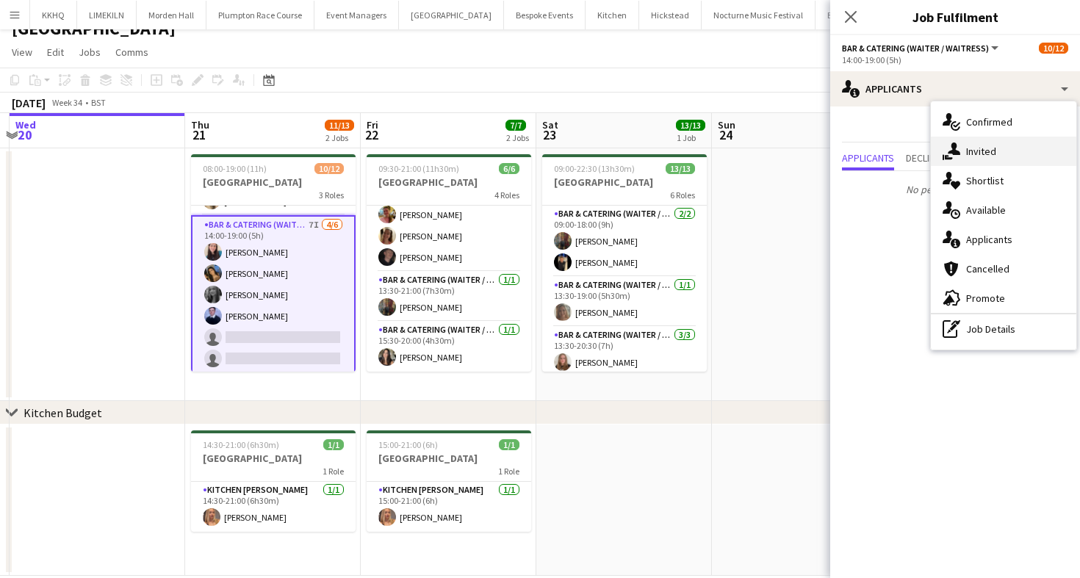
click at [978, 155] on div "single-neutral-actions-share-1 Invited" at bounding box center [1003, 151] width 145 height 29
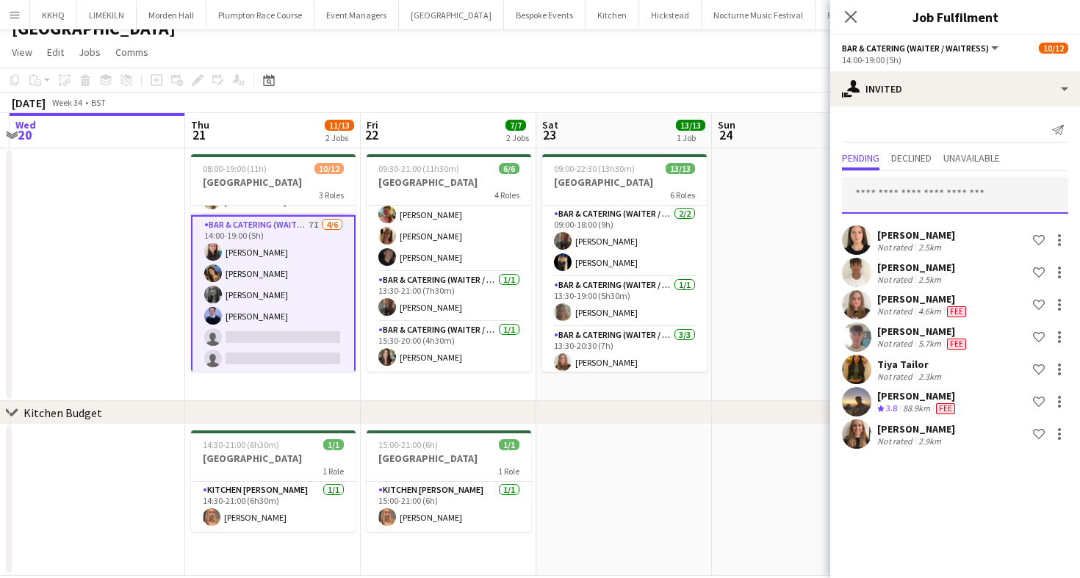
click at [941, 203] on input "text" at bounding box center [955, 195] width 226 height 37
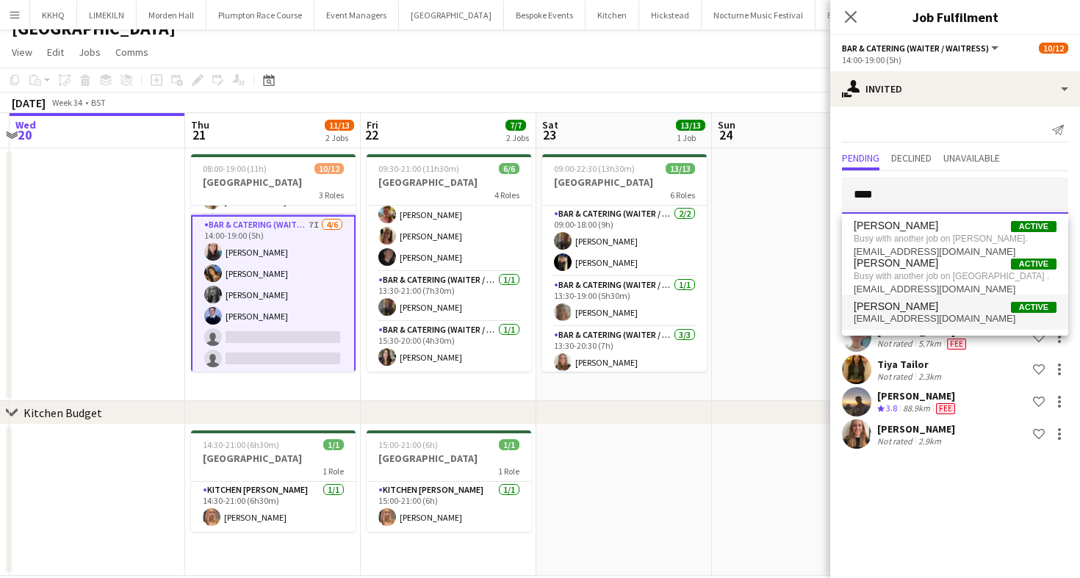
type input "****"
click at [953, 306] on span "[PERSON_NAME] Active" at bounding box center [955, 306] width 203 height 12
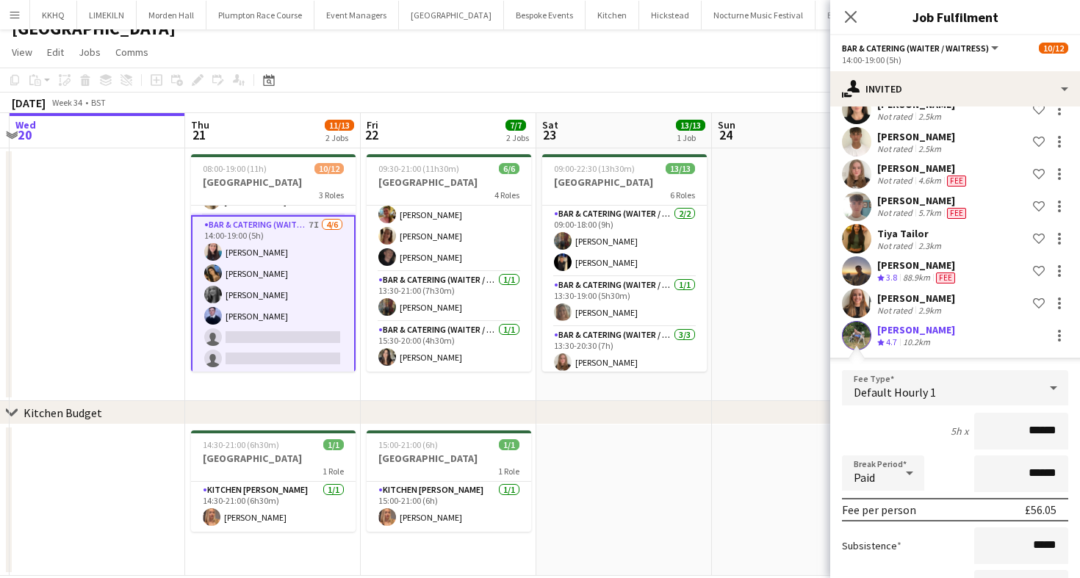
scroll to position [250, 0]
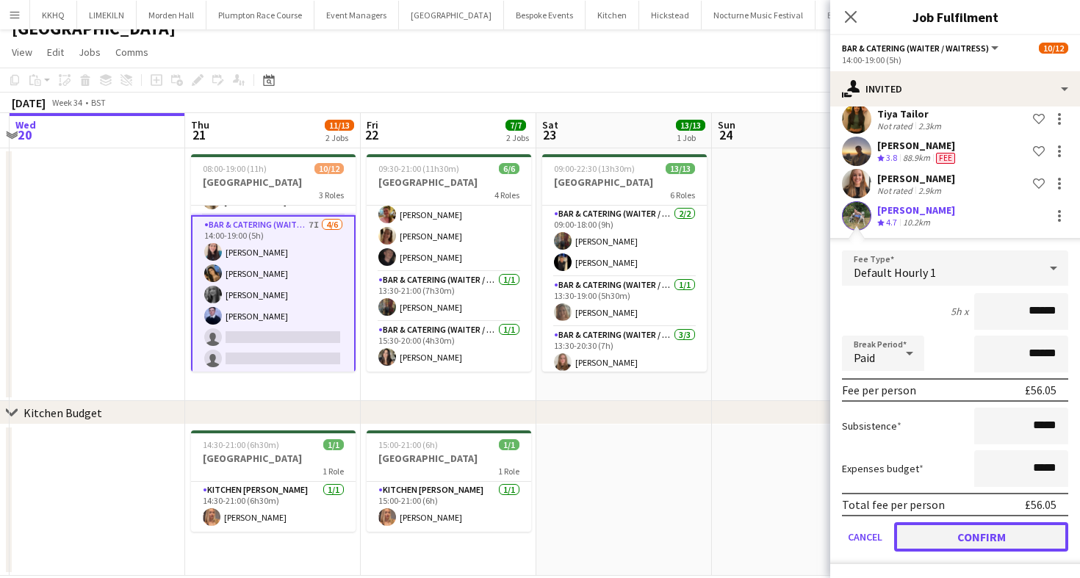
click at [938, 527] on button "Confirm" at bounding box center [981, 536] width 174 height 29
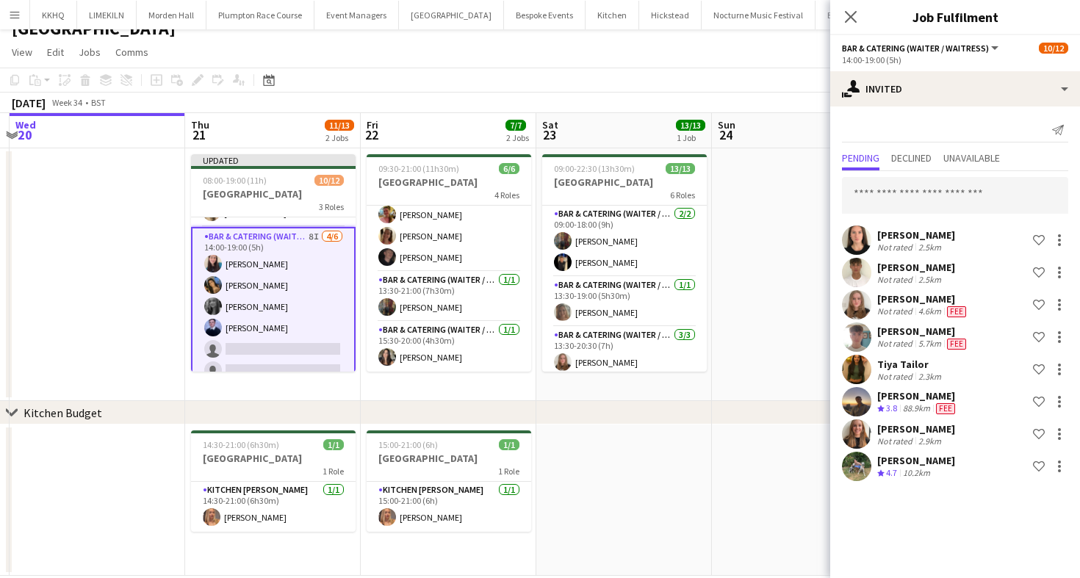
scroll to position [0, 0]
click at [657, 104] on div "[DATE] Week 34 • BST Publish 1 job Revert 1 job" at bounding box center [540, 103] width 1080 height 21
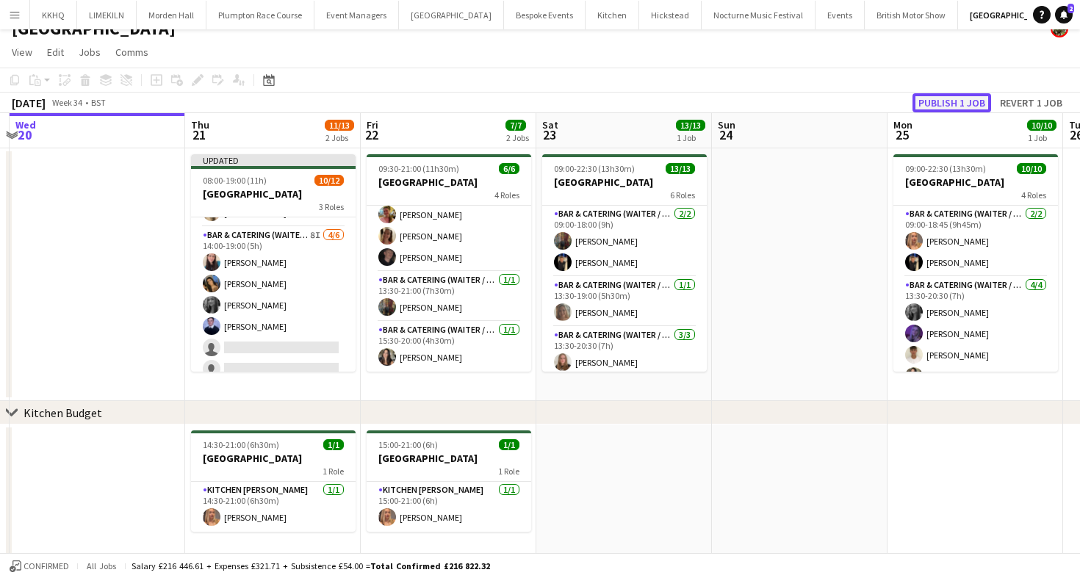
click at [947, 105] on button "Publish 1 job" at bounding box center [951, 102] width 79 height 19
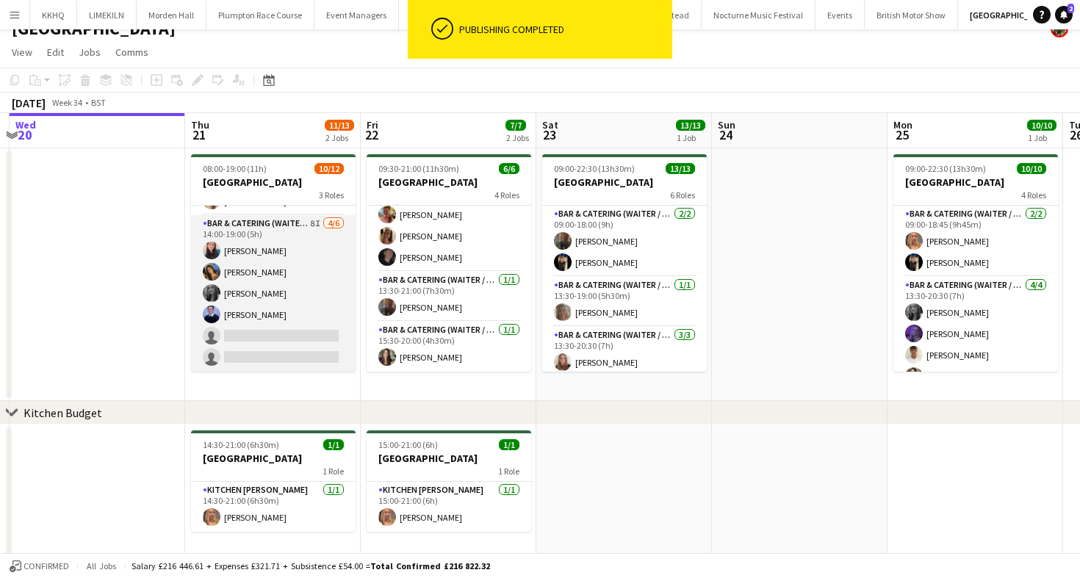
click at [310, 302] on app-card-role "Bar & Catering (Waiter / waitress) 8I [DATE] 14:00-19:00 (5h) [PERSON_NAME] [PE…" at bounding box center [273, 293] width 165 height 156
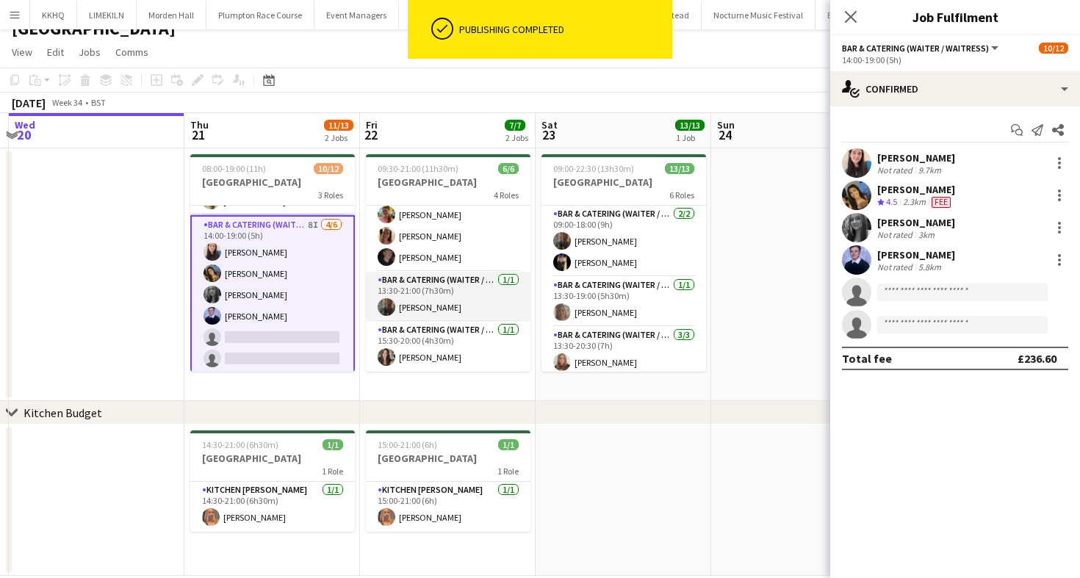
click at [461, 278] on app-card-role "Bar & Catering (Waiter / waitress) [DATE] 13:30-21:00 (7h30m) [PERSON_NAME]" at bounding box center [448, 297] width 165 height 50
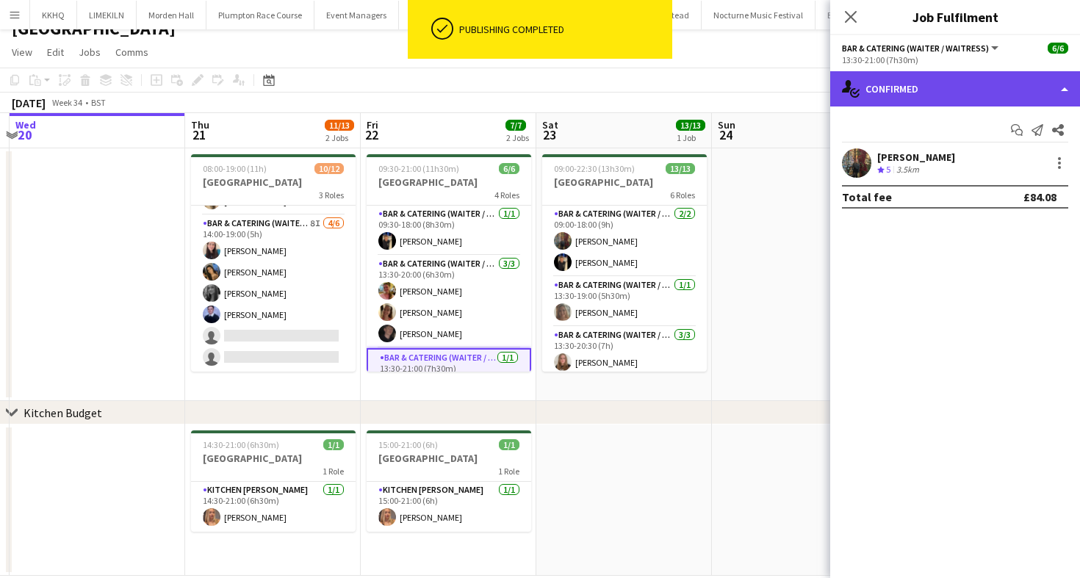
click at [951, 73] on div "single-neutral-actions-check-2 Confirmed" at bounding box center [955, 88] width 250 height 35
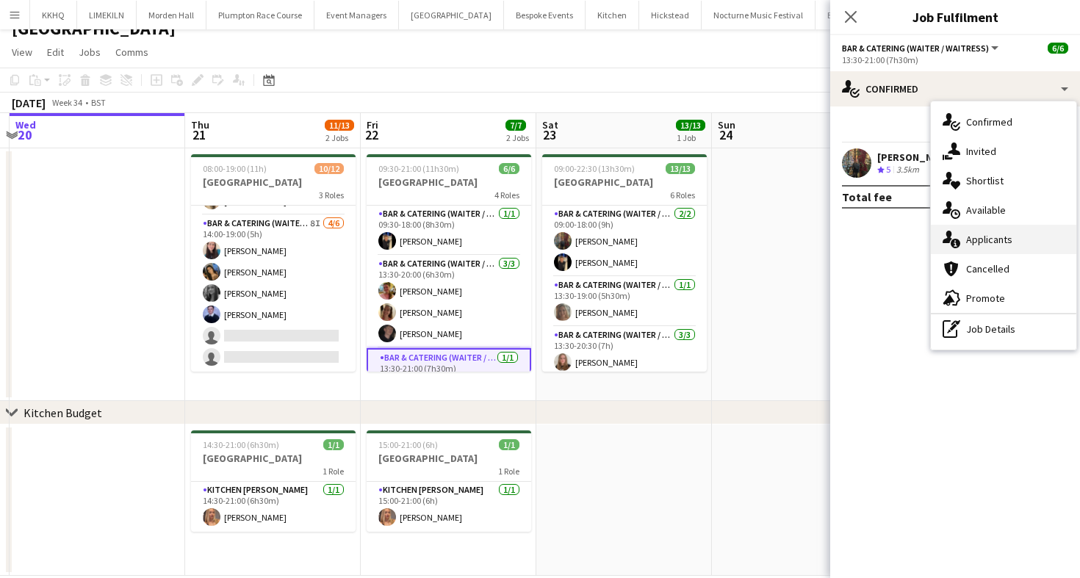
click at [982, 244] on div "single-neutral-actions-information Applicants" at bounding box center [1003, 239] width 145 height 29
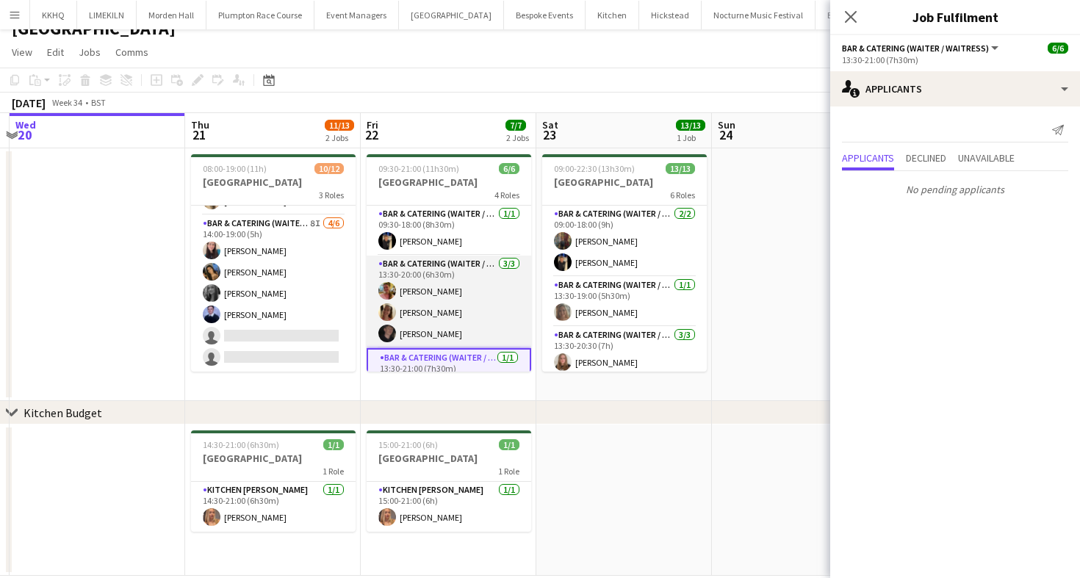
click at [479, 284] on app-card-role "Bar & Catering (Waiter / waitress) [DATE] 13:30-20:00 (6h30m) [PERSON_NAME] [PE…" at bounding box center [449, 302] width 165 height 93
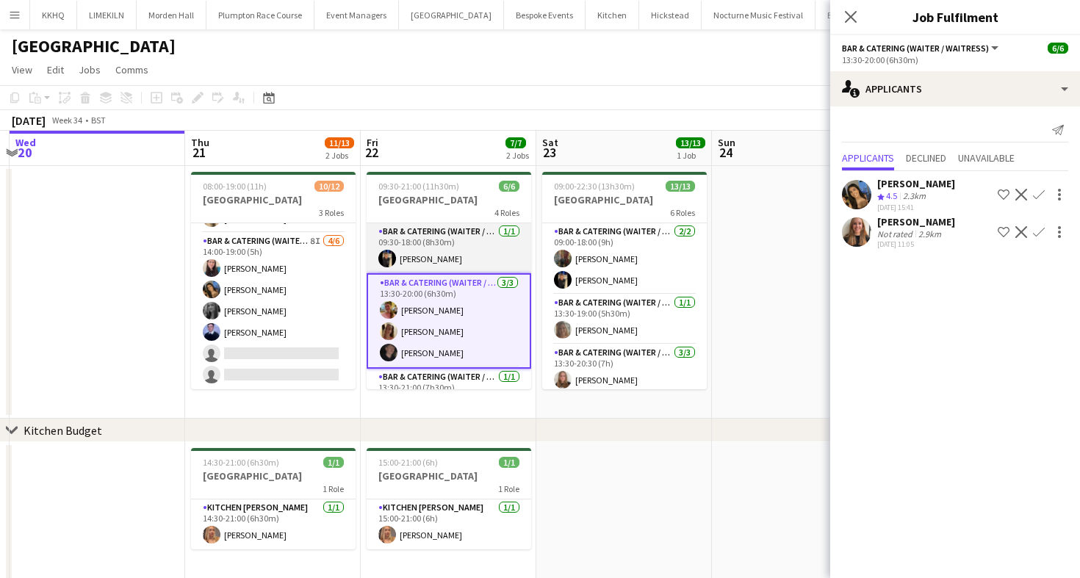
click at [440, 252] on app-card-role "Bar & Catering (Waiter / waitress) [DATE] 09:30-18:00 (8h30m) [PERSON_NAME]" at bounding box center [449, 248] width 165 height 50
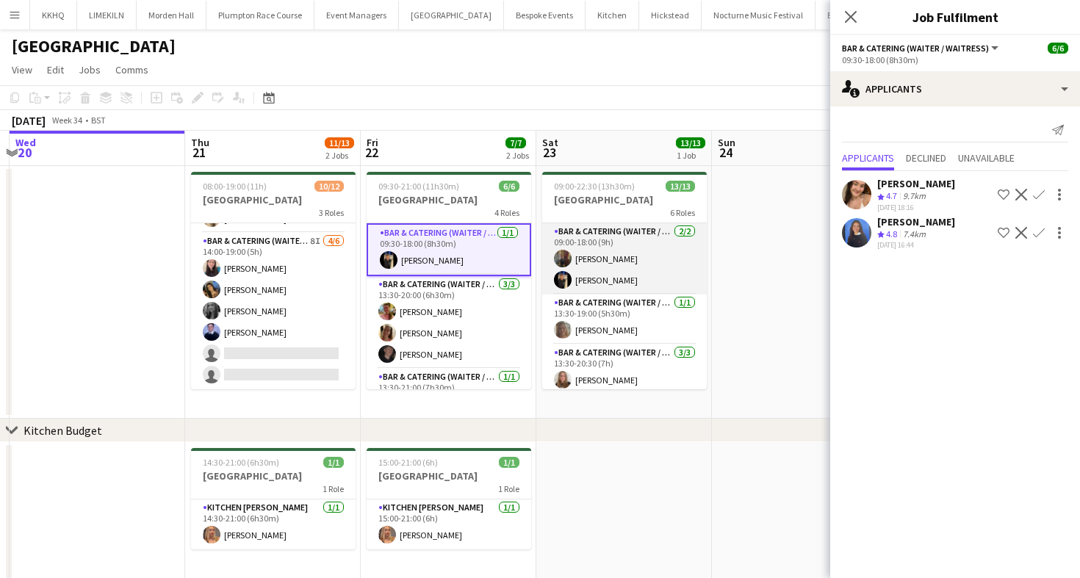
click at [594, 249] on app-card-role "Bar & Catering (Waiter / waitress) [DATE] 09:00-18:00 (9h) [PERSON_NAME]" at bounding box center [624, 258] width 165 height 71
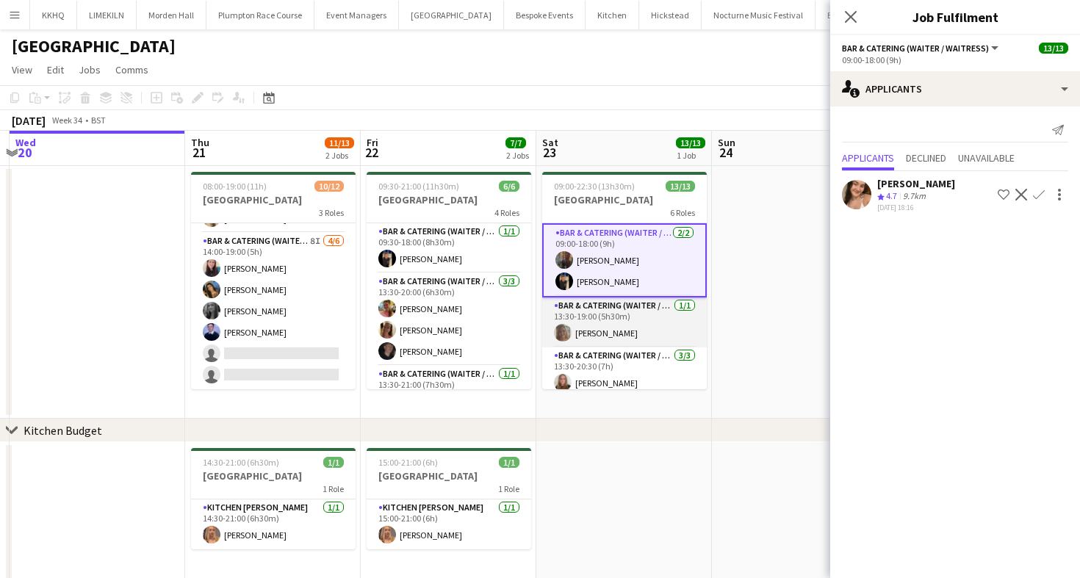
click at [606, 320] on app-card-role "Bar & Catering (Waiter / waitress) [DATE] 13:30-19:00 (5h30m) [PERSON_NAME]" at bounding box center [624, 322] width 165 height 50
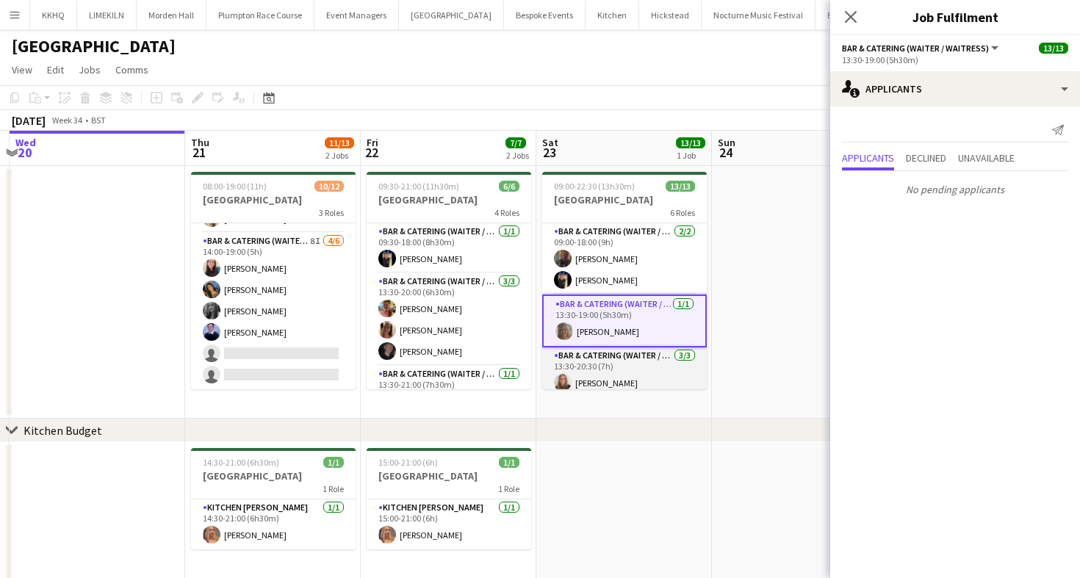
click at [622, 365] on app-card-role "Bar & Catering (Waiter / waitress) [DATE] 13:30-20:30 (7h) [PERSON_NAME] [PERSO…" at bounding box center [624, 393] width 165 height 93
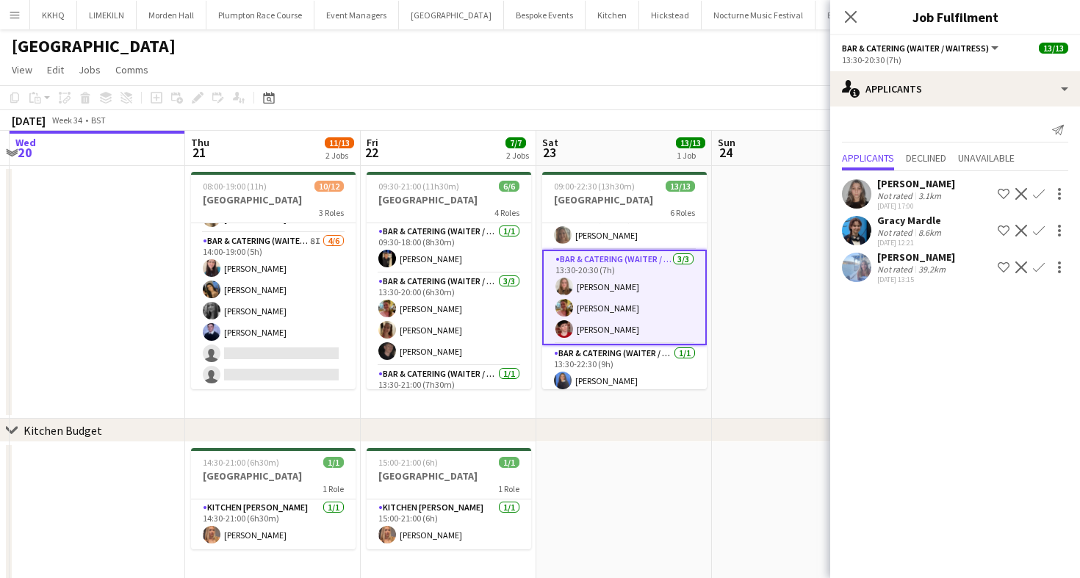
scroll to position [95, 0]
click at [881, 199] on div "Not rated" at bounding box center [896, 195] width 38 height 11
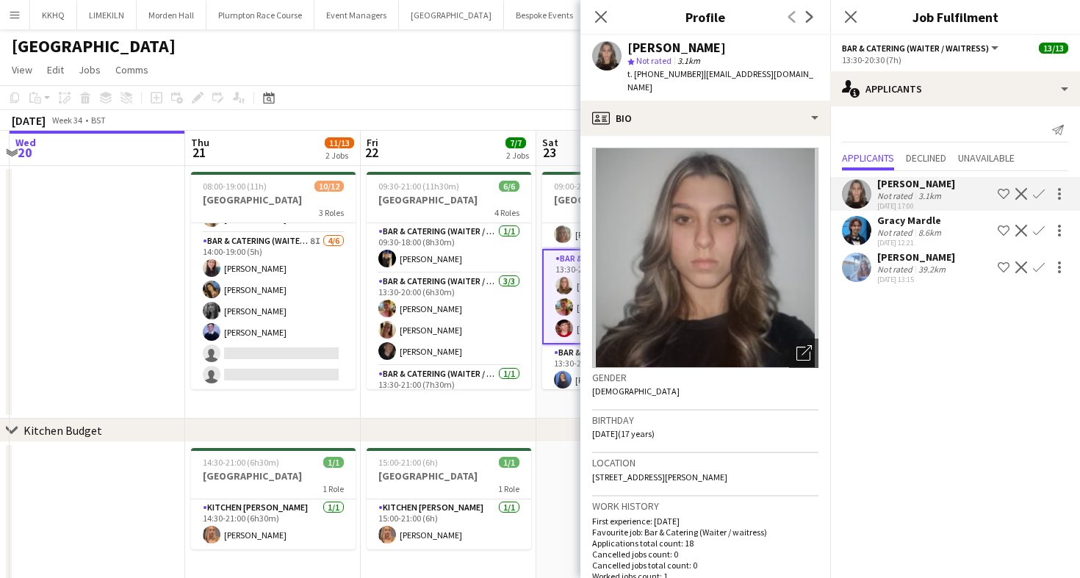
click at [885, 215] on div "Gracy Mardle" at bounding box center [910, 220] width 67 height 13
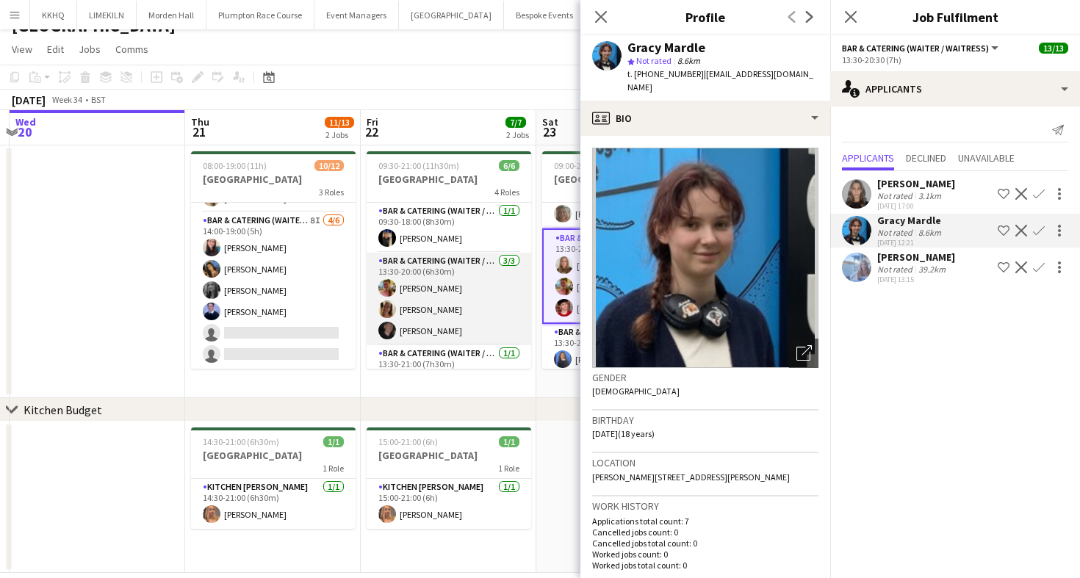
scroll to position [0, 447]
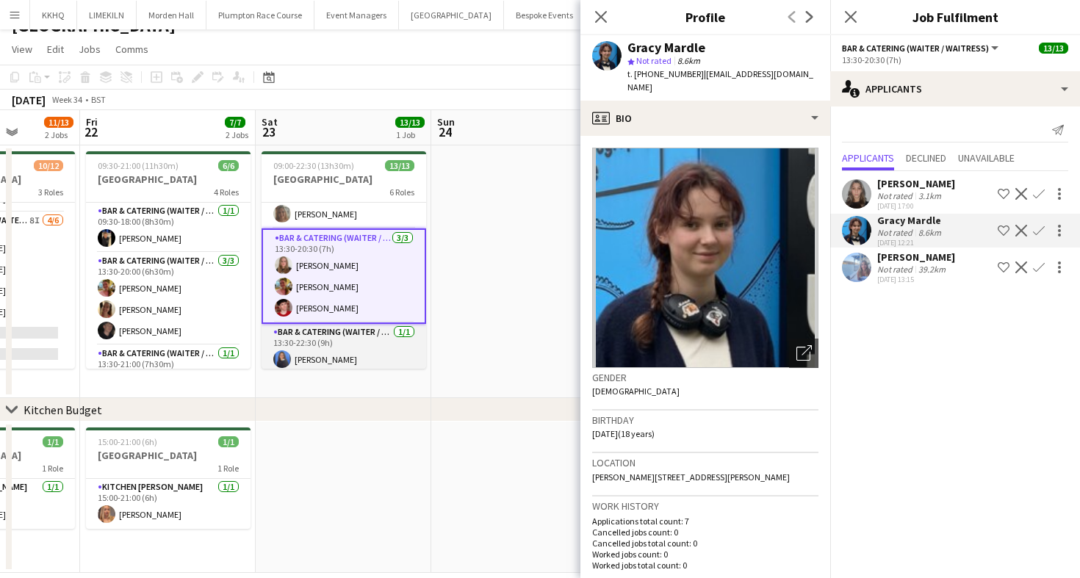
click at [368, 334] on app-card-role "Bar & Catering (Waiter / waitress) [DATE] 13:30-22:30 (9h) [PERSON_NAME]" at bounding box center [344, 349] width 165 height 50
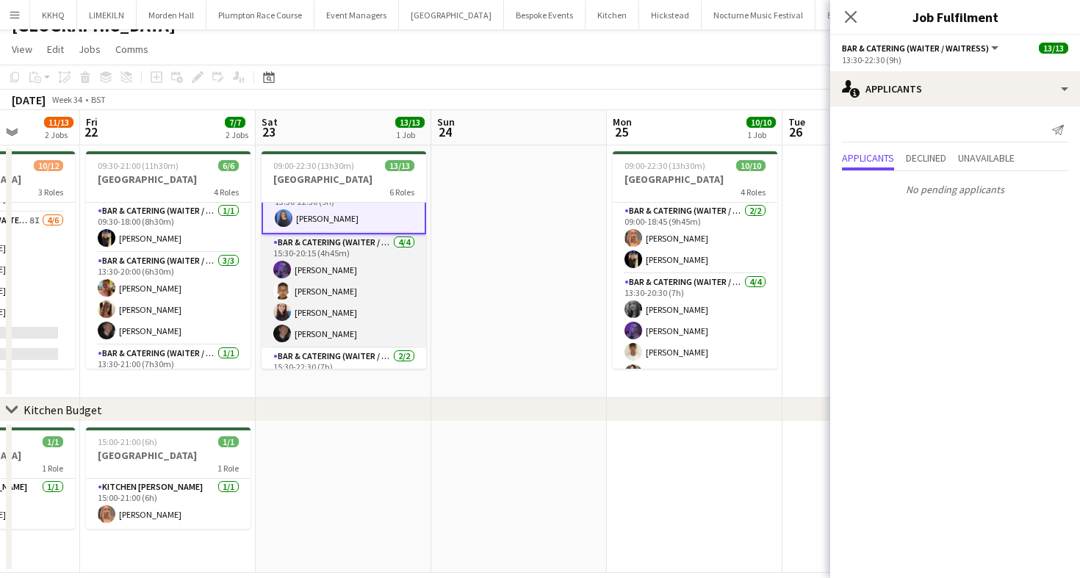
click at [360, 304] on app-card-role "Bar & Catering (Waiter / waitress) [DATE] 15:30-20:15 (4h45m) [PERSON_NAME] [PE…" at bounding box center [344, 291] width 165 height 114
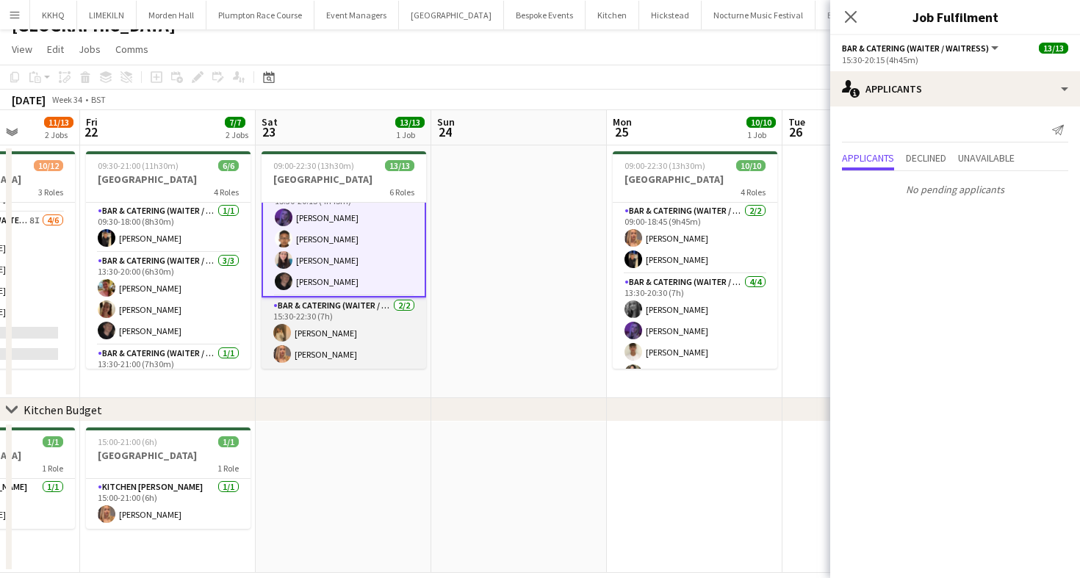
click at [312, 343] on app-card-role "Bar & Catering (Waiter / waitress) [DATE] 15:30-22:30 (7h) [PERSON_NAME] [PERSO…" at bounding box center [344, 332] width 165 height 71
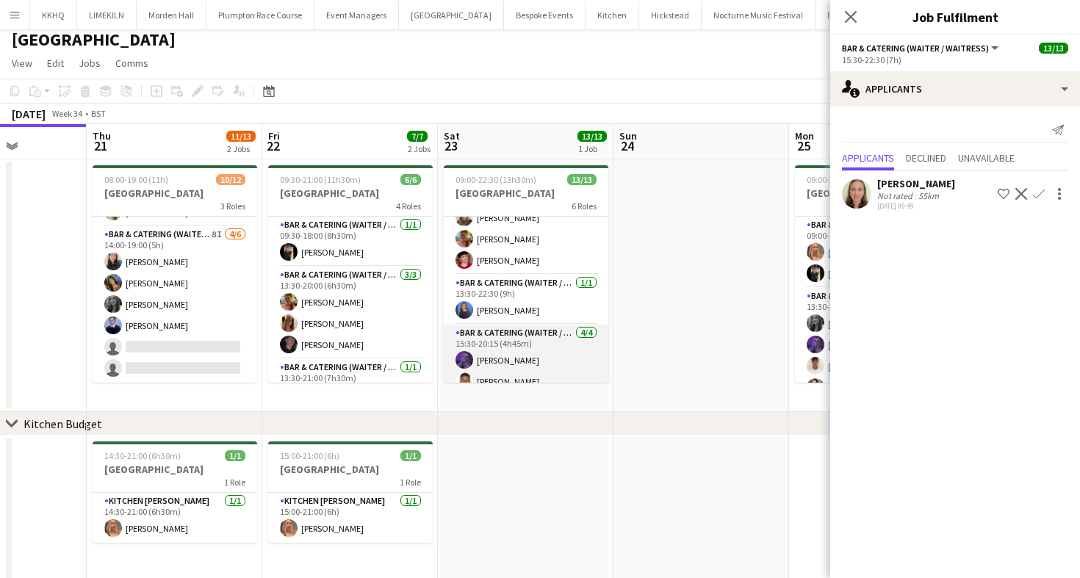
scroll to position [162, 0]
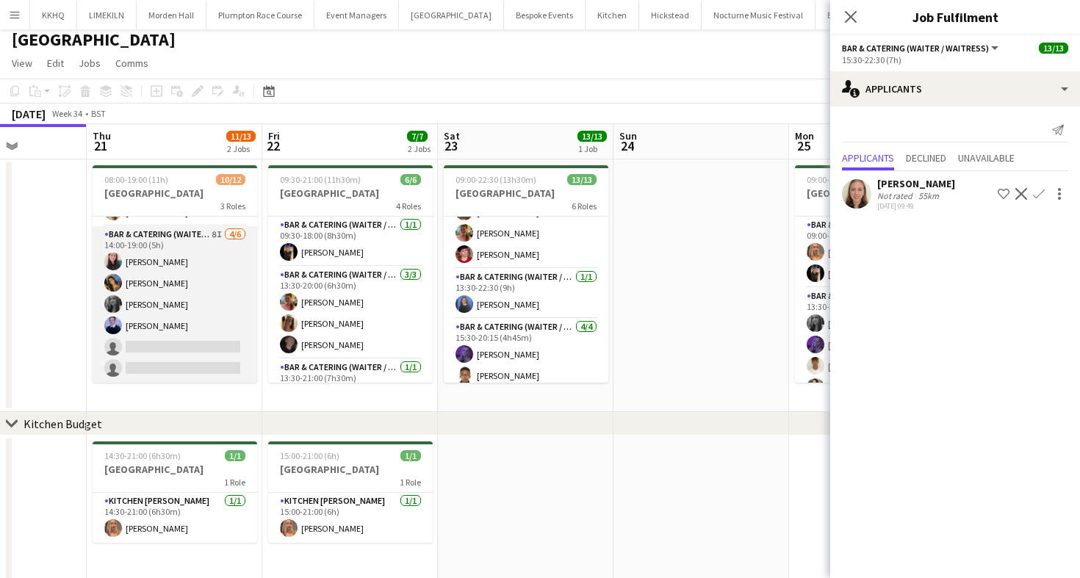
click at [115, 314] on app-card-role "Bar & Catering (Waiter / waitress) 8I [DATE] 14:00-19:00 (5h) [PERSON_NAME] [PE…" at bounding box center [175, 304] width 165 height 156
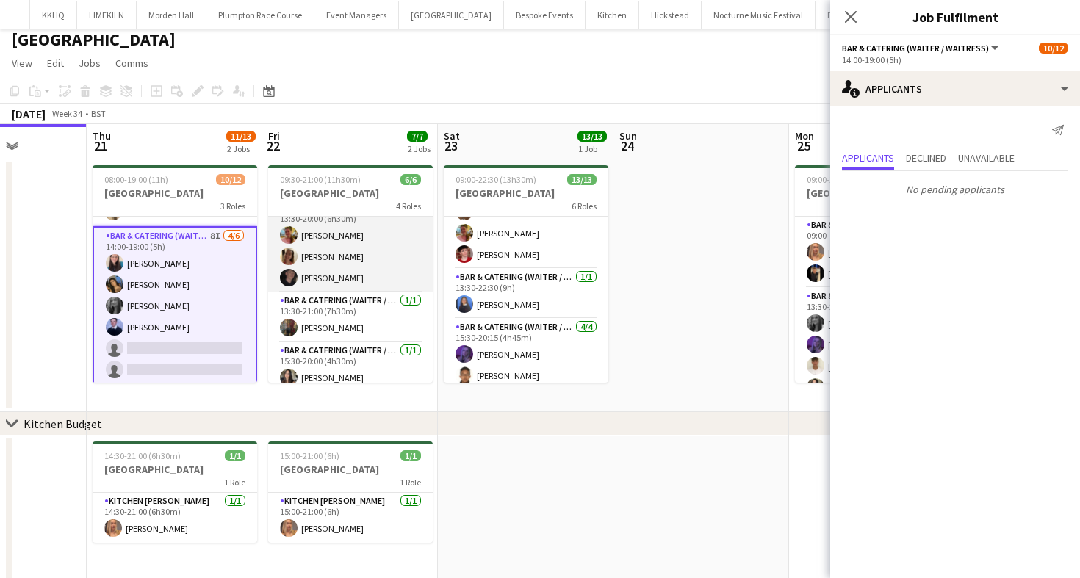
scroll to position [76, 0]
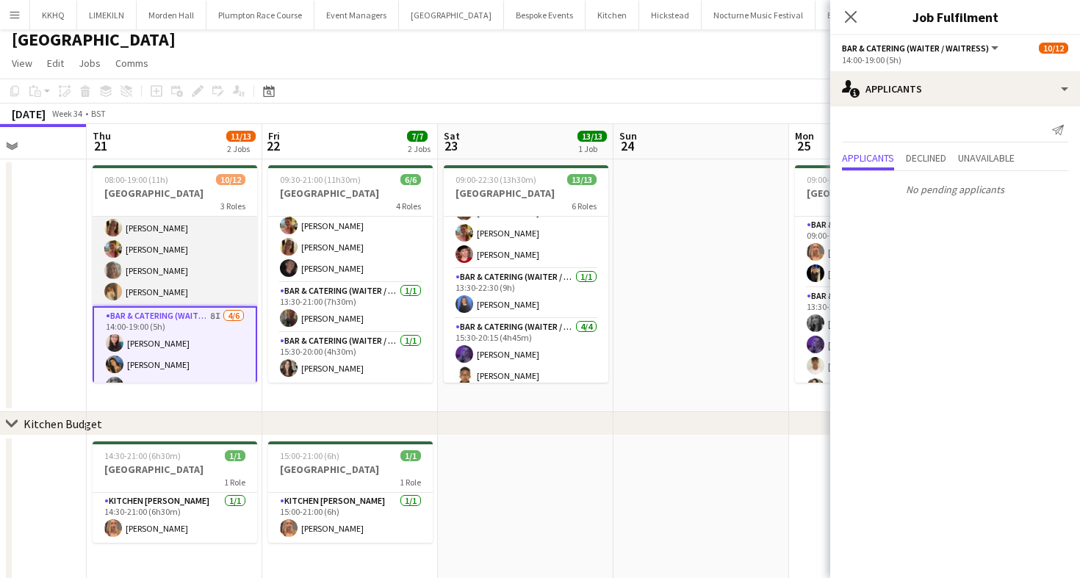
click at [152, 276] on app-card-role "Bar & Catering (Waiter / waitress) [DATE] 11:30-19:00 (7h30m) [PERSON_NAME] [PE…" at bounding box center [175, 249] width 165 height 114
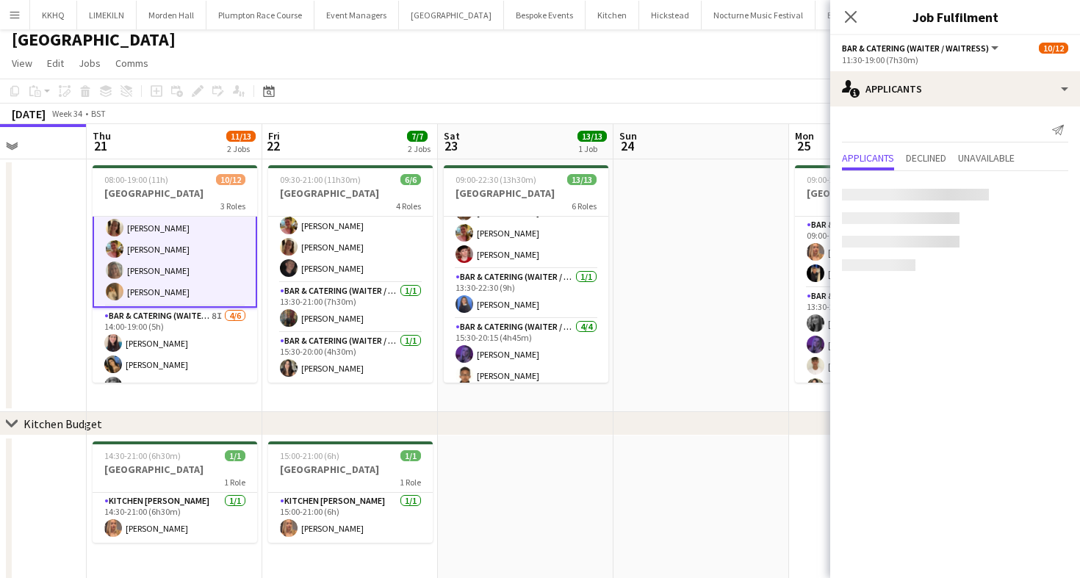
scroll to position [0, 0]
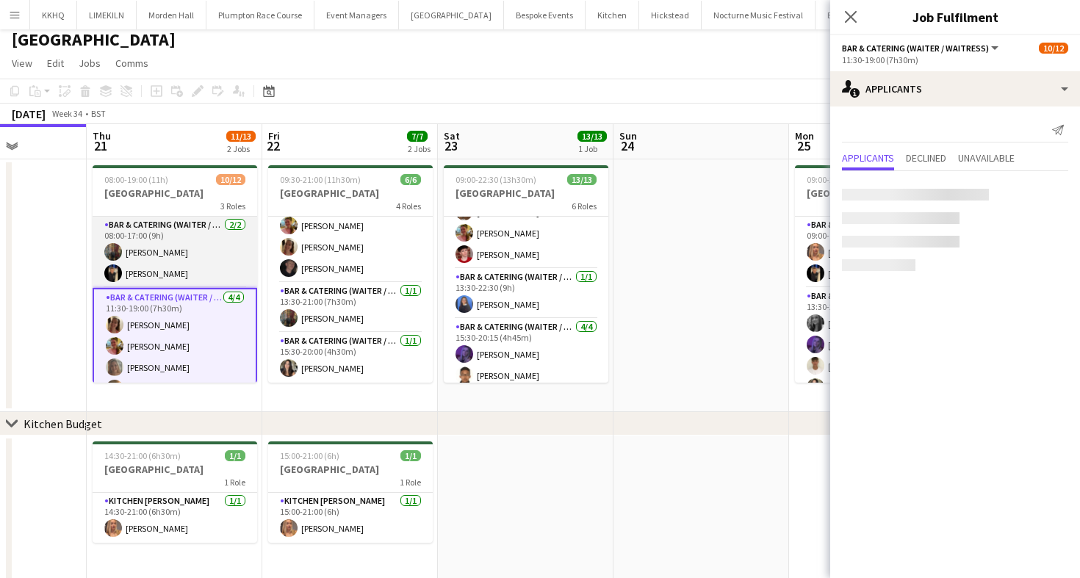
click at [184, 257] on app-card-role "Bar & Catering (Waiter / waitress) [DATE] 08:00-17:00 (9h) [PERSON_NAME]" at bounding box center [175, 252] width 165 height 71
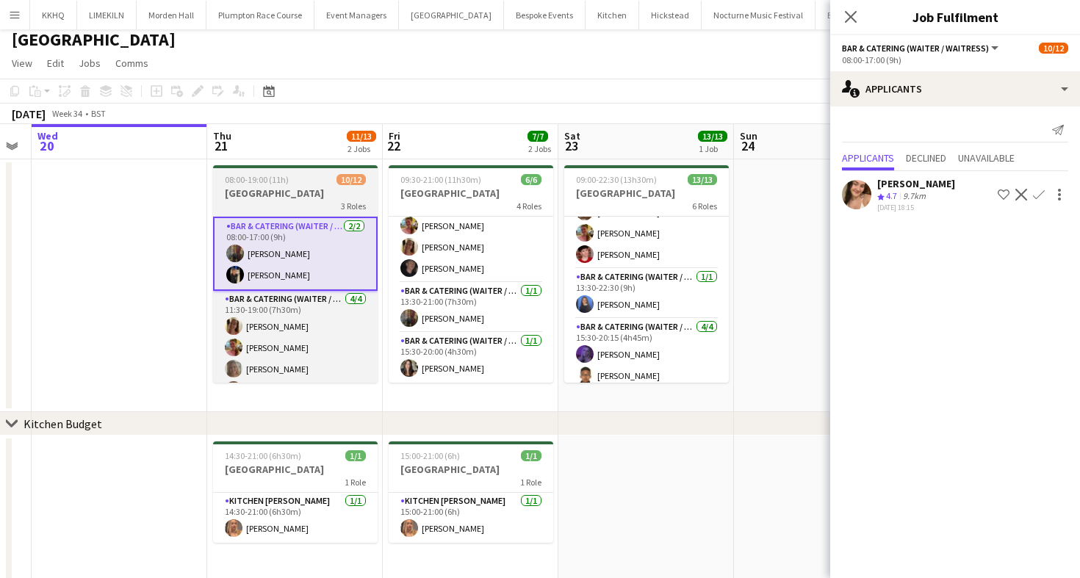
scroll to position [0, 304]
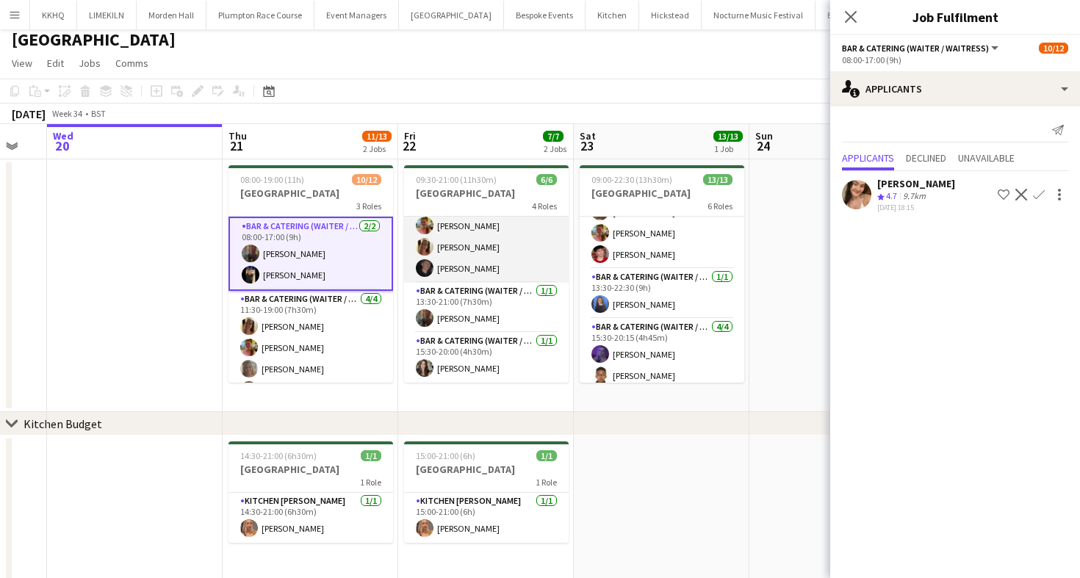
click at [519, 262] on app-card-role "Bar & Catering (Waiter / waitress) [DATE] 13:30-20:00 (6h30m) [PERSON_NAME] [PE…" at bounding box center [486, 236] width 165 height 93
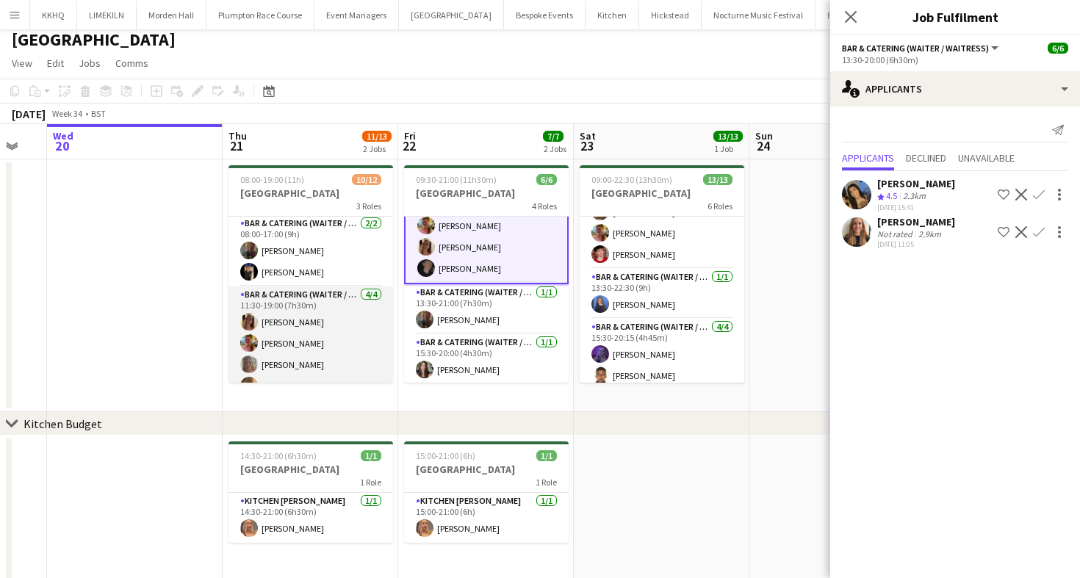
scroll to position [176, 0]
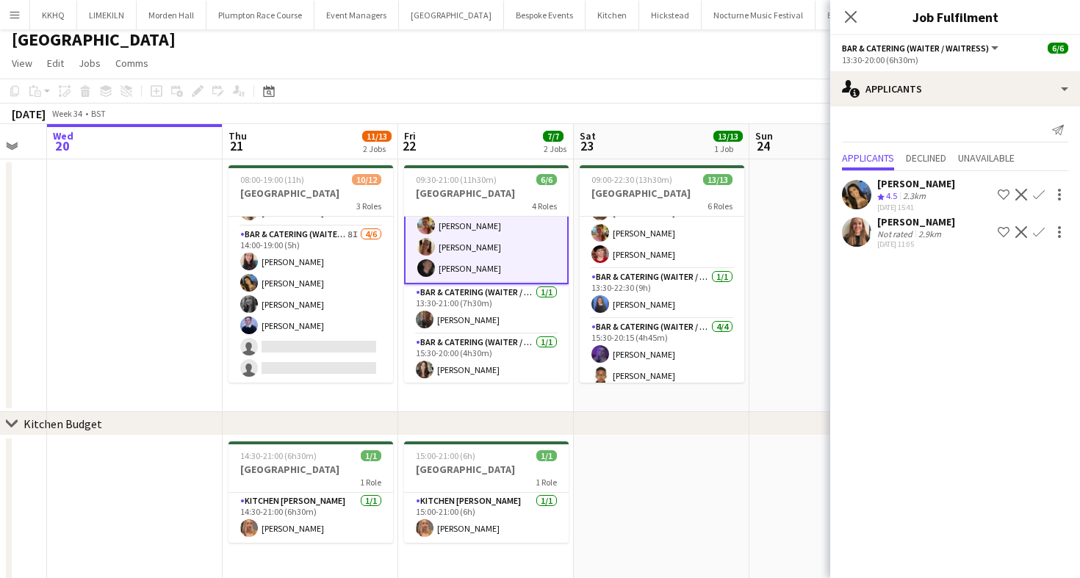
click at [605, 104] on div "[DATE] Week 34 • BST" at bounding box center [540, 114] width 1080 height 21
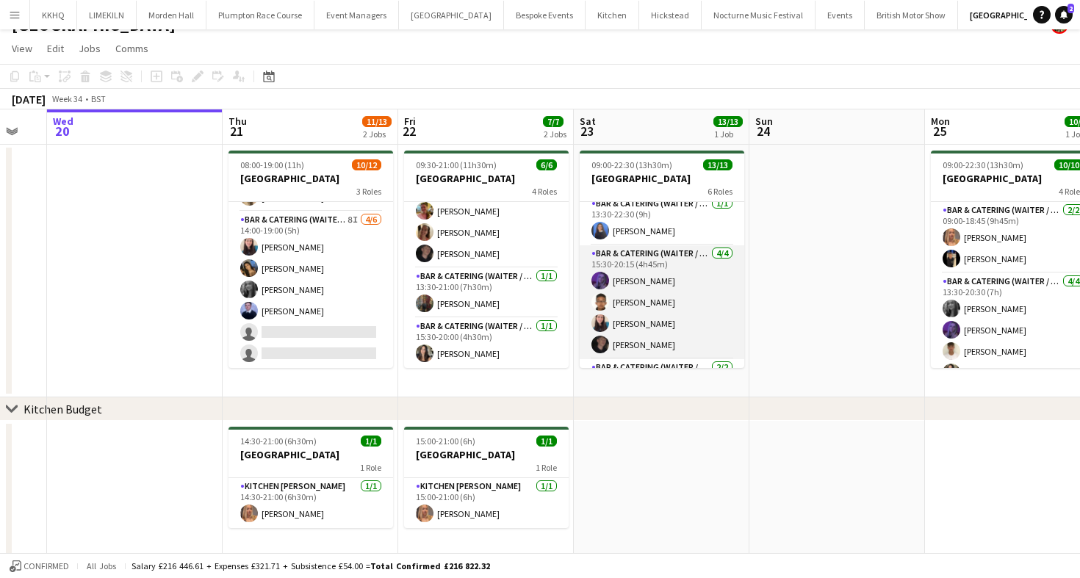
scroll to position [283, 0]
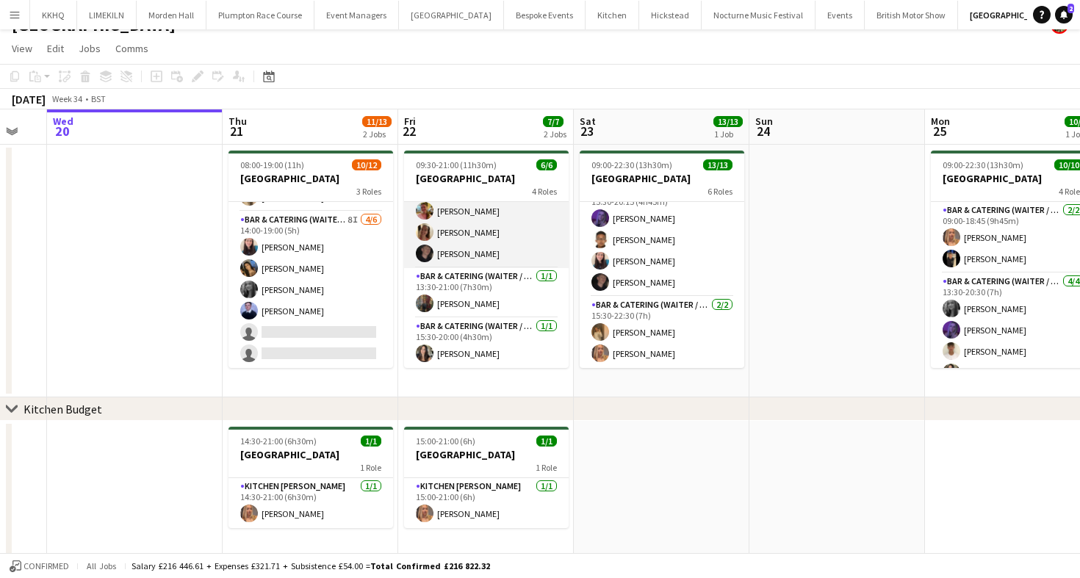
click at [456, 238] on app-card-role "Bar & Catering (Waiter / waitress) [DATE] 13:30-20:00 (6h30m) [PERSON_NAME] [PE…" at bounding box center [486, 222] width 165 height 93
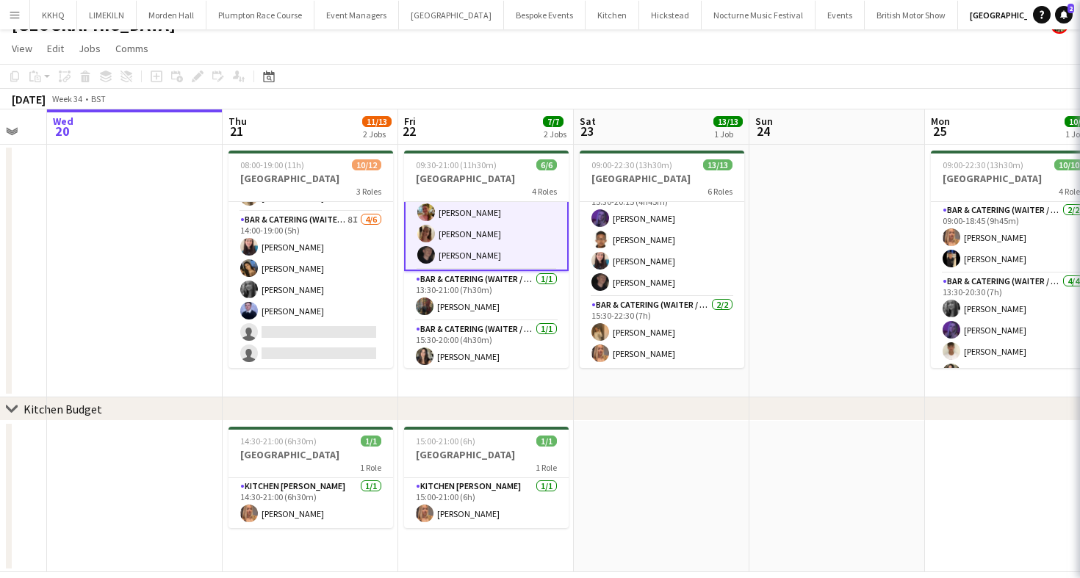
scroll to position [78, 0]
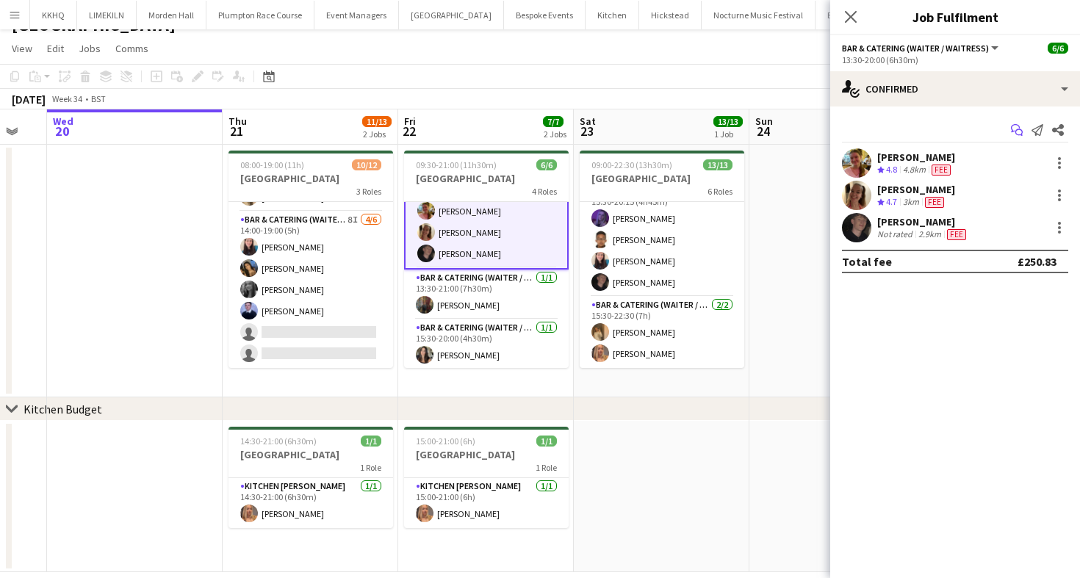
click at [1019, 128] on icon "Start chat" at bounding box center [1017, 130] width 12 height 12
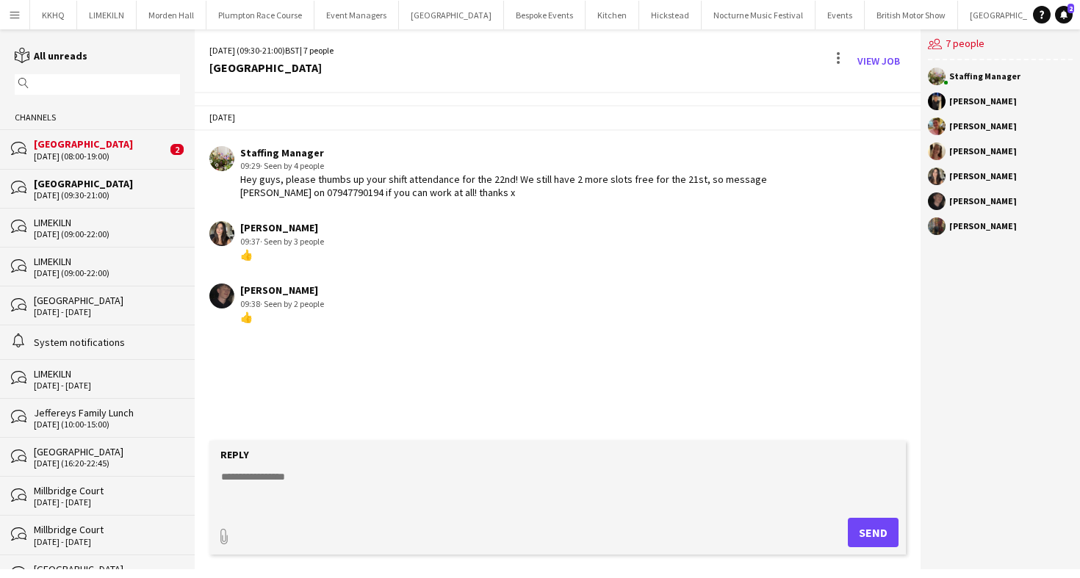
click at [85, 133] on div "bubbles [PERSON_NAME] [DATE] (08:00-19:00) 2" at bounding box center [97, 148] width 195 height 39
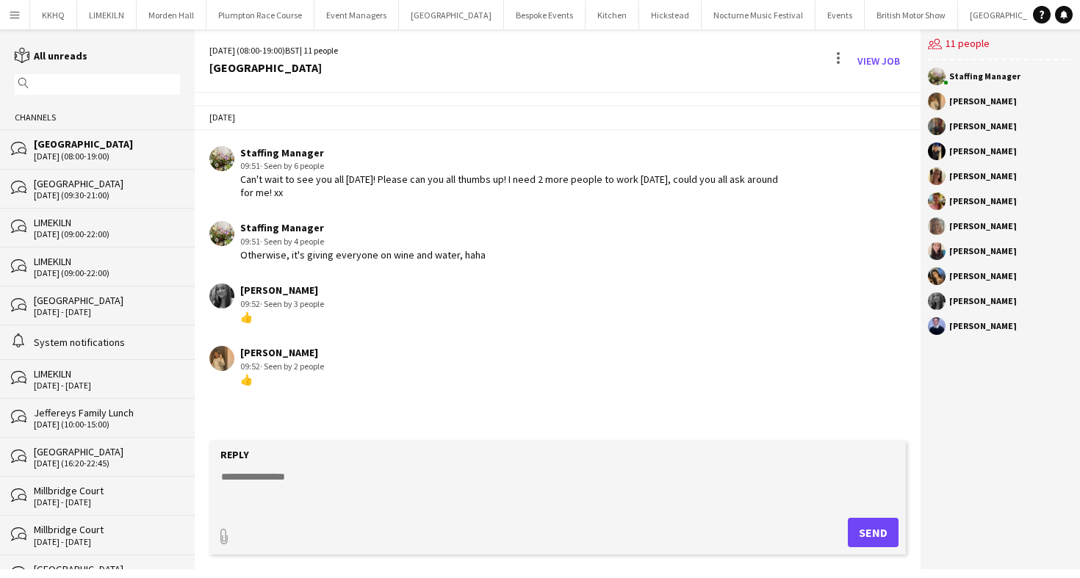
drag, startPoint x: 266, startPoint y: 300, endPoint x: 485, endPoint y: 303, distance: 218.9
click at [485, 303] on div "[PERSON_NAME] 09:52 · Seen by 3 people 👍" at bounding box center [499, 304] width 581 height 40
click at [958, 14] on button "[GEOGRAPHIC_DATA] Close" at bounding box center [1010, 15] width 105 height 29
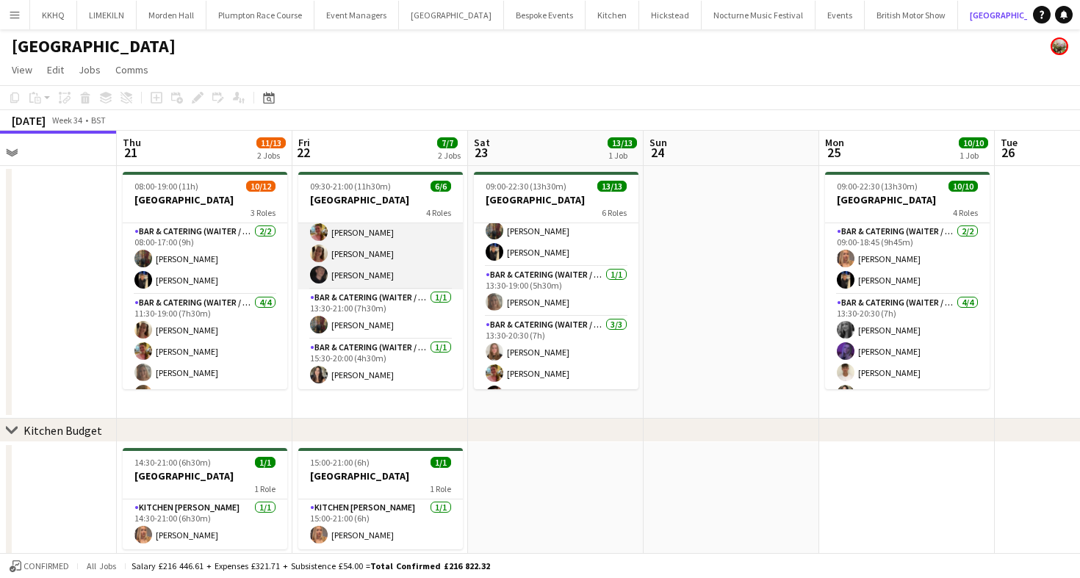
scroll to position [0, 536]
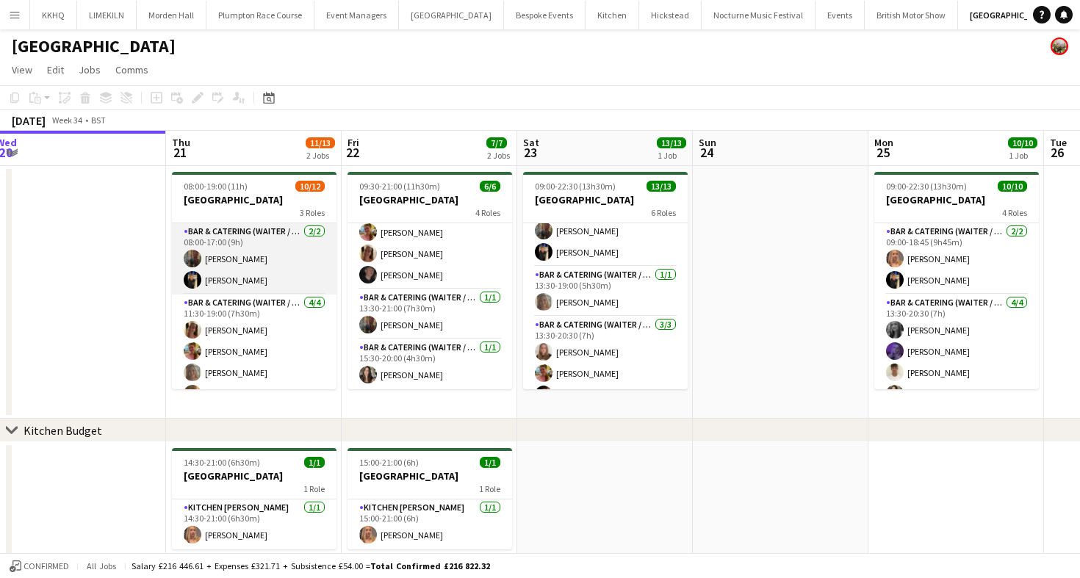
click at [232, 248] on app-card-role "Bar & Catering (Waiter / waitress) [DATE] 08:00-17:00 (9h) [PERSON_NAME]" at bounding box center [254, 258] width 165 height 71
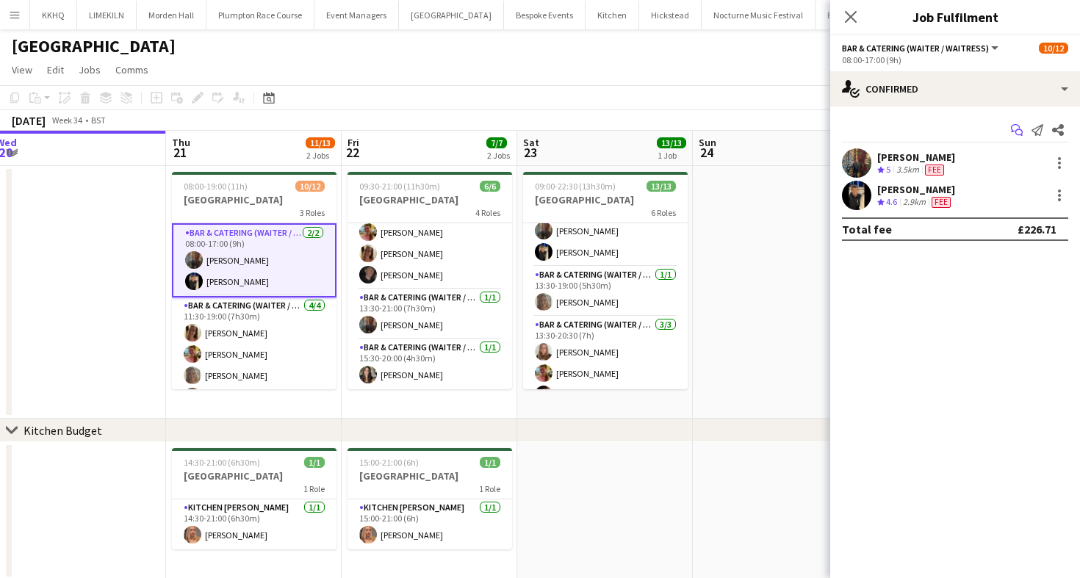
click at [1017, 127] on icon "Start chat" at bounding box center [1017, 130] width 12 height 12
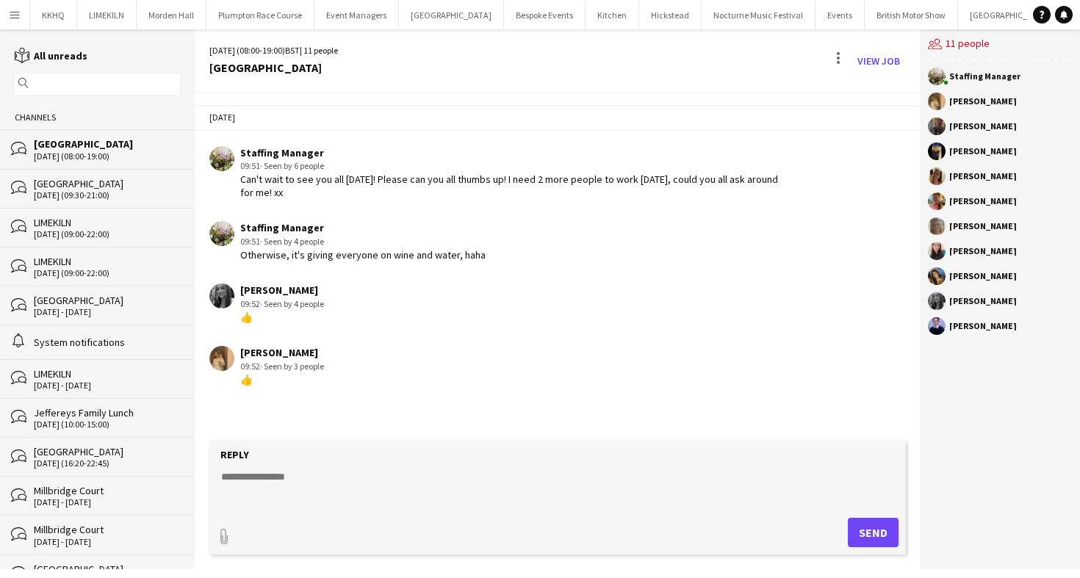
drag, startPoint x: 982, startPoint y: 91, endPoint x: 982, endPoint y: 286, distance: 194.7
click at [982, 286] on div "Staffing Manager [PERSON_NAME] [PERSON_NAME] [PERSON_NAME] [PERSON_NAME] [PERSO…" at bounding box center [999, 204] width 159 height 289
click at [982, 286] on app-chat-member "[PERSON_NAME]" at bounding box center [1000, 279] width 145 height 25
click at [958, 21] on button "[GEOGRAPHIC_DATA] Close" at bounding box center [1010, 15] width 105 height 29
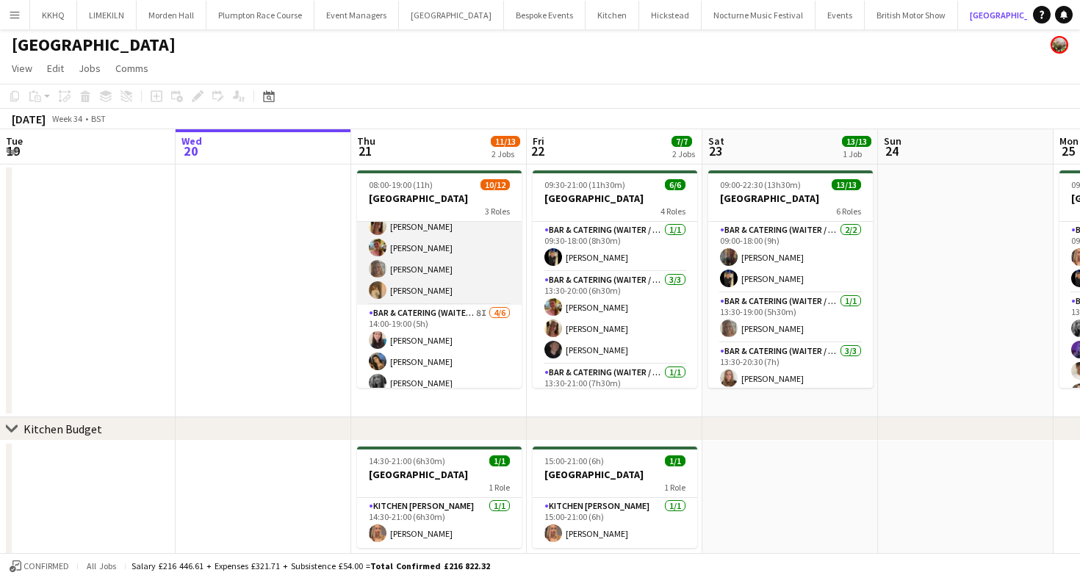
scroll to position [176, 0]
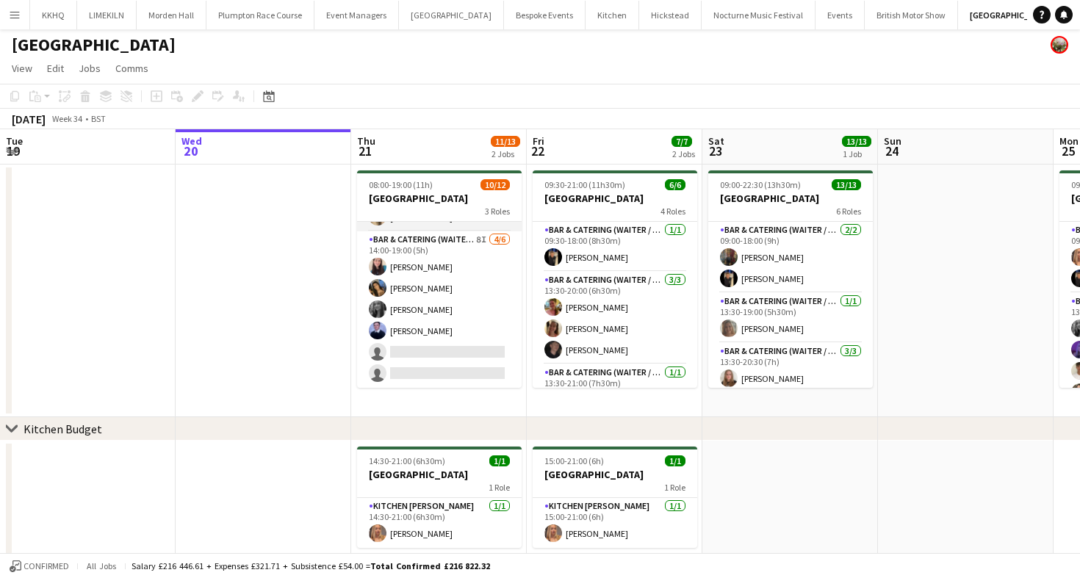
click at [484, 273] on app-card-role "Bar & Catering (Waiter / waitress) 8I [DATE] 14:00-19:00 (5h) [PERSON_NAME] [PE…" at bounding box center [439, 309] width 165 height 156
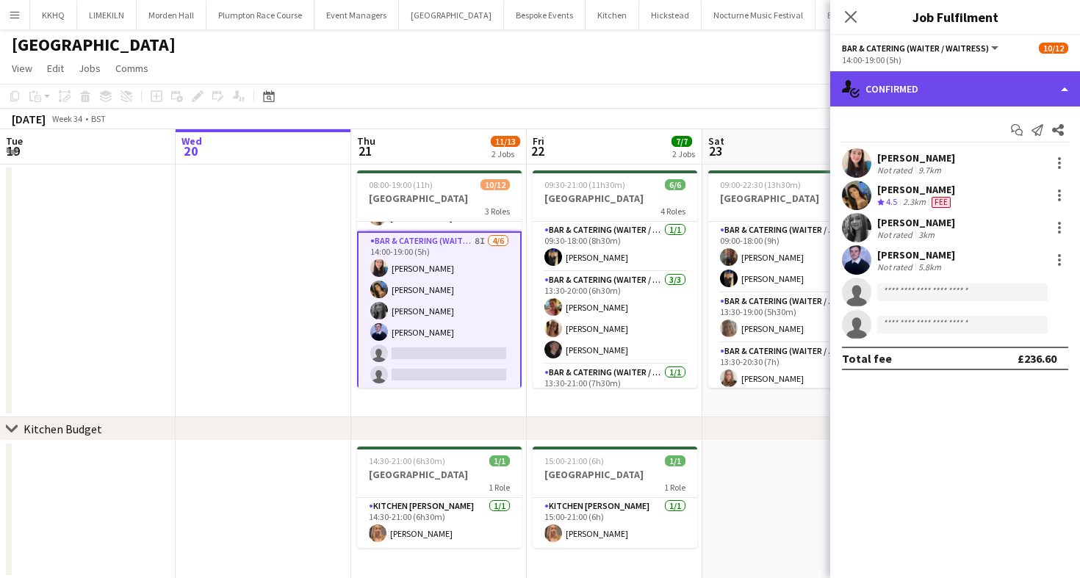
click at [959, 82] on div "single-neutral-actions-check-2 Confirmed" at bounding box center [955, 88] width 250 height 35
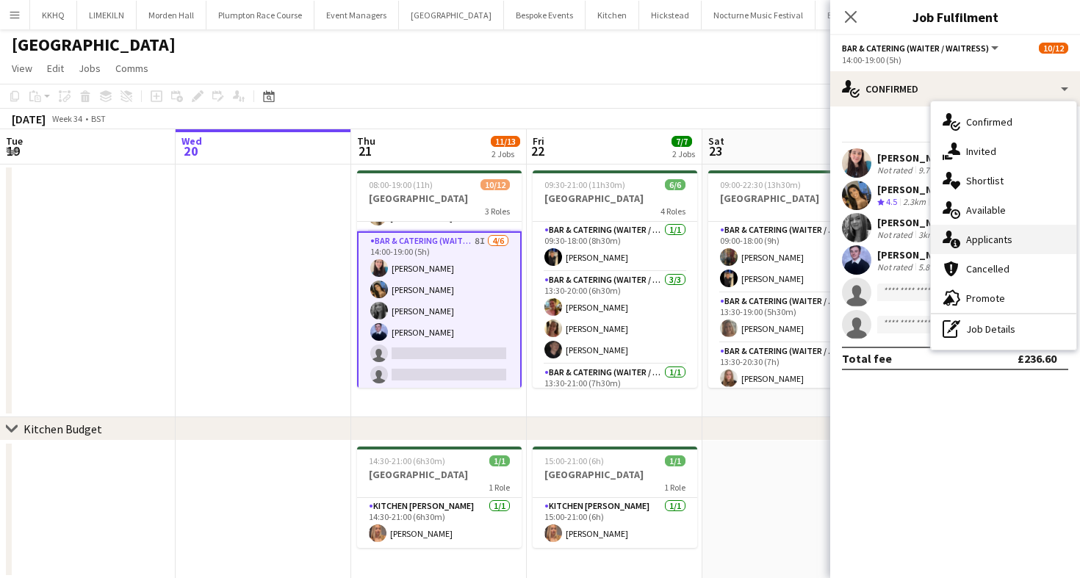
click at [985, 225] on div "single-neutral-actions-information Applicants" at bounding box center [1003, 239] width 145 height 29
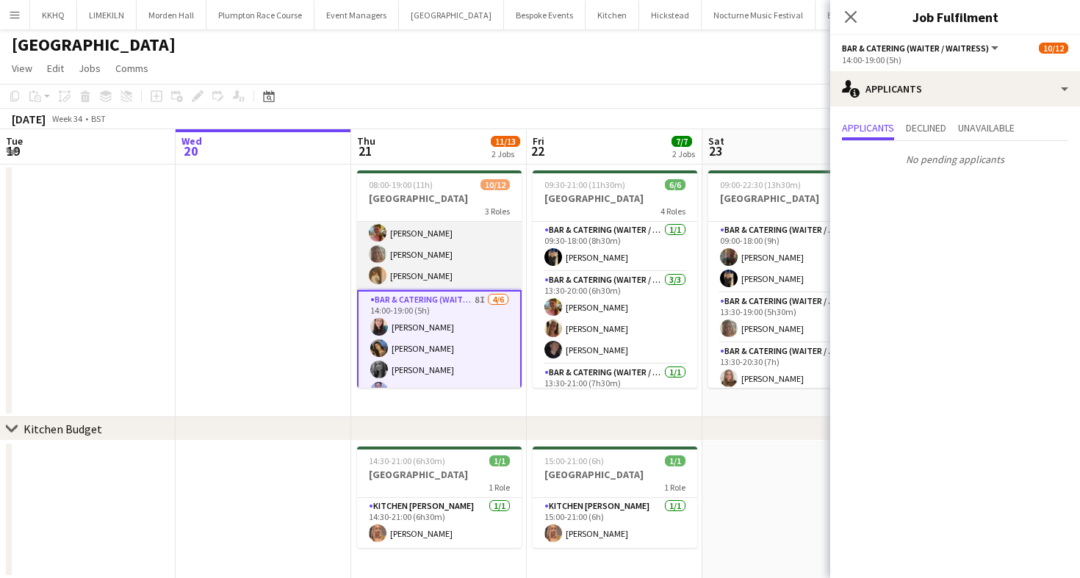
click at [403, 276] on app-card-role "Bar & Catering (Waiter / waitress) [DATE] 11:30-19:00 (7h30m) [PERSON_NAME] [PE…" at bounding box center [439, 233] width 165 height 114
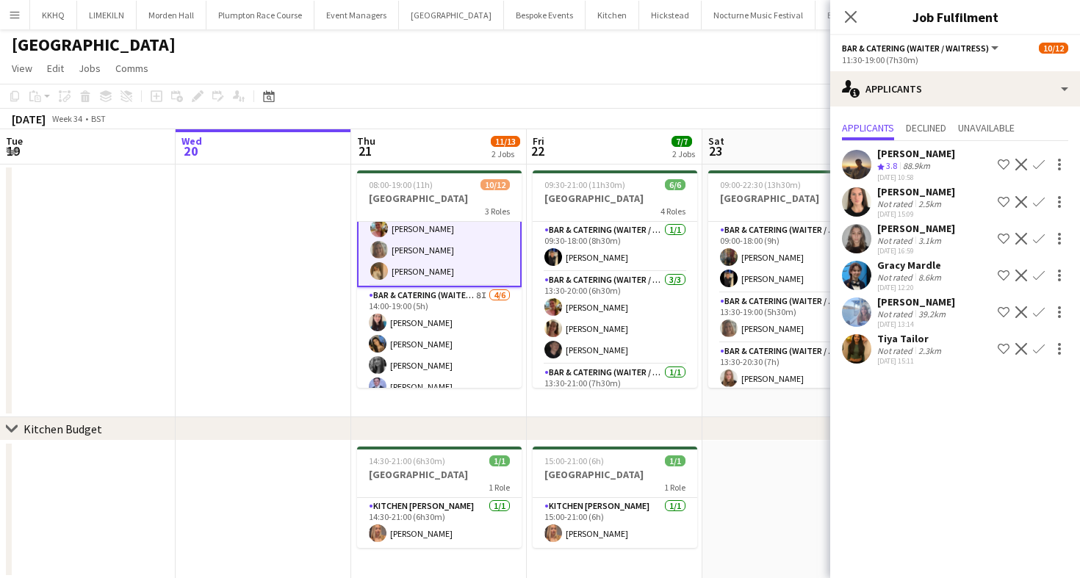
scroll to position [178, 0]
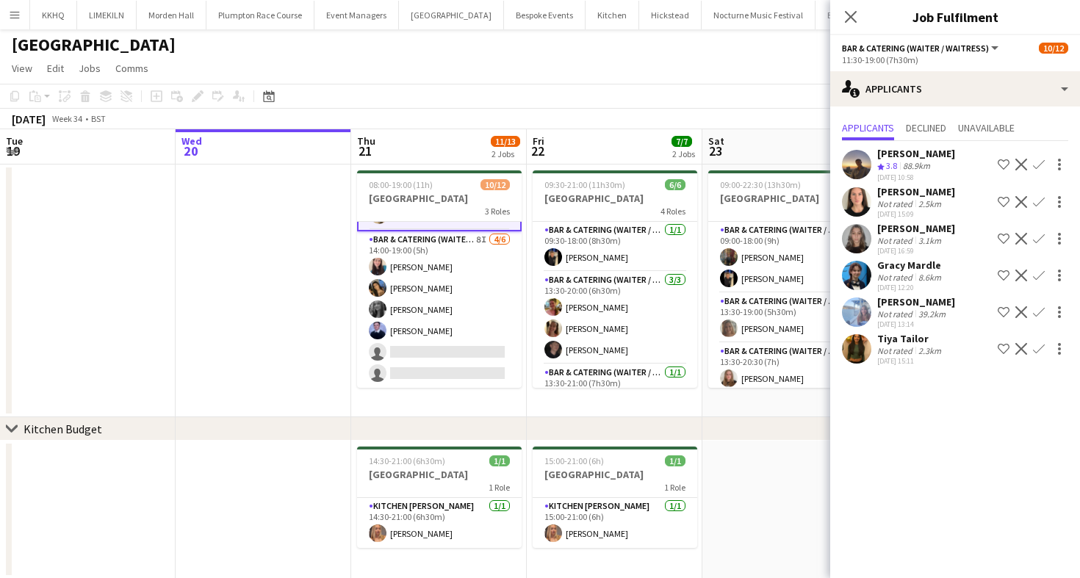
click at [490, 87] on app-toolbar "Copy Paste Paste Command V Paste with crew Command Shift V Paste linked Job [GE…" at bounding box center [540, 96] width 1080 height 25
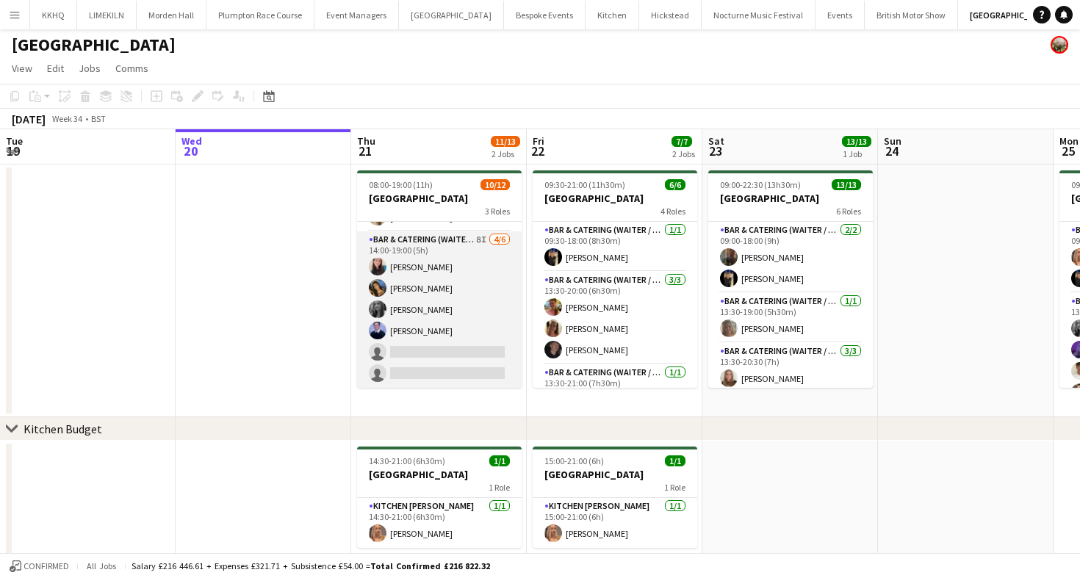
click at [382, 341] on app-card-role "Bar & Catering (Waiter / waitress) 8I [DATE] 14:00-19:00 (5h) [PERSON_NAME] [PE…" at bounding box center [439, 309] width 165 height 156
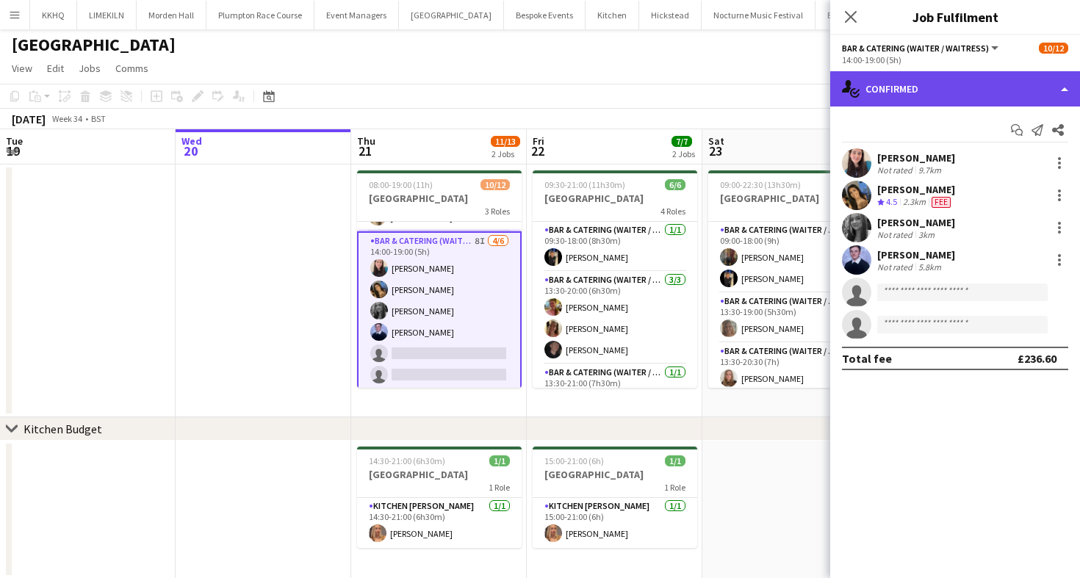
click at [1000, 98] on div "single-neutral-actions-check-2 Confirmed" at bounding box center [955, 88] width 250 height 35
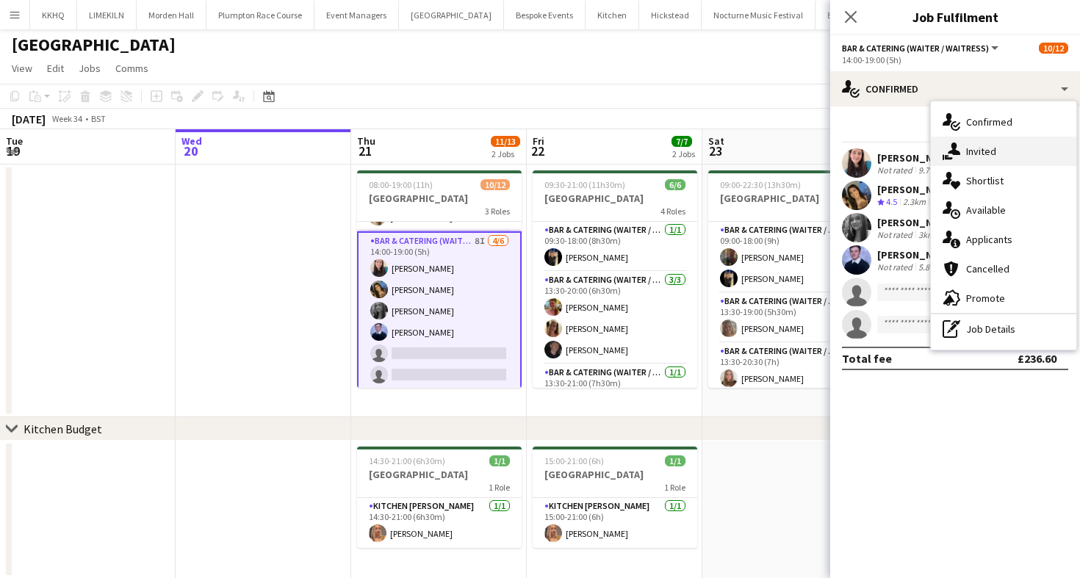
click at [1018, 148] on div "single-neutral-actions-share-1 Invited" at bounding box center [1003, 151] width 145 height 29
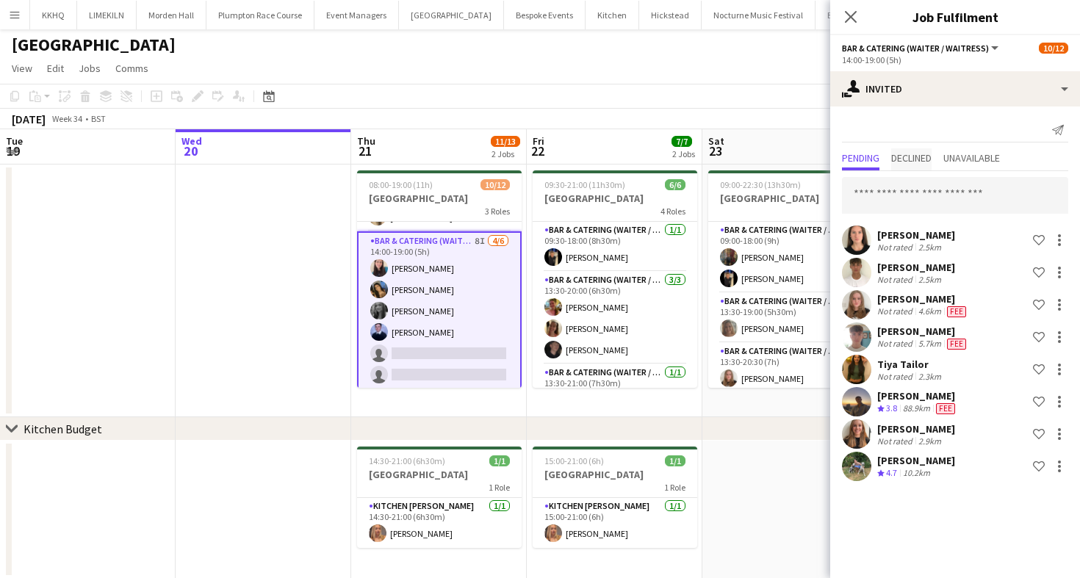
click at [928, 154] on span "Declined" at bounding box center [911, 158] width 40 height 10
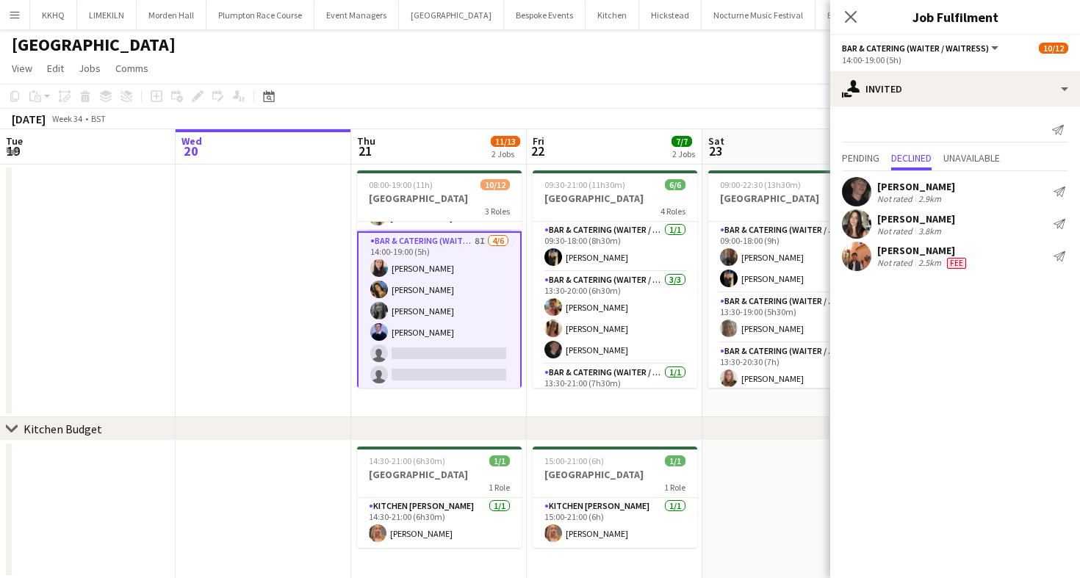
click at [762, 95] on app-toolbar "Copy Paste Paste Command V Paste with crew Command Shift V Paste linked Job [GE…" at bounding box center [540, 96] width 1080 height 25
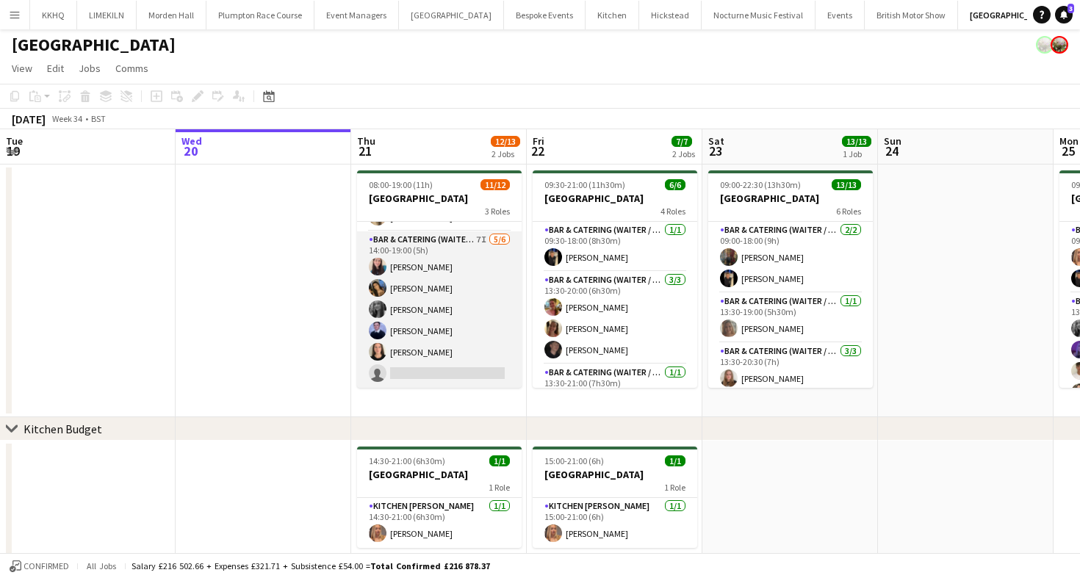
click at [436, 331] on app-card-role "Bar & Catering (Waiter / waitress) 7I [DATE] 14:00-19:00 (5h) [PERSON_NAME] [PE…" at bounding box center [439, 309] width 165 height 156
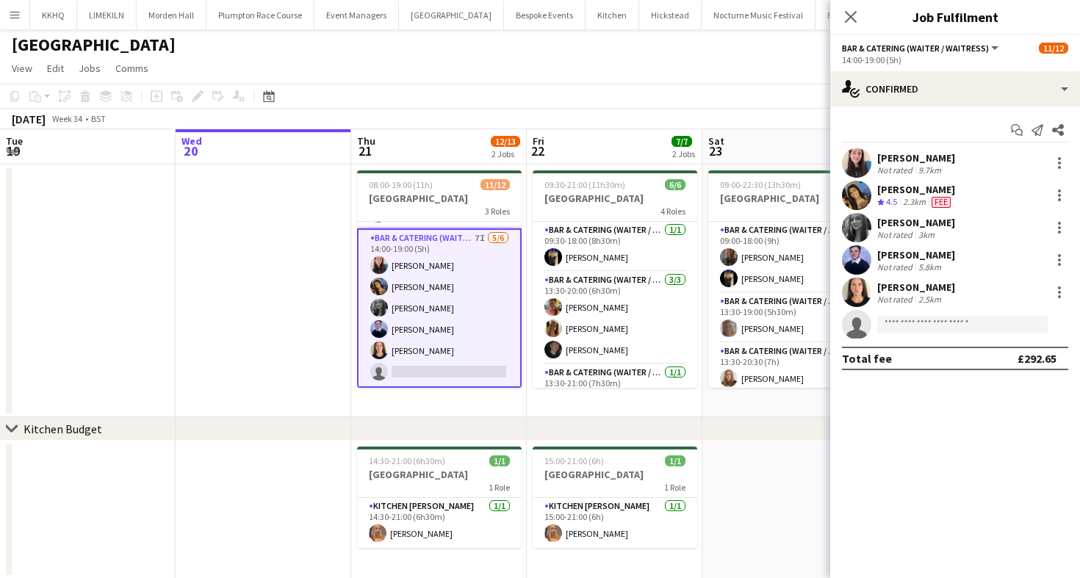
scroll to position [26, 0]
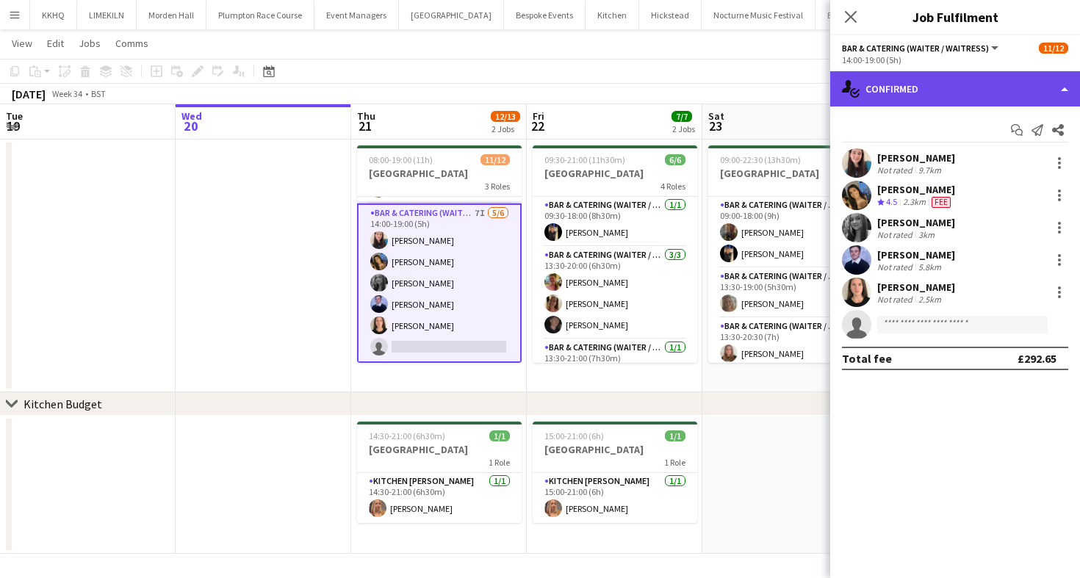
click at [973, 76] on div "single-neutral-actions-check-2 Confirmed" at bounding box center [955, 88] width 250 height 35
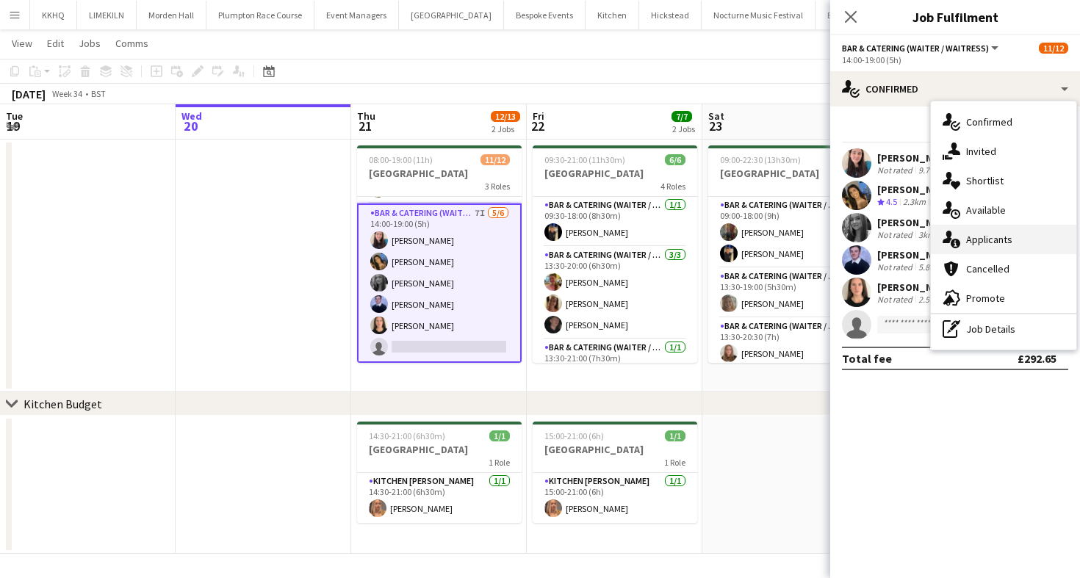
click at [1013, 237] on div "single-neutral-actions-information Applicants" at bounding box center [1003, 239] width 145 height 29
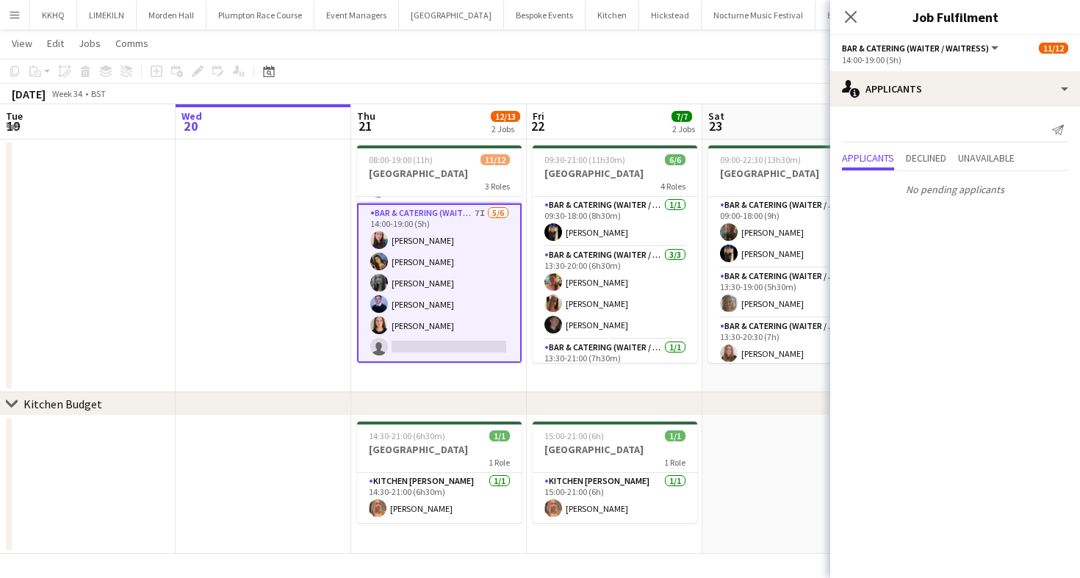
click at [718, 91] on div "[DATE] Week 34 • BST" at bounding box center [540, 94] width 1080 height 21
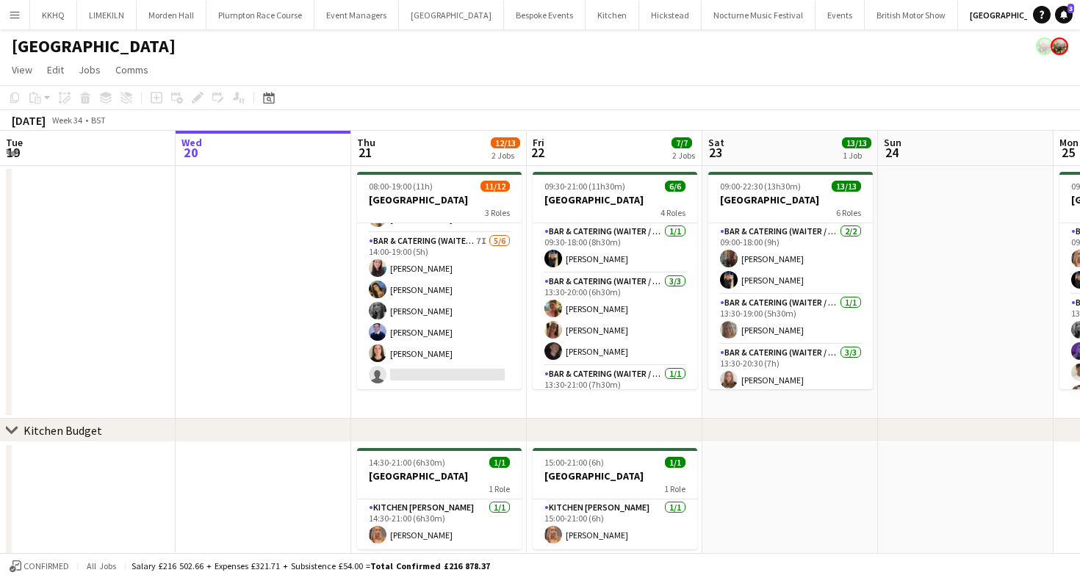
scroll to position [0, 370]
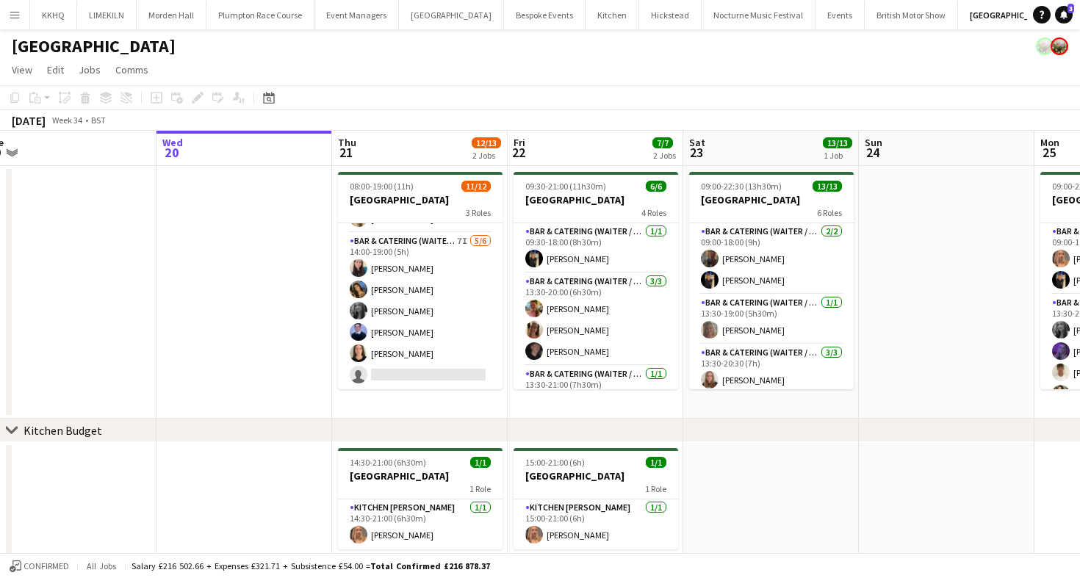
click at [431, 282] on app-card-role "Bar & Catering (Waiter / waitress) 7I [DATE] 14:00-19:00 (5h) [PERSON_NAME] [PE…" at bounding box center [420, 311] width 165 height 156
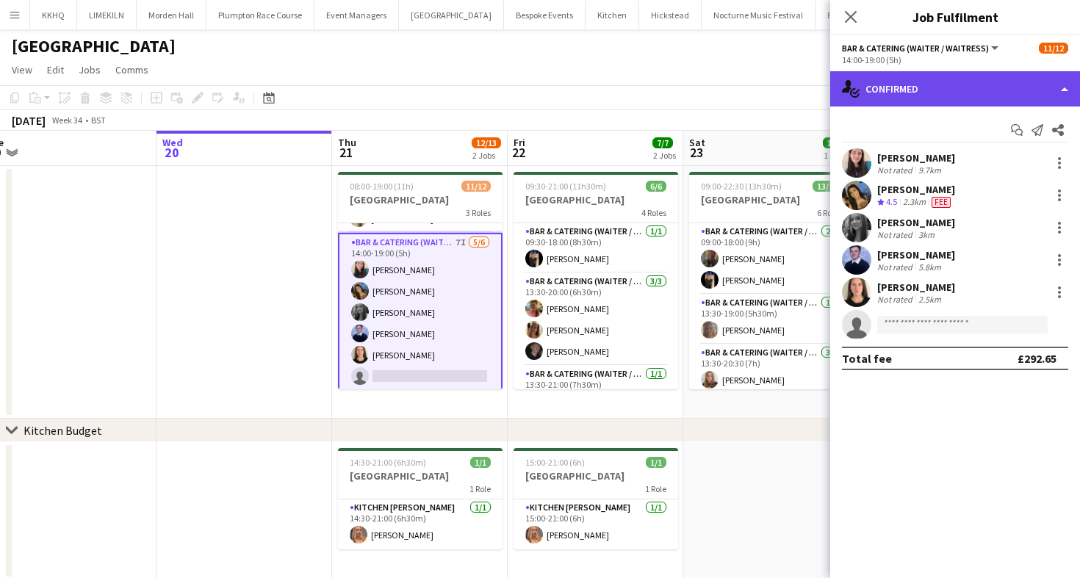
click at [910, 78] on div "single-neutral-actions-check-2 Confirmed" at bounding box center [955, 88] width 250 height 35
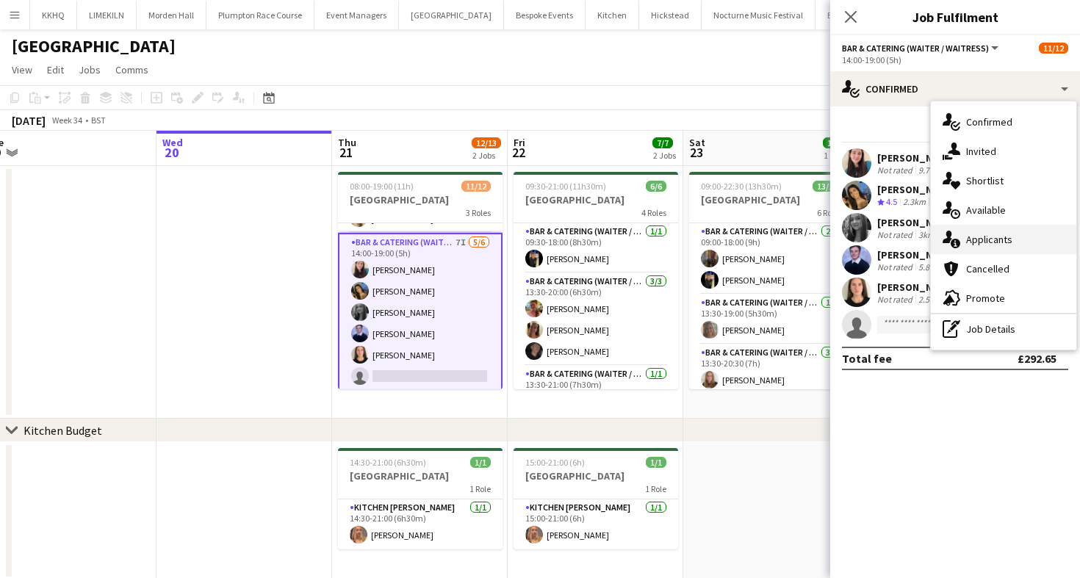
click at [992, 246] on div "single-neutral-actions-information Applicants" at bounding box center [1003, 239] width 145 height 29
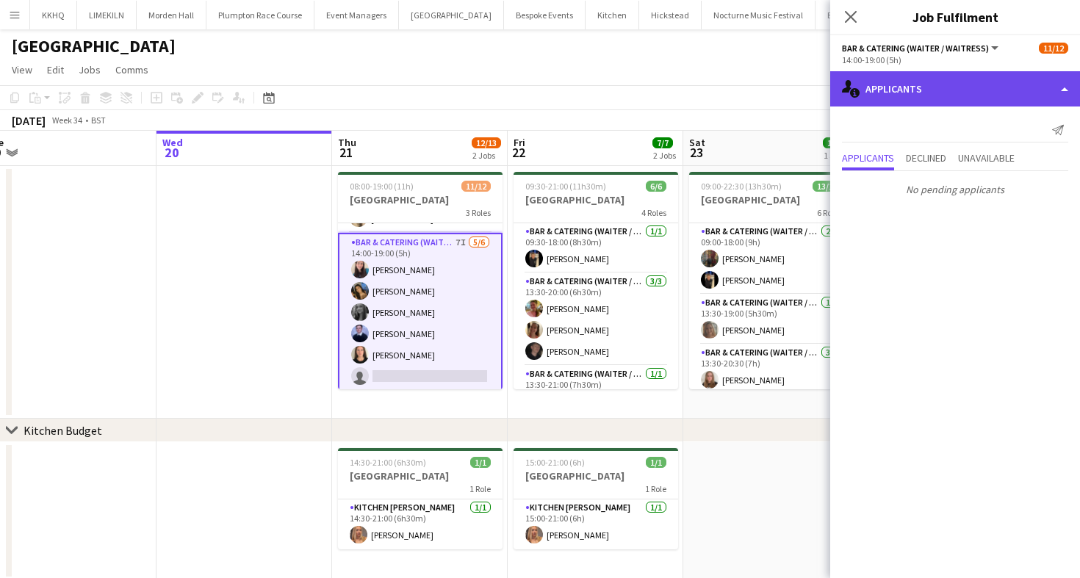
click at [909, 101] on div "single-neutral-actions-information Applicants" at bounding box center [955, 88] width 250 height 35
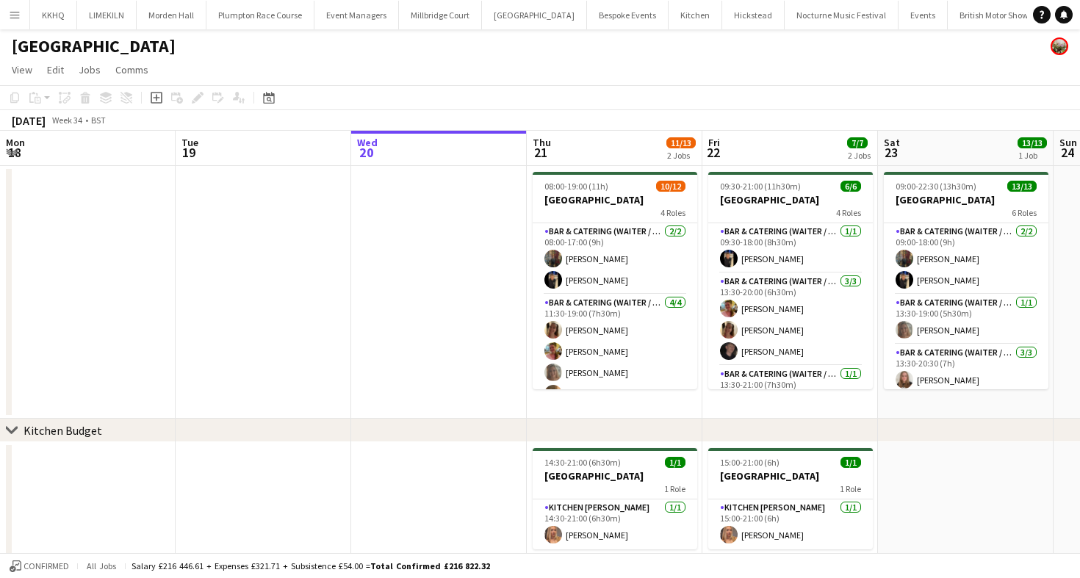
scroll to position [0, 330]
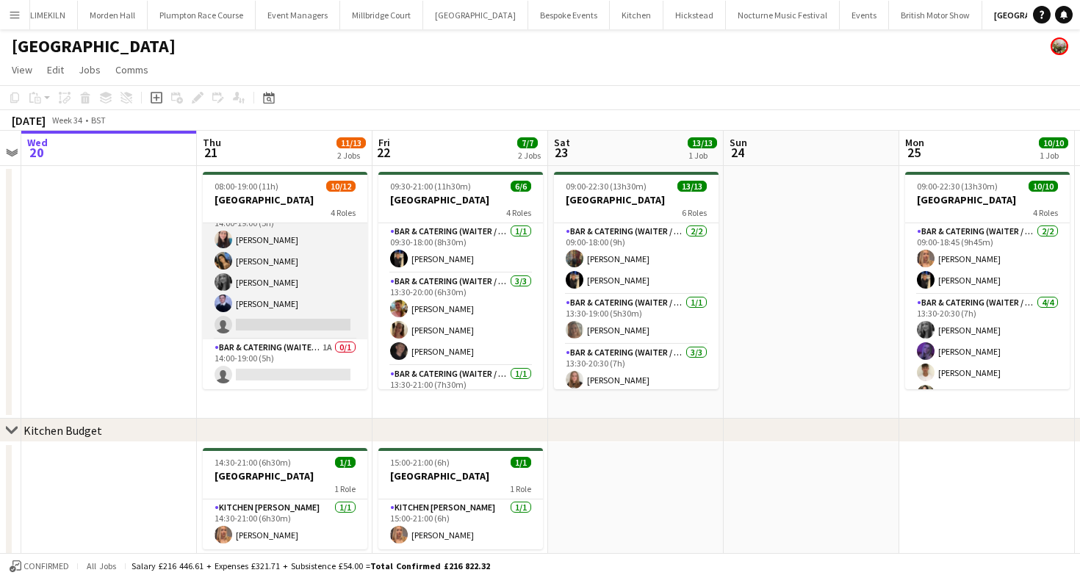
click at [309, 321] on app-card-role "Bar & Catering (Waiter / waitress) 6I [DATE] 14:00-19:00 (5h) [PERSON_NAME] [PE…" at bounding box center [285, 271] width 165 height 135
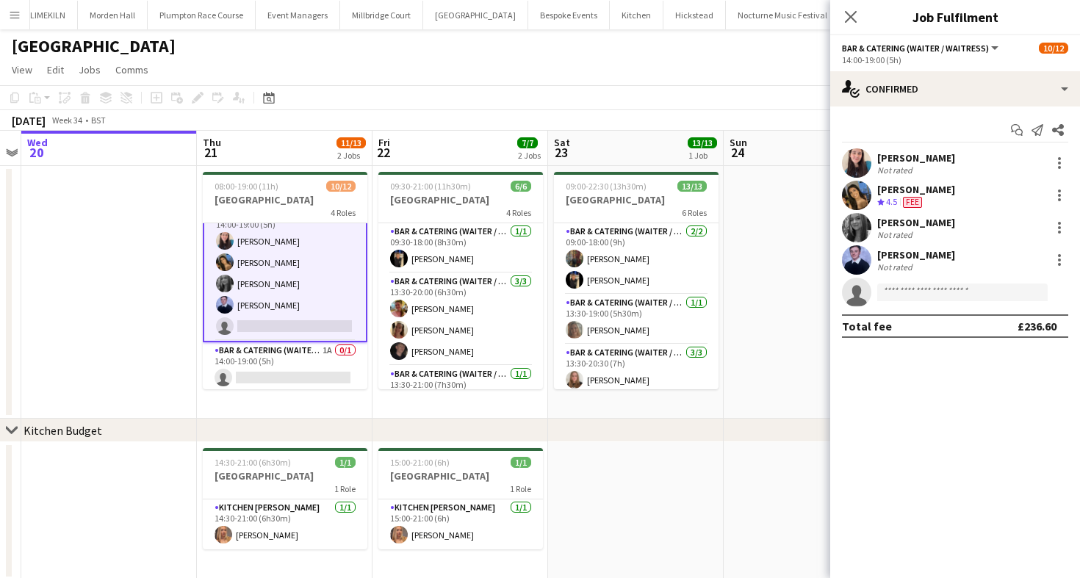
scroll to position [206, 0]
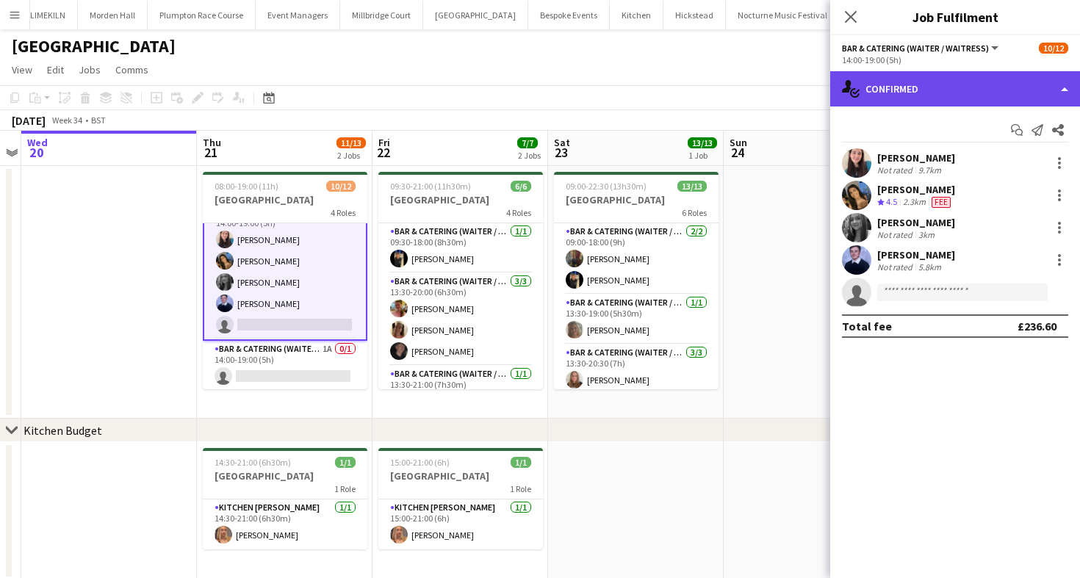
click at [972, 96] on div "single-neutral-actions-check-2 Confirmed" at bounding box center [955, 88] width 250 height 35
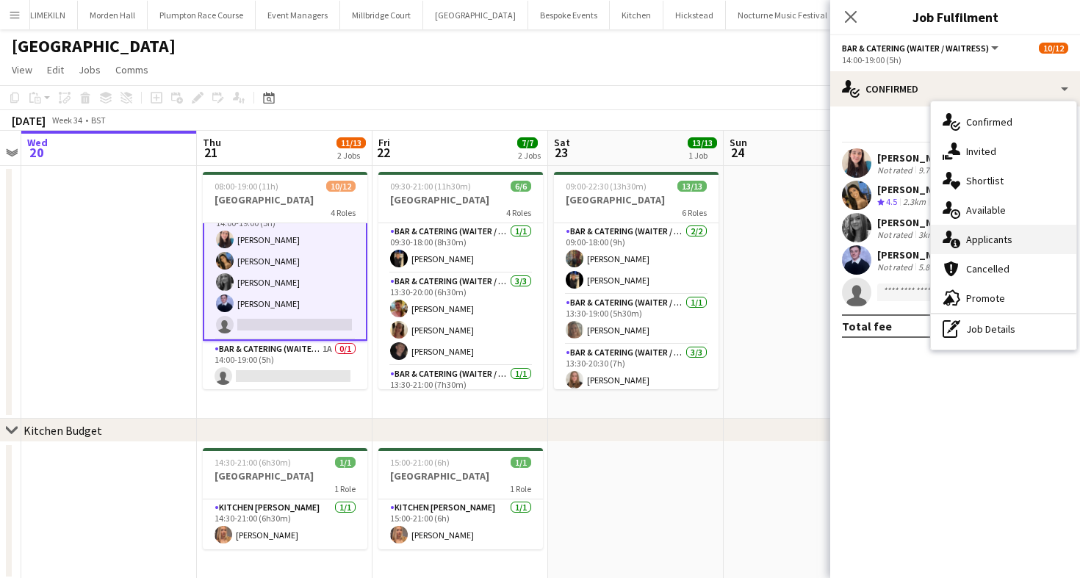
click at [1013, 250] on div "single-neutral-actions-information Applicants" at bounding box center [1003, 239] width 145 height 29
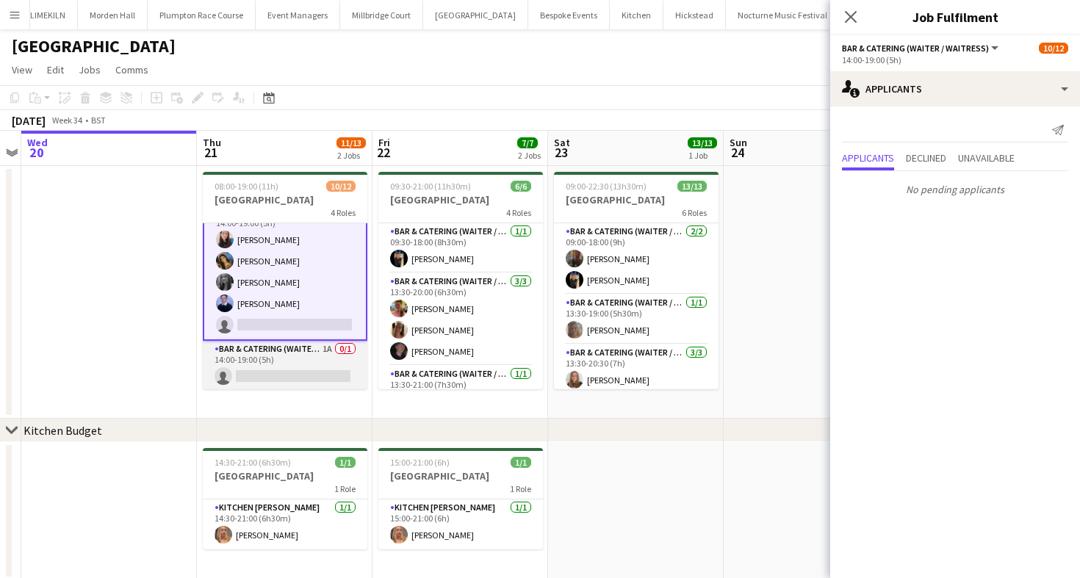
click at [311, 380] on app-card-role "Bar & Catering (Waiter / waitress) 1A 0/1 14:00-19:00 (5h) single-neutral-actio…" at bounding box center [285, 366] width 165 height 50
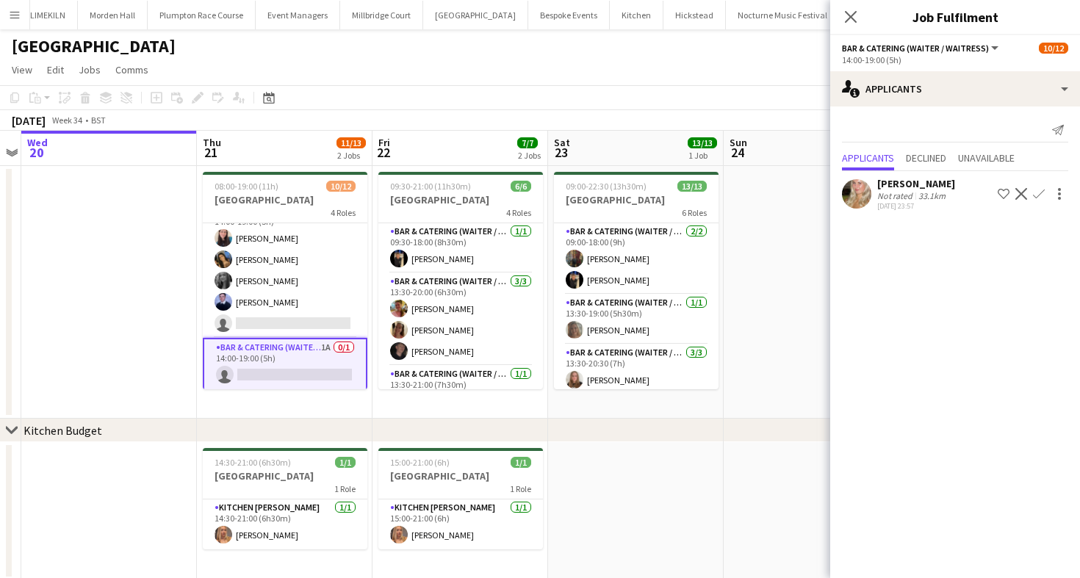
scroll to position [204, 0]
click at [709, 96] on app-toolbar "Copy Paste Paste Command V Paste with crew Command Shift V Paste linked Job [GE…" at bounding box center [540, 97] width 1080 height 25
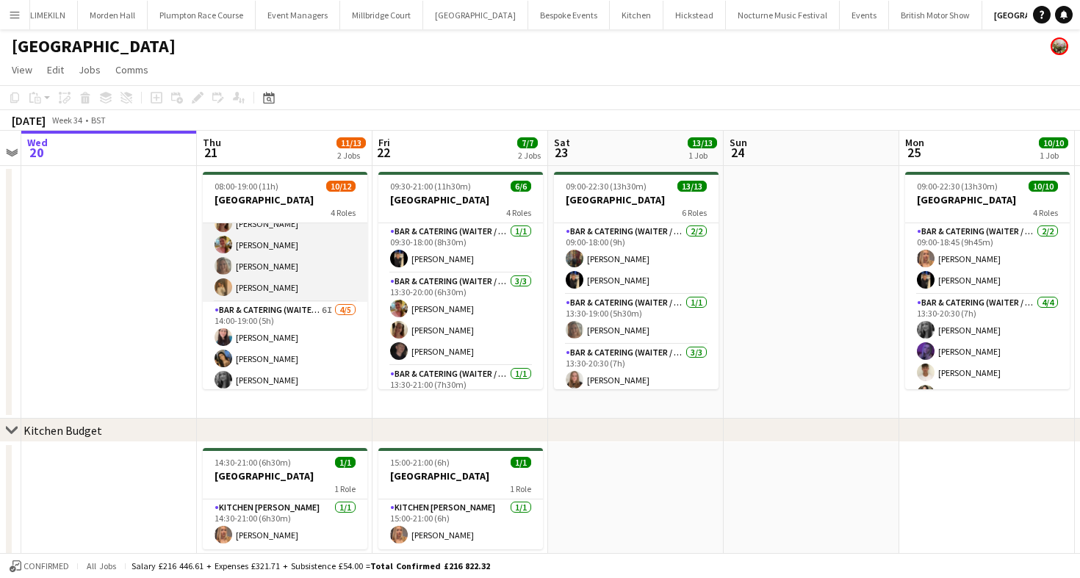
click at [307, 245] on app-card-role "Bar & Catering (Waiter / waitress) [DATE] 11:30-19:00 (7h30m) [PERSON_NAME] [PE…" at bounding box center [285, 245] width 165 height 114
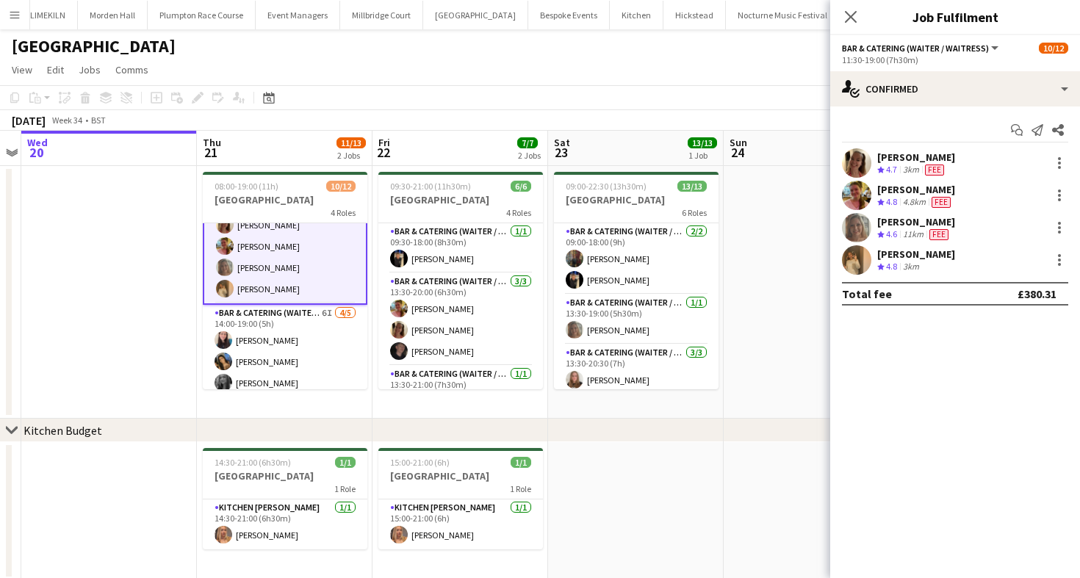
scroll to position [108, 0]
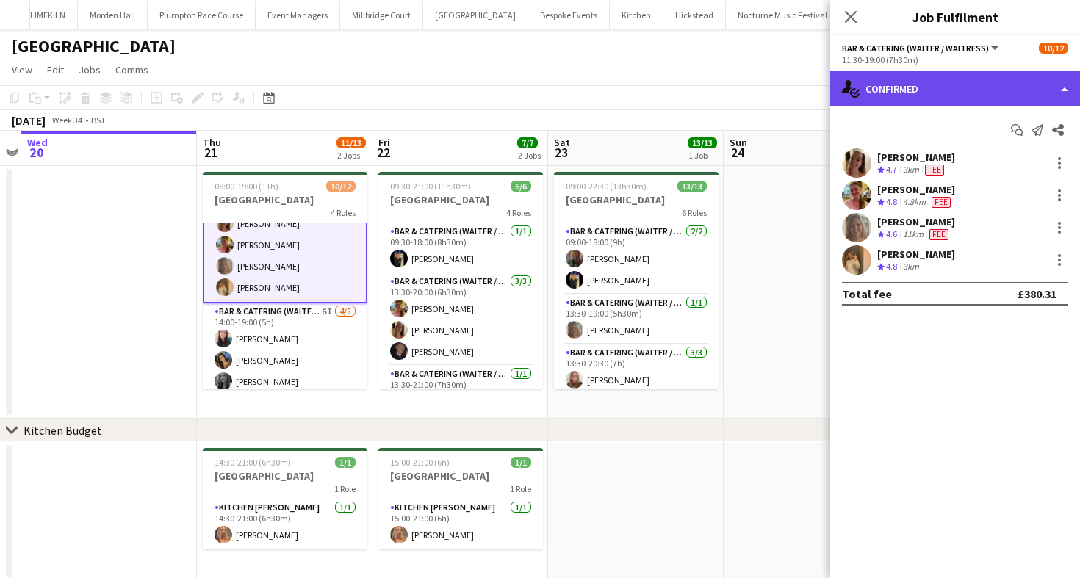
click at [942, 86] on div "single-neutral-actions-check-2 Confirmed" at bounding box center [955, 88] width 250 height 35
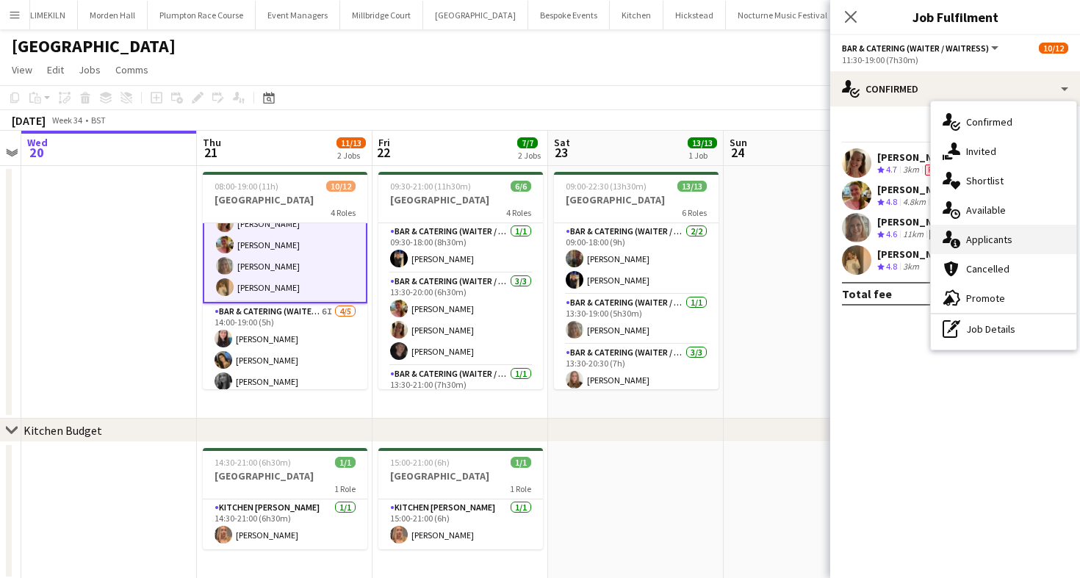
click at [1039, 228] on div "single-neutral-actions-information Applicants" at bounding box center [1003, 239] width 145 height 29
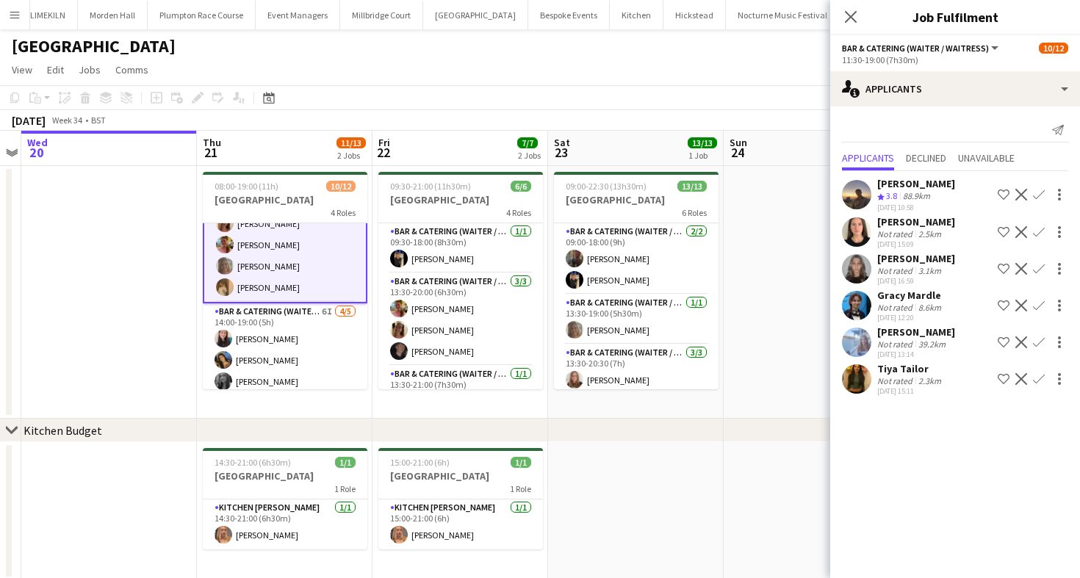
click at [709, 53] on div "[GEOGRAPHIC_DATA]" at bounding box center [540, 43] width 1080 height 28
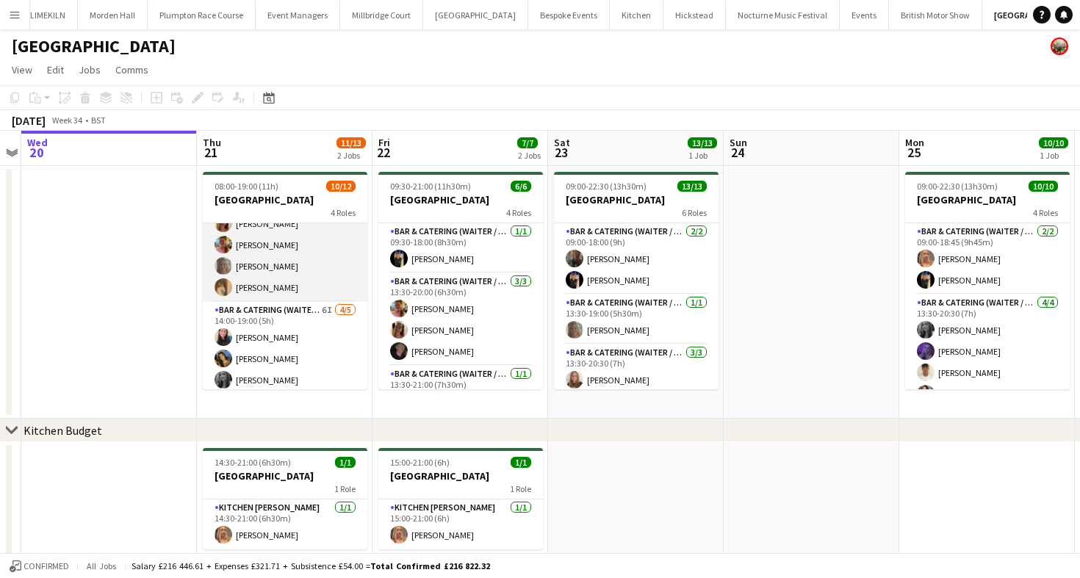
scroll to position [0, 0]
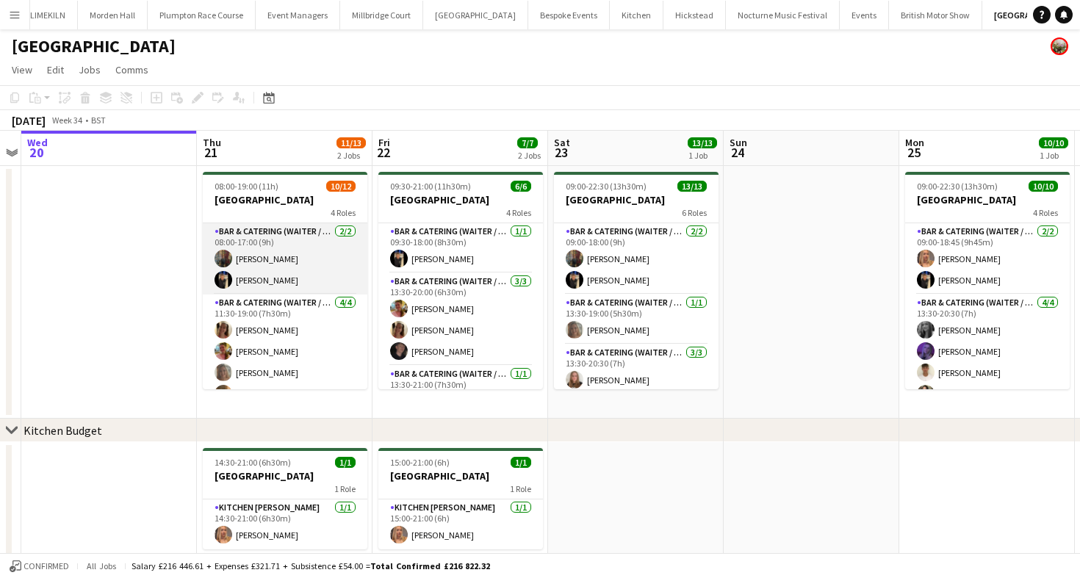
click at [323, 245] on app-card-role "Bar & Catering (Waiter / waitress) [DATE] 08:00-17:00 (9h) [PERSON_NAME]" at bounding box center [285, 258] width 165 height 71
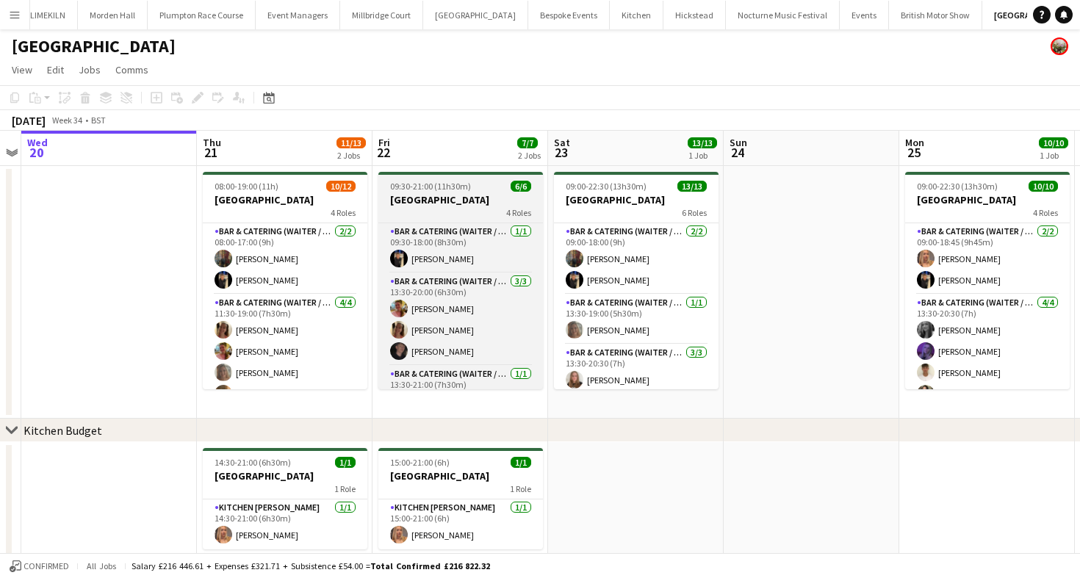
scroll to position [0, 331]
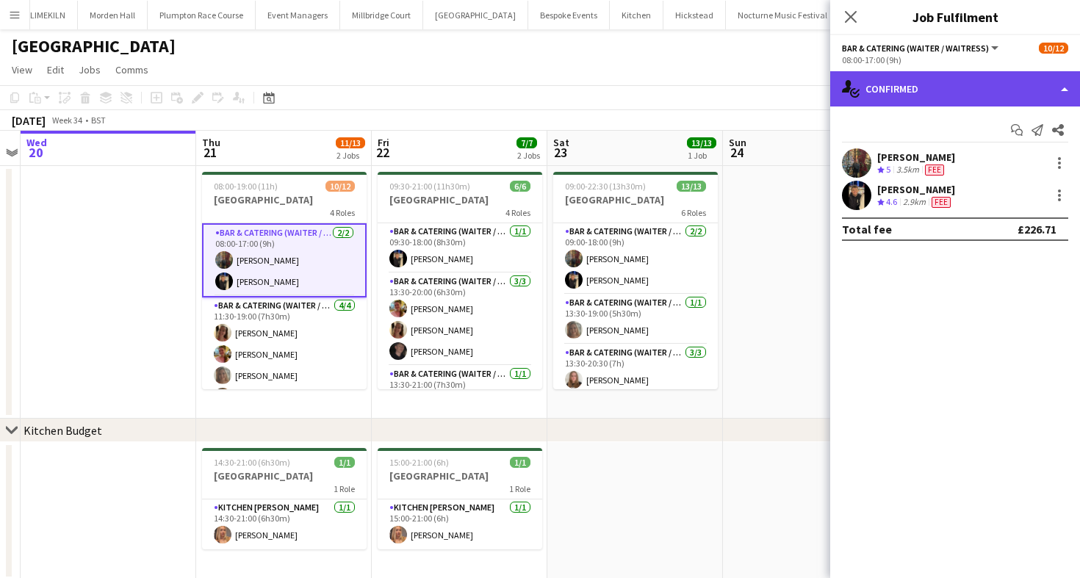
click at [945, 102] on div "single-neutral-actions-check-2 Confirmed" at bounding box center [955, 88] width 250 height 35
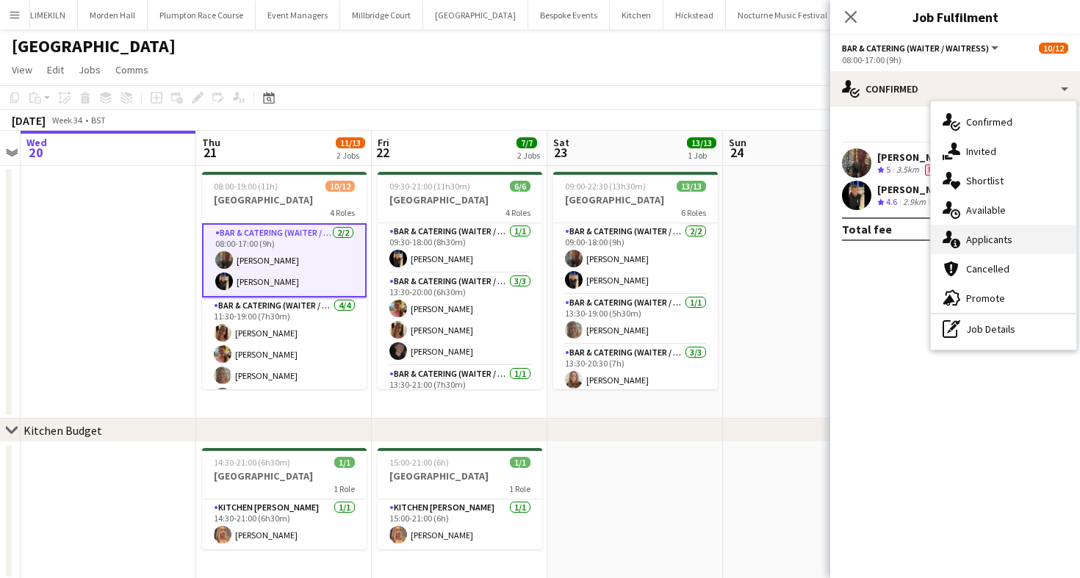
click at [1017, 233] on div "single-neutral-actions-information Applicants" at bounding box center [1003, 239] width 145 height 29
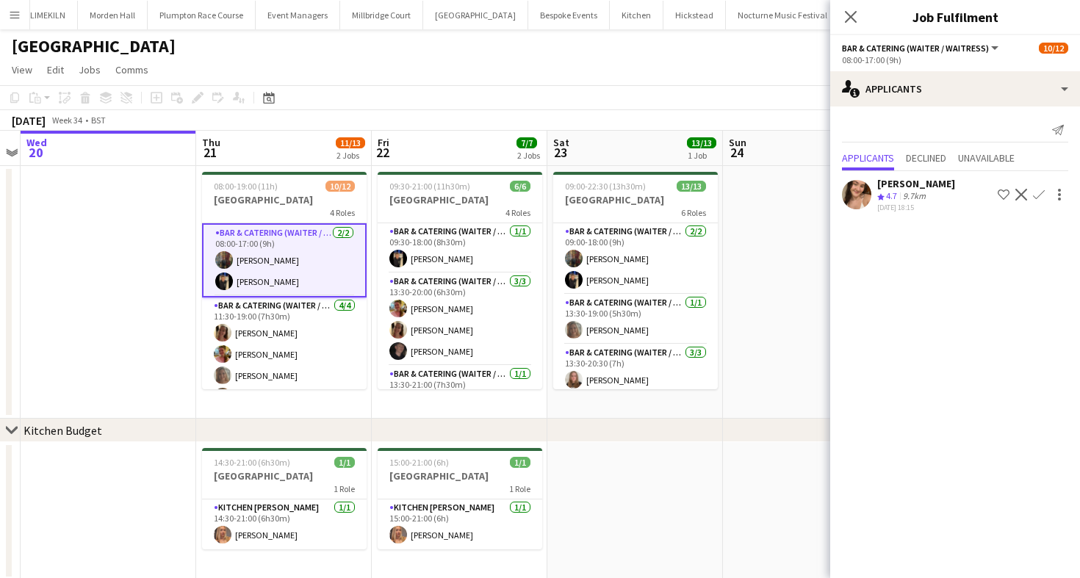
click at [574, 107] on app-toolbar "Copy Paste Paste Command V Paste with crew Command Shift V Paste linked Job [GE…" at bounding box center [540, 97] width 1080 height 25
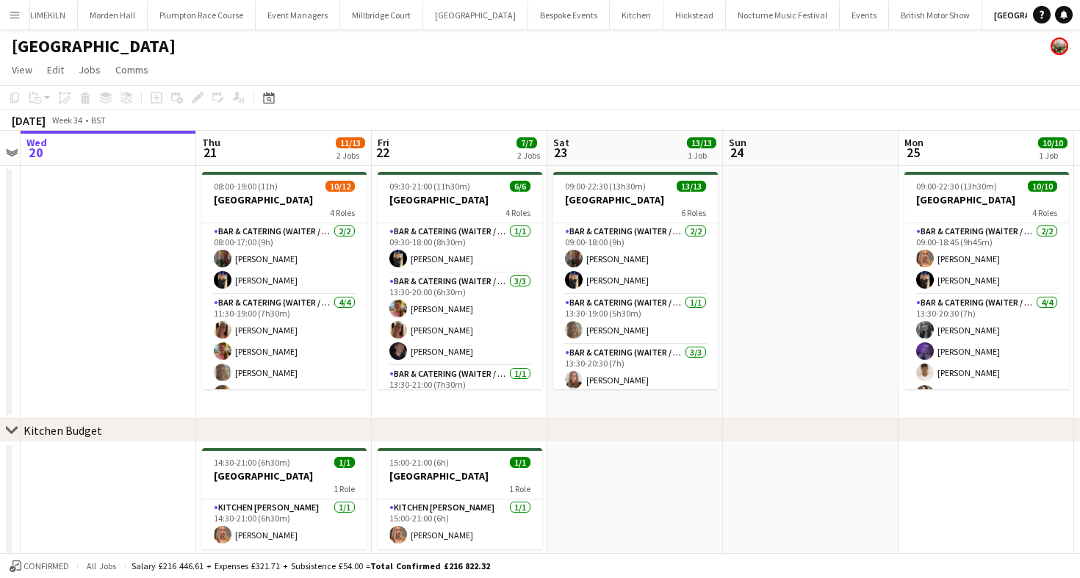
click at [471, 108] on app-toolbar "Copy Paste Paste Command V Paste with crew Command Shift V Paste linked Job [GE…" at bounding box center [540, 97] width 1080 height 25
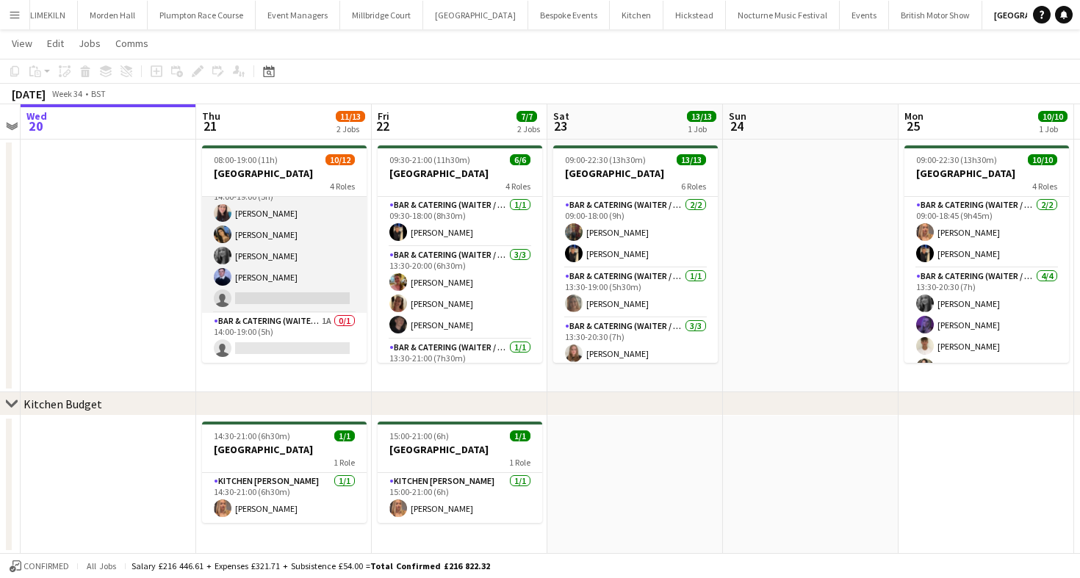
click at [297, 295] on app-card-role "Bar & Catering (Waiter / waitress) 6I [DATE] 14:00-19:00 (5h) [PERSON_NAME] [PE…" at bounding box center [284, 245] width 165 height 135
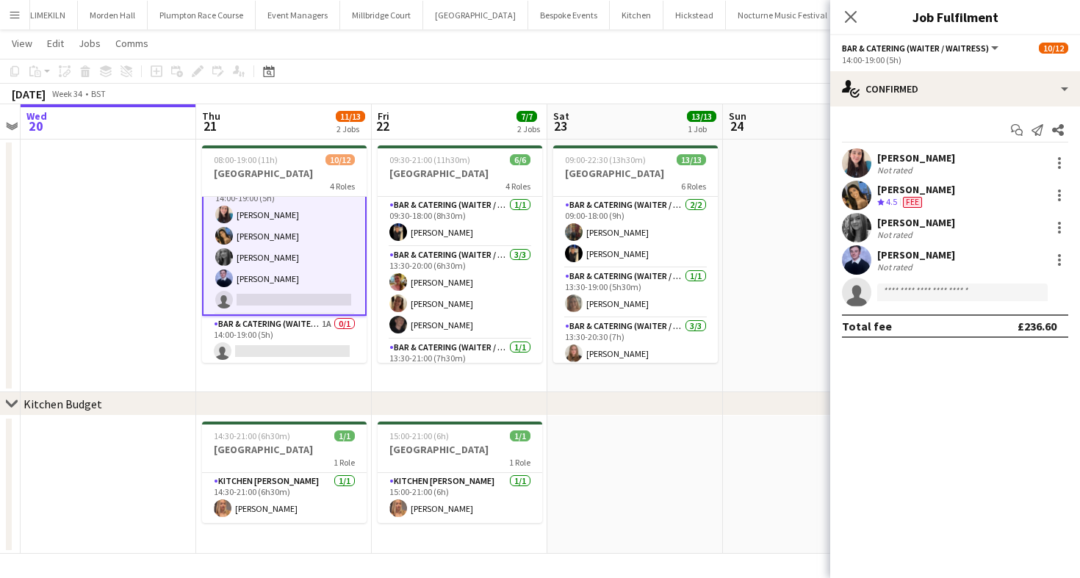
scroll to position [206, 0]
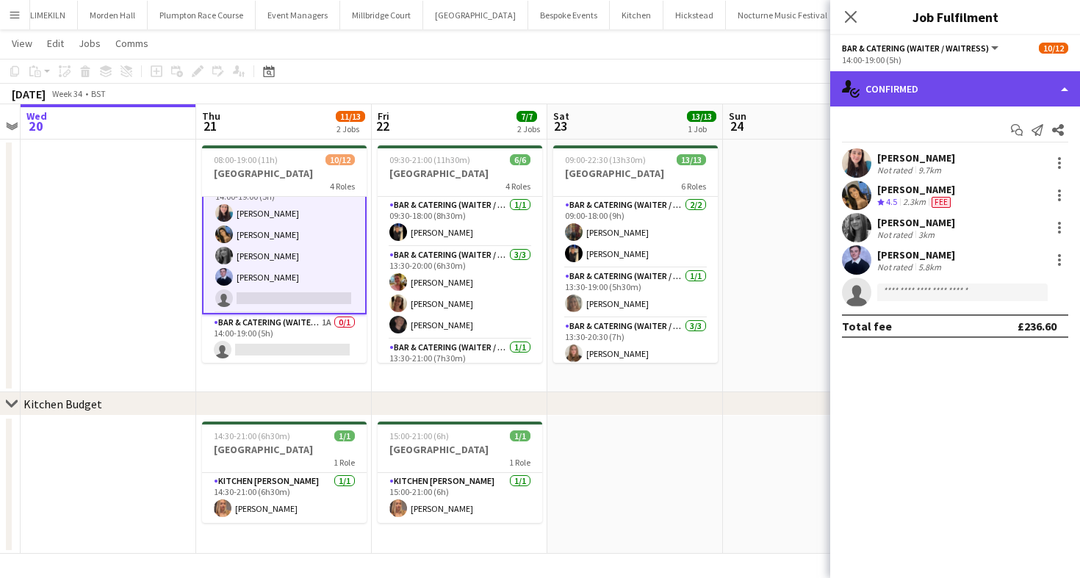
click at [920, 96] on div "single-neutral-actions-check-2 Confirmed" at bounding box center [955, 88] width 250 height 35
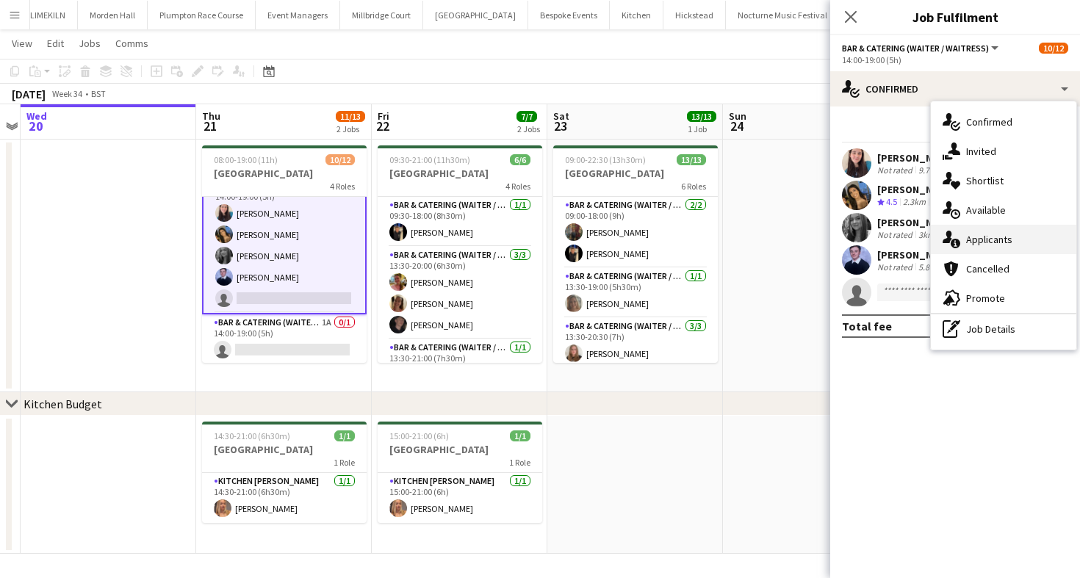
click at [964, 236] on div "single-neutral-actions-information Applicants" at bounding box center [1003, 239] width 145 height 29
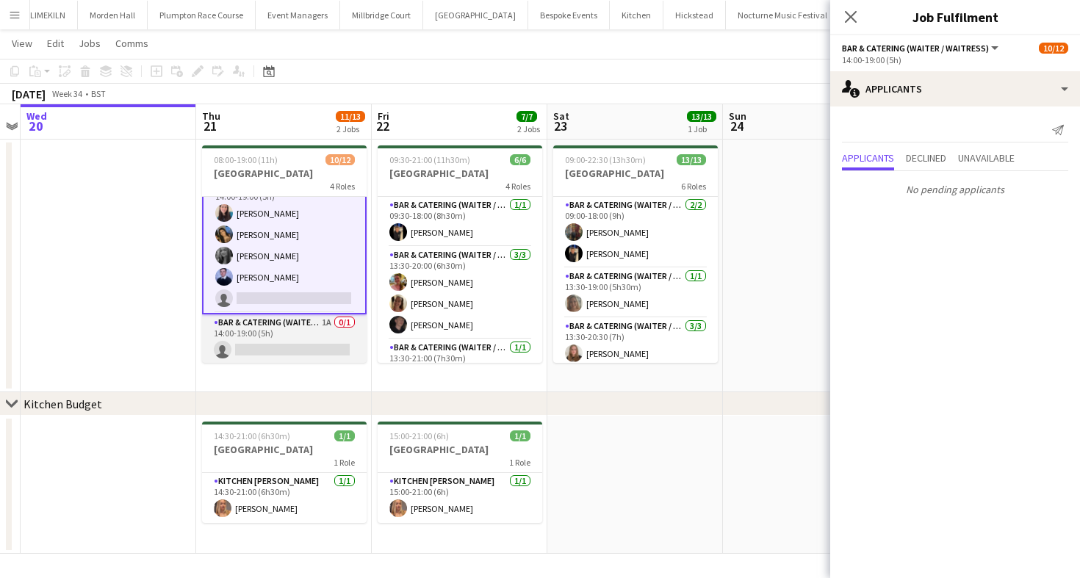
click at [272, 319] on app-card-role "Bar & Catering (Waiter / waitress) 1A 0/1 14:00-19:00 (5h) single-neutral-actio…" at bounding box center [284, 339] width 165 height 50
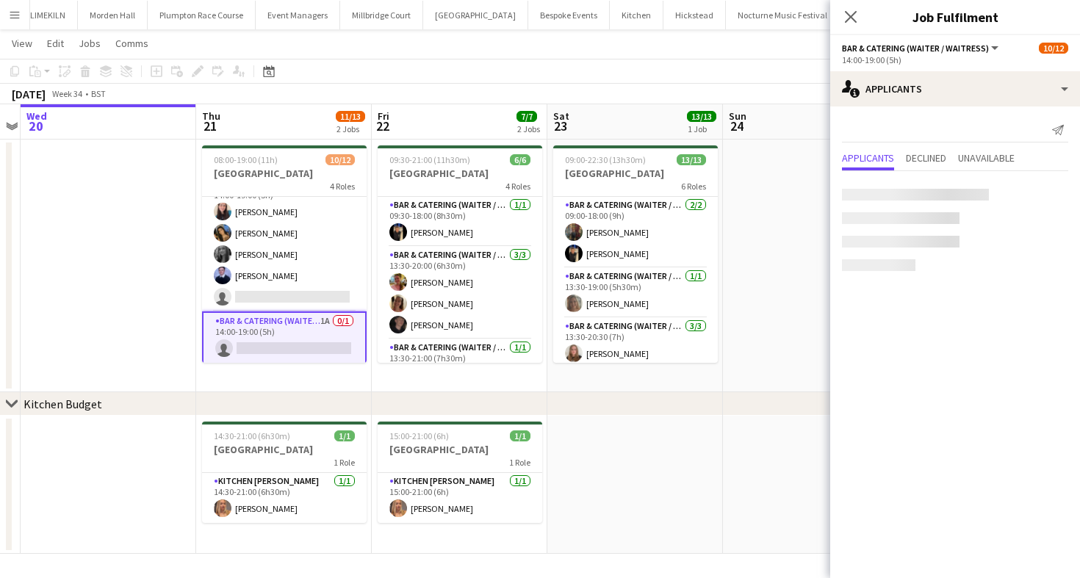
scroll to position [204, 0]
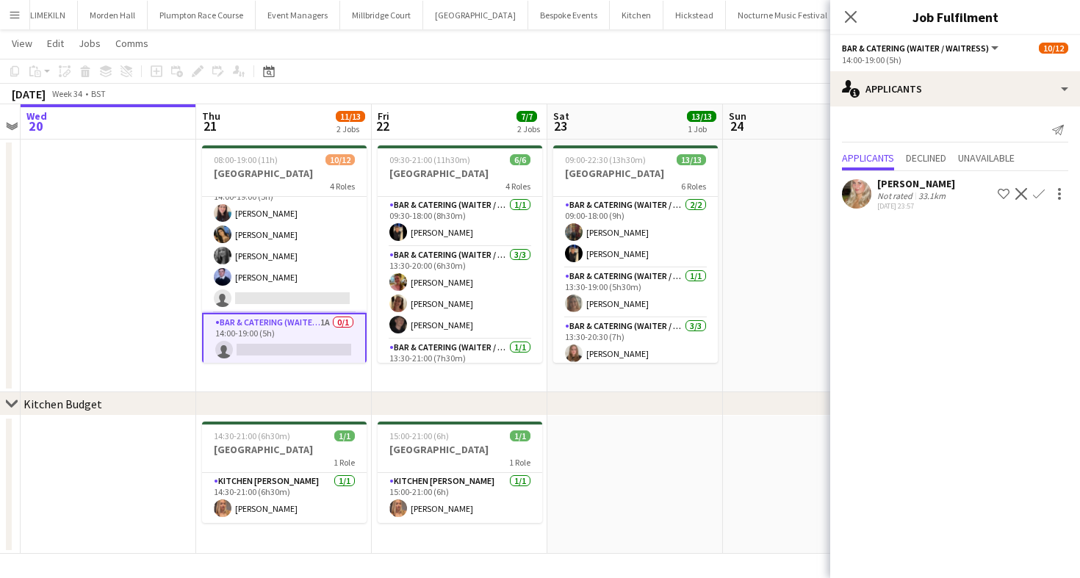
click at [583, 82] on app-toolbar "Copy Paste Paste Command V Paste with crew Command Shift V Paste linked Job [GE…" at bounding box center [540, 71] width 1080 height 25
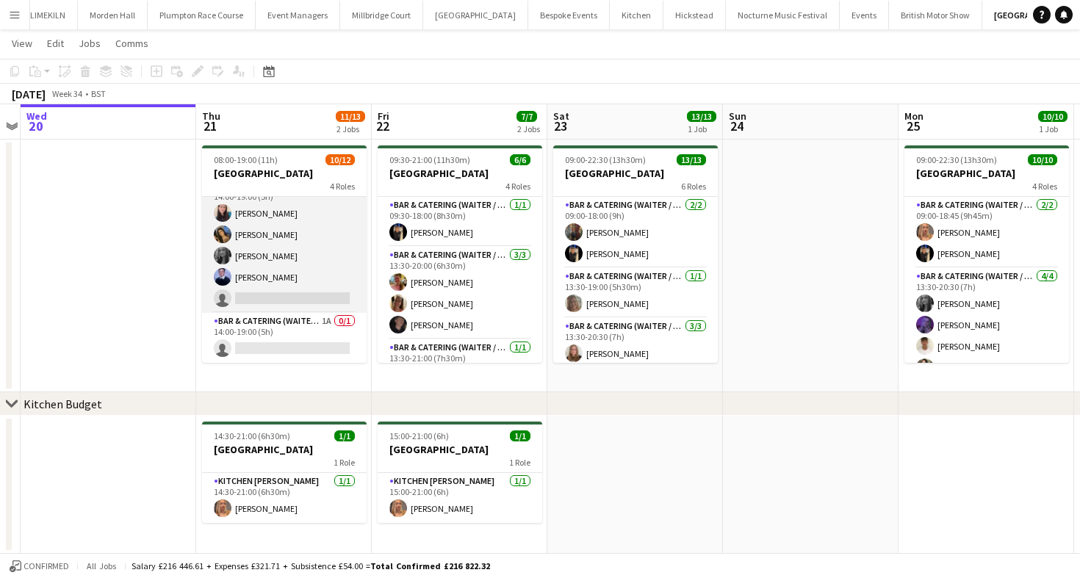
click at [266, 288] on app-card-role "Bar & Catering (Waiter / waitress) 5I [DATE] 14:00-19:00 (5h) [PERSON_NAME] [PE…" at bounding box center [284, 245] width 165 height 135
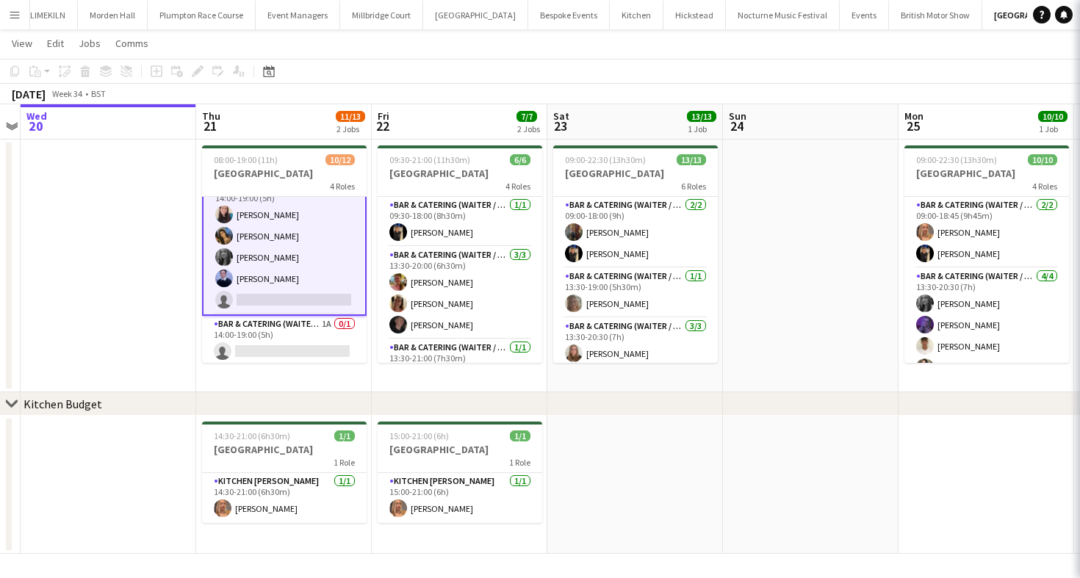
scroll to position [206, 0]
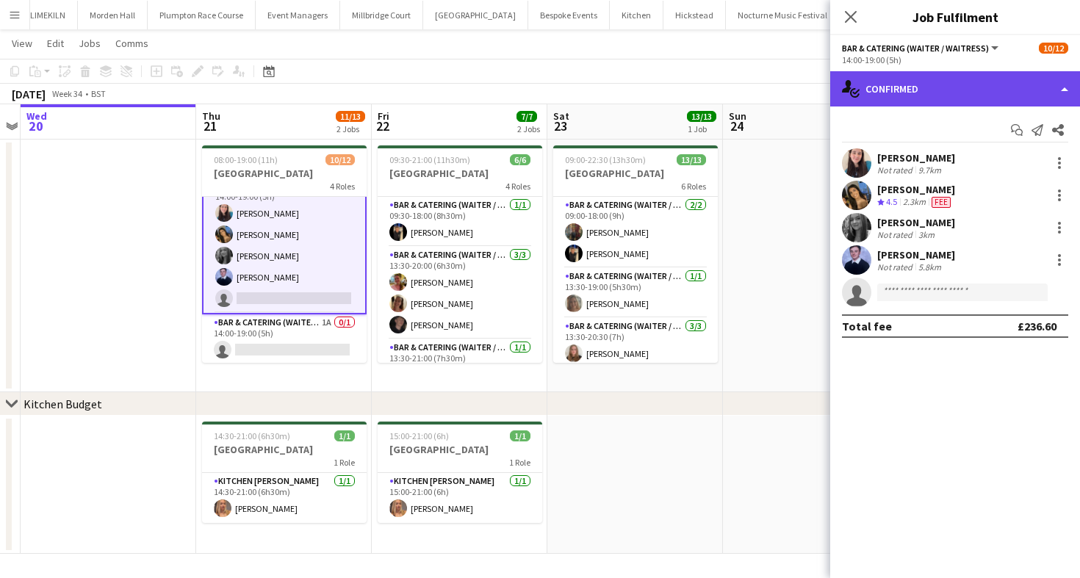
click at [991, 80] on div "single-neutral-actions-check-2 Confirmed" at bounding box center [955, 88] width 250 height 35
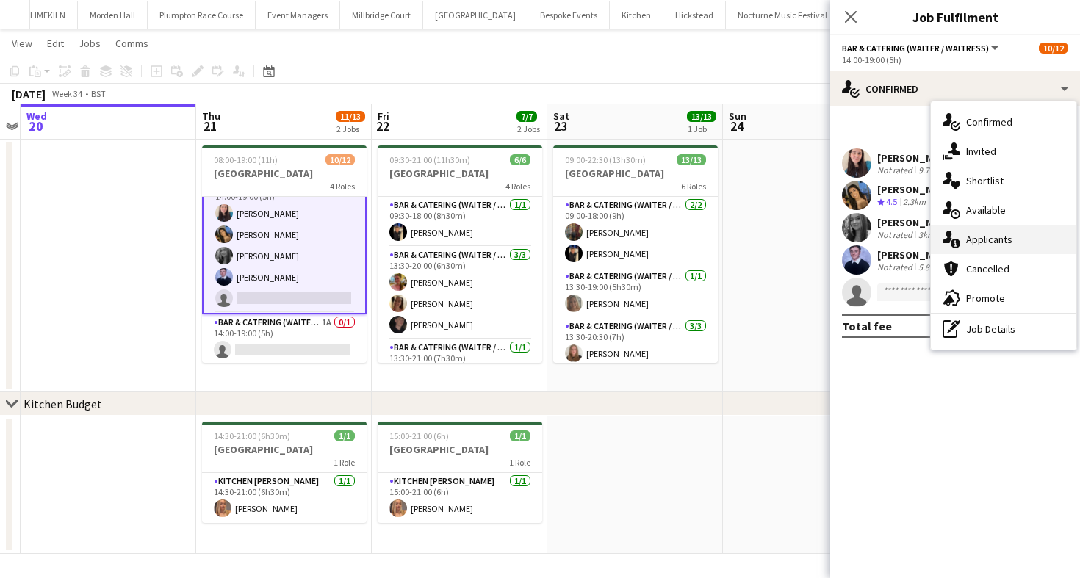
click at [1001, 237] on div "single-neutral-actions-information Applicants" at bounding box center [1003, 239] width 145 height 29
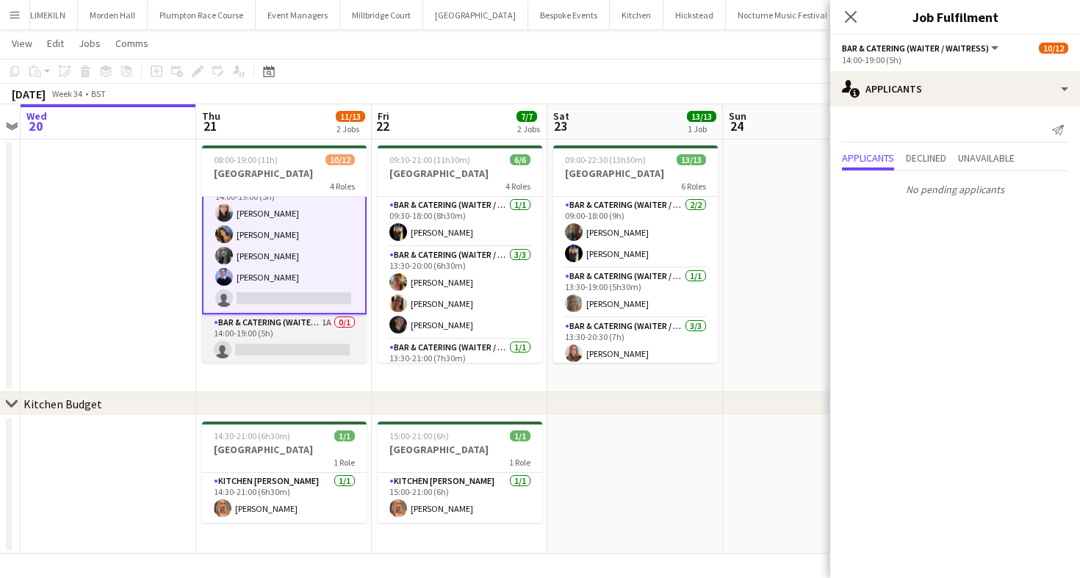
click at [296, 348] on app-card-role "Bar & Catering (Waiter / waitress) 1A 0/1 14:00-19:00 (5h) single-neutral-actio…" at bounding box center [284, 339] width 165 height 50
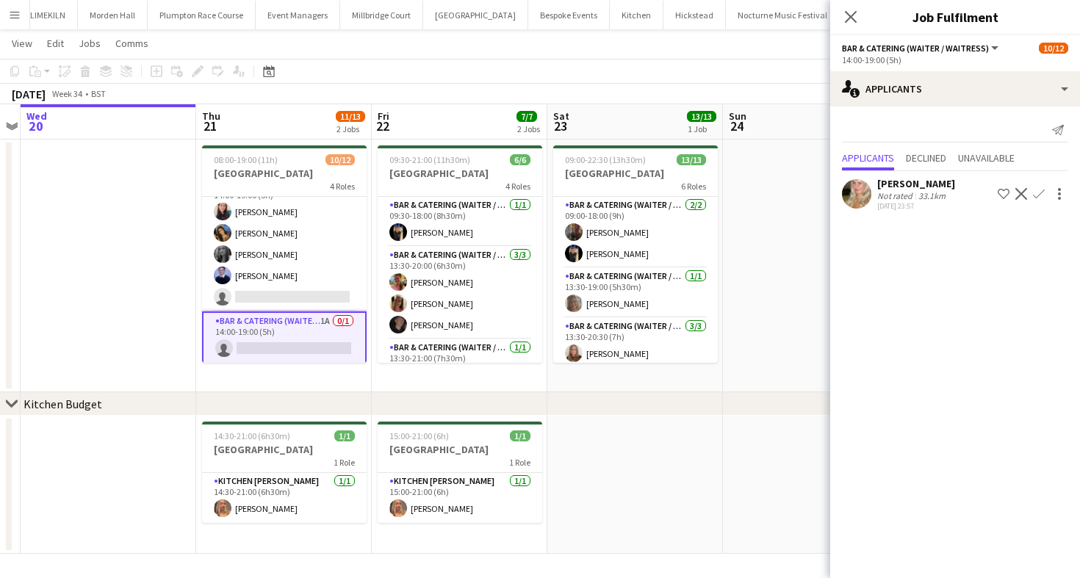
scroll to position [204, 0]
click at [486, 87] on div "[DATE] Week 34 • BST" at bounding box center [540, 94] width 1080 height 21
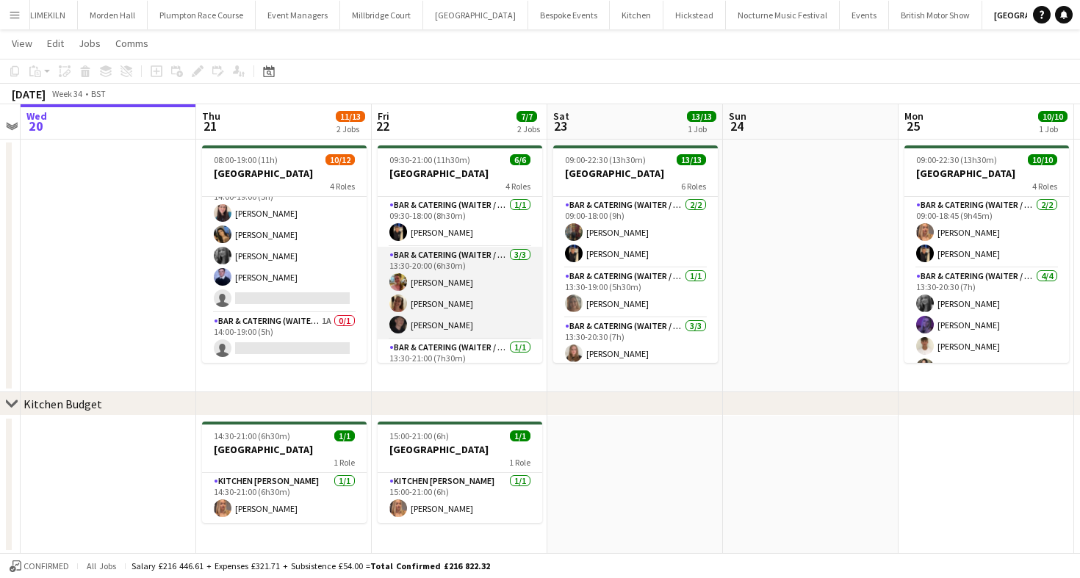
scroll to position [0, 306]
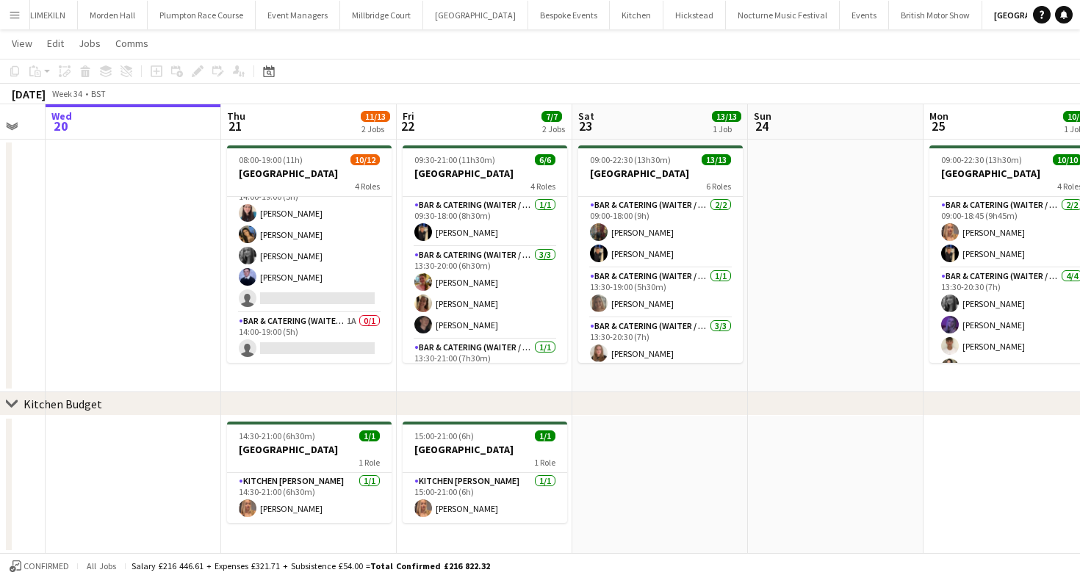
click at [666, 82] on app-toolbar "Copy Paste Paste Command V Paste with crew Command Shift V Paste linked Job [GE…" at bounding box center [540, 71] width 1080 height 25
click at [54, 17] on button "LIMEKILN Close" at bounding box center [47, 15] width 59 height 29
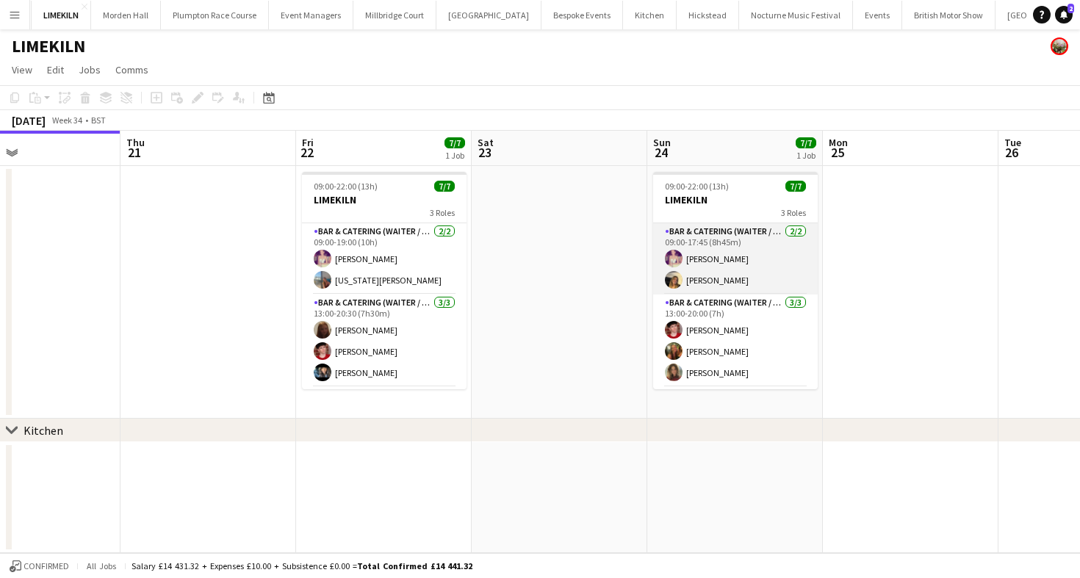
click at [719, 279] on app-card-role "Bar & Catering (Waiter / waitress) 2/2 09:00-17:45 (8h45m) Emma Black Lana Gole…" at bounding box center [735, 258] width 165 height 71
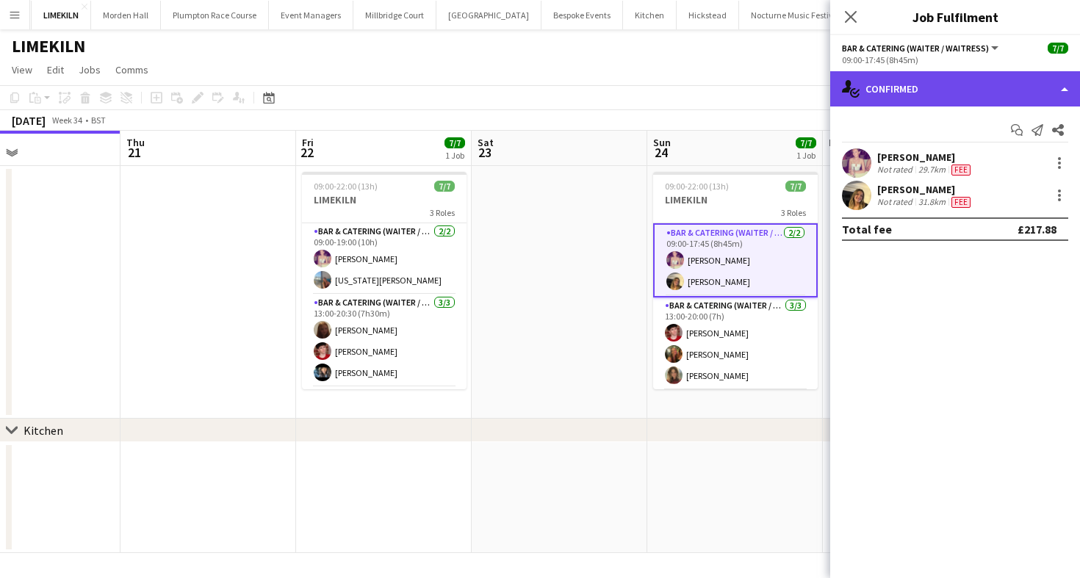
click at [931, 84] on div "single-neutral-actions-check-2 Confirmed" at bounding box center [955, 88] width 250 height 35
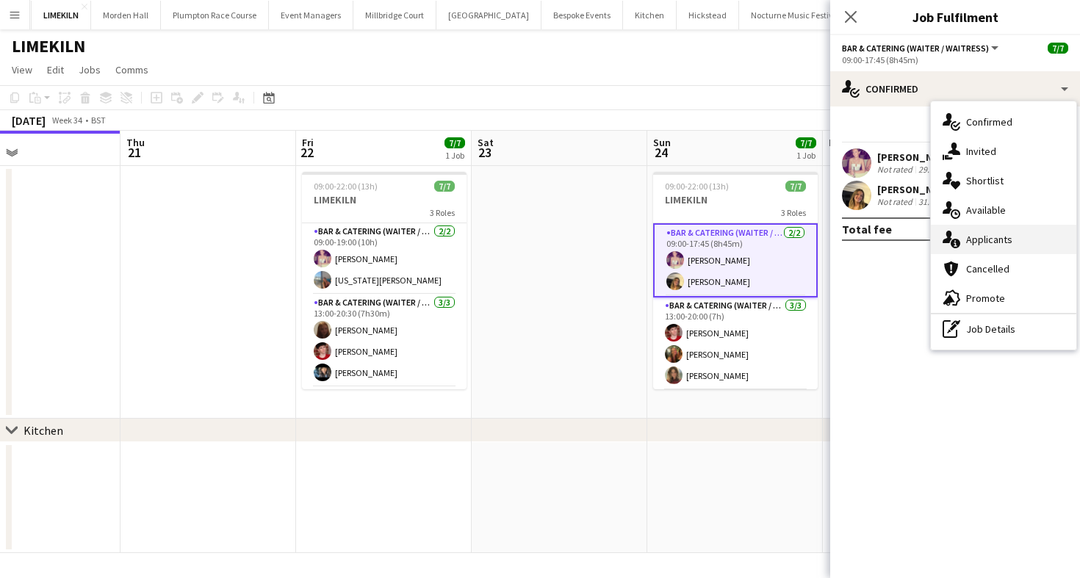
click at [984, 242] on div "single-neutral-actions-information Applicants" at bounding box center [1003, 239] width 145 height 29
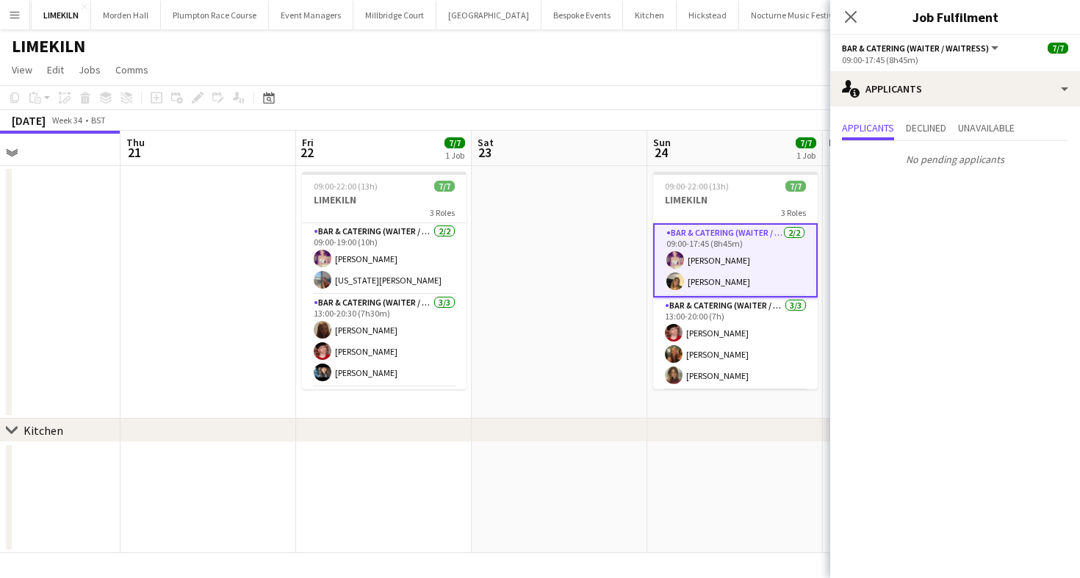
click at [730, 126] on div "[DATE] Week 34 • BST" at bounding box center [540, 120] width 1080 height 21
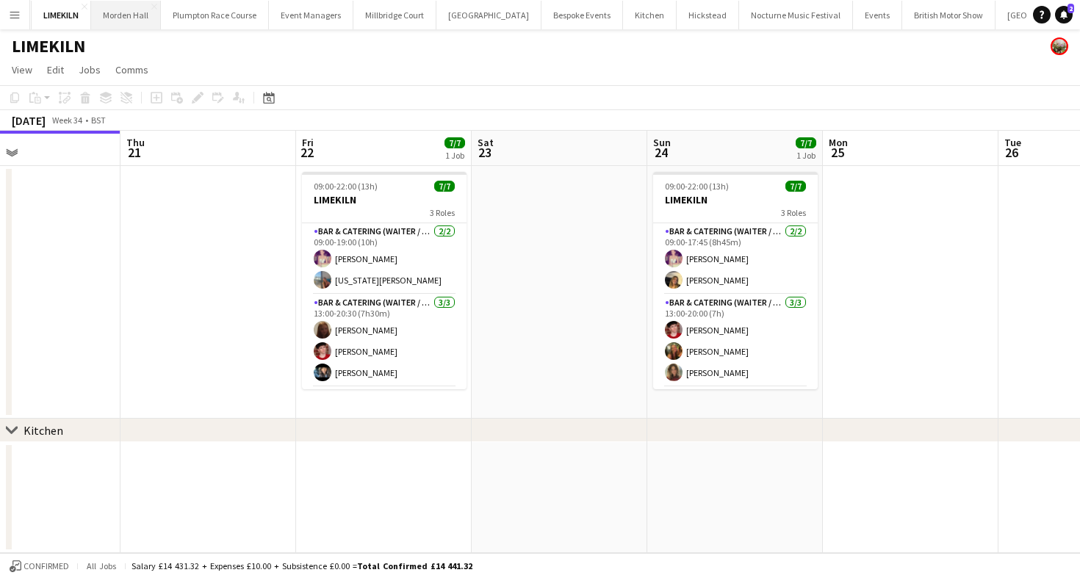
click at [116, 16] on button "Morden Hall Close" at bounding box center [126, 15] width 70 height 29
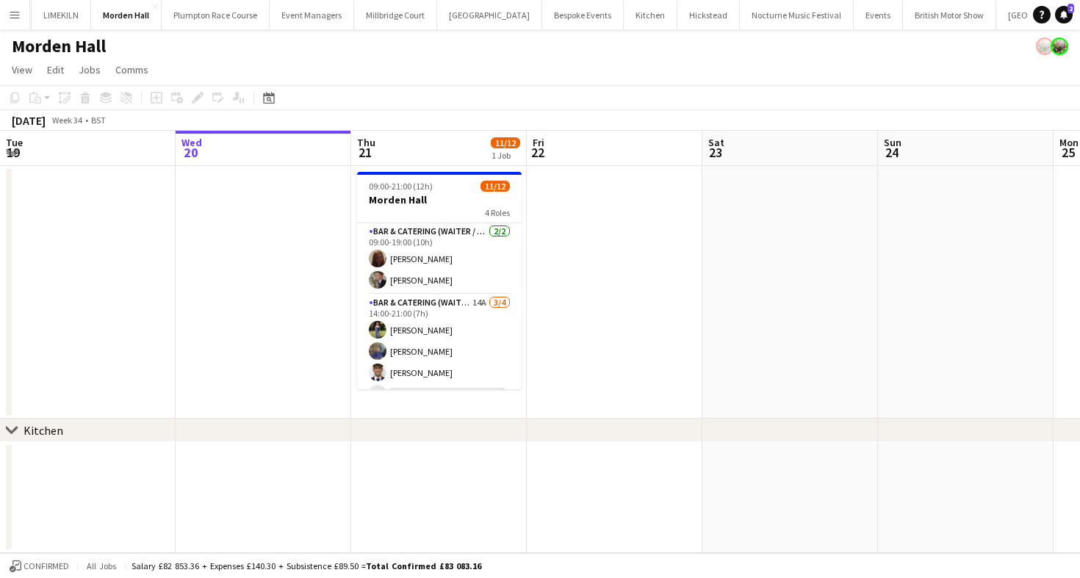
click at [423, 286] on app-card-role "Bar & Catering (Waiter / waitress) 2/2 09:00-19:00 (10h) Maddie Leader Alex Pea…" at bounding box center [439, 258] width 165 height 71
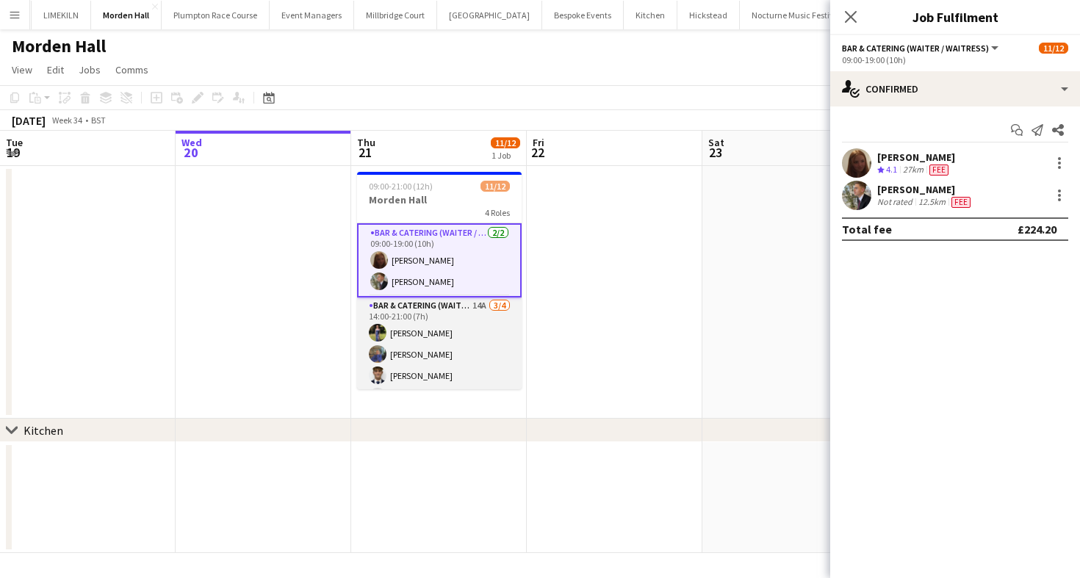
click at [439, 335] on app-card-role "Bar & Catering (Waiter / waitress) 14A 3/4 14:00-21:00 (7h) Holly Hunter imogen…" at bounding box center [439, 354] width 165 height 114
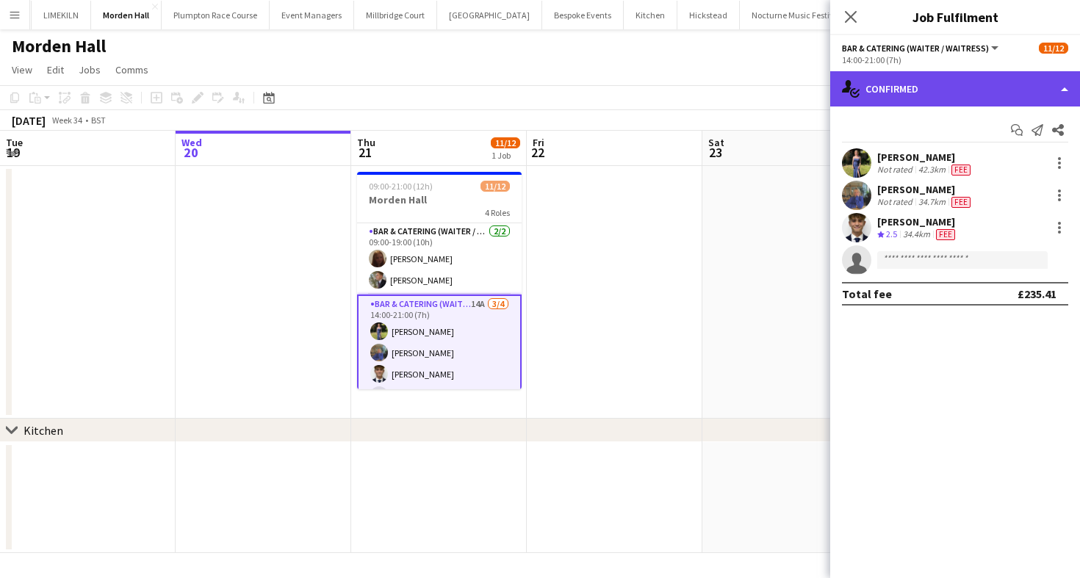
click at [981, 96] on div "single-neutral-actions-check-2 Confirmed" at bounding box center [955, 88] width 250 height 35
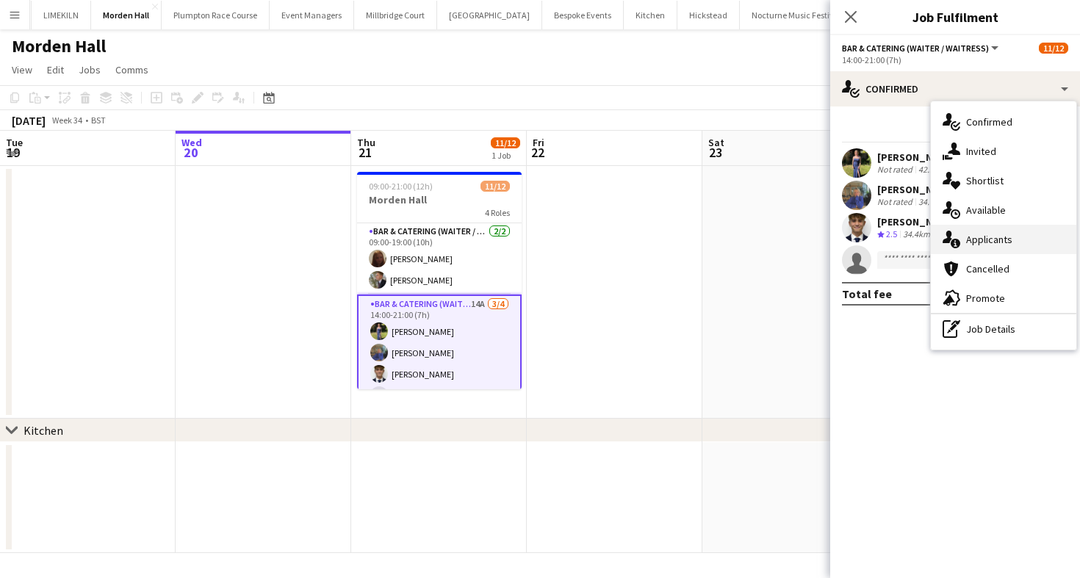
click at [1003, 233] on div "single-neutral-actions-information Applicants" at bounding box center [1003, 239] width 145 height 29
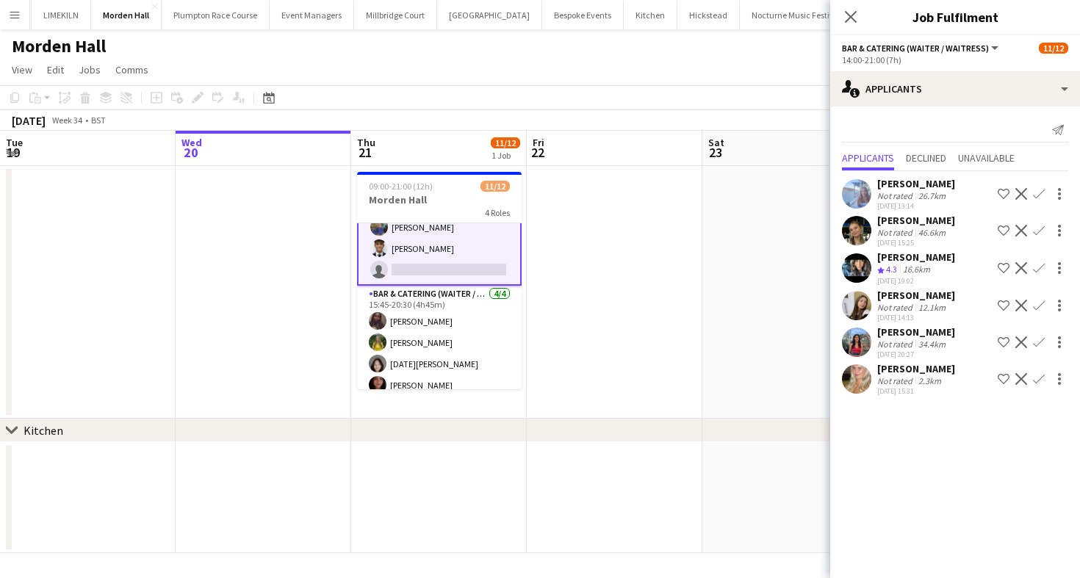
scroll to position [123, 0]
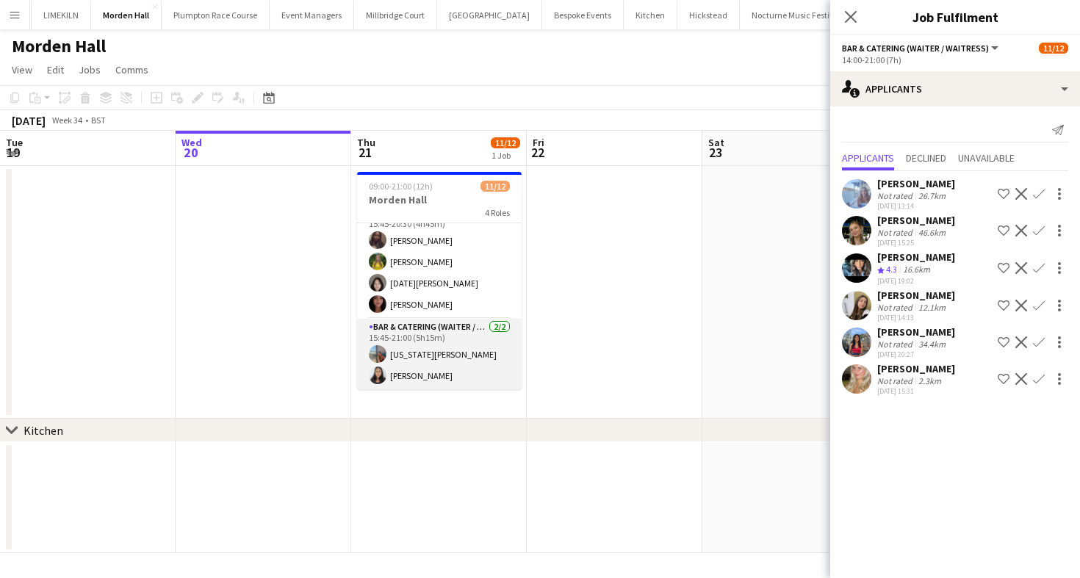
click at [446, 356] on app-card-role "Bar & Catering (Waiter / waitress) 2/2 15:45-21:00 (5h15m) georgia willoughby J…" at bounding box center [439, 354] width 165 height 71
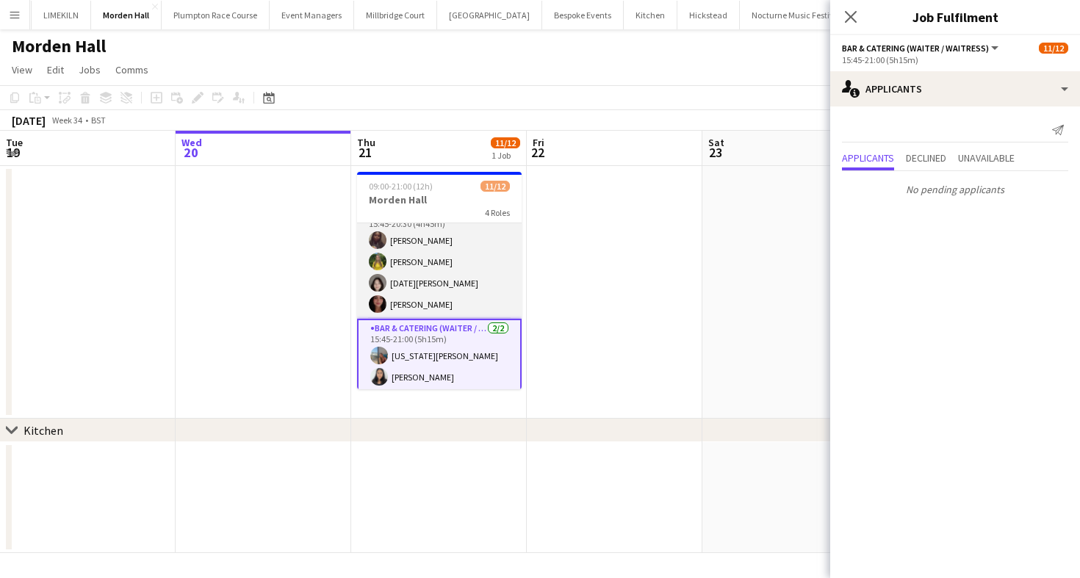
click at [451, 273] on app-card-role "Bar & Catering (Waiter / waitress) 4/4 15:45-20:30 (4h45m) Joy Abe Georgina Hau…" at bounding box center [439, 262] width 165 height 114
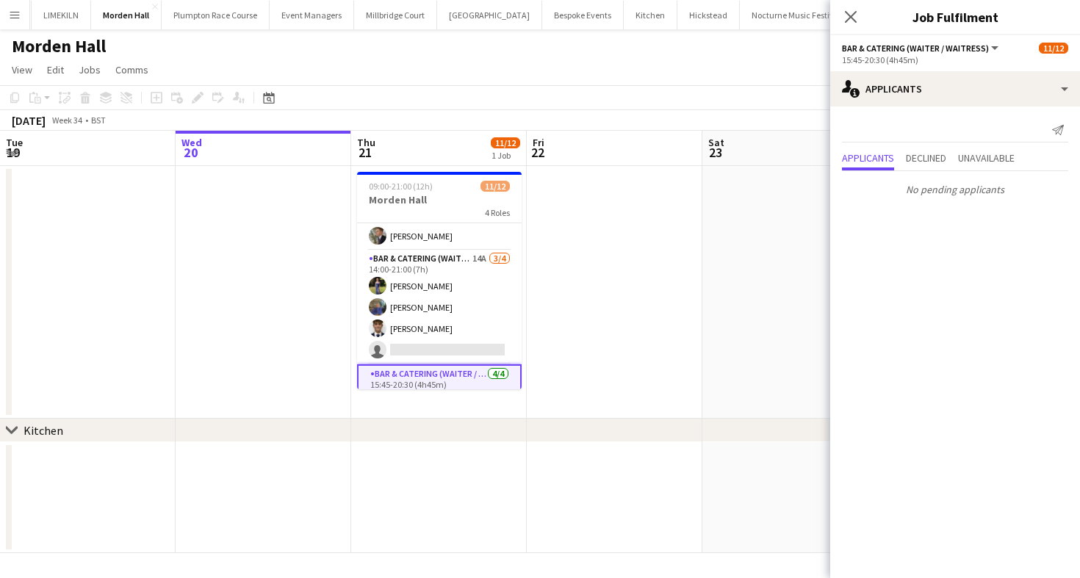
scroll to position [0, 0]
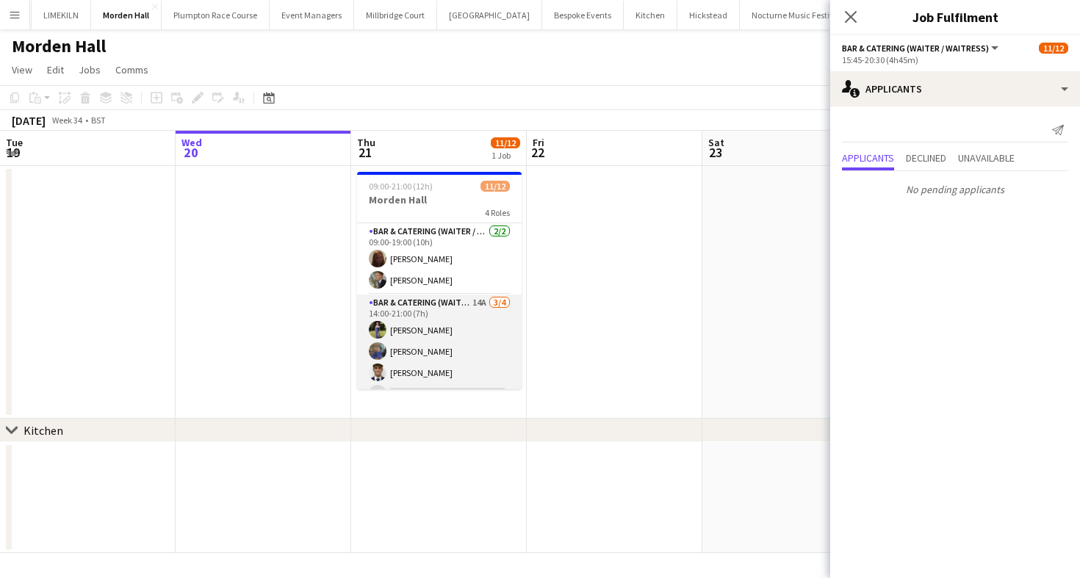
click at [462, 330] on app-card-role "Bar & Catering (Waiter / waitress) 14A 3/4 14:00-21:00 (7h) Holly Hunter imogen…" at bounding box center [439, 352] width 165 height 114
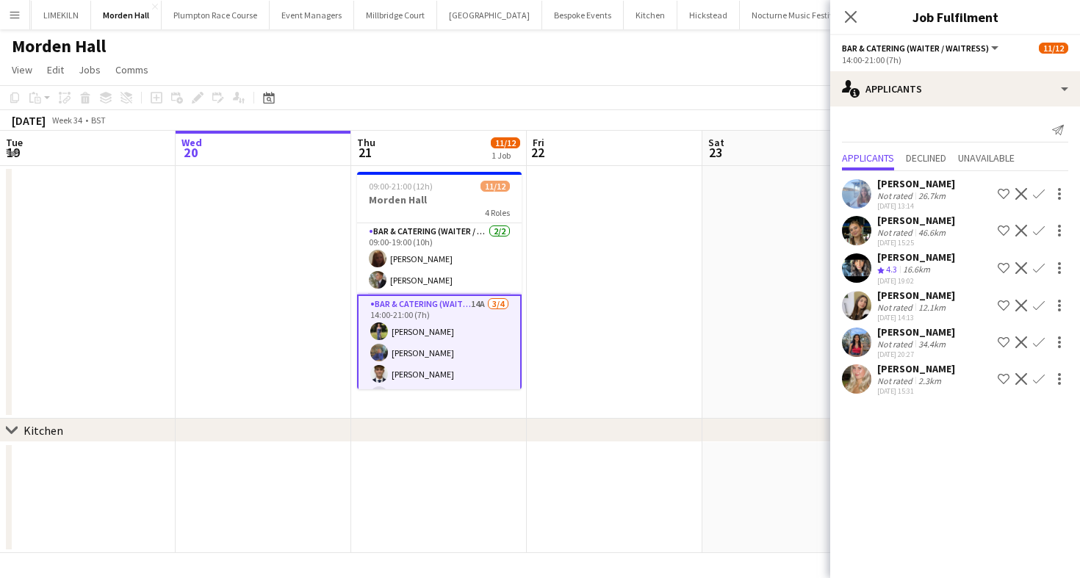
click at [884, 273] on div "Crew rating 4.3" at bounding box center [888, 270] width 23 height 12
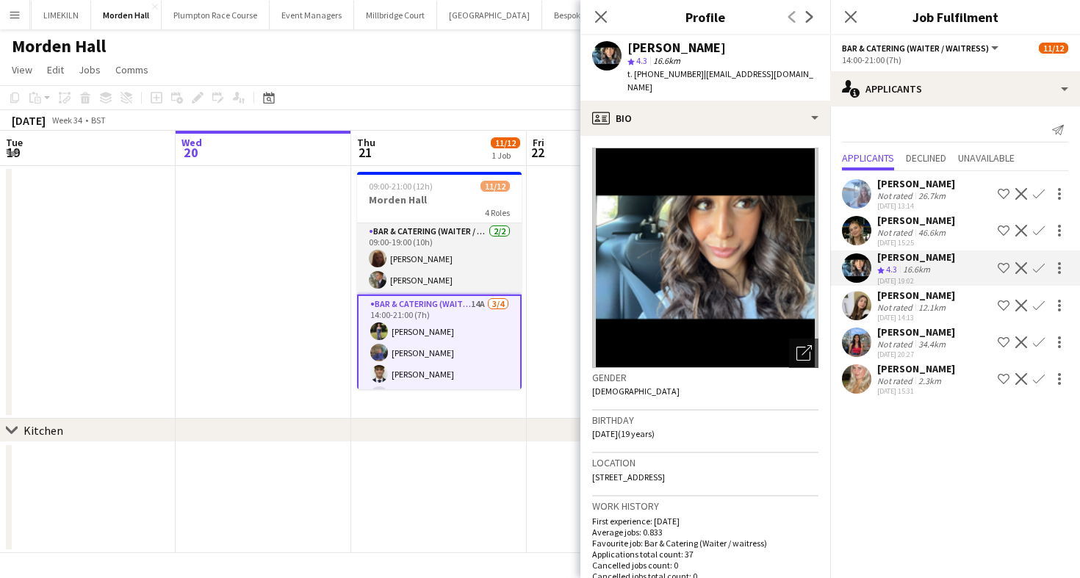
click at [435, 257] on app-card-role "Bar & Catering (Waiter / waitress) 2/2 09:00-19:00 (10h) Maddie Leader Alex Pea…" at bounding box center [439, 258] width 165 height 71
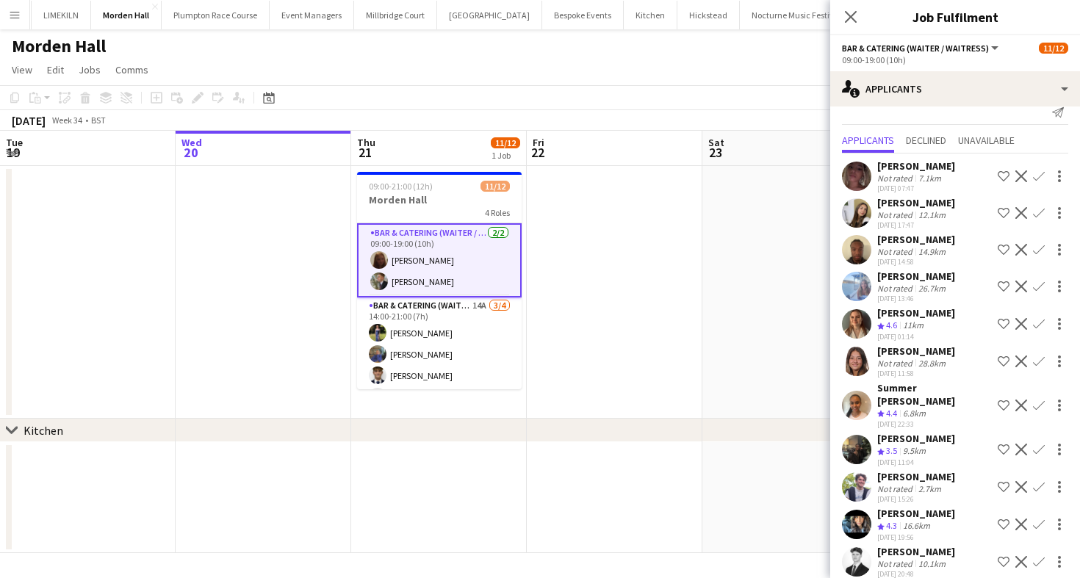
scroll to position [15, 0]
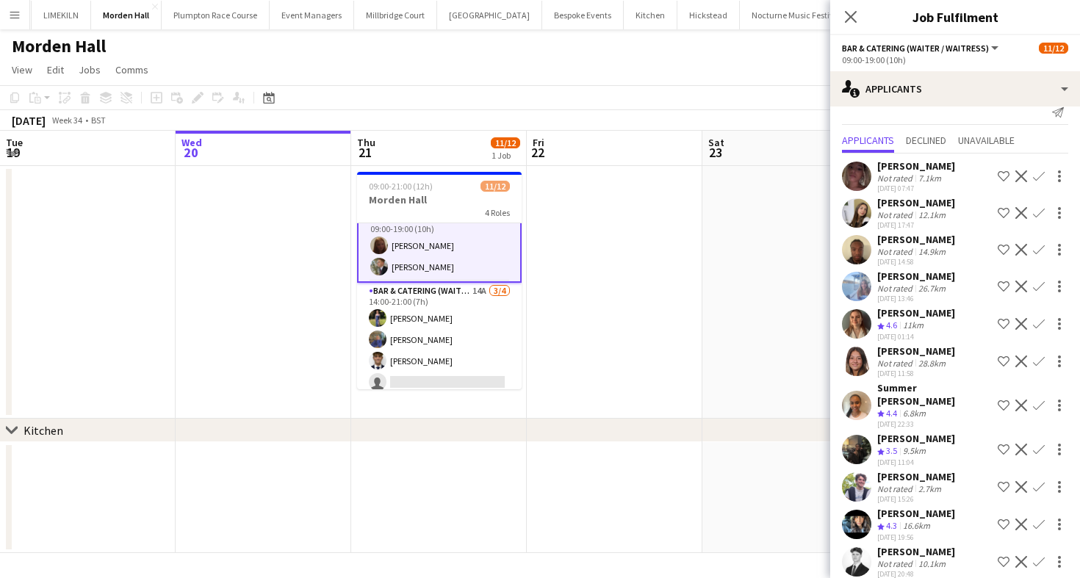
click at [488, 101] on app-toolbar "Copy Paste Paste Command V Paste with crew Command Shift V Paste linked Job [GE…" at bounding box center [540, 97] width 1080 height 25
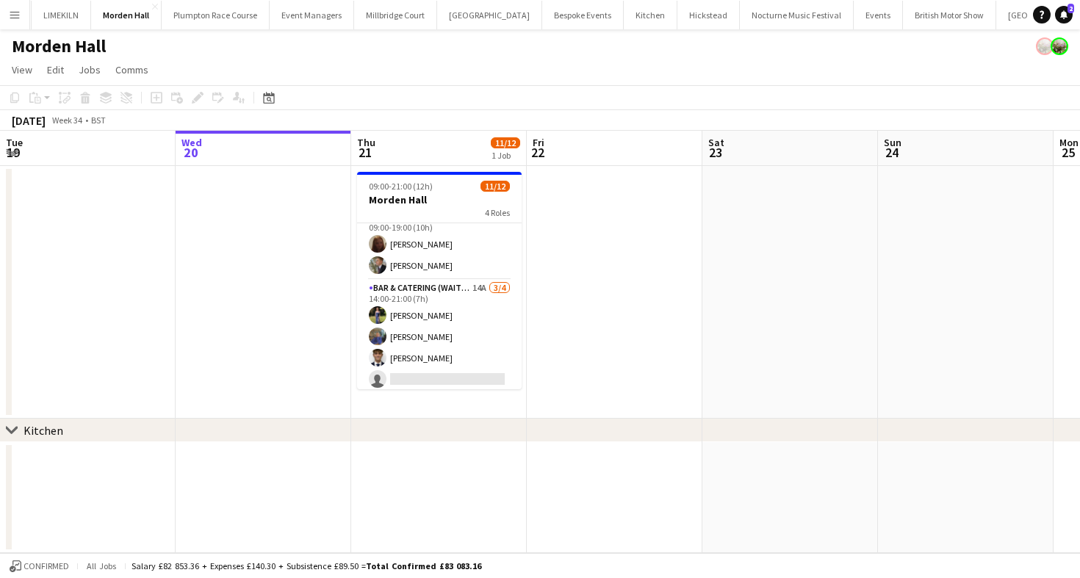
scroll to position [13, 0]
click at [854, 16] on button "Events Close" at bounding box center [878, 15] width 49 height 29
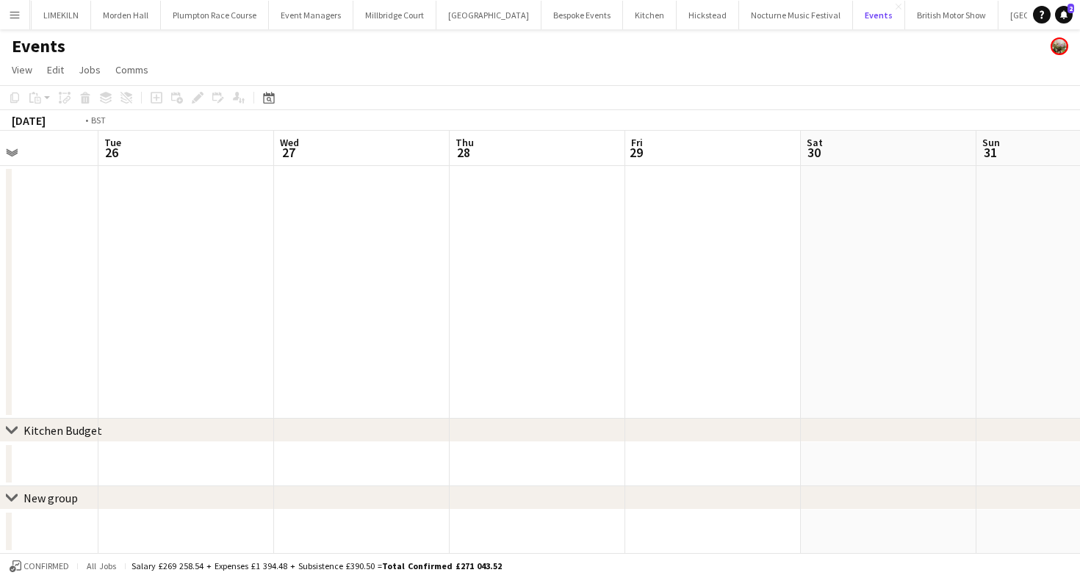
scroll to position [0, 393]
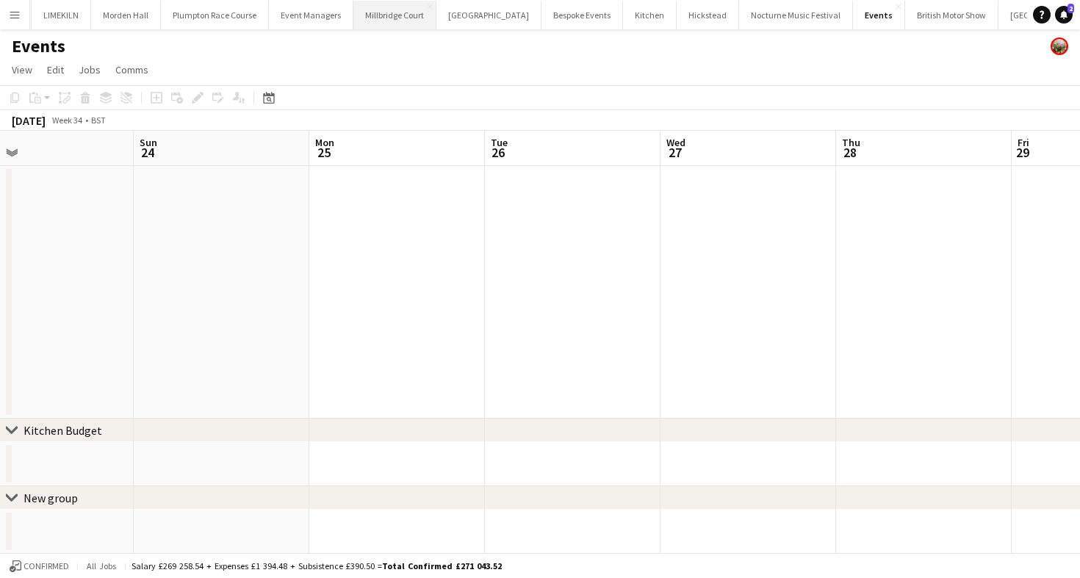
click at [382, 15] on button "Millbridge Court Close" at bounding box center [394, 15] width 83 height 29
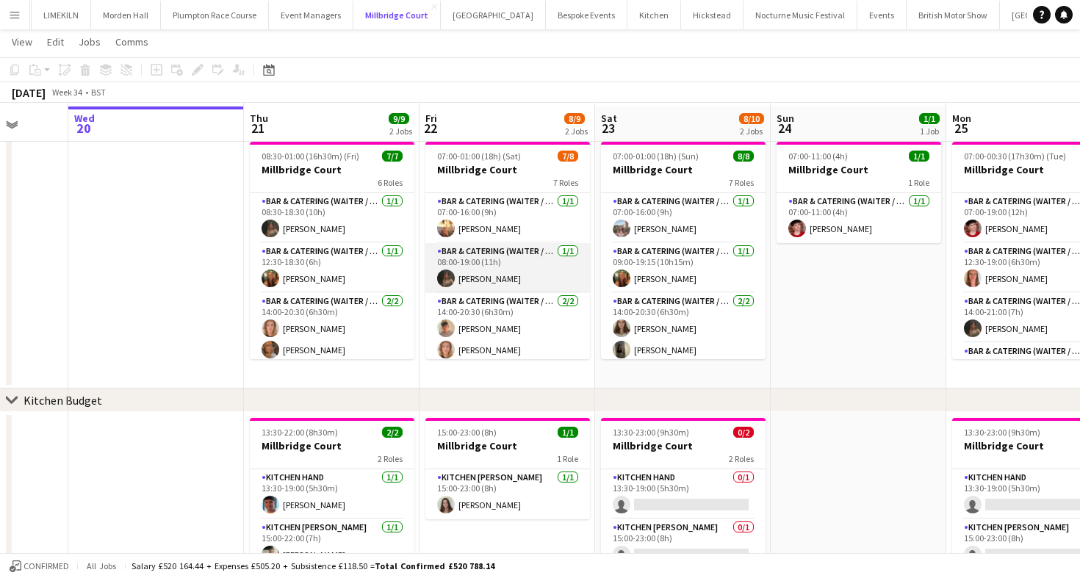
scroll to position [30, 0]
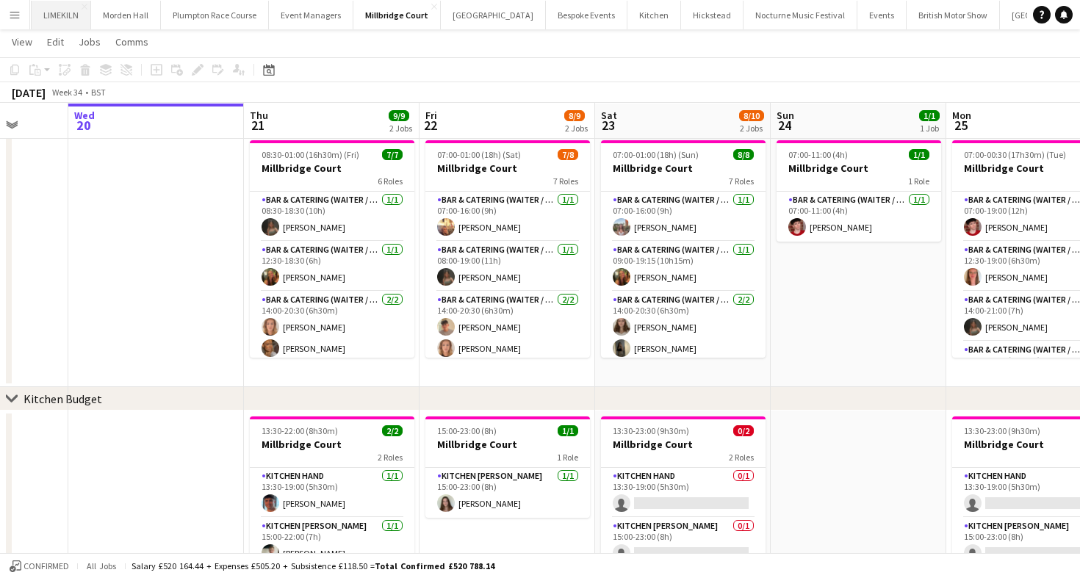
click at [65, 13] on button "LIMEKILN Close" at bounding box center [61, 15] width 59 height 29
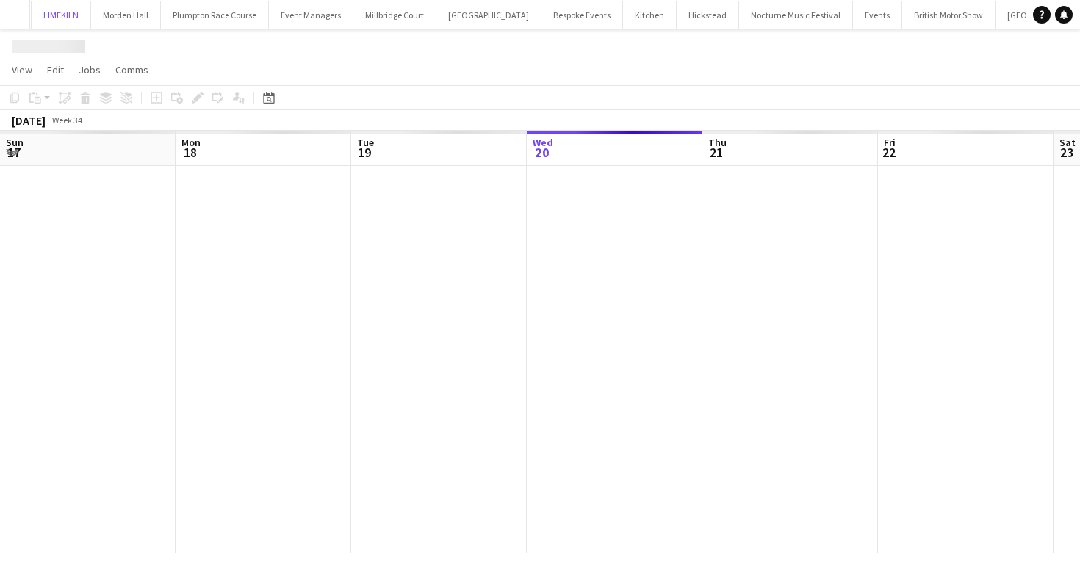
scroll to position [0, 351]
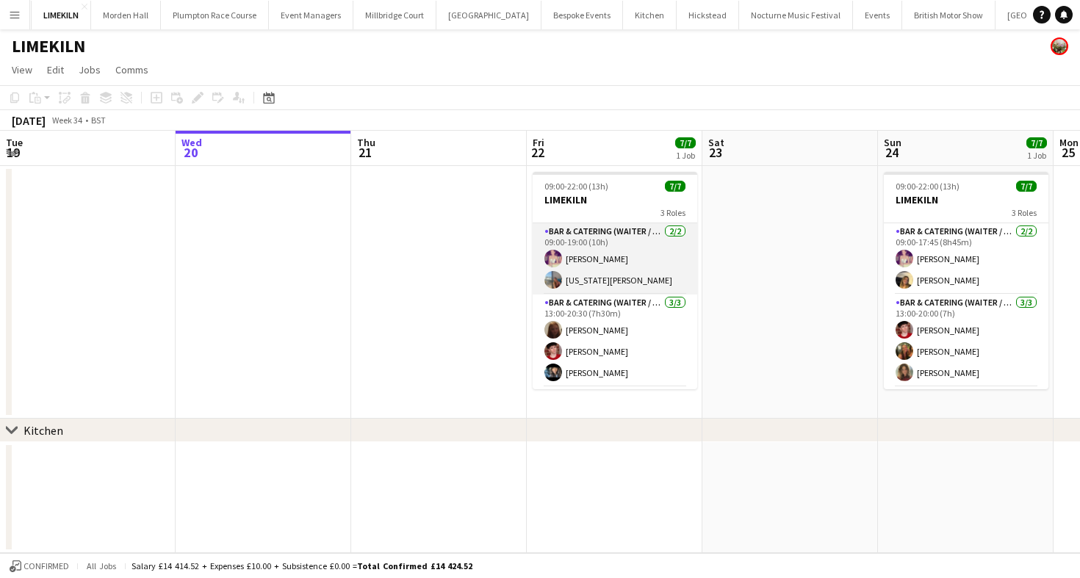
click at [594, 259] on app-card-role "Bar & Catering (Waiter / waitress) [DATE] 09:00-19:00 (10h) [PERSON_NAME] [US_S…" at bounding box center [615, 258] width 165 height 71
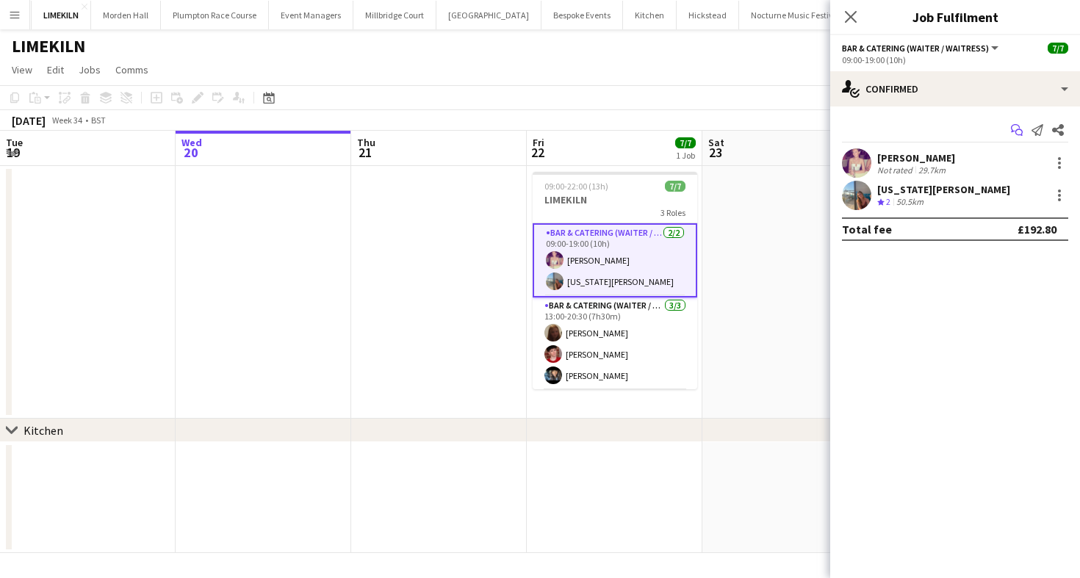
click at [1015, 129] on icon "Start chat" at bounding box center [1017, 130] width 12 height 12
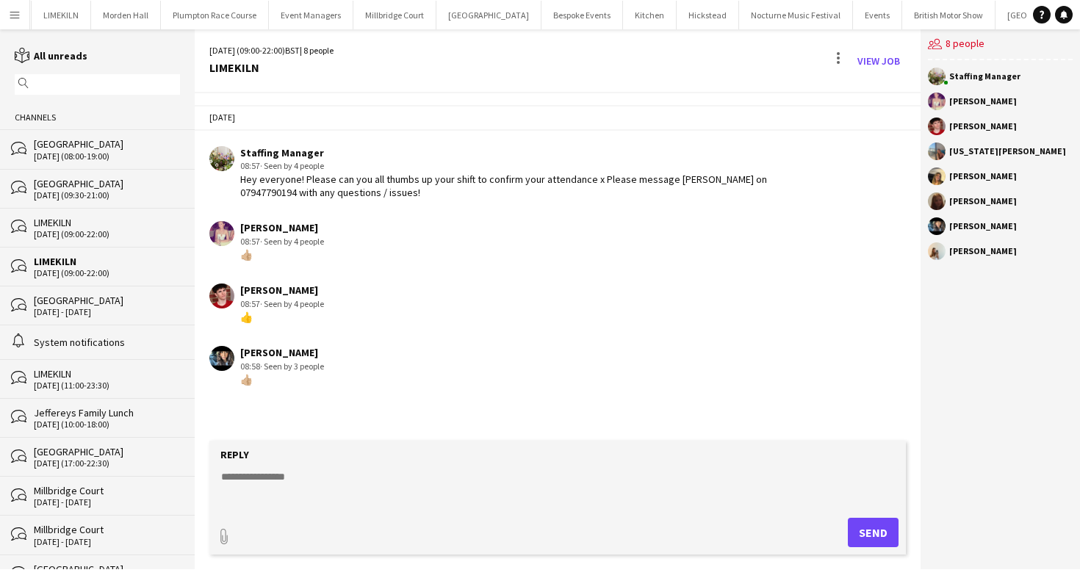
click at [953, 127] on div "[PERSON_NAME]" at bounding box center [983, 126] width 68 height 9
drag, startPoint x: 951, startPoint y: 157, endPoint x: 998, endPoint y: 144, distance: 48.1
click at [998, 144] on div "[US_STATE][PERSON_NAME]" at bounding box center [1000, 152] width 145 height 18
drag, startPoint x: 947, startPoint y: 178, endPoint x: 1000, endPoint y: 178, distance: 53.6
click at [1000, 178] on div "[PERSON_NAME]" at bounding box center [1000, 176] width 145 height 18
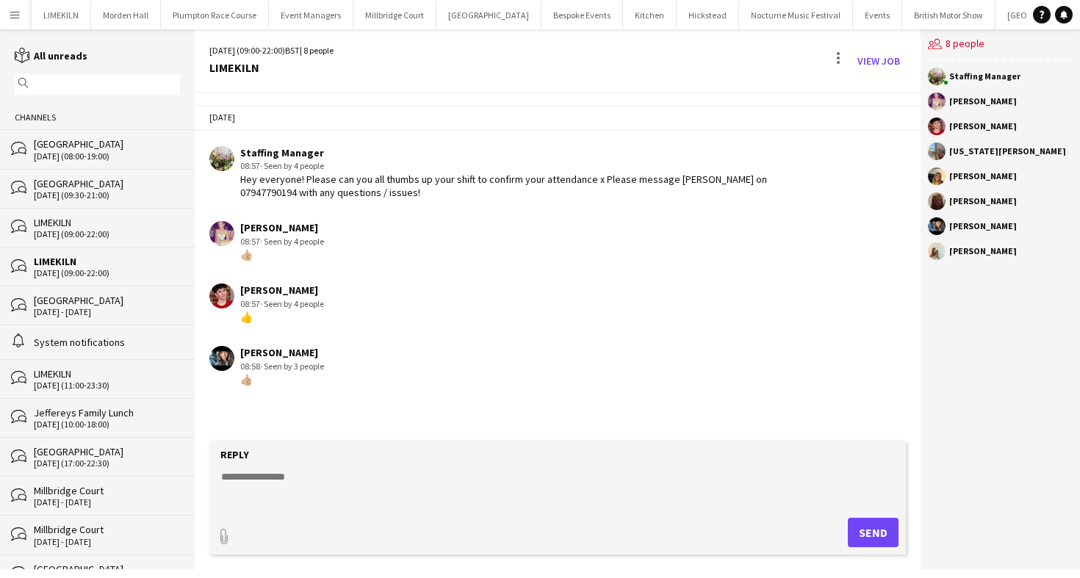
drag, startPoint x: 988, startPoint y: 207, endPoint x: 928, endPoint y: 207, distance: 59.5
click at [928, 207] on div "[PERSON_NAME]" at bounding box center [1000, 201] width 145 height 18
drag, startPoint x: 968, startPoint y: 231, endPoint x: 936, endPoint y: 231, distance: 32.3
click at [936, 231] on div "[PERSON_NAME]" at bounding box center [1000, 226] width 145 height 18
click at [937, 259] on app-user-avatar at bounding box center [937, 251] width 18 height 18
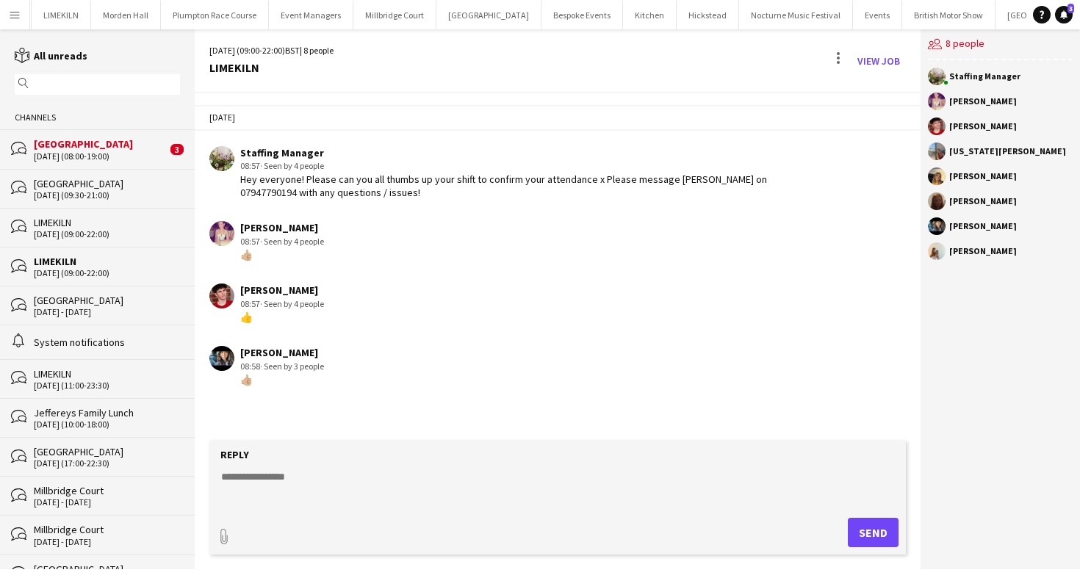
click at [137, 152] on div "[DATE] (08:00-19:00)" at bounding box center [100, 156] width 133 height 10
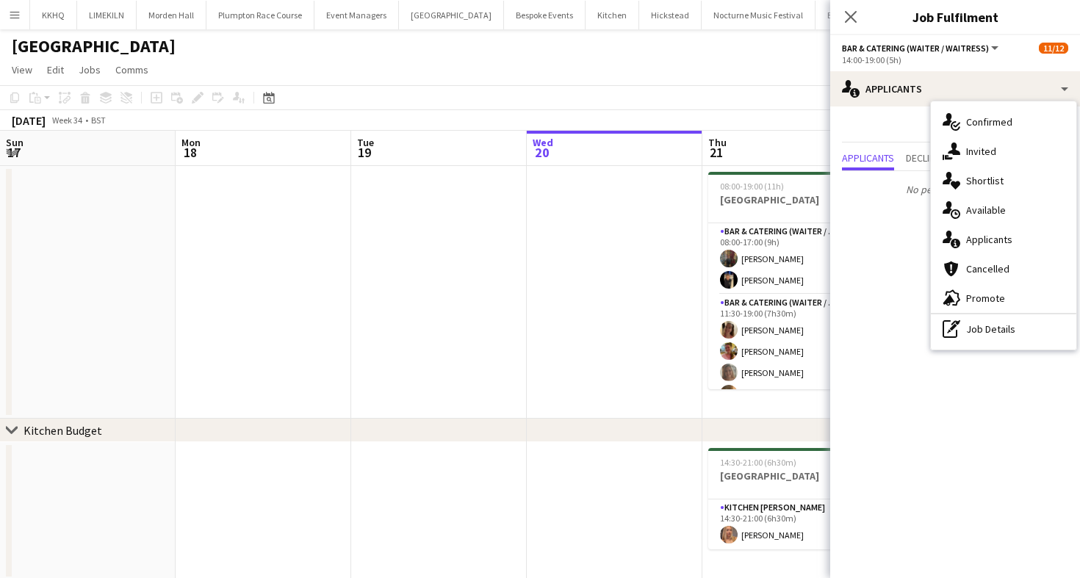
scroll to position [176, 0]
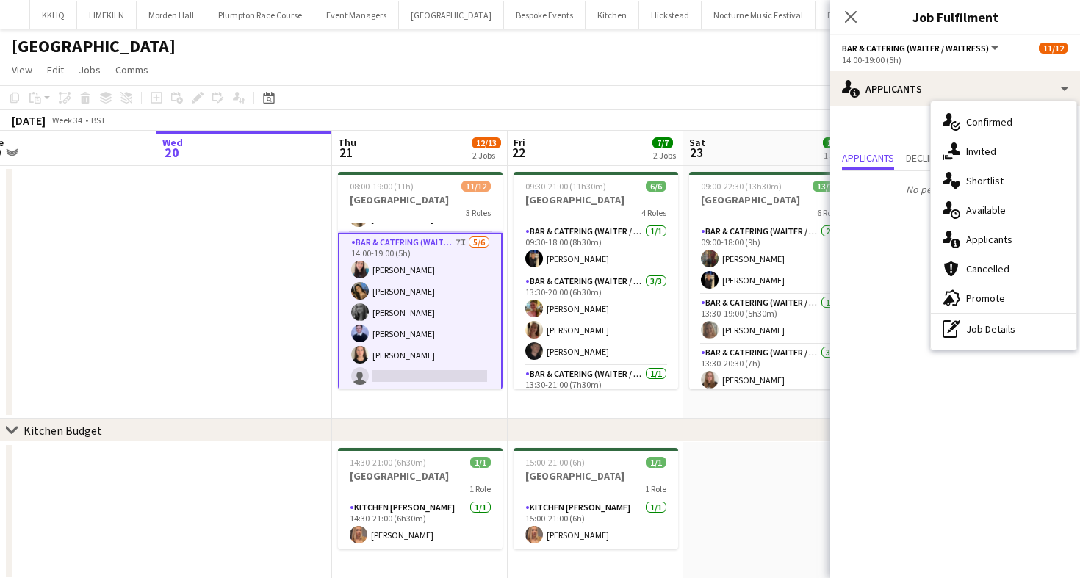
click at [671, 84] on app-page-menu "View Day view expanded Day view collapsed Month view Date picker Jump to [DATE]…" at bounding box center [540, 71] width 1080 height 28
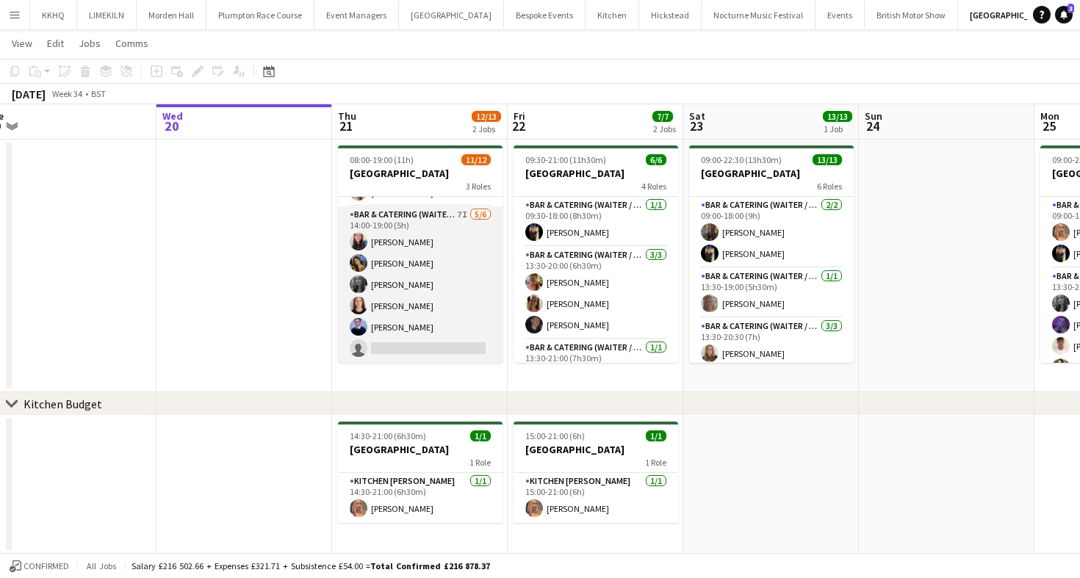
scroll to position [26, 0]
click at [433, 227] on app-card-role "Bar & Catering (Waiter / waitress) 7I 5/6 14:00-19:00 (5h) Heidi Croucher Alish…" at bounding box center [420, 284] width 165 height 156
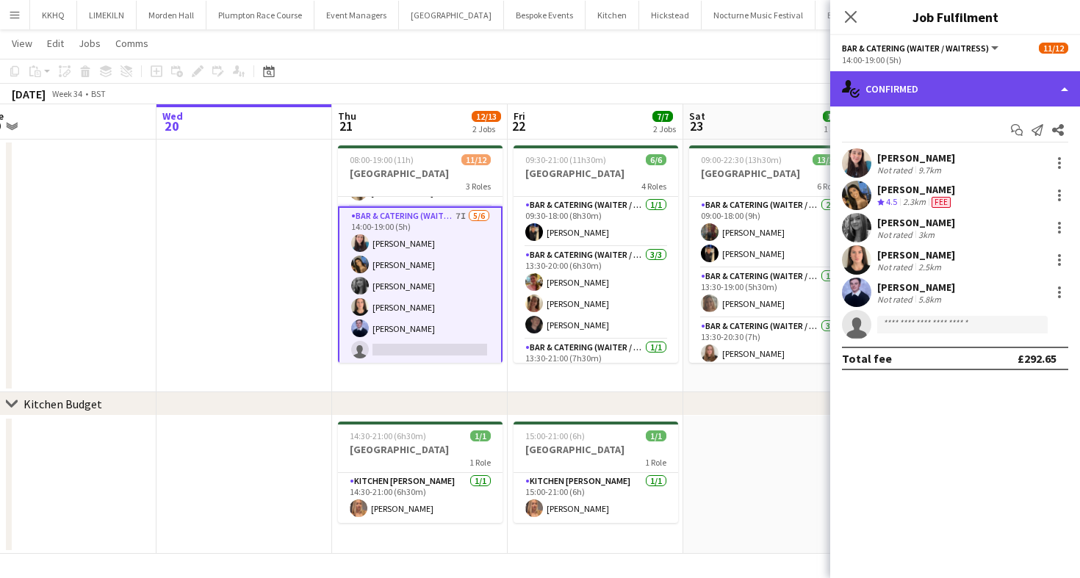
click at [937, 96] on div "single-neutral-actions-check-2 Confirmed" at bounding box center [955, 88] width 250 height 35
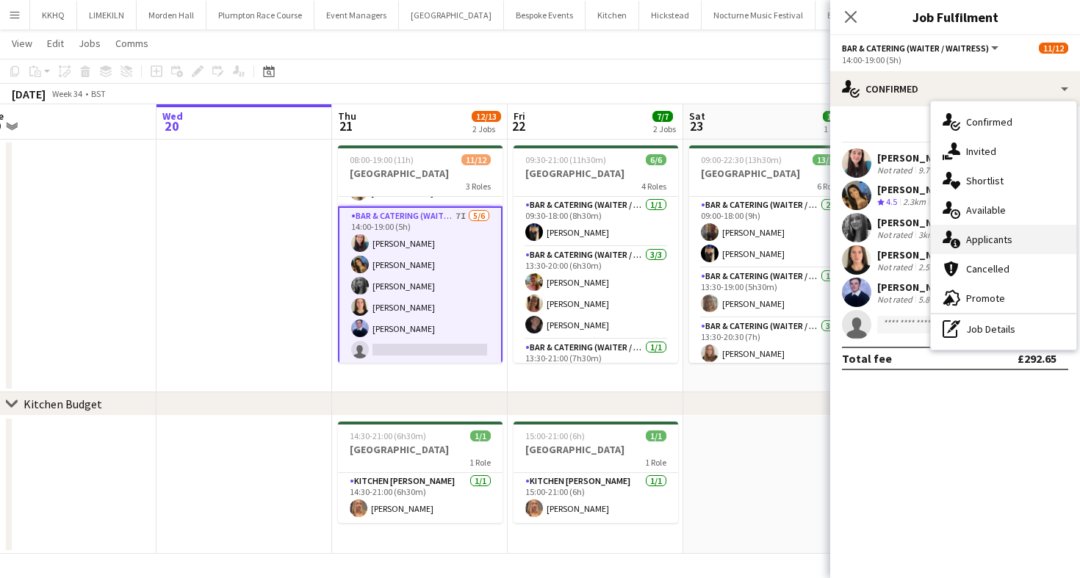
click at [964, 248] on div "single-neutral-actions-information Applicants" at bounding box center [1003, 239] width 145 height 29
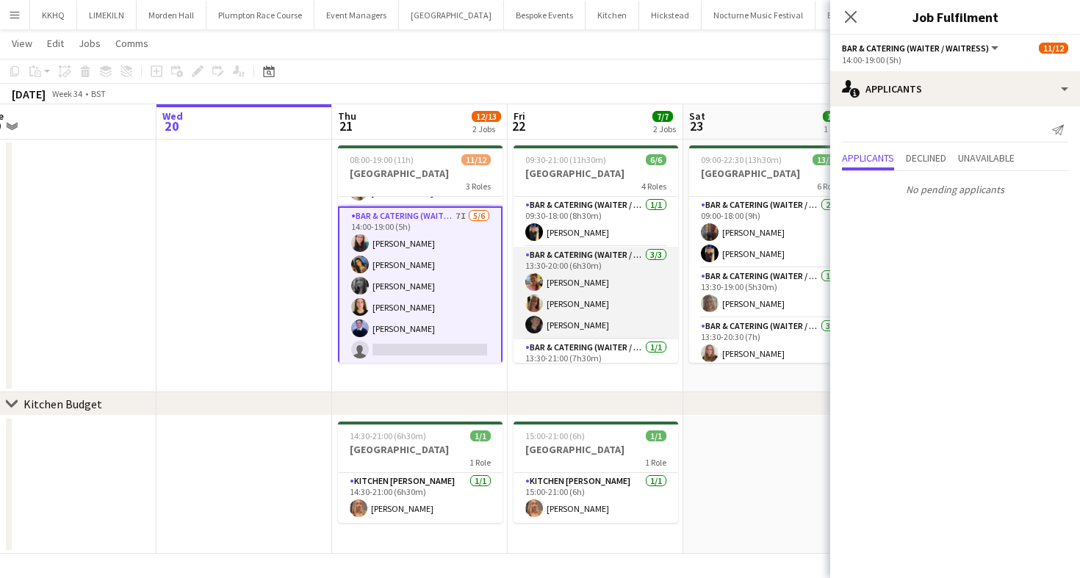
click at [579, 325] on app-card-role "Bar & Catering (Waiter / waitress) [DATE] 13:30-20:00 (6h30m) [PERSON_NAME] [PE…" at bounding box center [595, 293] width 165 height 93
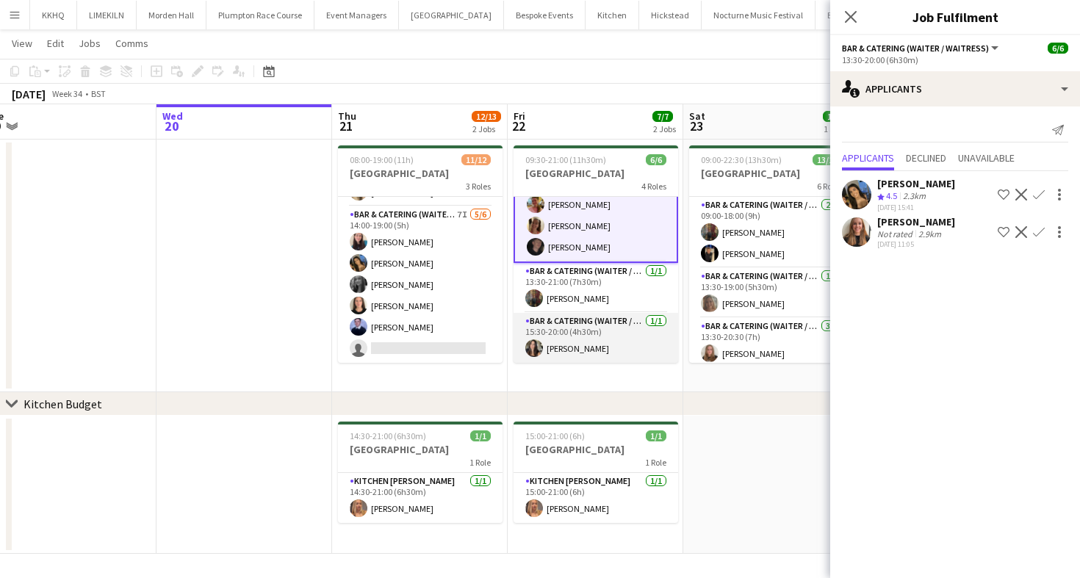
click at [593, 330] on app-card-role "Bar & Catering (Waiter / waitress) [DATE] 15:30-20:00 (4h30m) [PERSON_NAME]" at bounding box center [595, 338] width 165 height 50
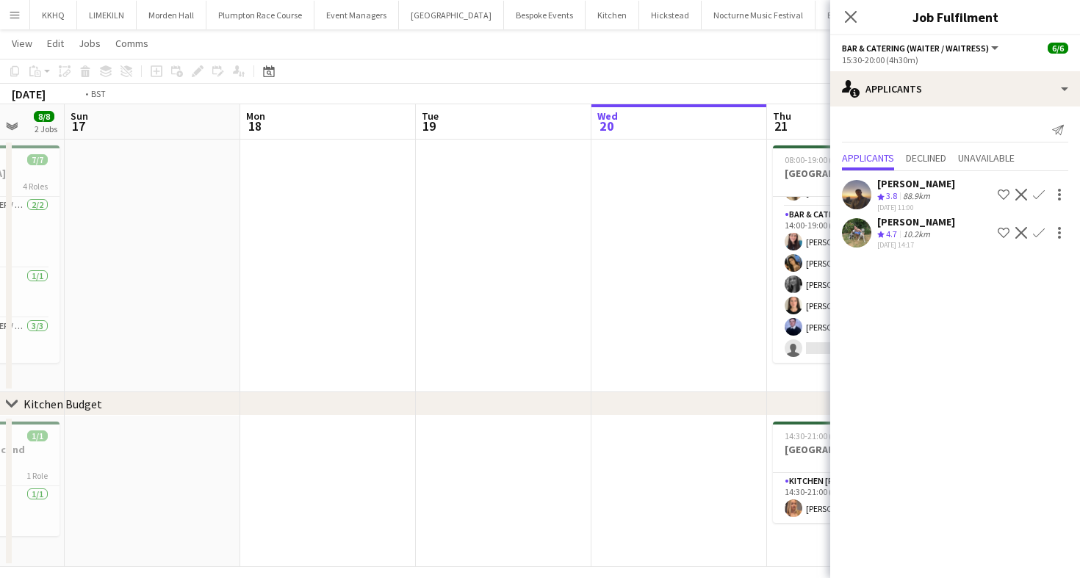
scroll to position [0, 429]
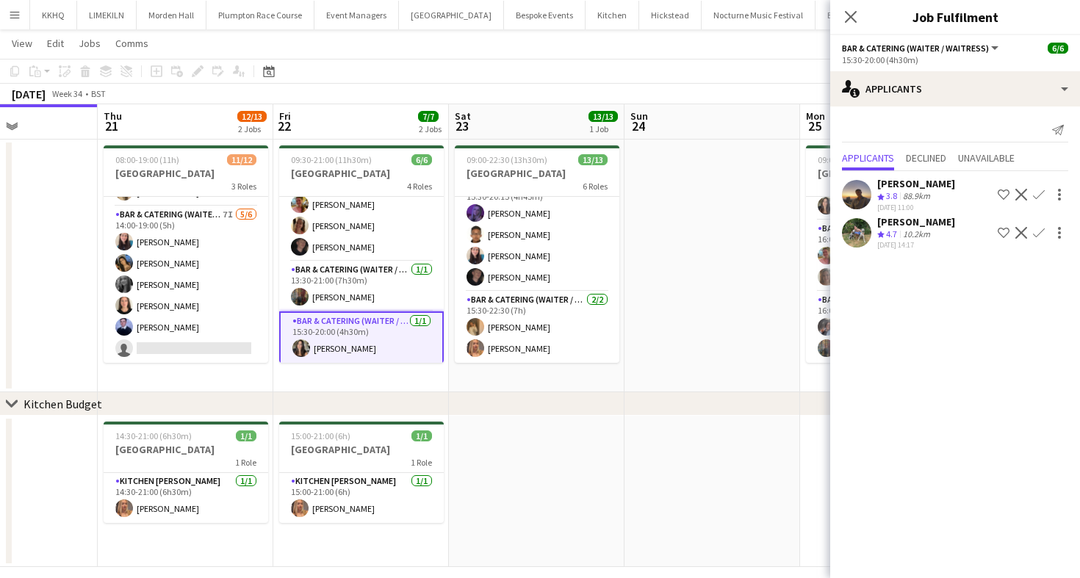
click at [522, 81] on app-toolbar "Copy Paste Paste Command V Paste with crew Command Shift V Paste linked Job [GE…" at bounding box center [540, 71] width 1080 height 25
